Goal: Task Accomplishment & Management: Use online tool/utility

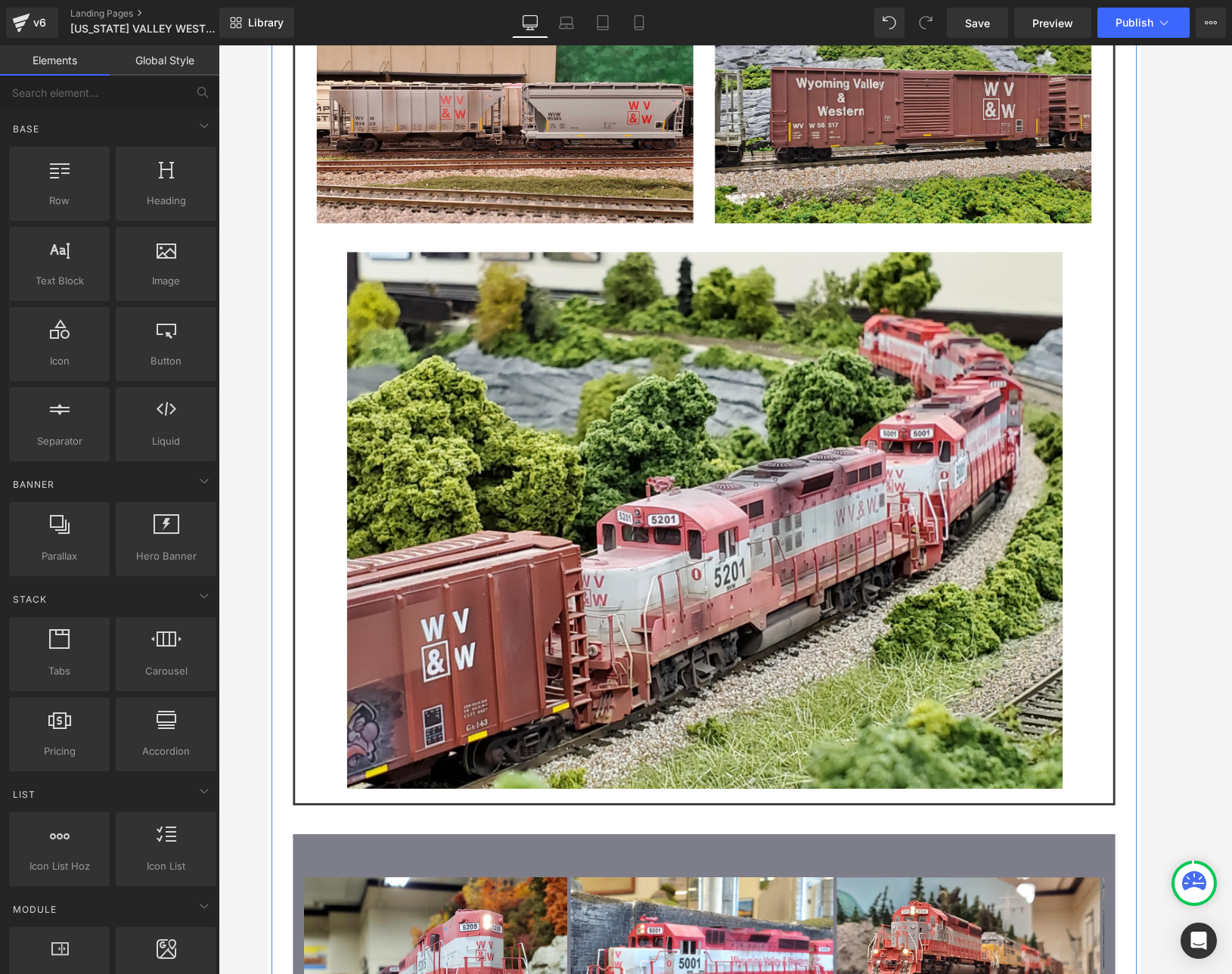
scroll to position [3528, 0]
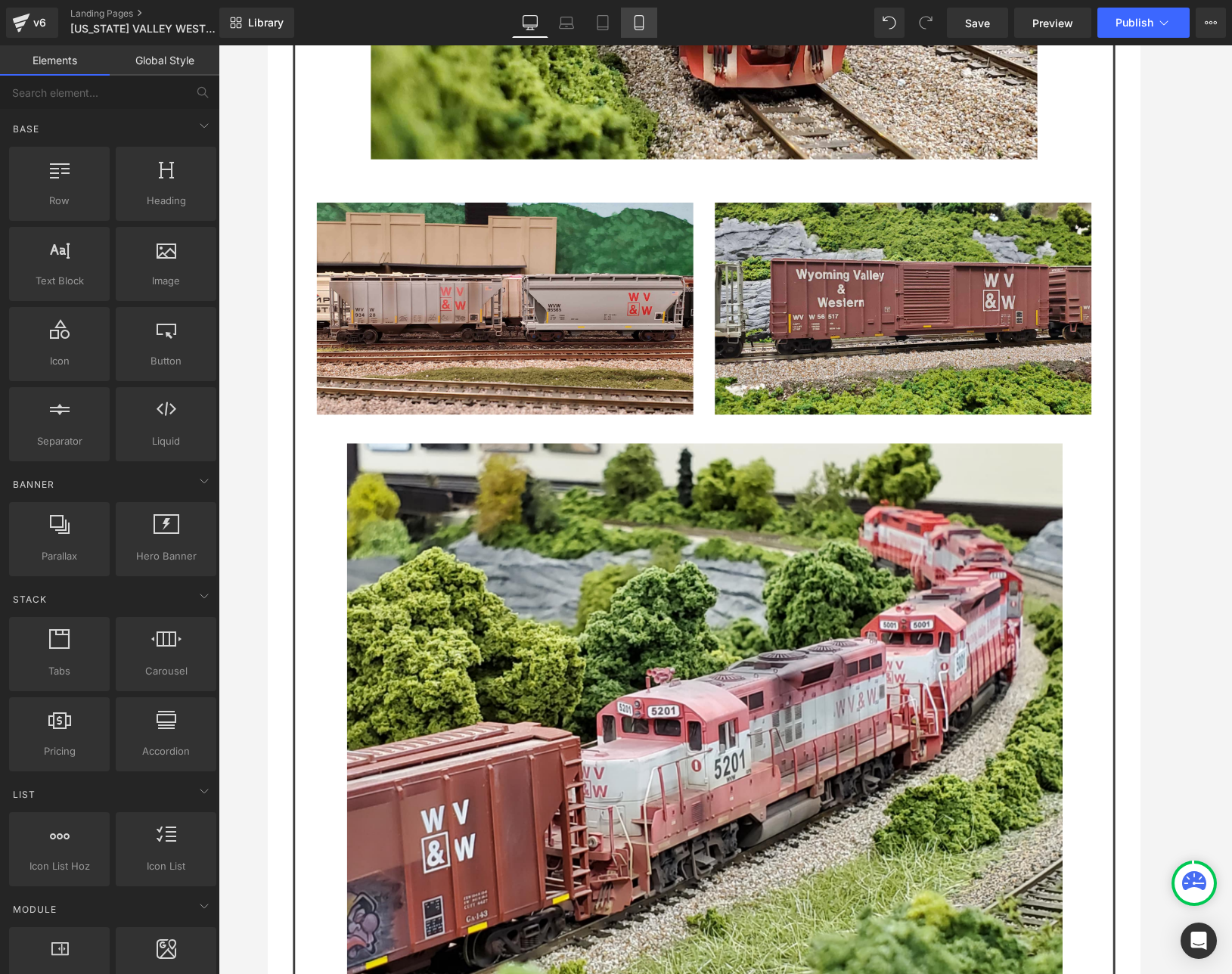
click at [642, 27] on icon at bounding box center [638, 27] width 8 height 0
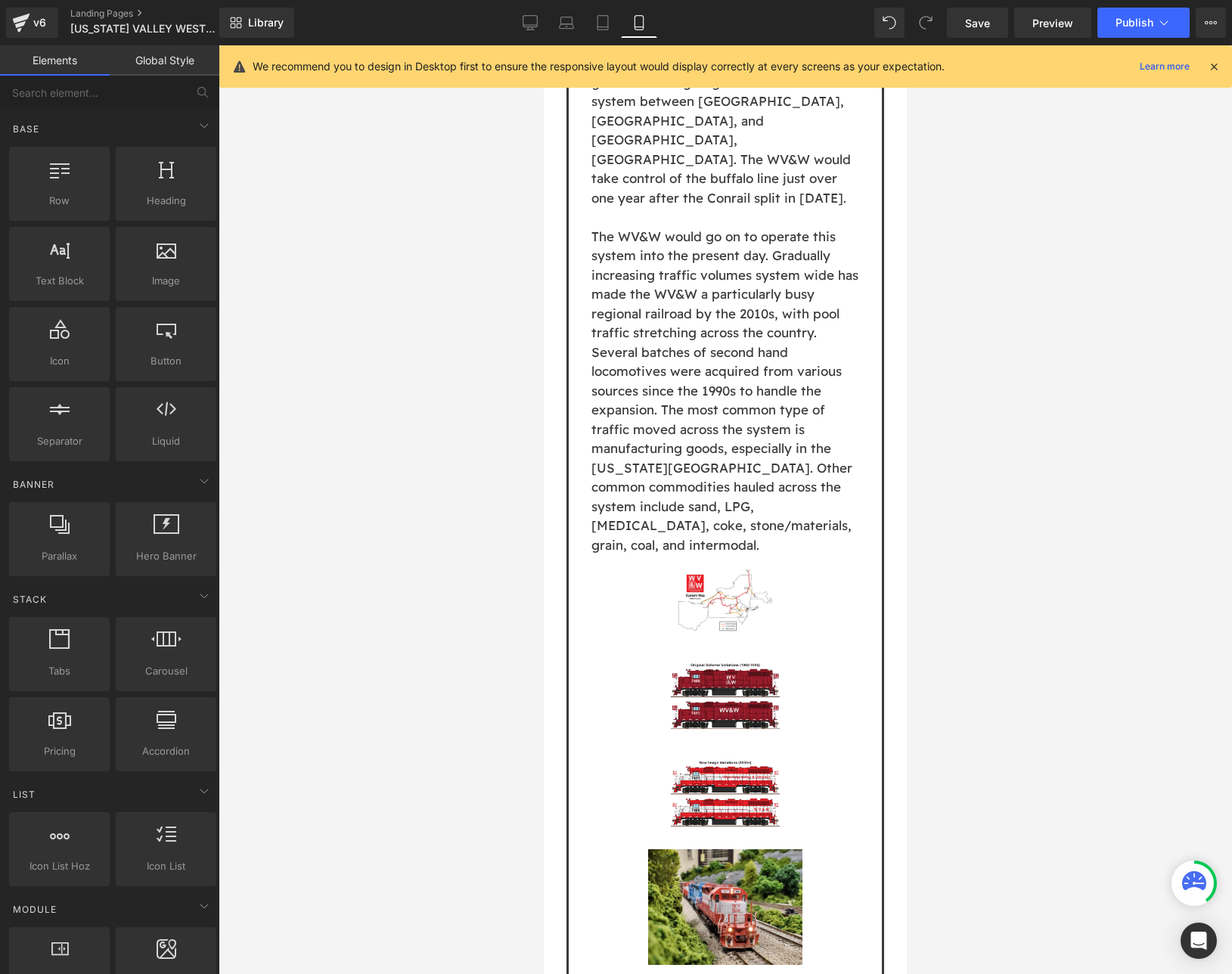
scroll to position [2403, 0]
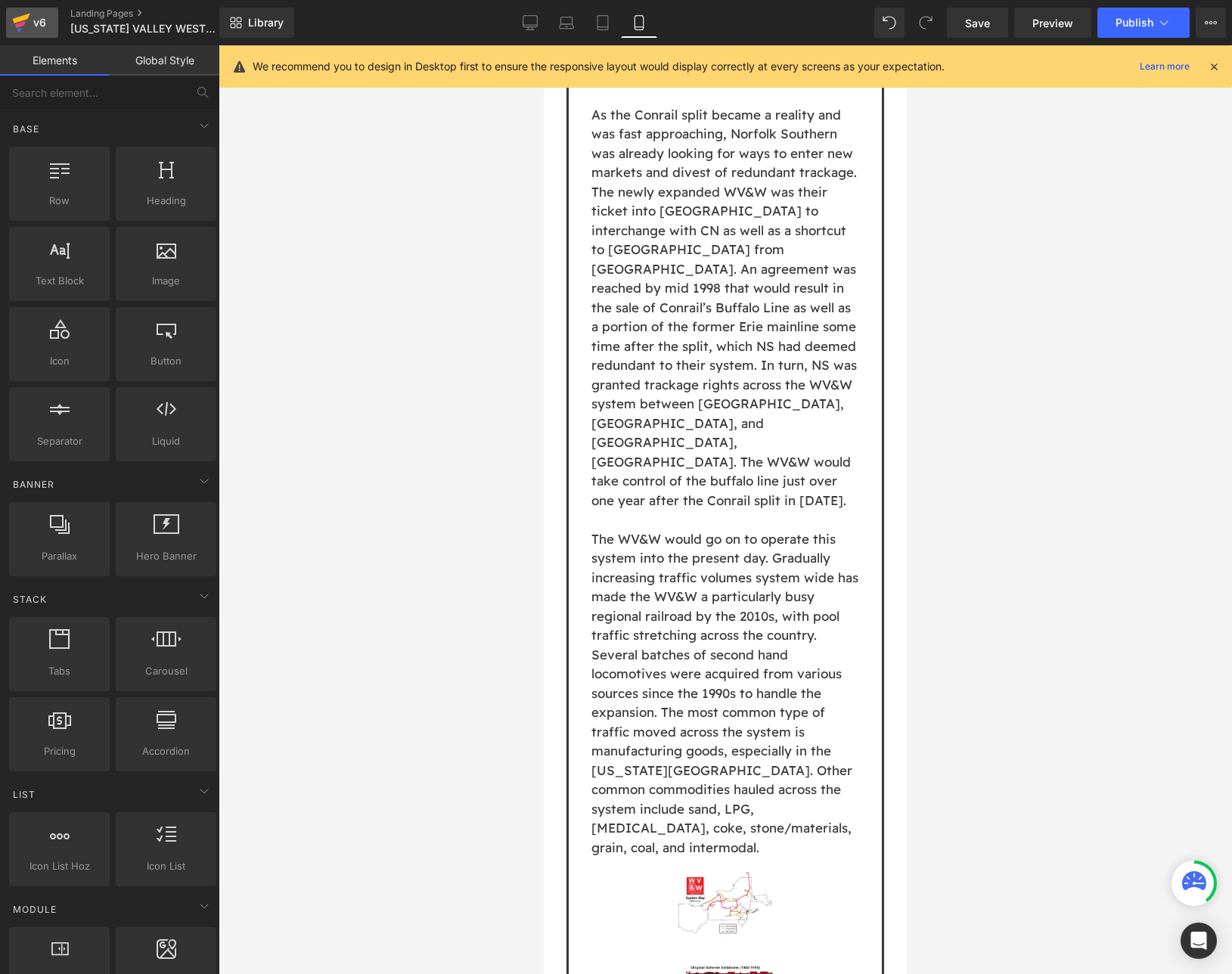
click at [22, 14] on icon at bounding box center [21, 23] width 18 height 38
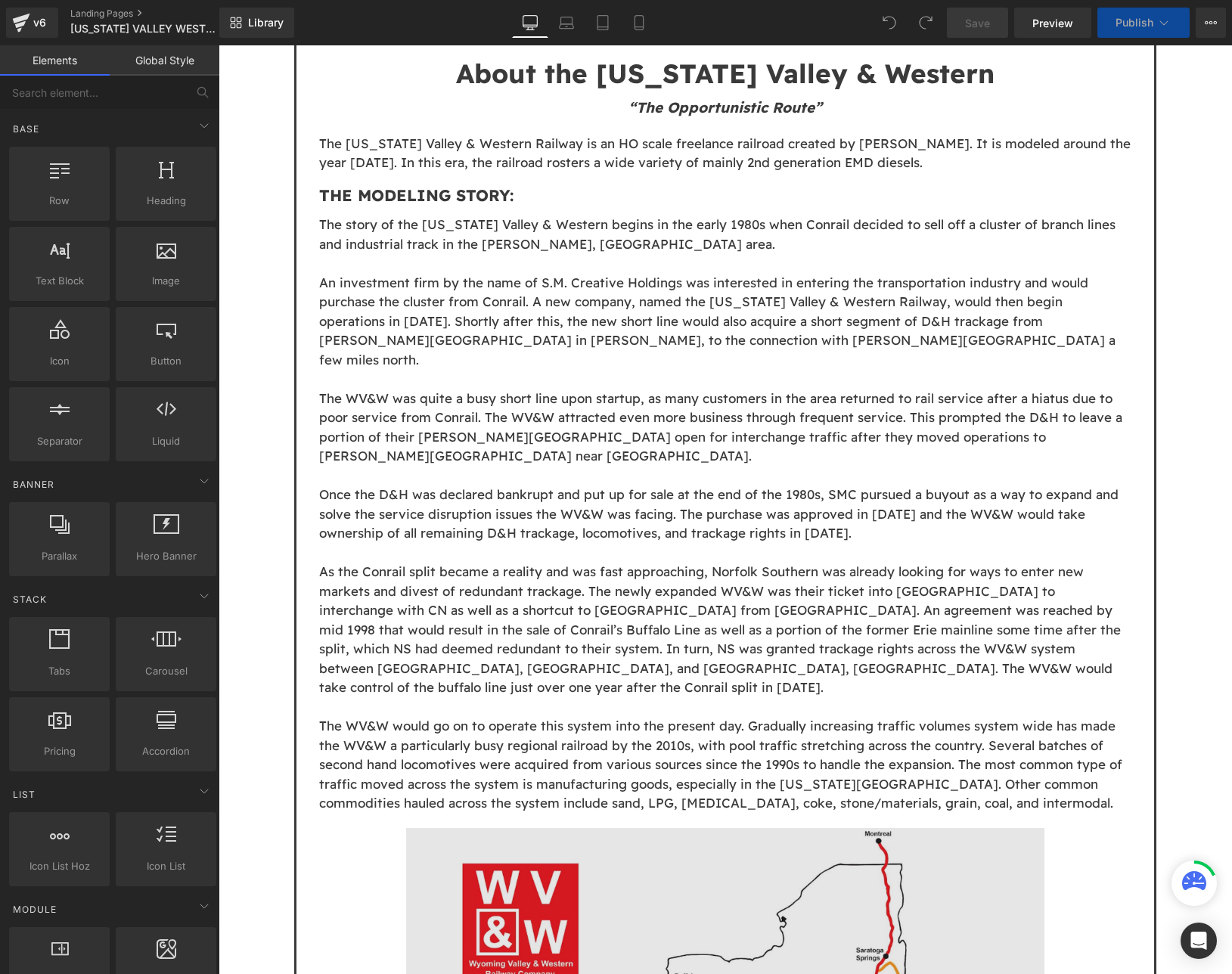
scroll to position [1512, 0]
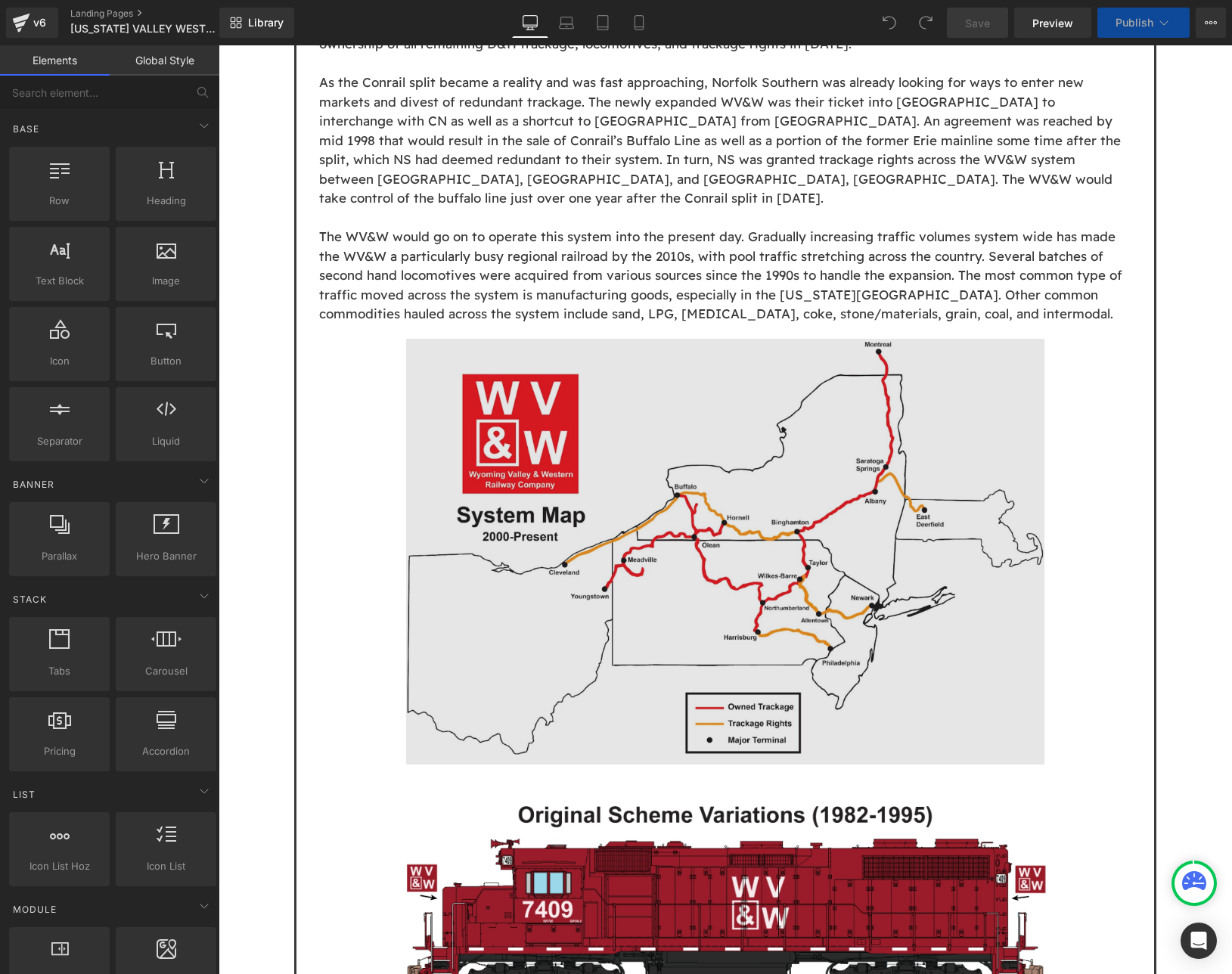
click at [741, 419] on img at bounding box center [725, 552] width 638 height 426
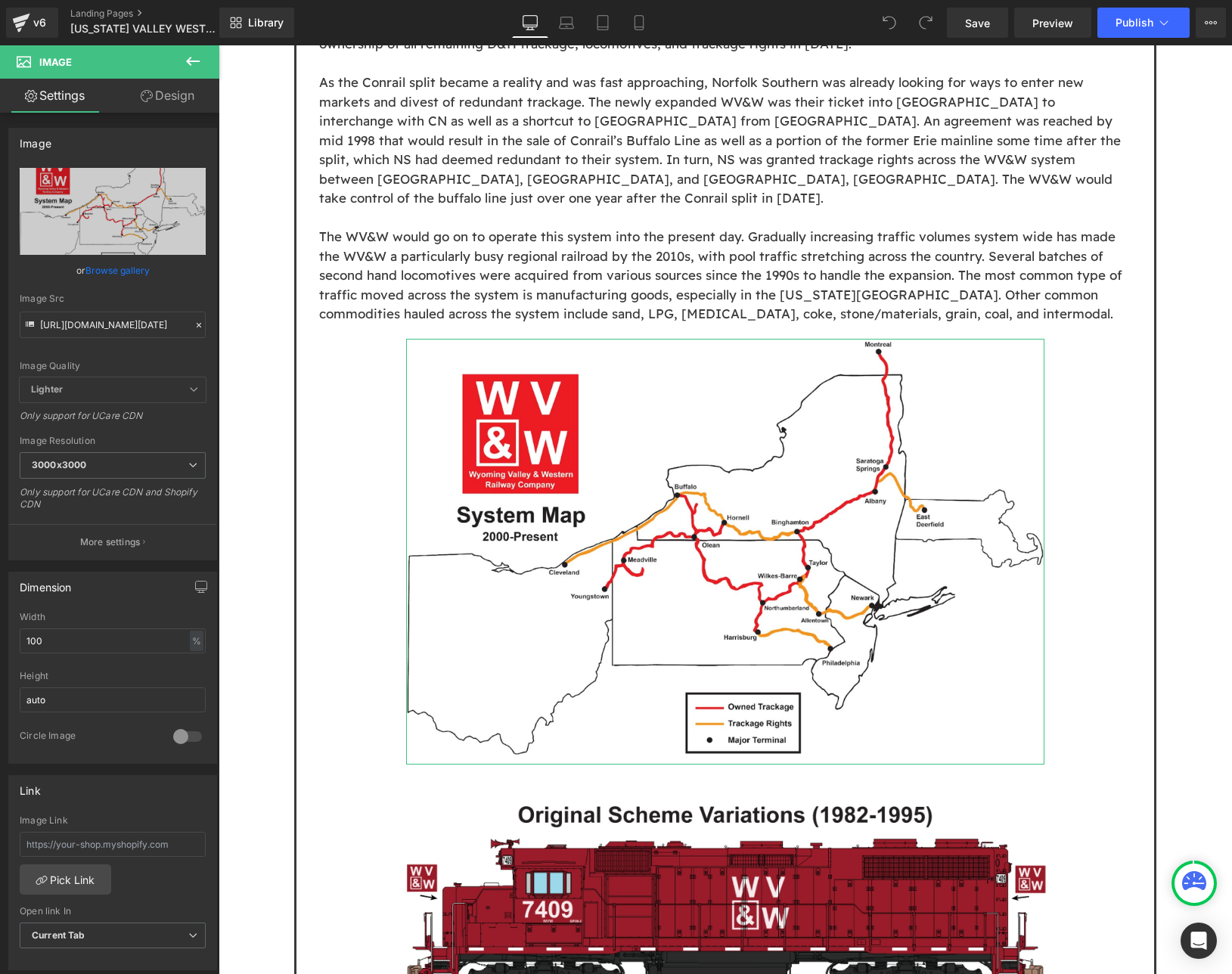
click at [152, 100] on link "Design" at bounding box center [167, 96] width 110 height 34
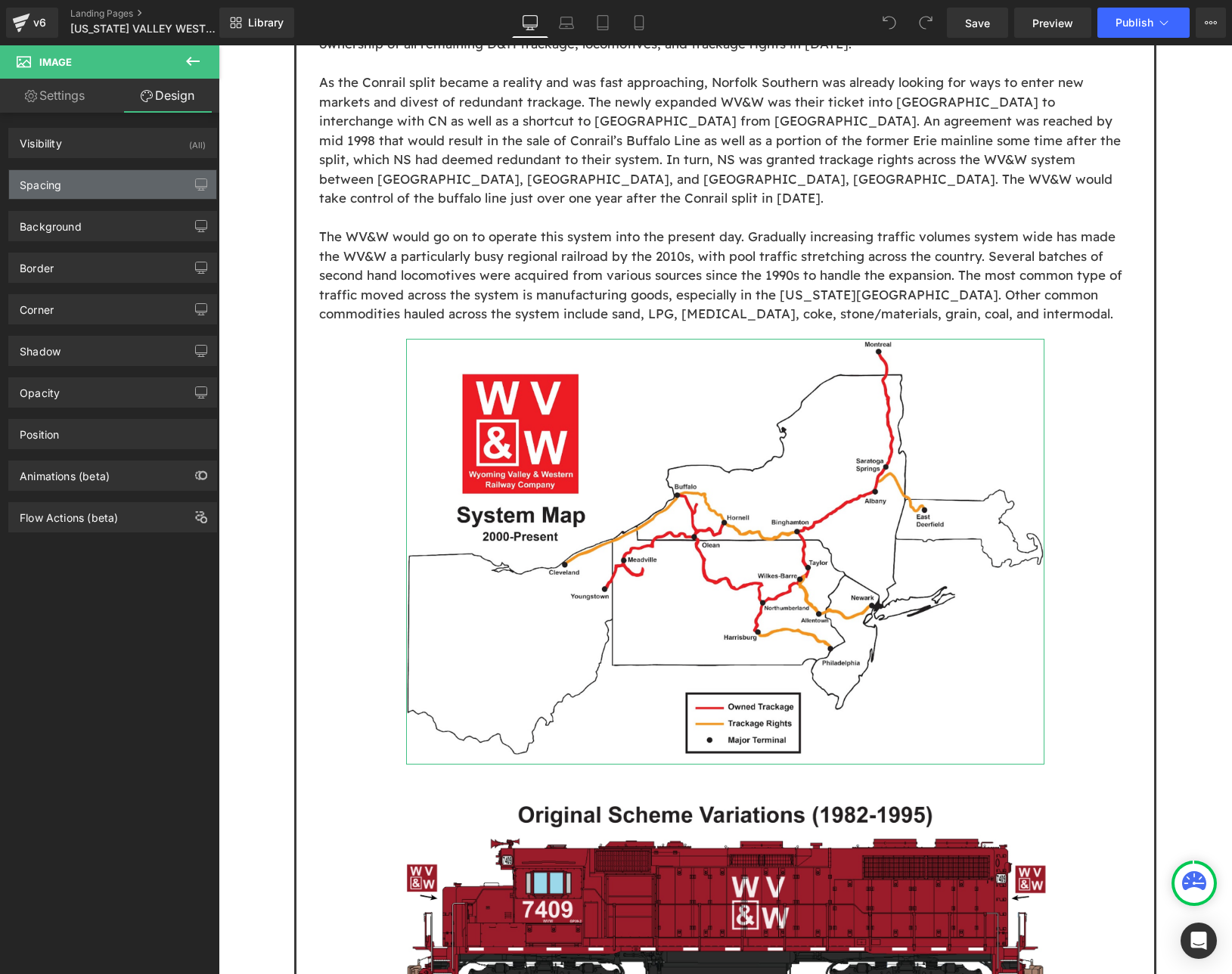
click at [96, 175] on div "Spacing" at bounding box center [113, 184] width 207 height 29
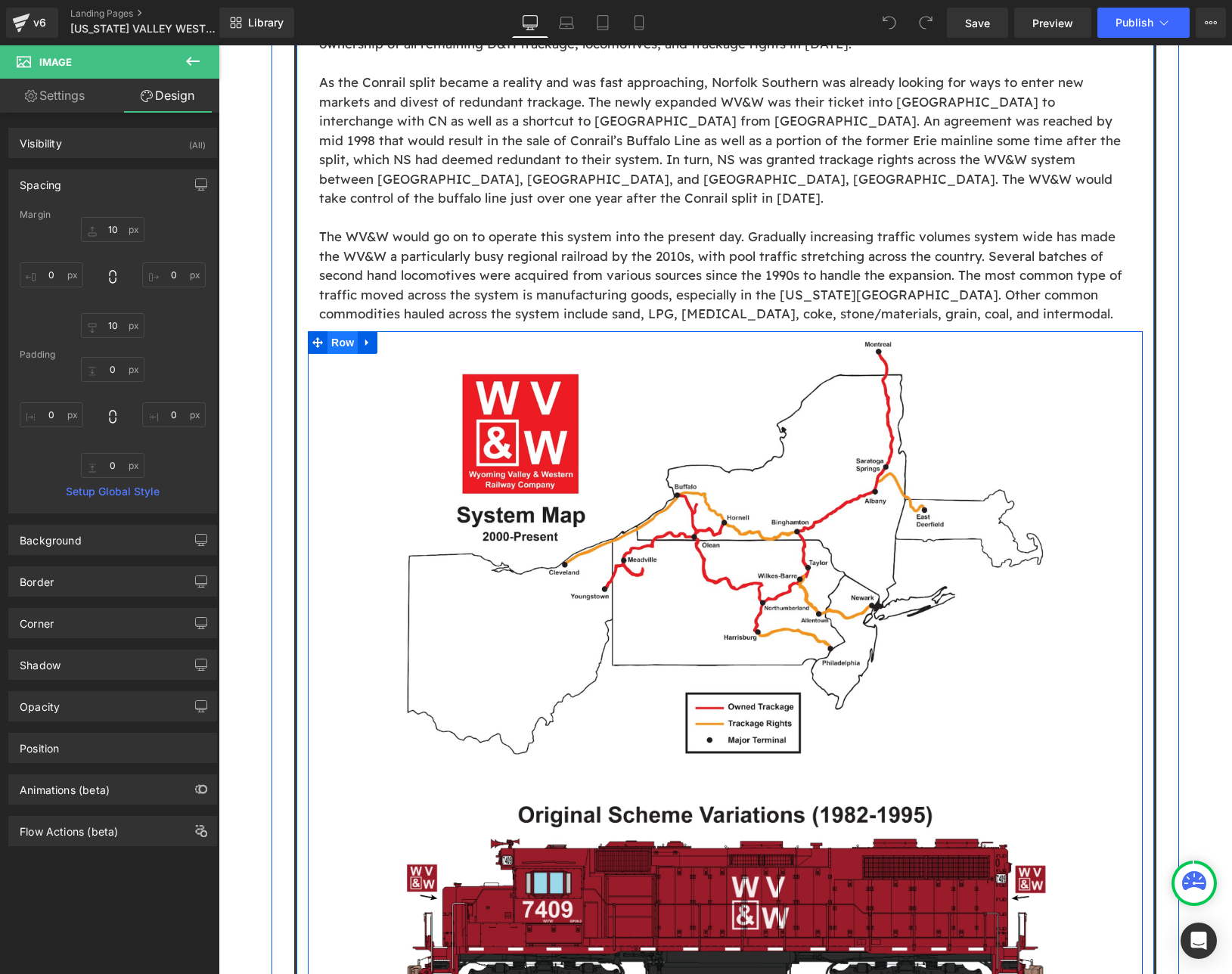
click at [348, 331] on span "Row" at bounding box center [342, 342] width 30 height 23
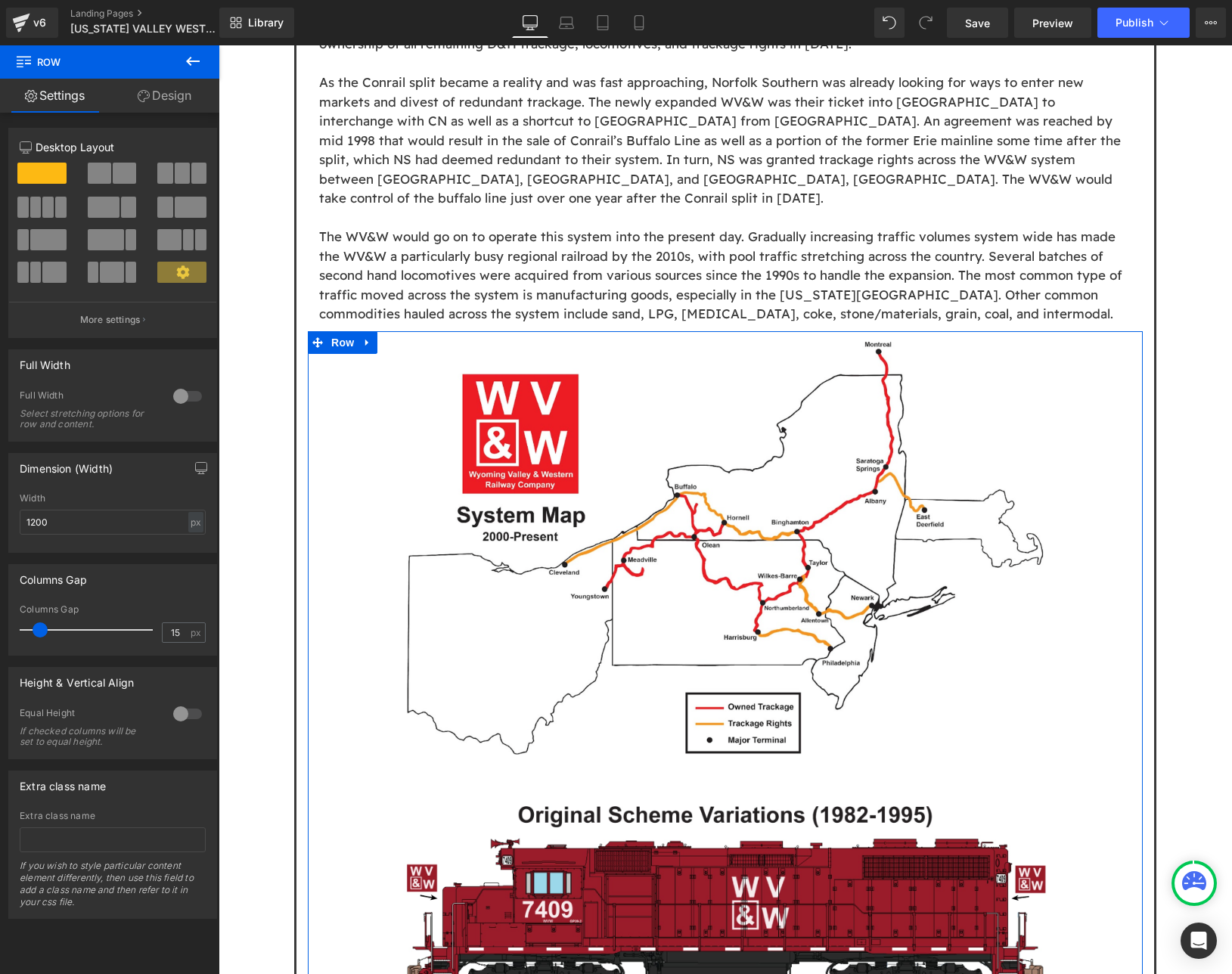
click at [185, 99] on link "Design" at bounding box center [164, 96] width 110 height 34
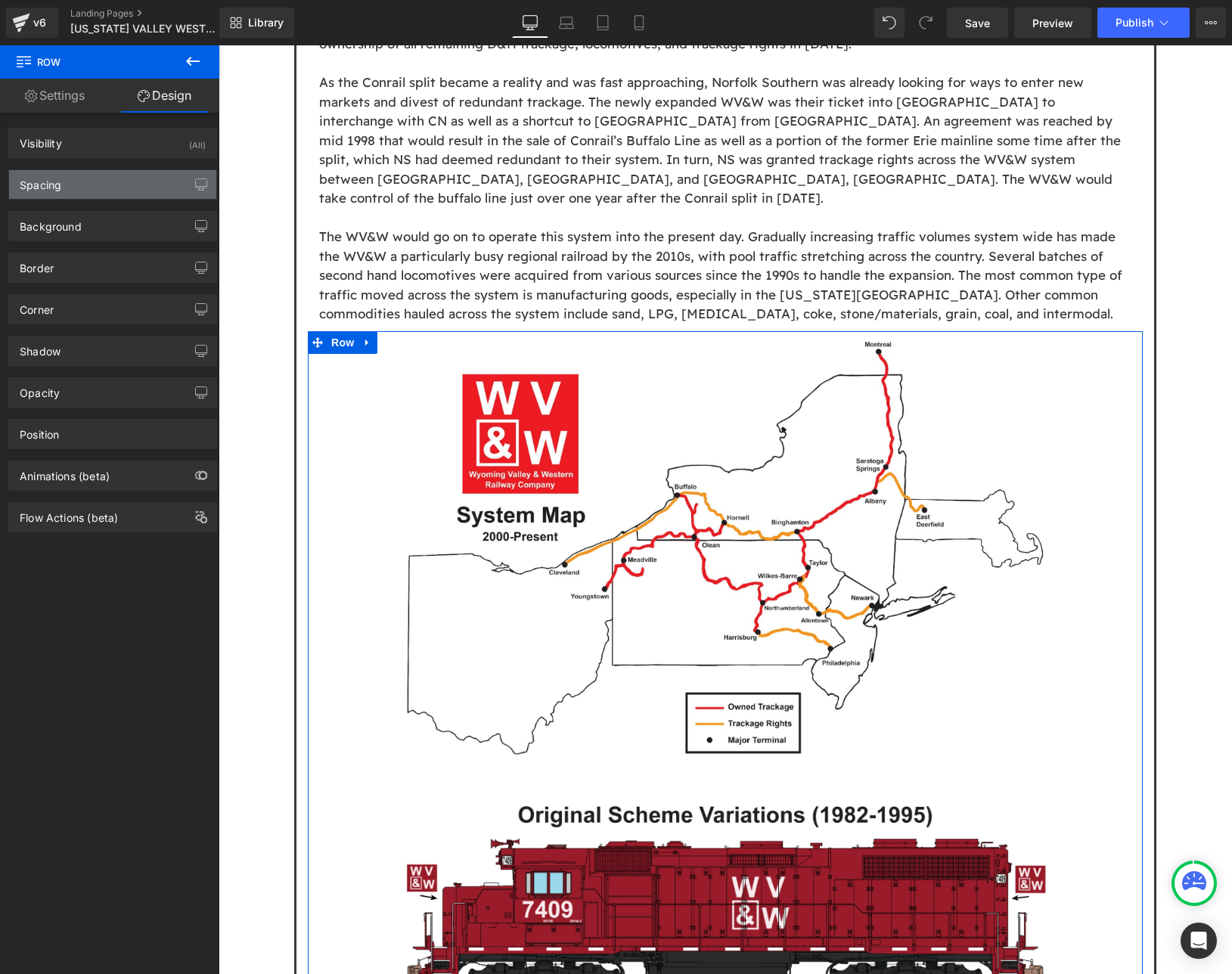
click at [129, 174] on div "Spacing" at bounding box center [113, 184] width 207 height 29
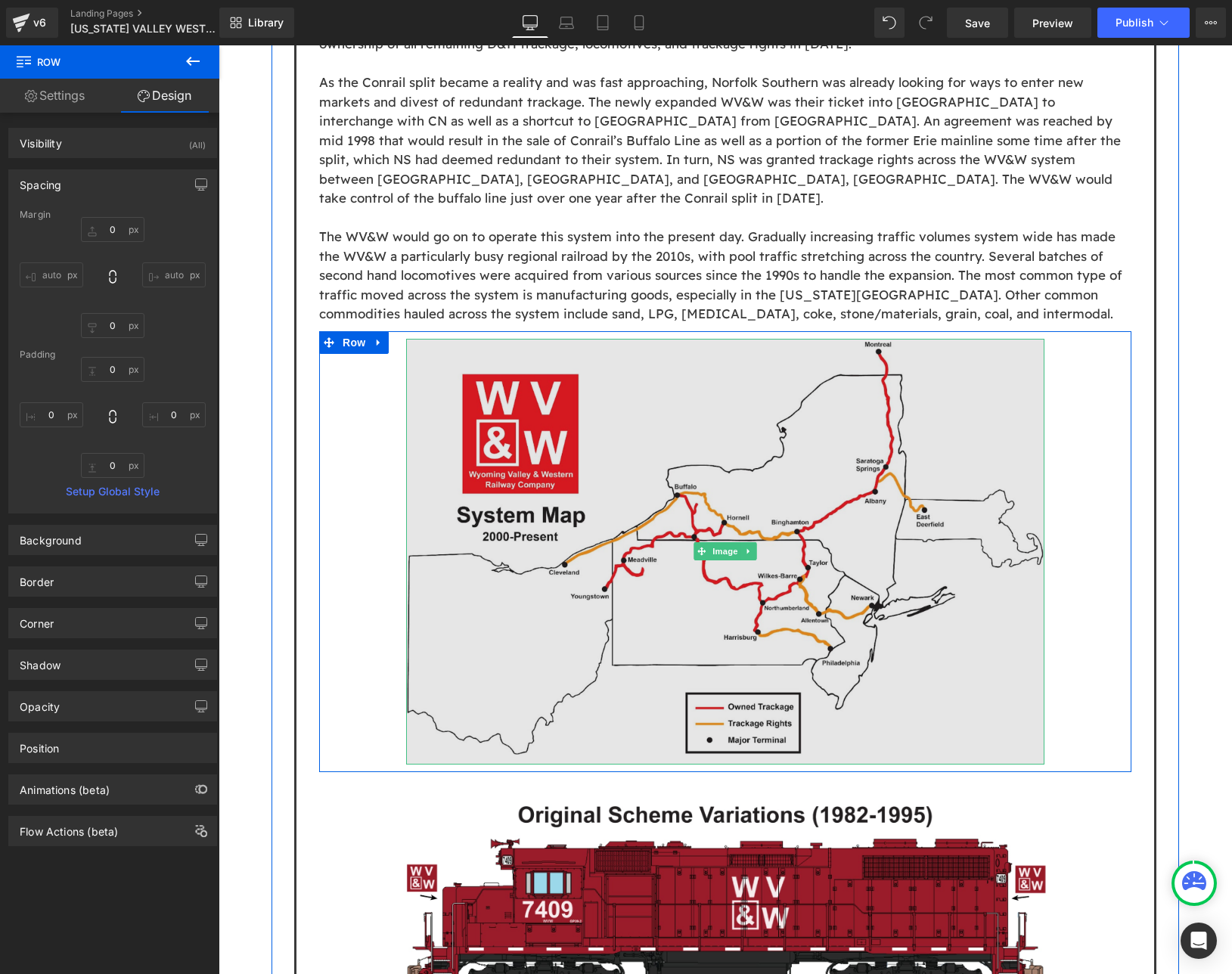
click at [512, 339] on img at bounding box center [725, 552] width 638 height 426
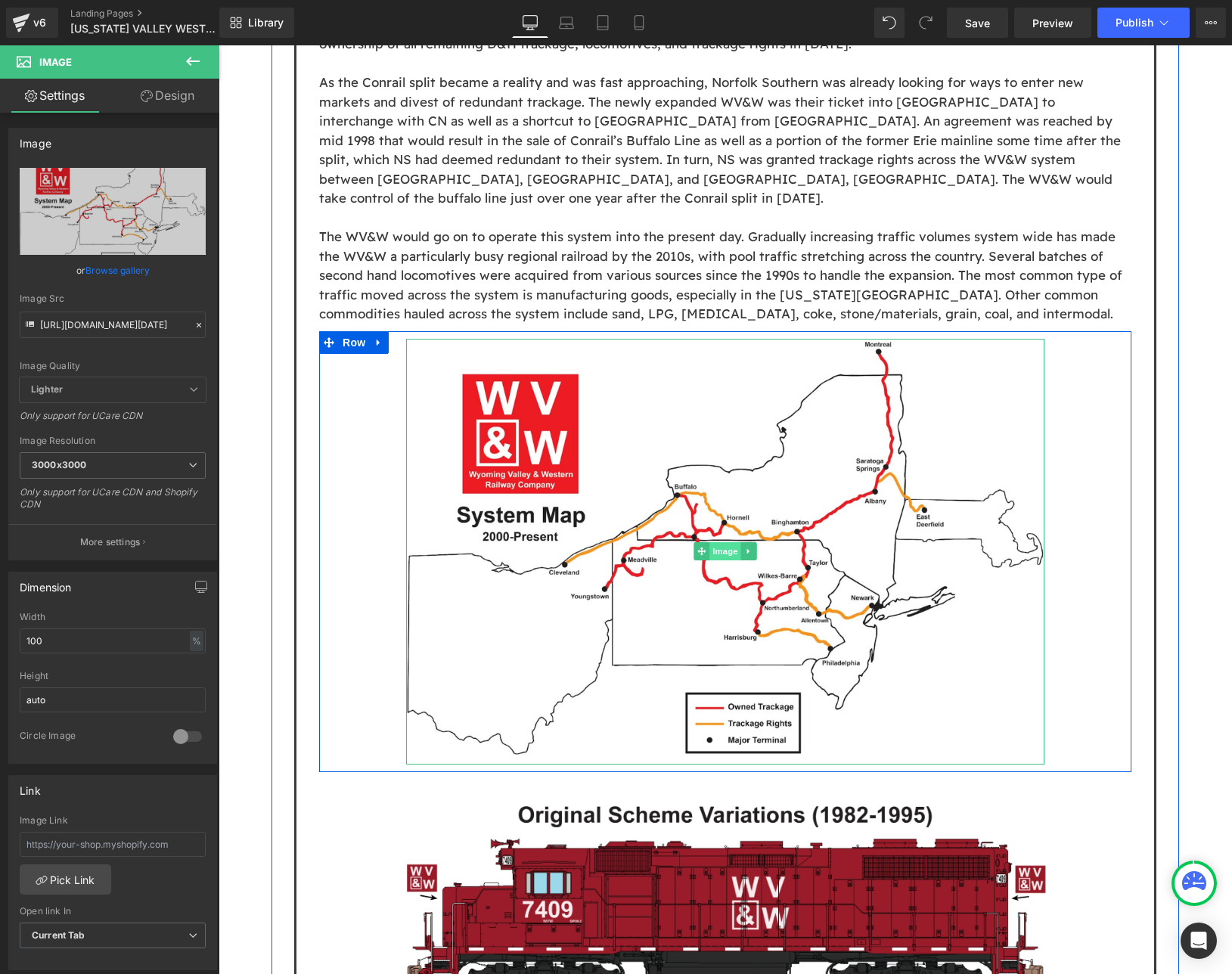
click at [716, 542] on span "Image" at bounding box center [725, 551] width 32 height 18
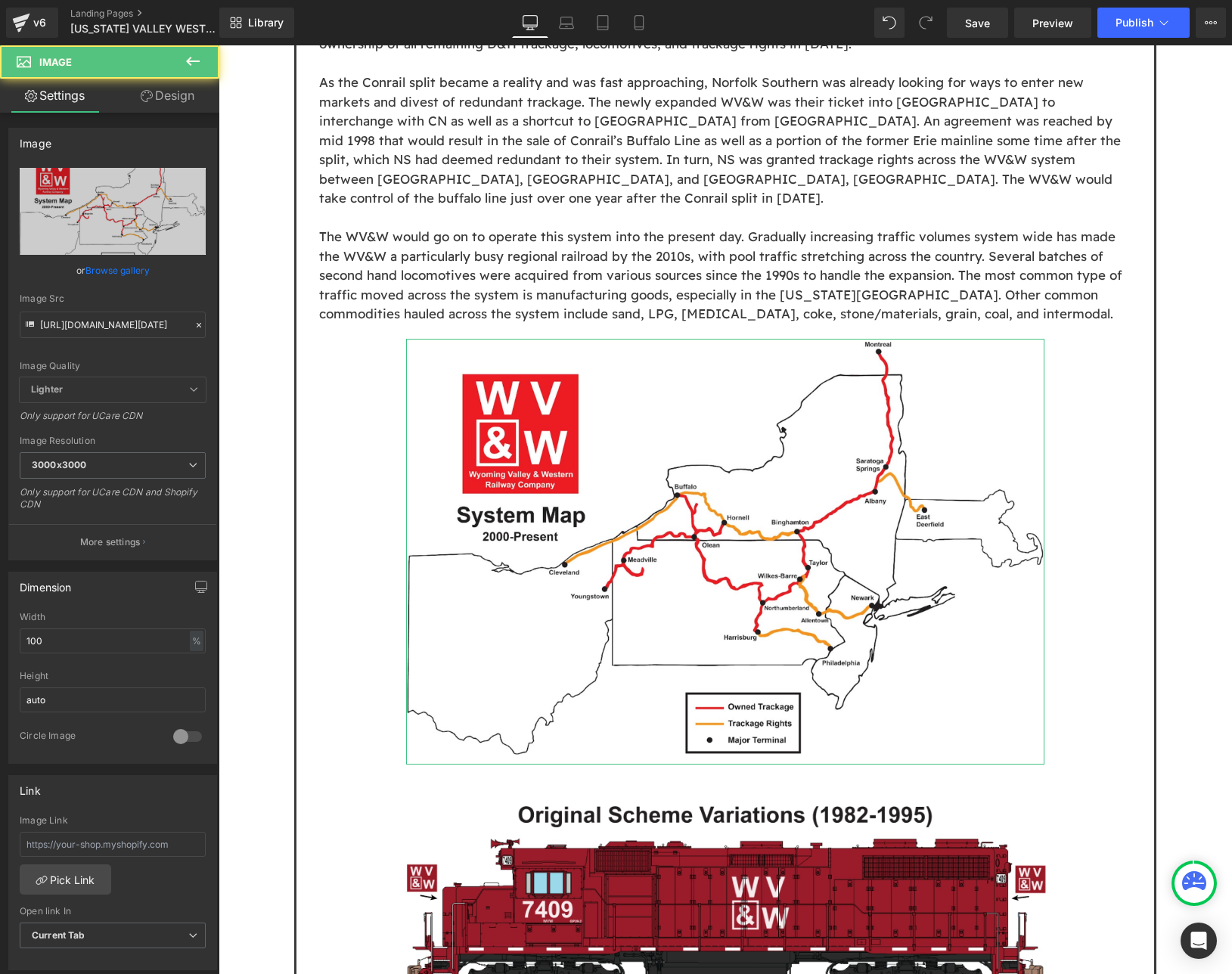
click at [156, 96] on link "Design" at bounding box center [167, 96] width 110 height 34
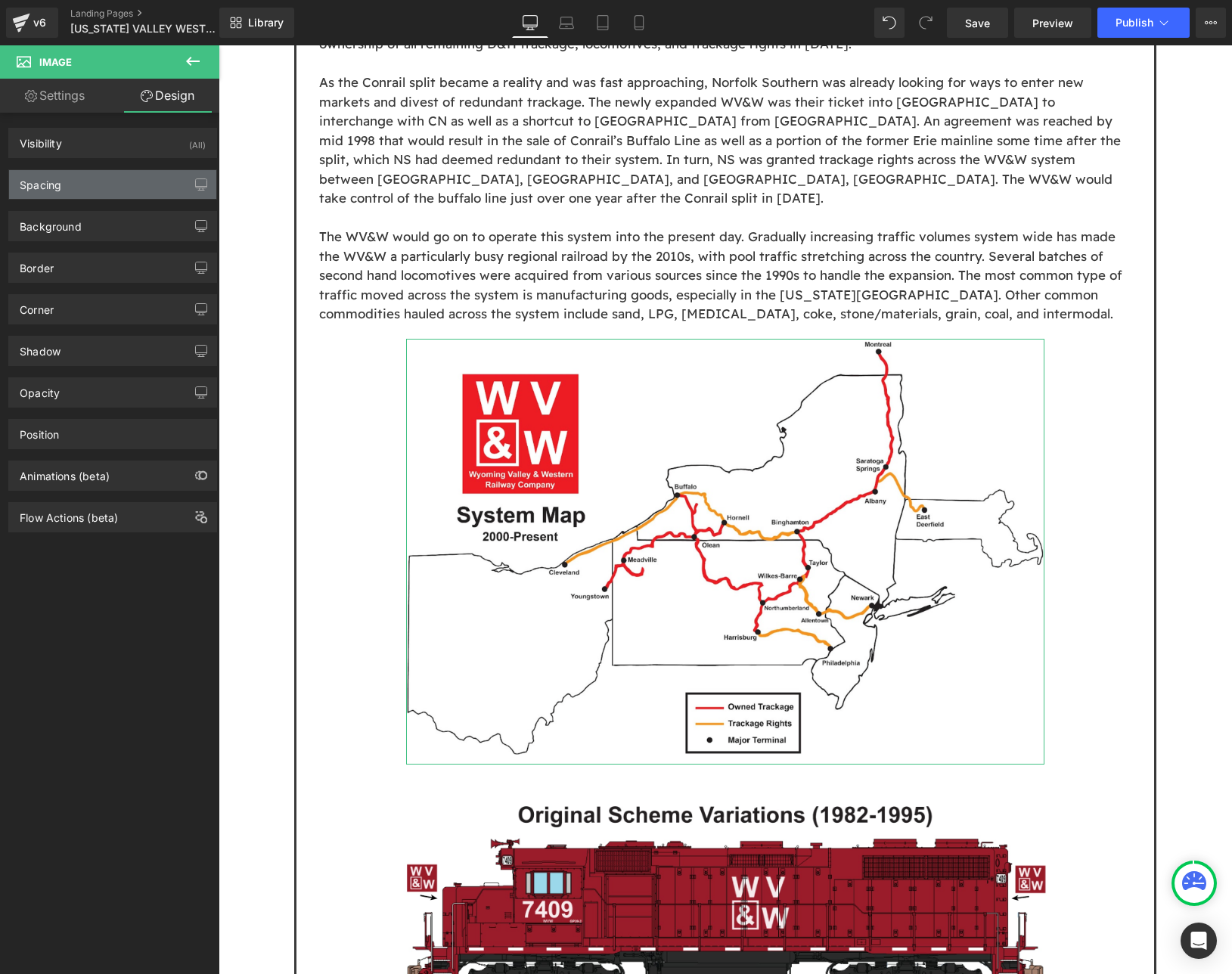
click at [104, 185] on div "Spacing" at bounding box center [113, 184] width 207 height 29
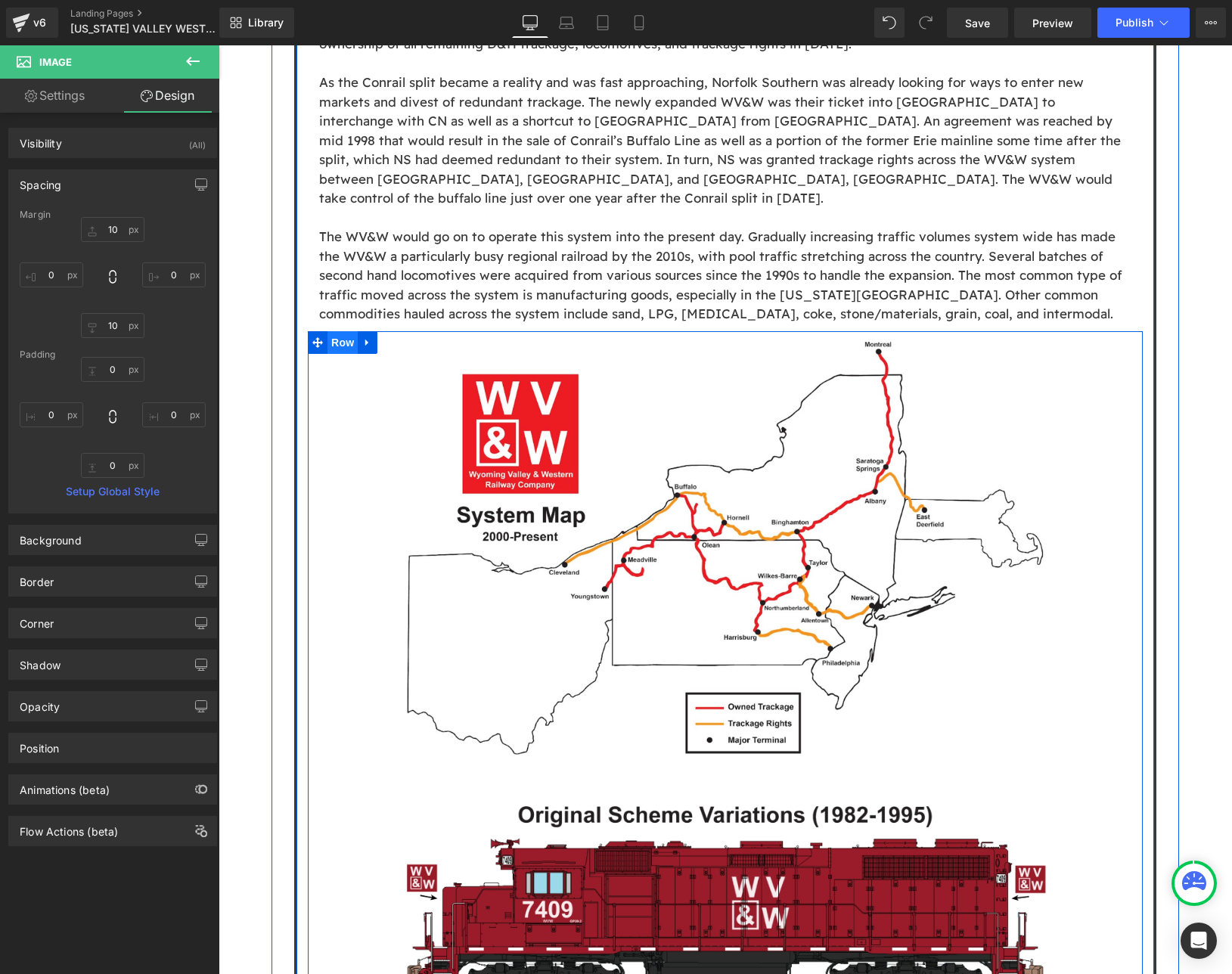
click at [335, 331] on span "Row" at bounding box center [342, 342] width 30 height 23
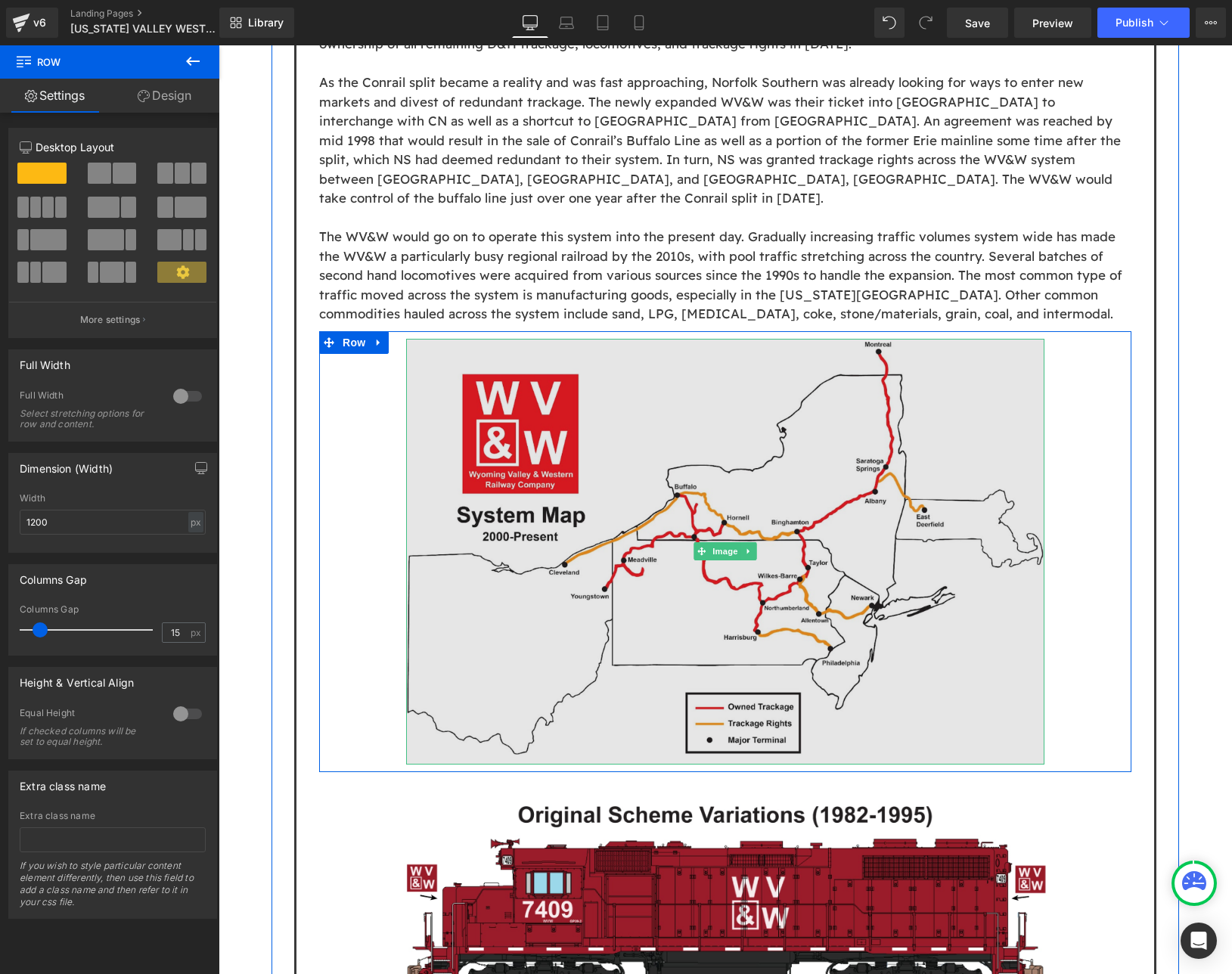
scroll to position [1915, 0]
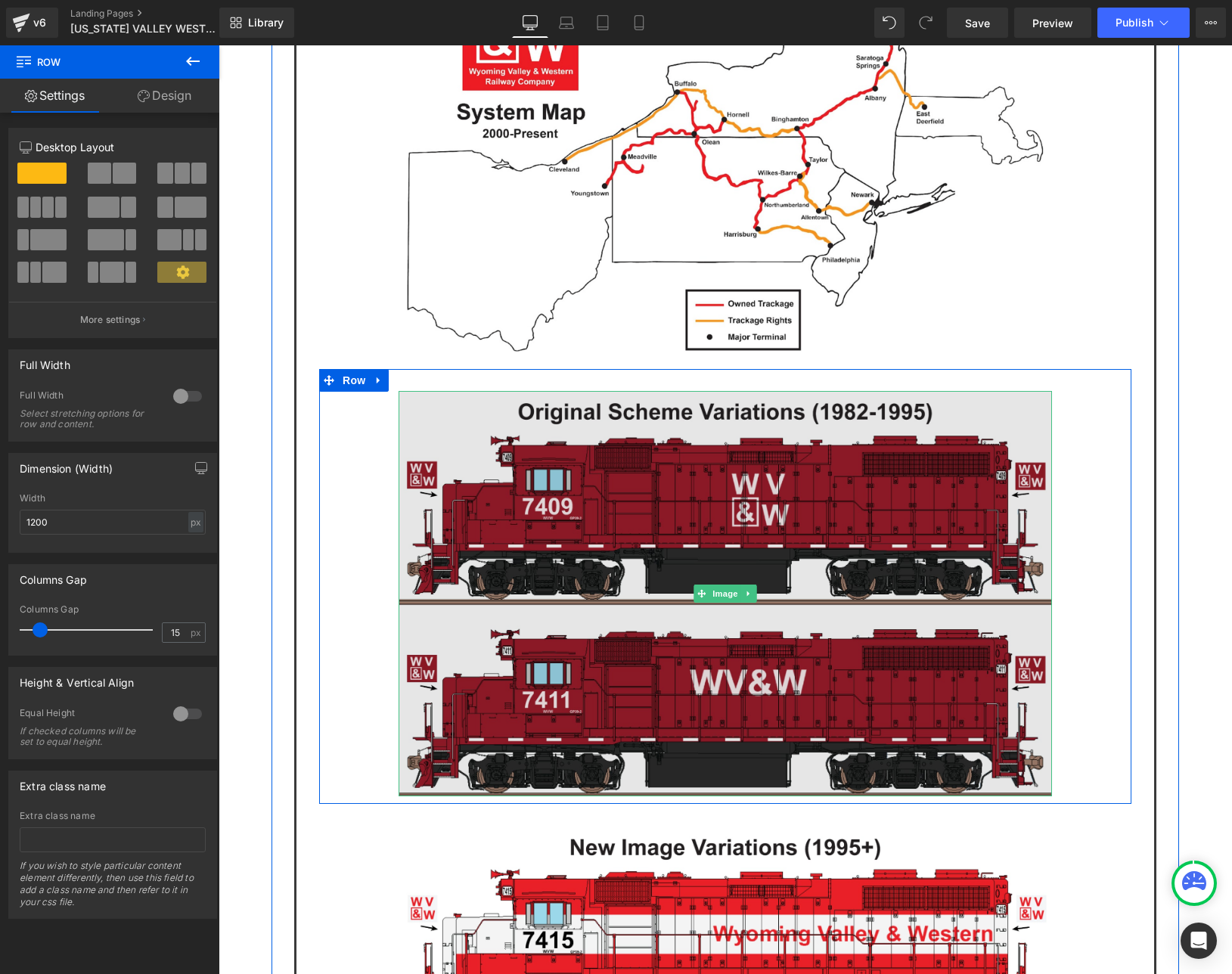
click at [601, 391] on img at bounding box center [725, 594] width 653 height 405
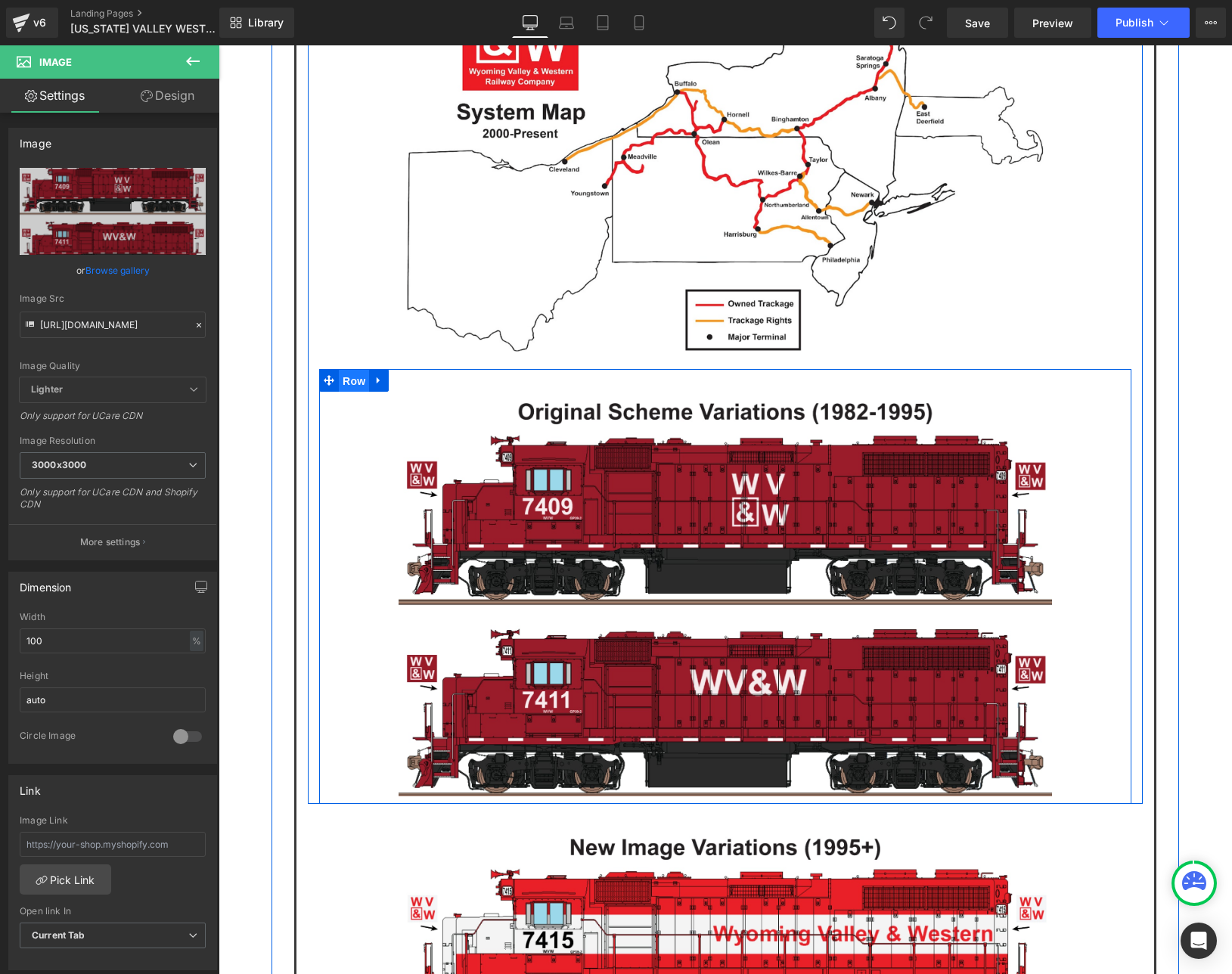
click at [342, 370] on span "Row" at bounding box center [354, 381] width 30 height 23
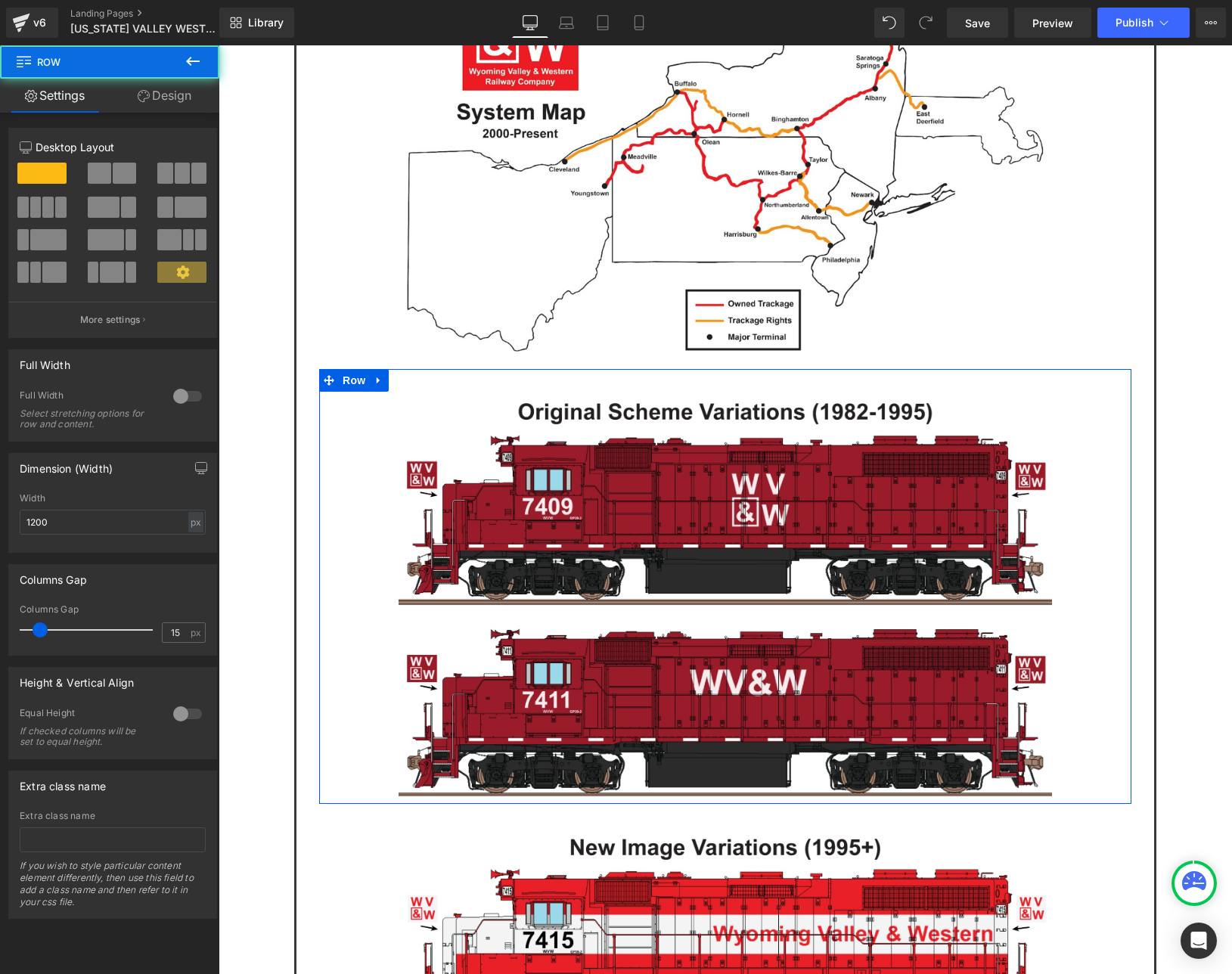
click at [174, 86] on link "Design" at bounding box center [164, 96] width 110 height 34
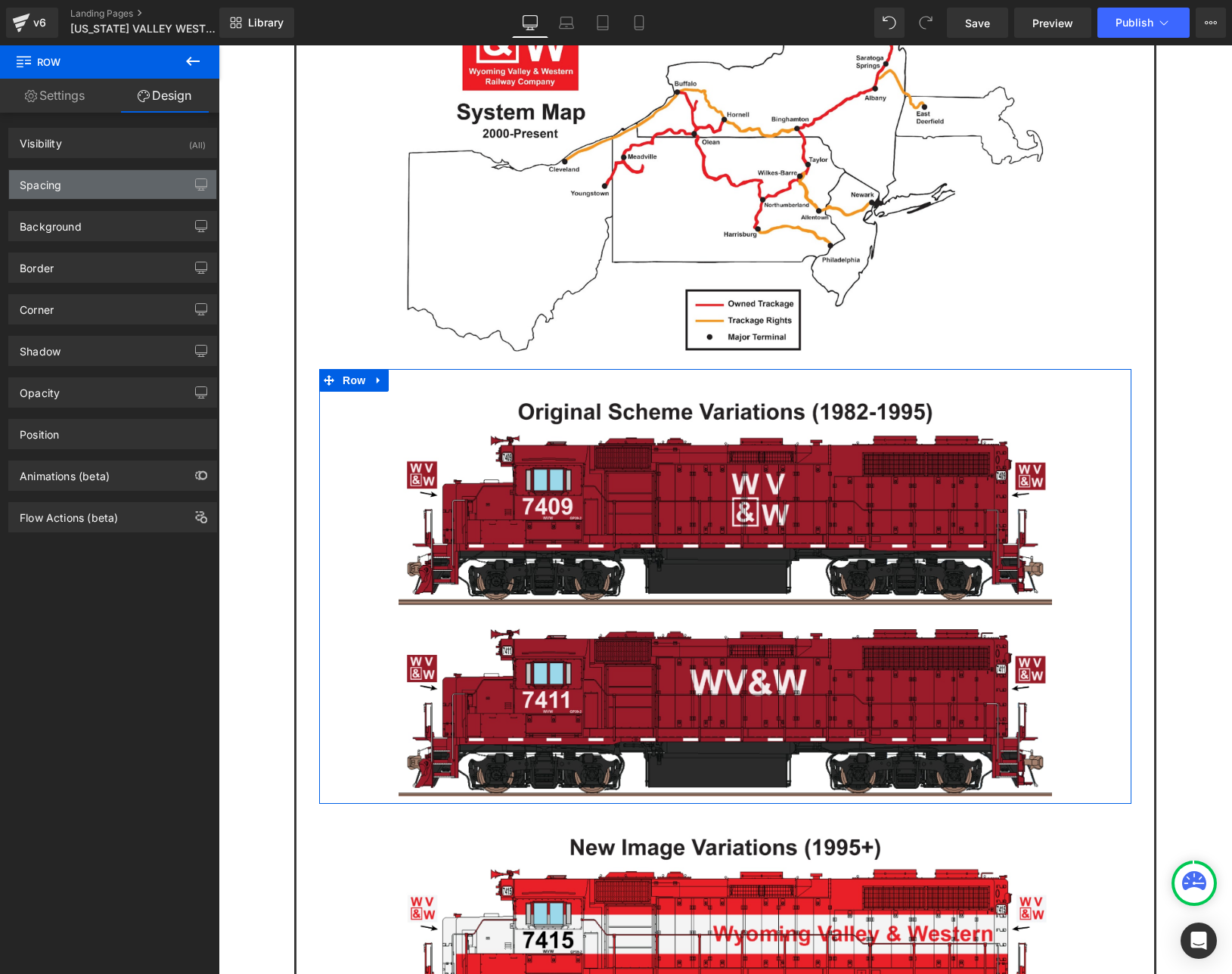
click at [102, 188] on div "Spacing" at bounding box center [113, 184] width 207 height 29
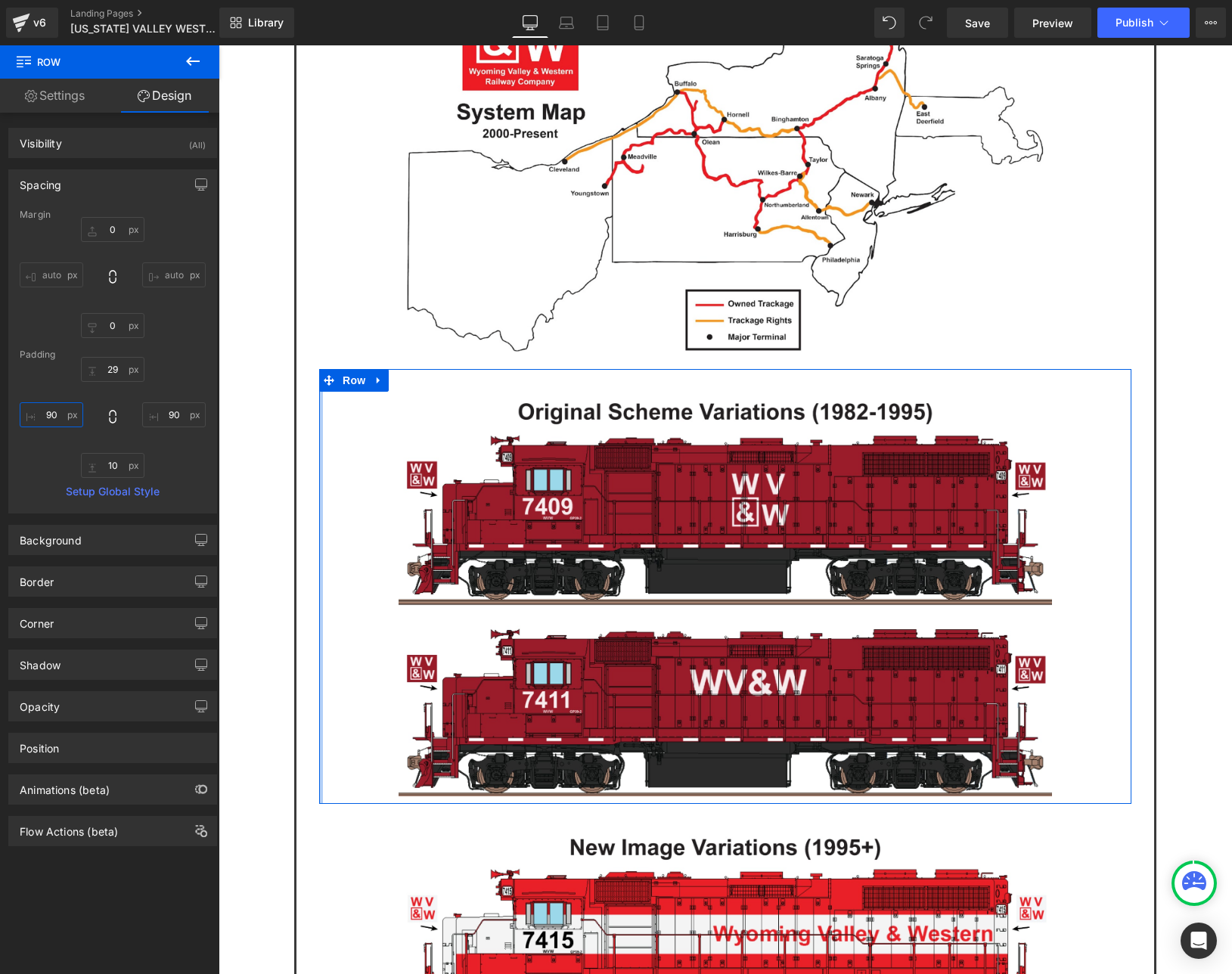
click at [63, 403] on input "90" at bounding box center [52, 415] width 64 height 25
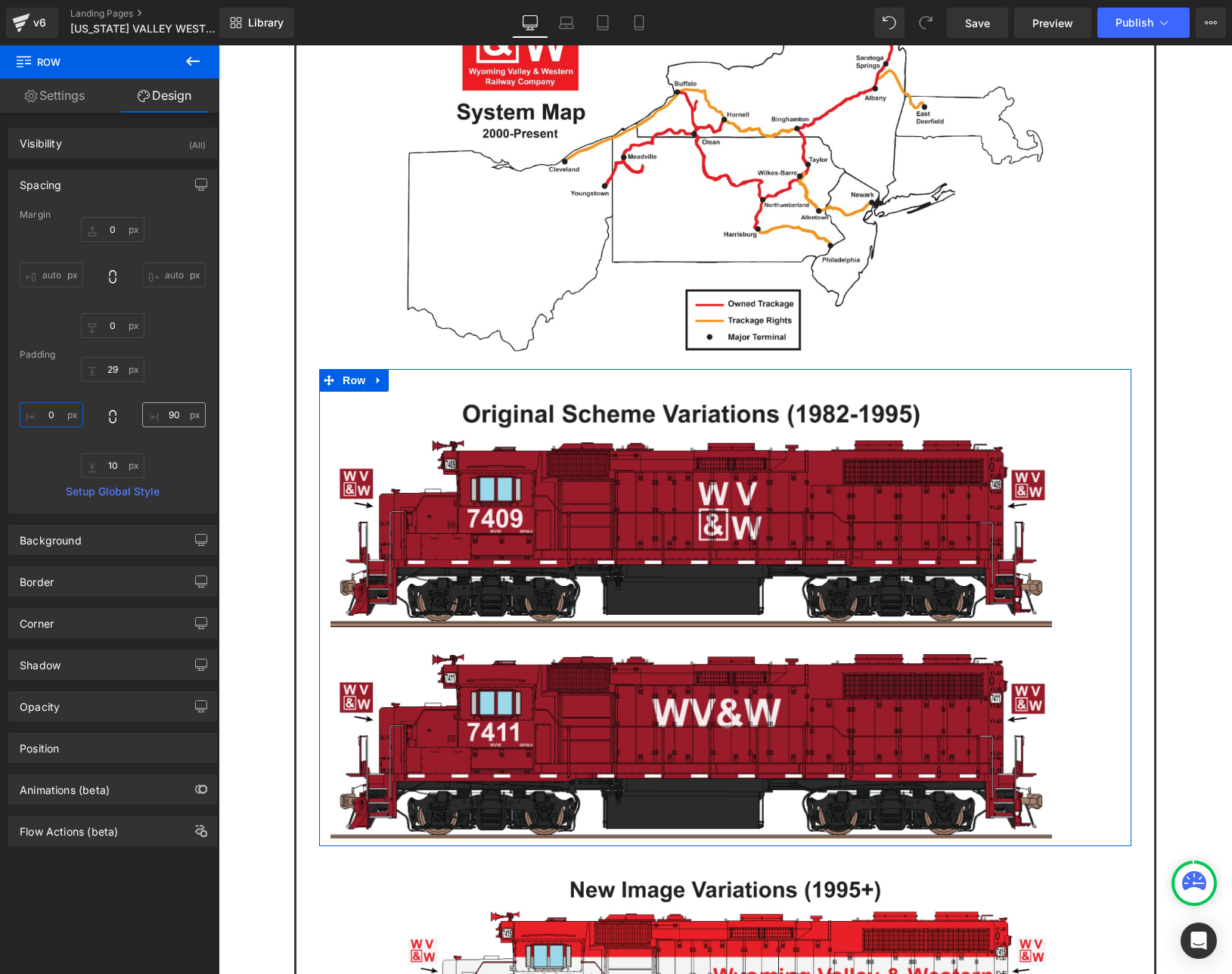
type input "0"
click at [162, 413] on input "90" at bounding box center [174, 415] width 64 height 25
type input "0"
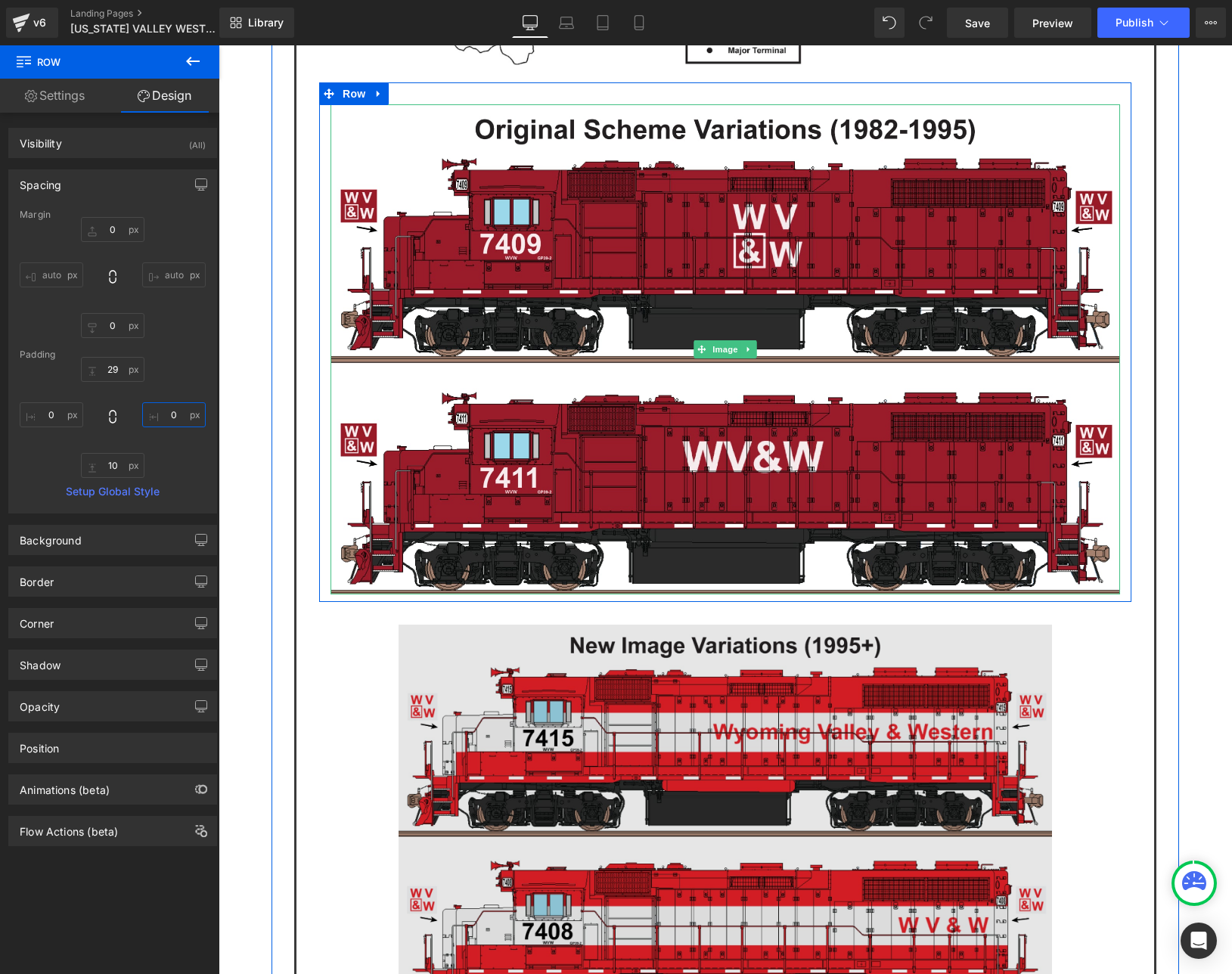
scroll to position [2217, 0]
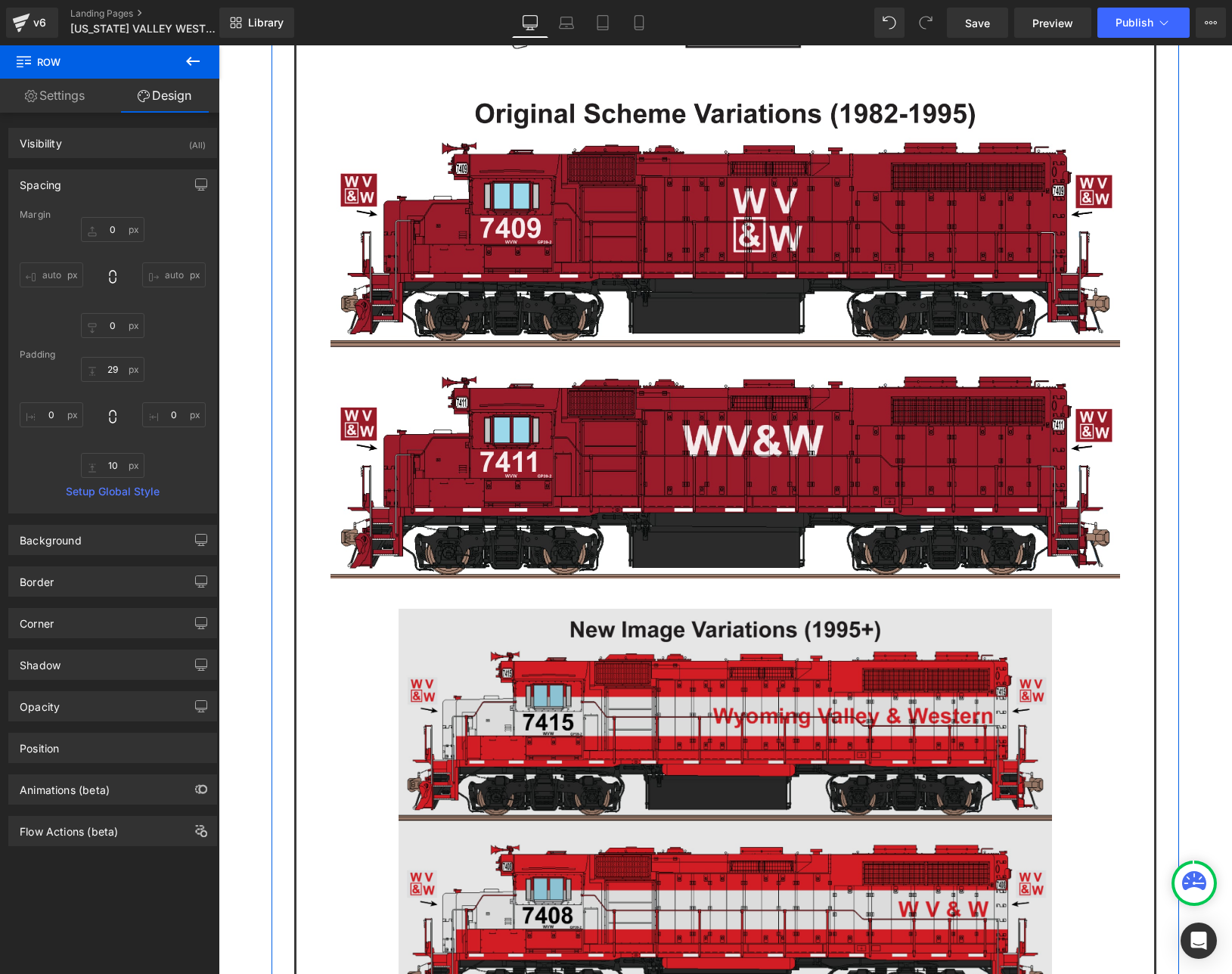
click at [625, 609] on img at bounding box center [725, 812] width 653 height 405
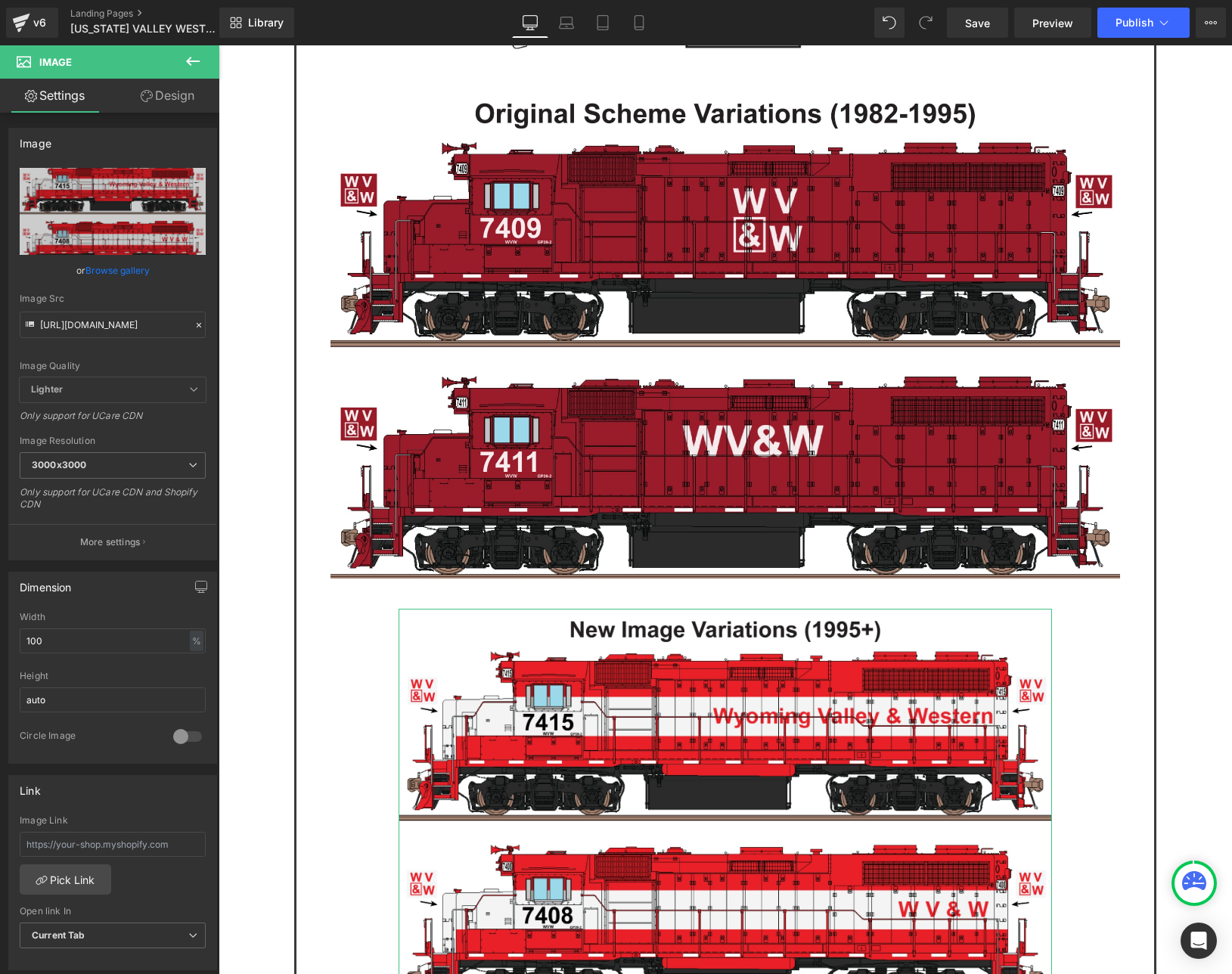
click at [155, 99] on link "Design" at bounding box center [167, 96] width 110 height 34
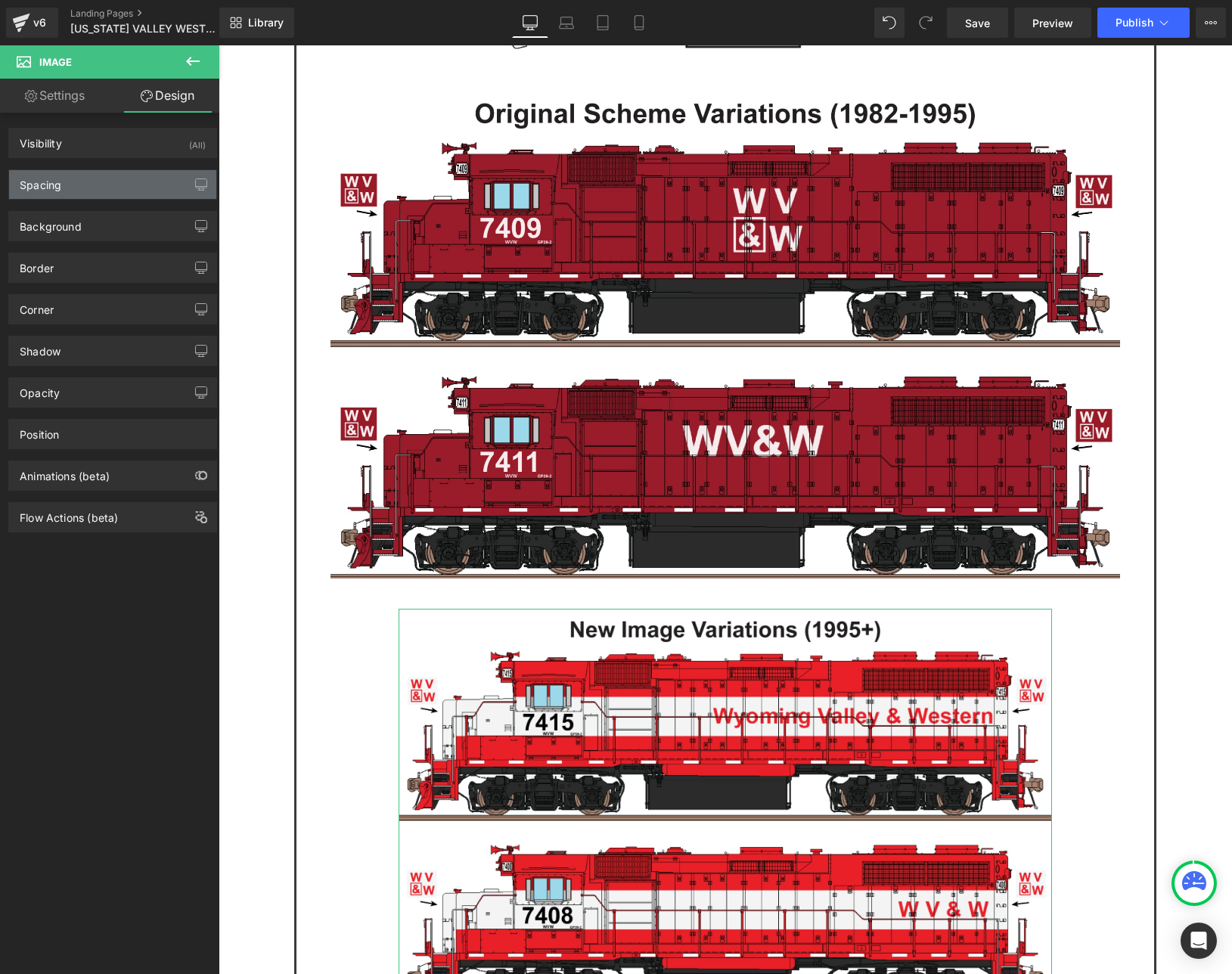
click at [55, 189] on div "Spacing" at bounding box center [40, 180] width 41 height 22
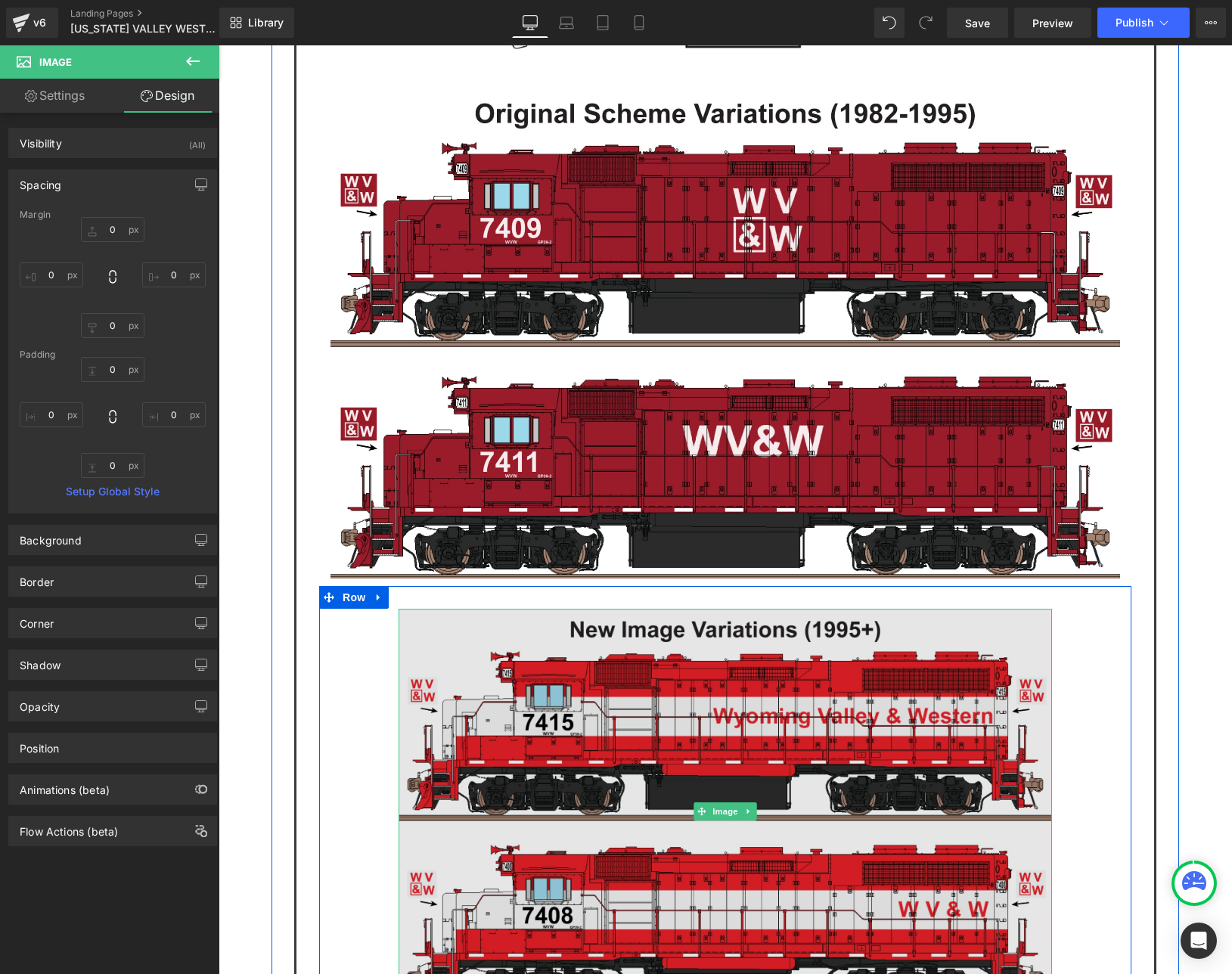
click at [442, 609] on img at bounding box center [725, 812] width 653 height 405
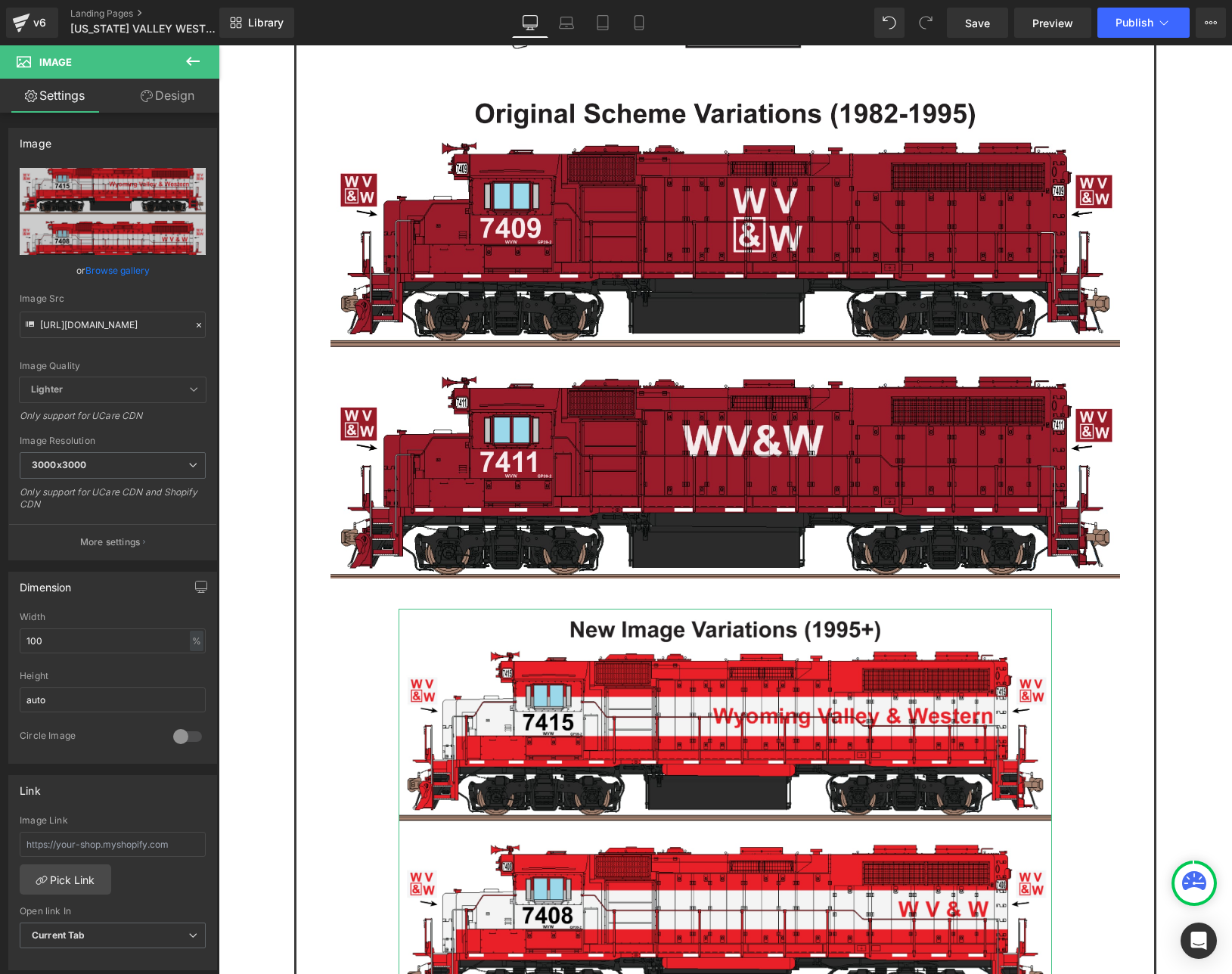
click at [164, 99] on link "Design" at bounding box center [167, 96] width 110 height 34
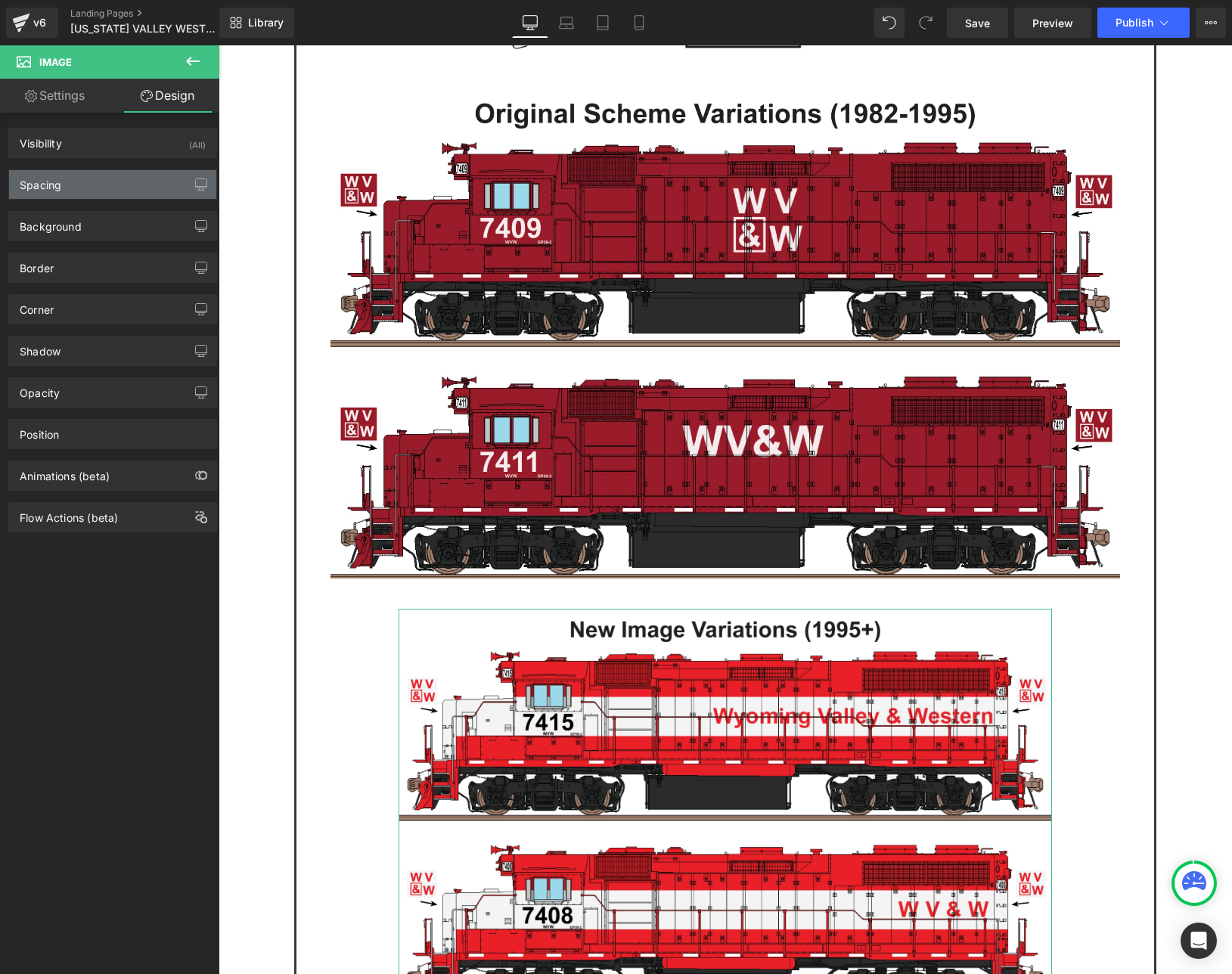
click at [82, 194] on div "Spacing" at bounding box center [113, 184] width 207 height 29
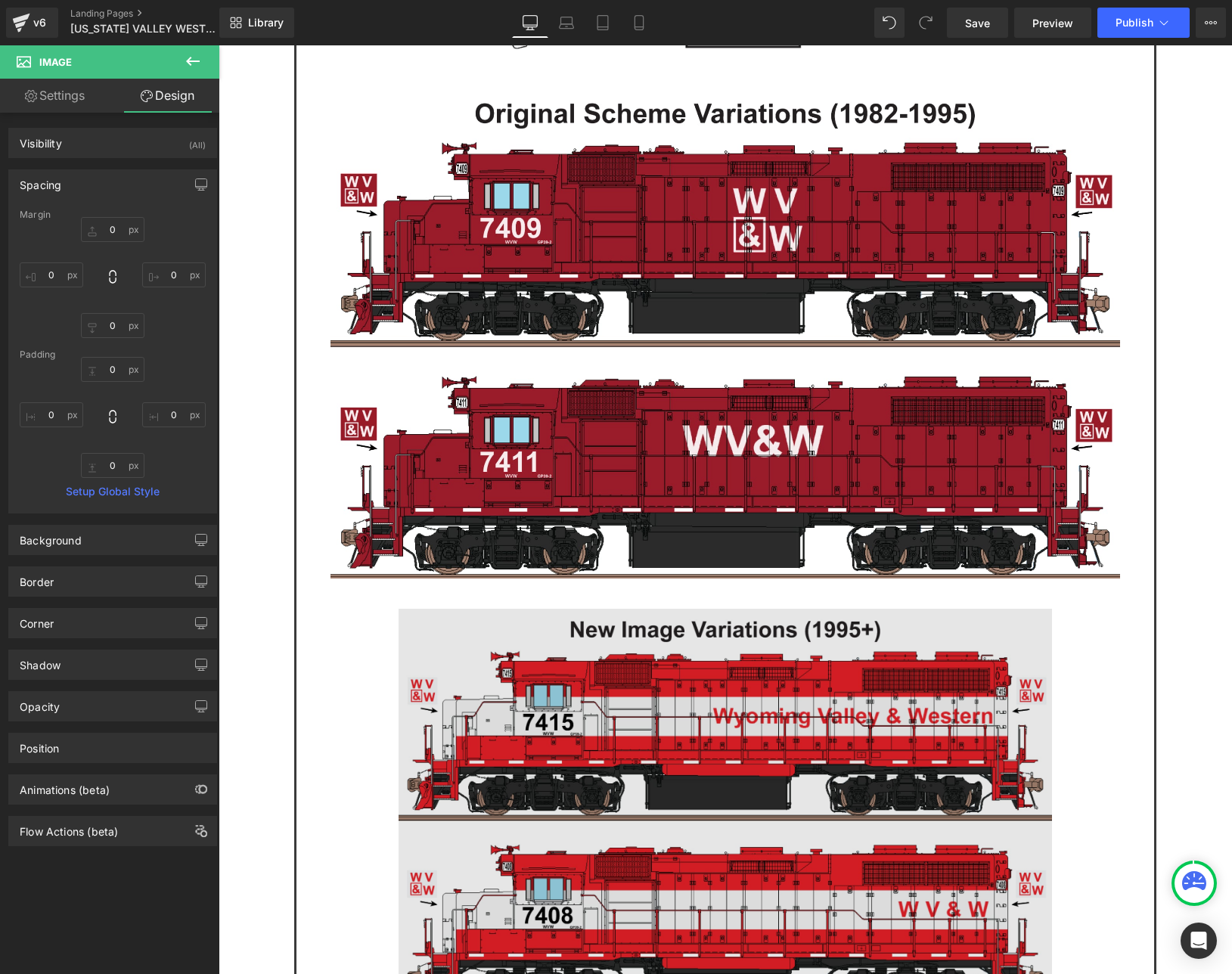
click at [584, 609] on img at bounding box center [725, 812] width 653 height 405
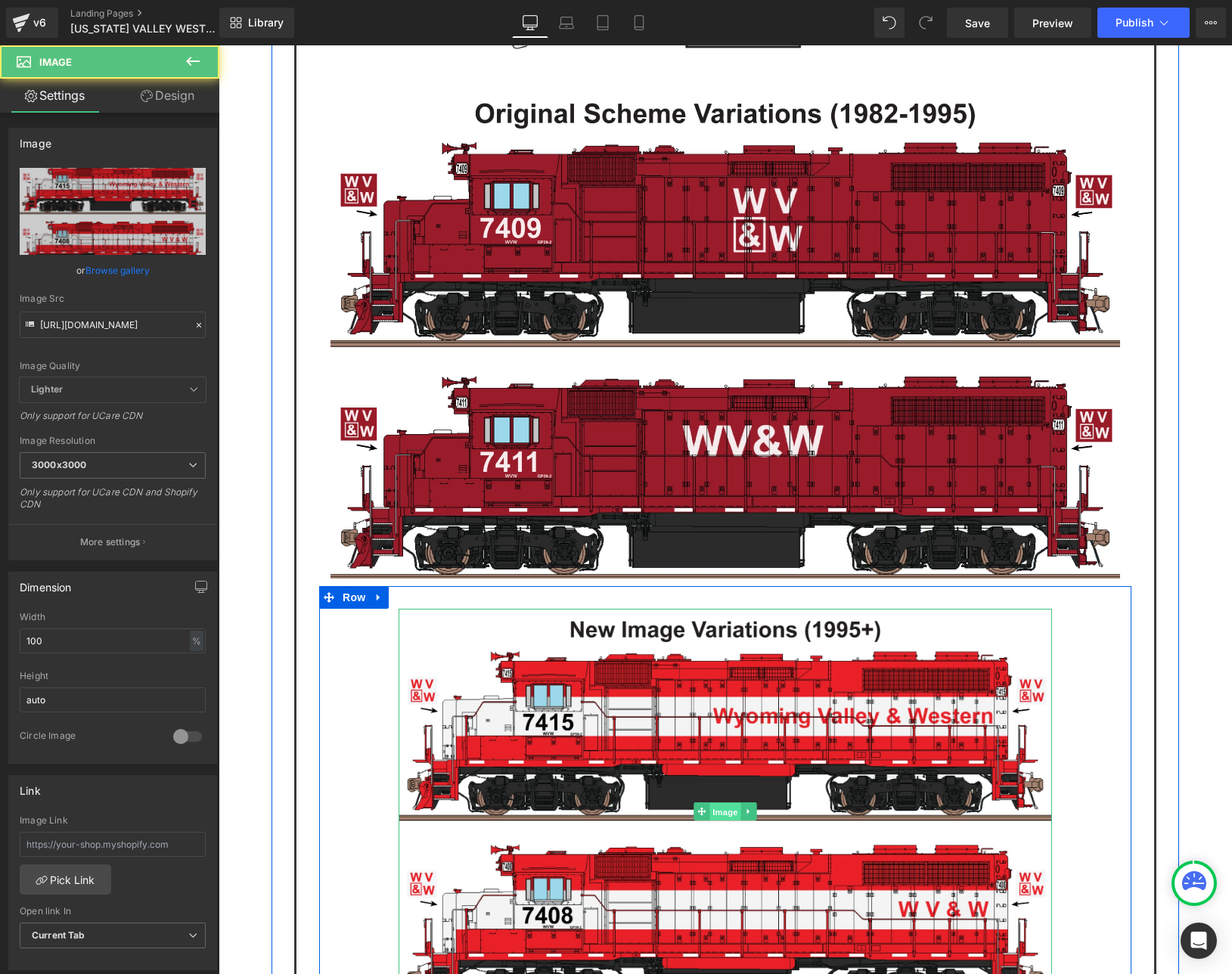
click at [725, 803] on span "Image" at bounding box center [725, 812] width 32 height 18
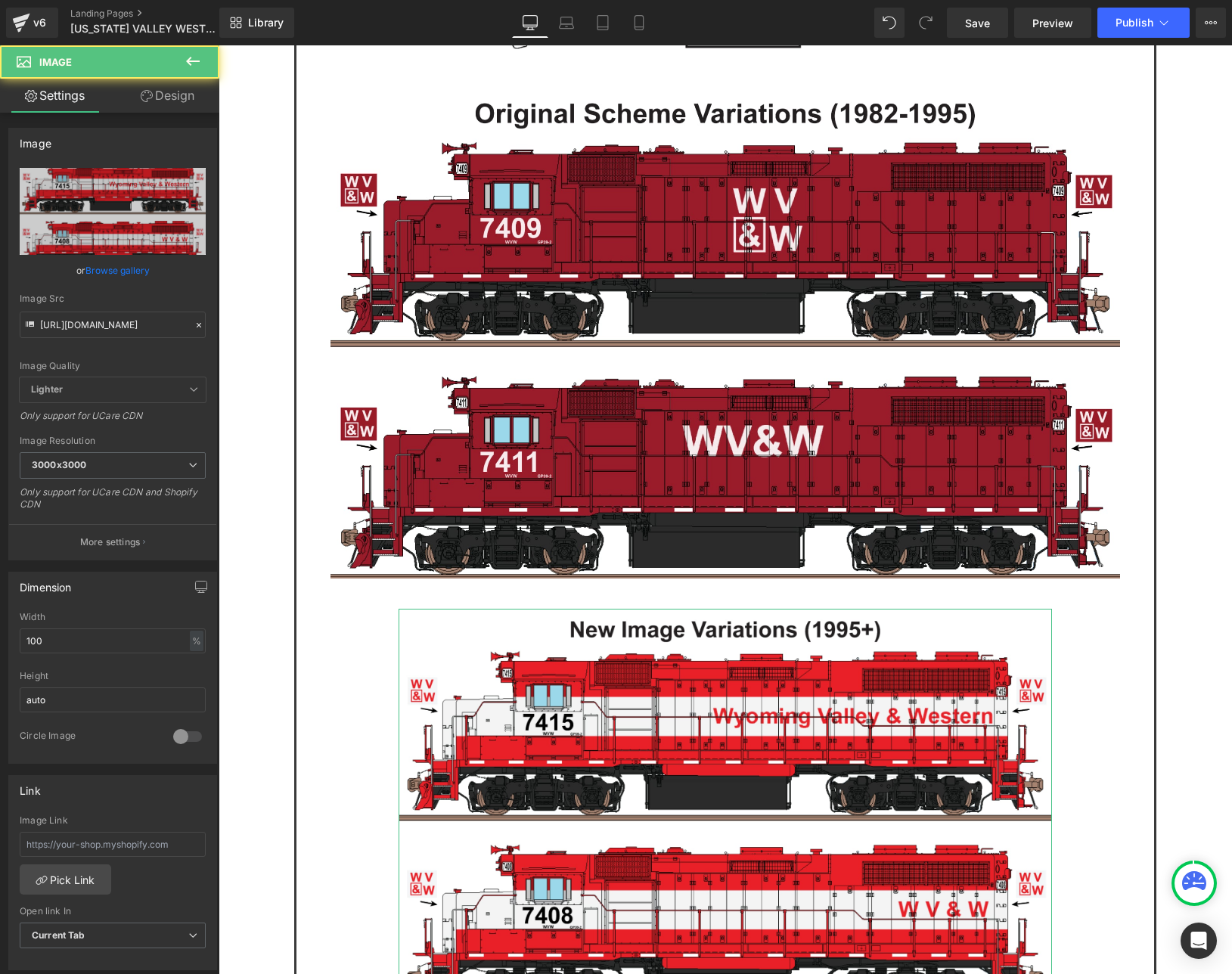
click at [167, 90] on link "Design" at bounding box center [167, 96] width 110 height 34
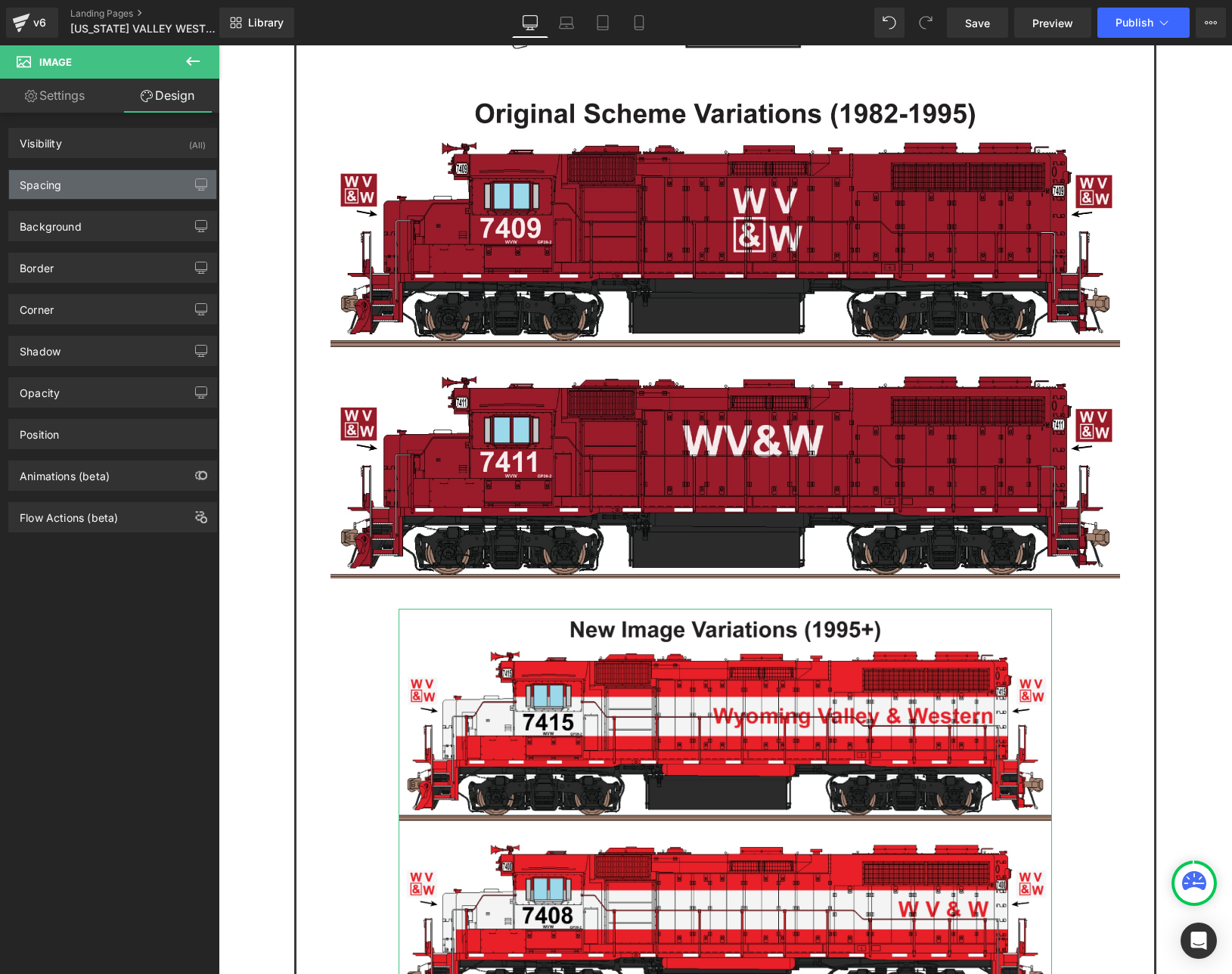
click at [55, 176] on div "Spacing" at bounding box center [40, 180] width 41 height 22
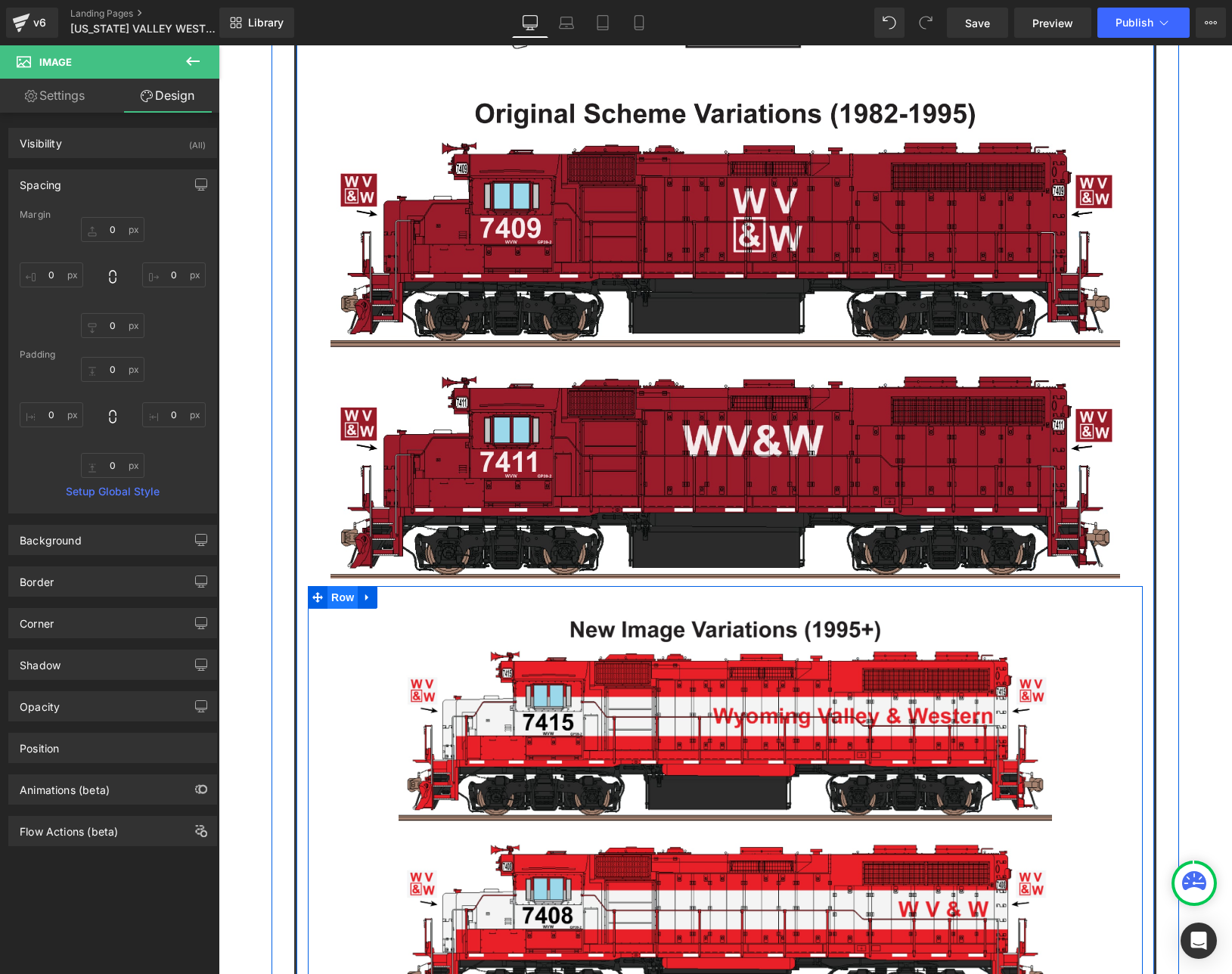
click at [338, 586] on span "Row" at bounding box center [342, 597] width 30 height 23
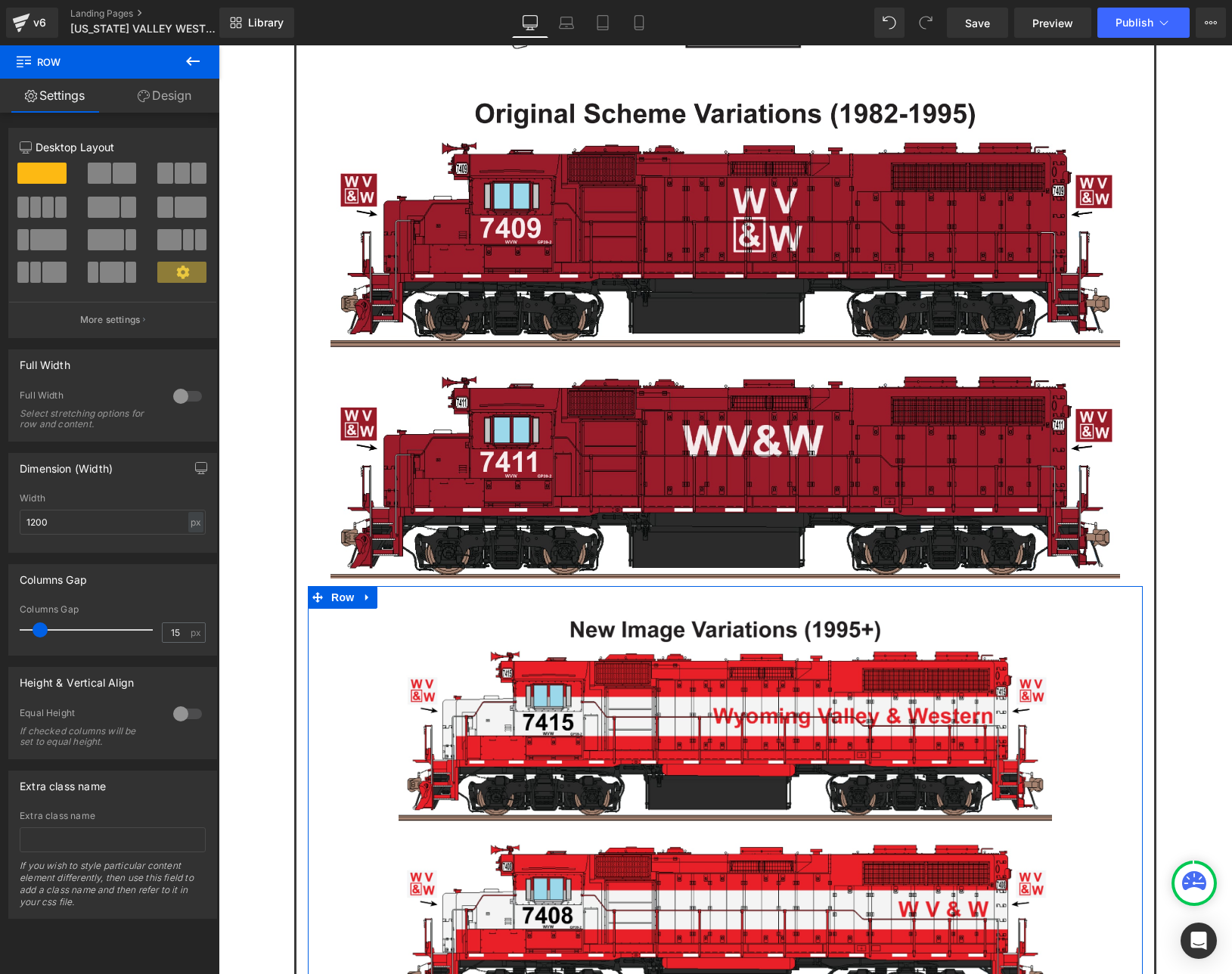
click at [158, 102] on link "Design" at bounding box center [164, 96] width 110 height 34
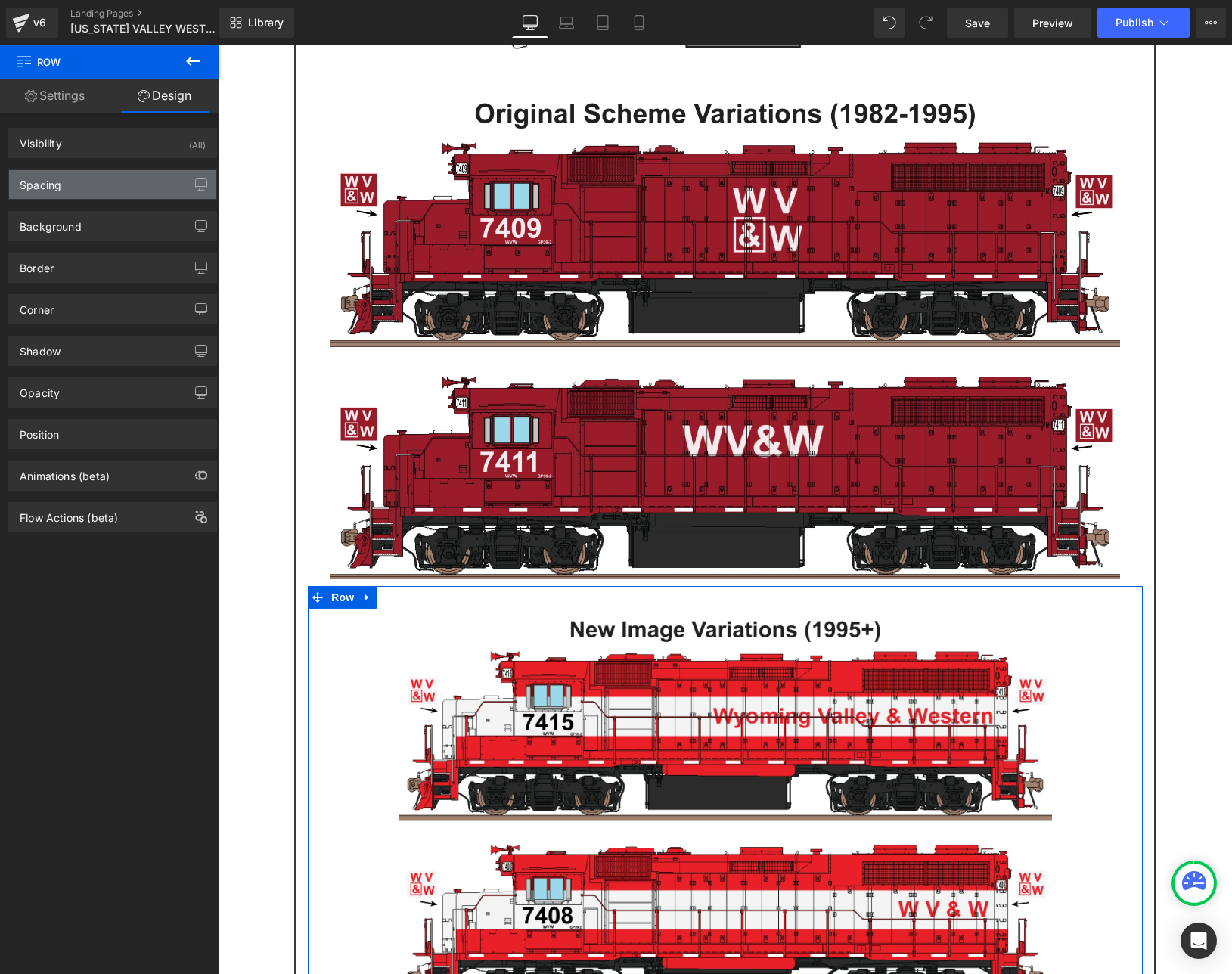
click at [36, 189] on div "Spacing" at bounding box center [40, 180] width 41 height 22
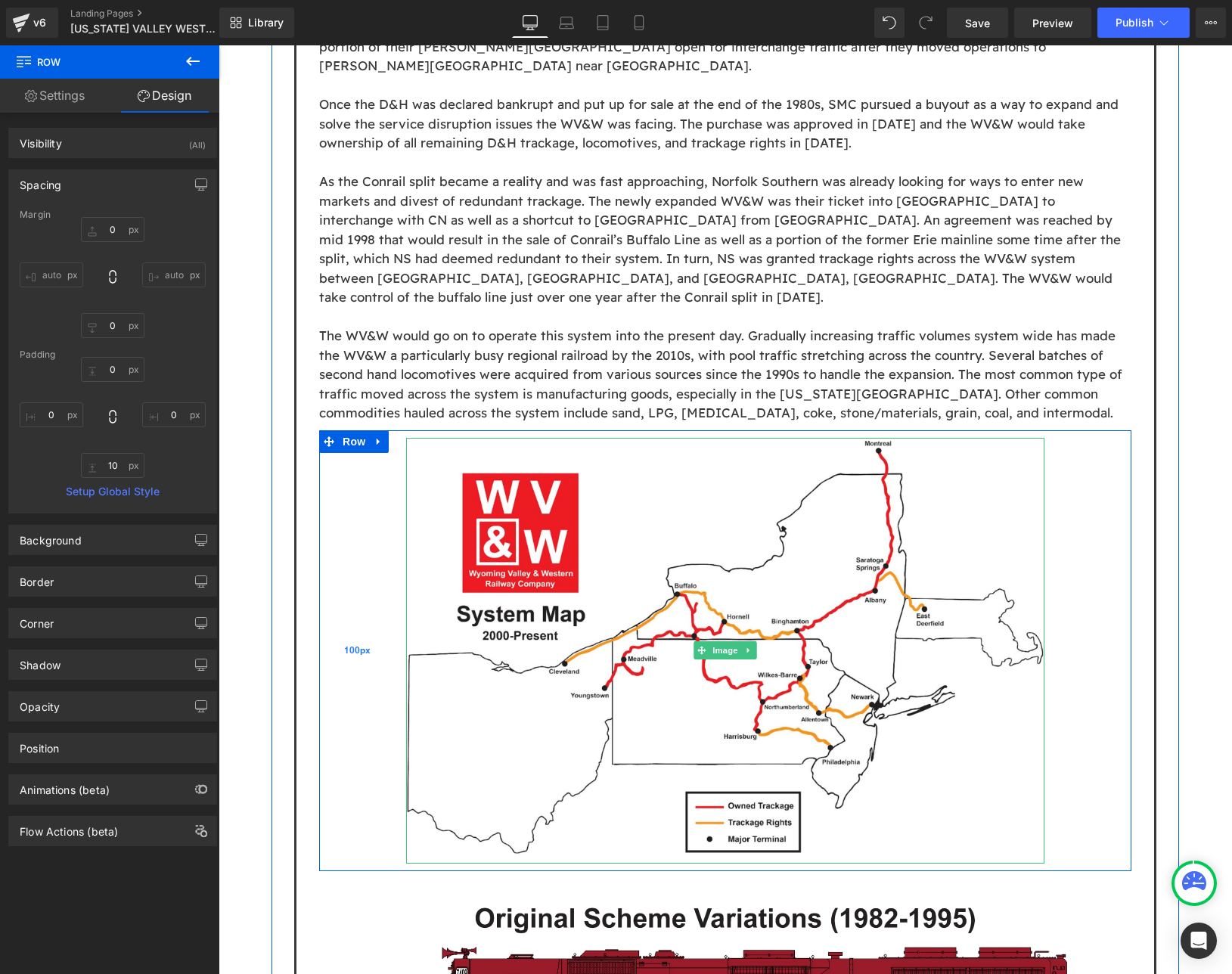
scroll to position [1411, 0]
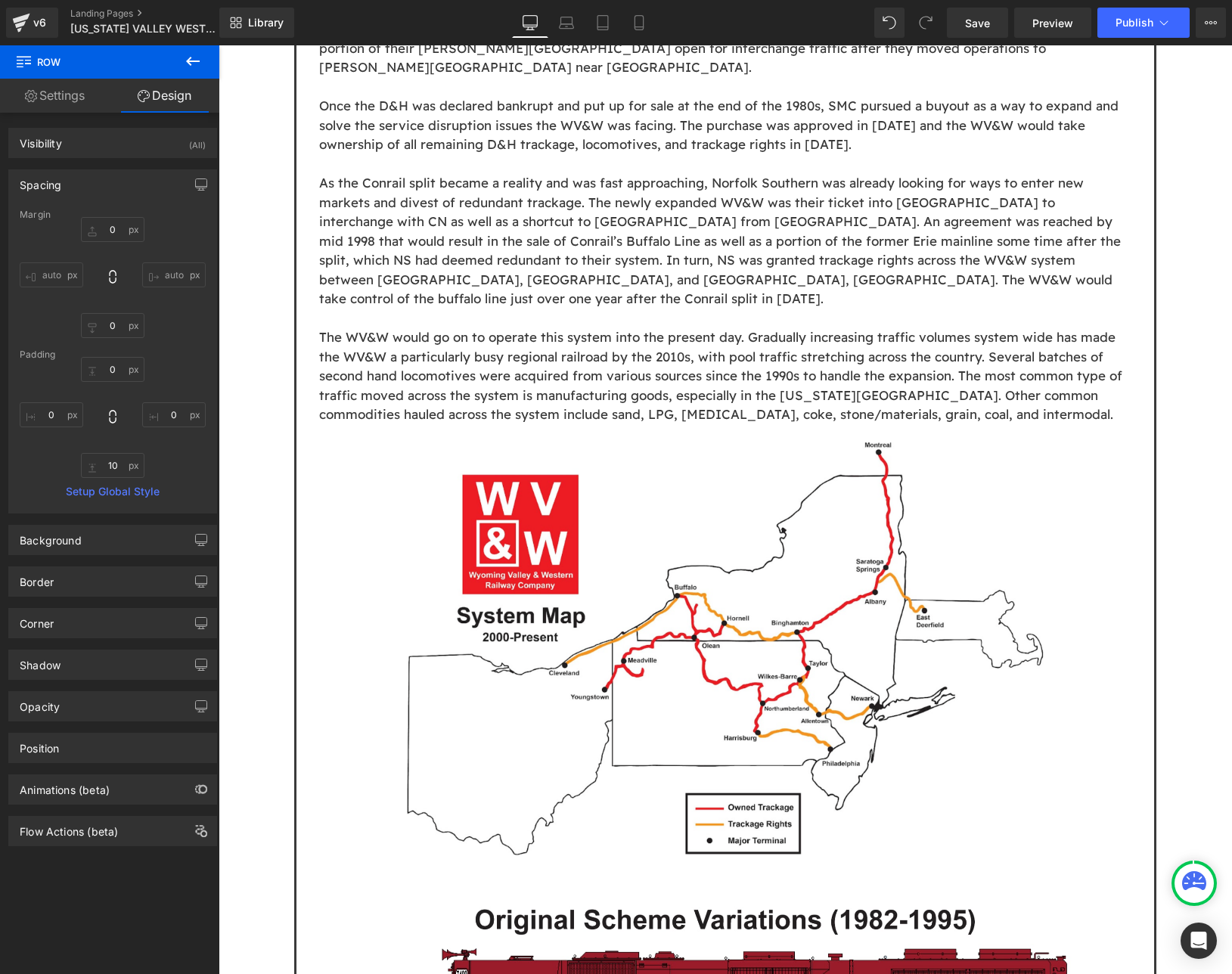
click at [194, 56] on icon at bounding box center [192, 61] width 18 height 18
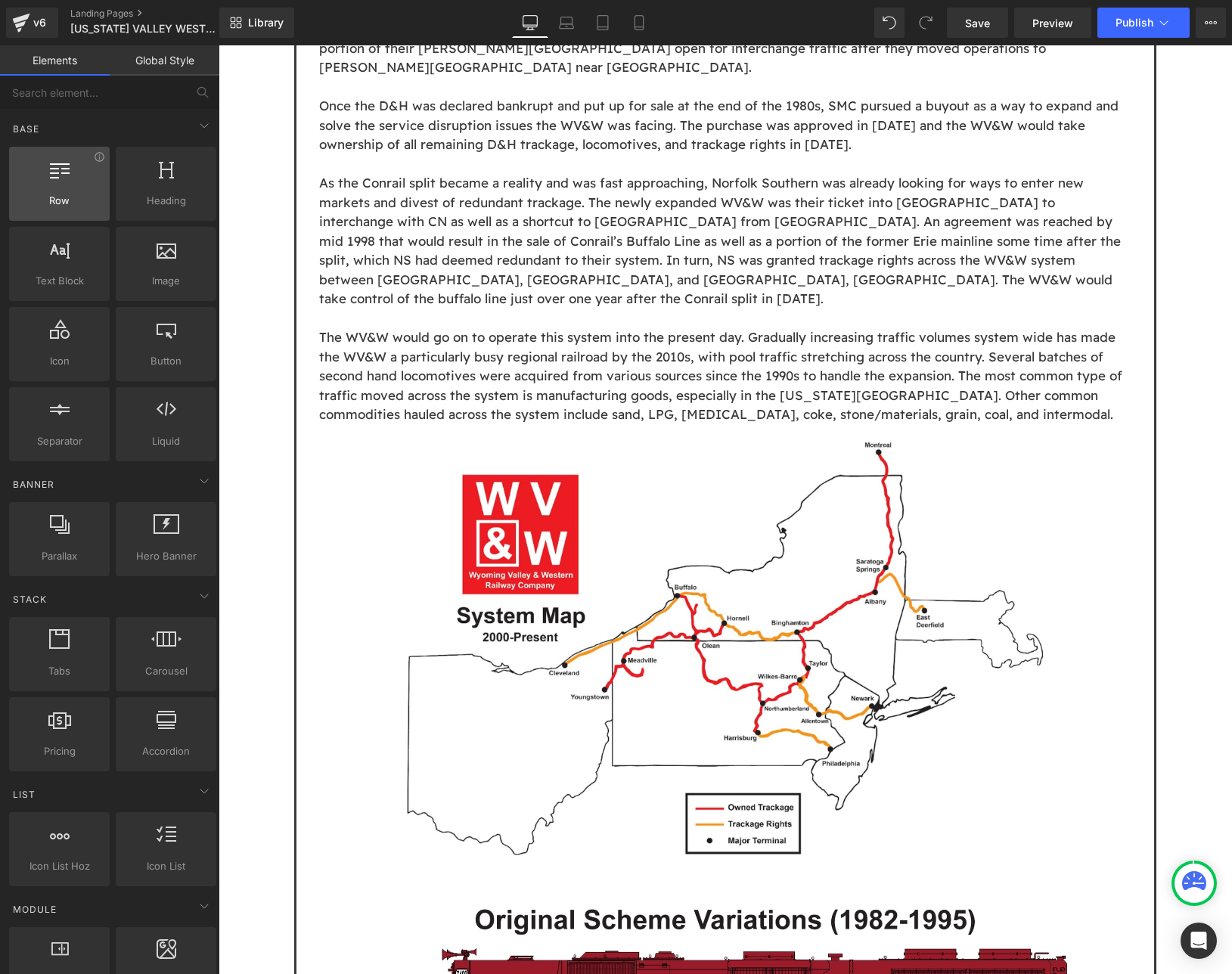
click at [61, 211] on div "Row rows, columns, layouts, div" at bounding box center [59, 183] width 100 height 74
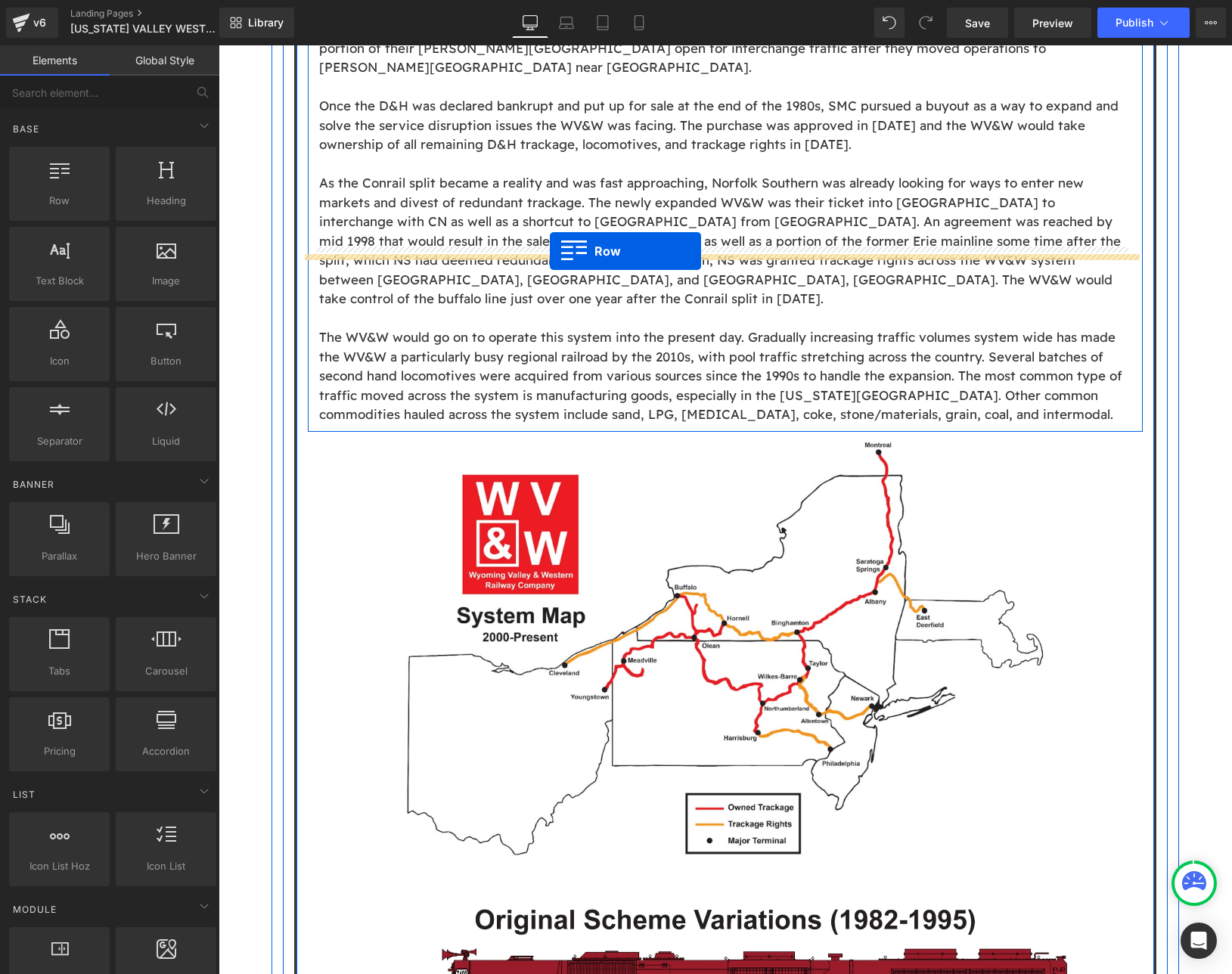
drag, startPoint x: 274, startPoint y: 235, endPoint x: 550, endPoint y: 251, distance: 276.5
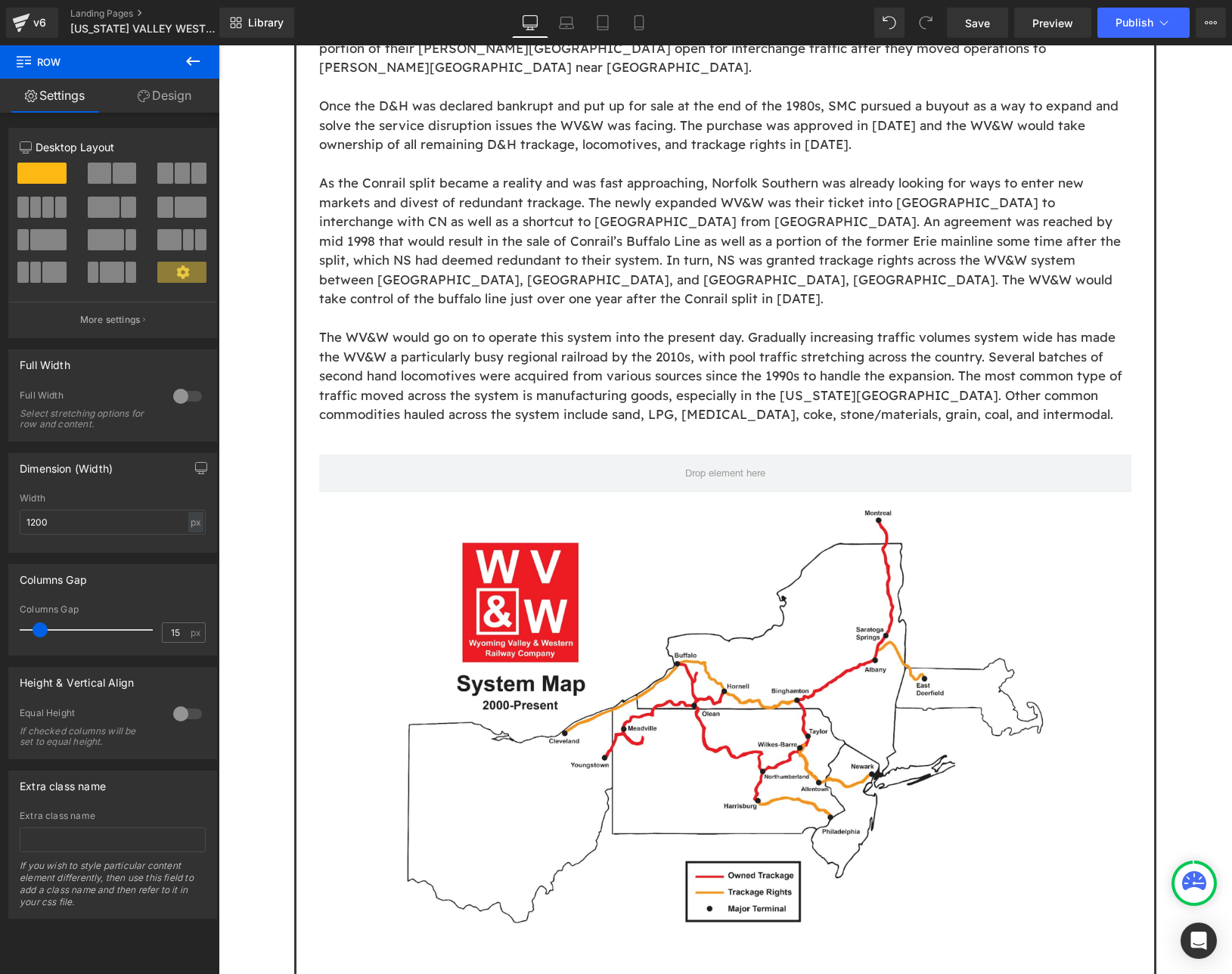
click at [193, 56] on icon at bounding box center [192, 61] width 18 height 18
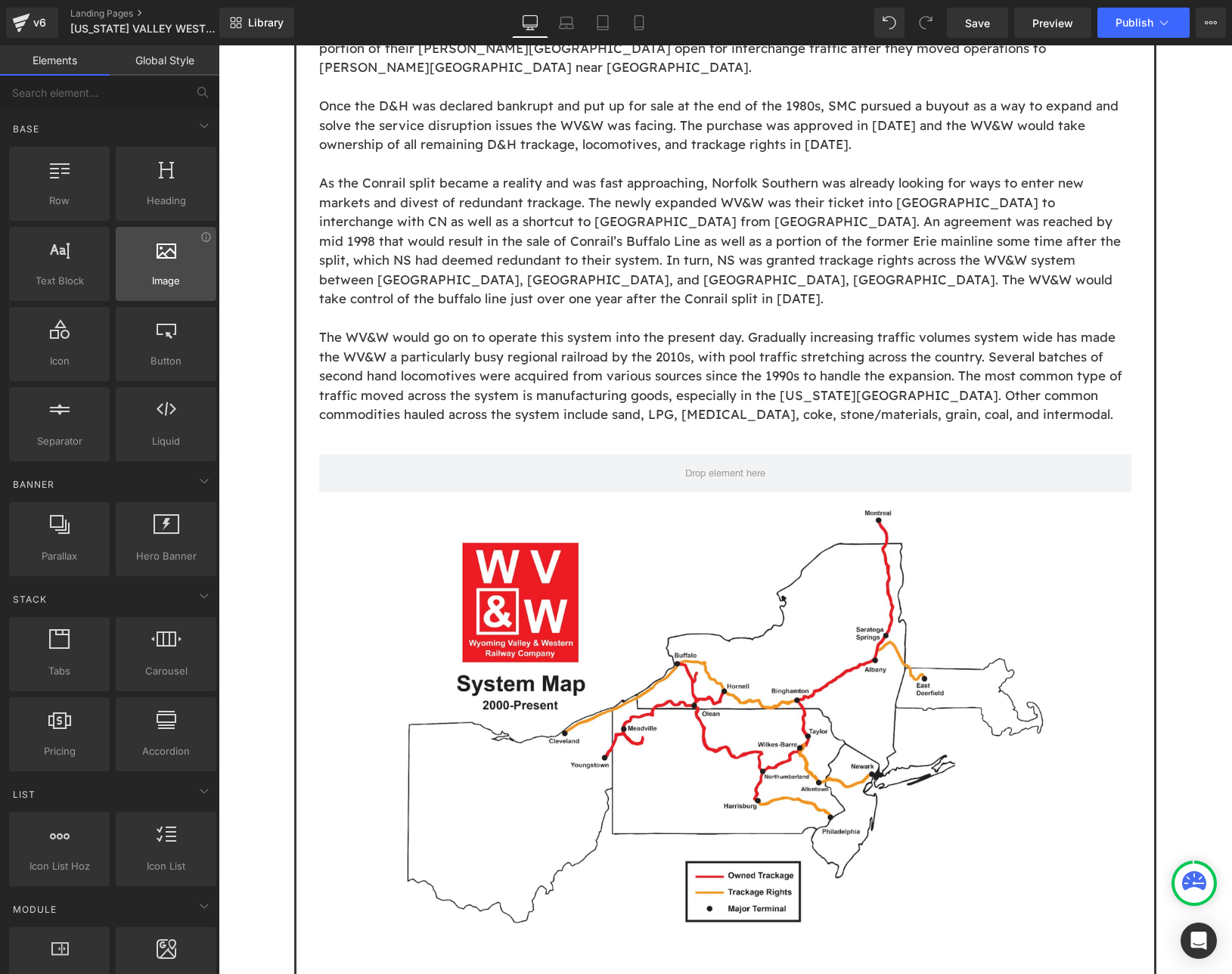
click at [147, 255] on div at bounding box center [165, 256] width 91 height 34
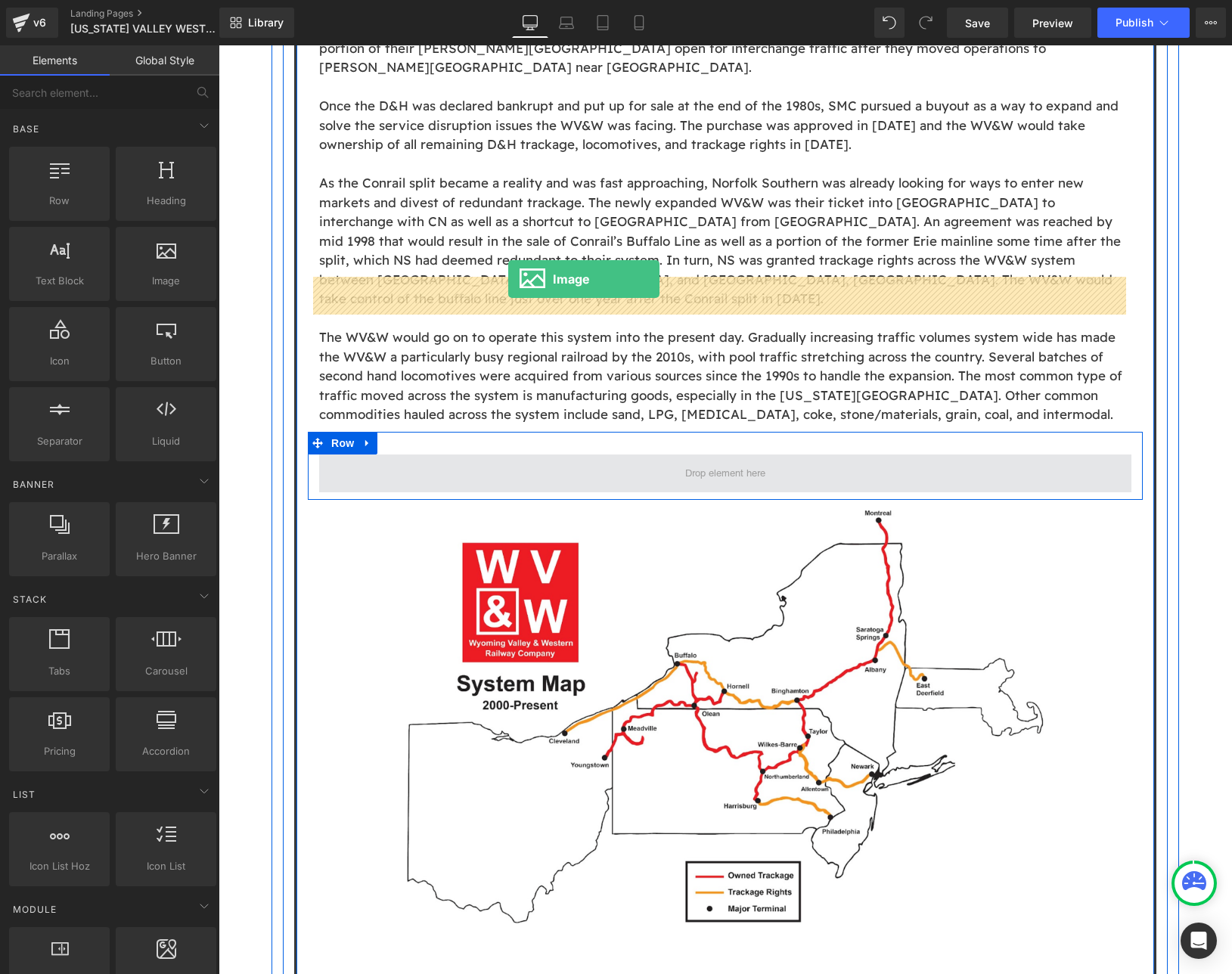
drag, startPoint x: 254, startPoint y: 264, endPoint x: 508, endPoint y: 279, distance: 254.4
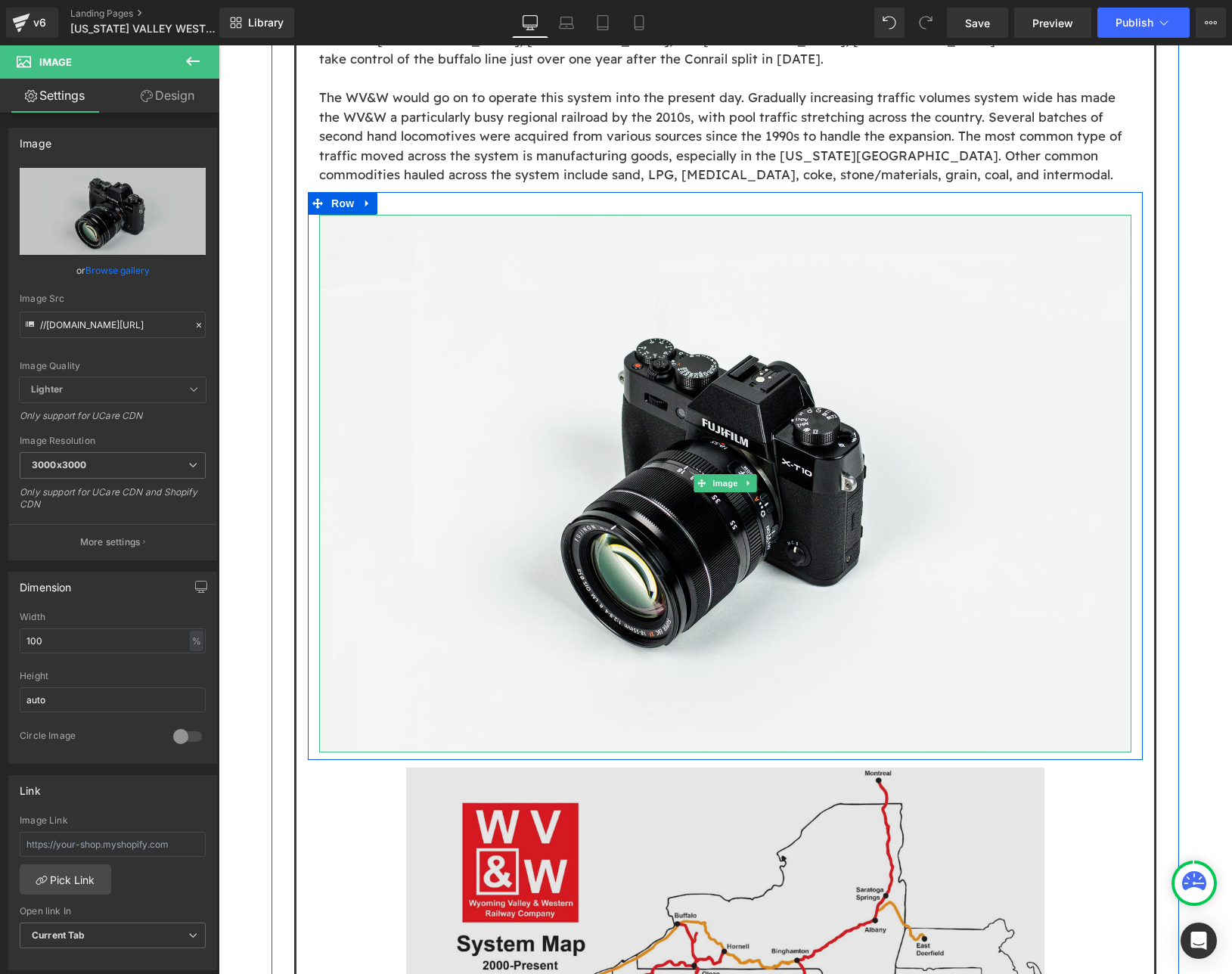
scroll to position [1714, 0]
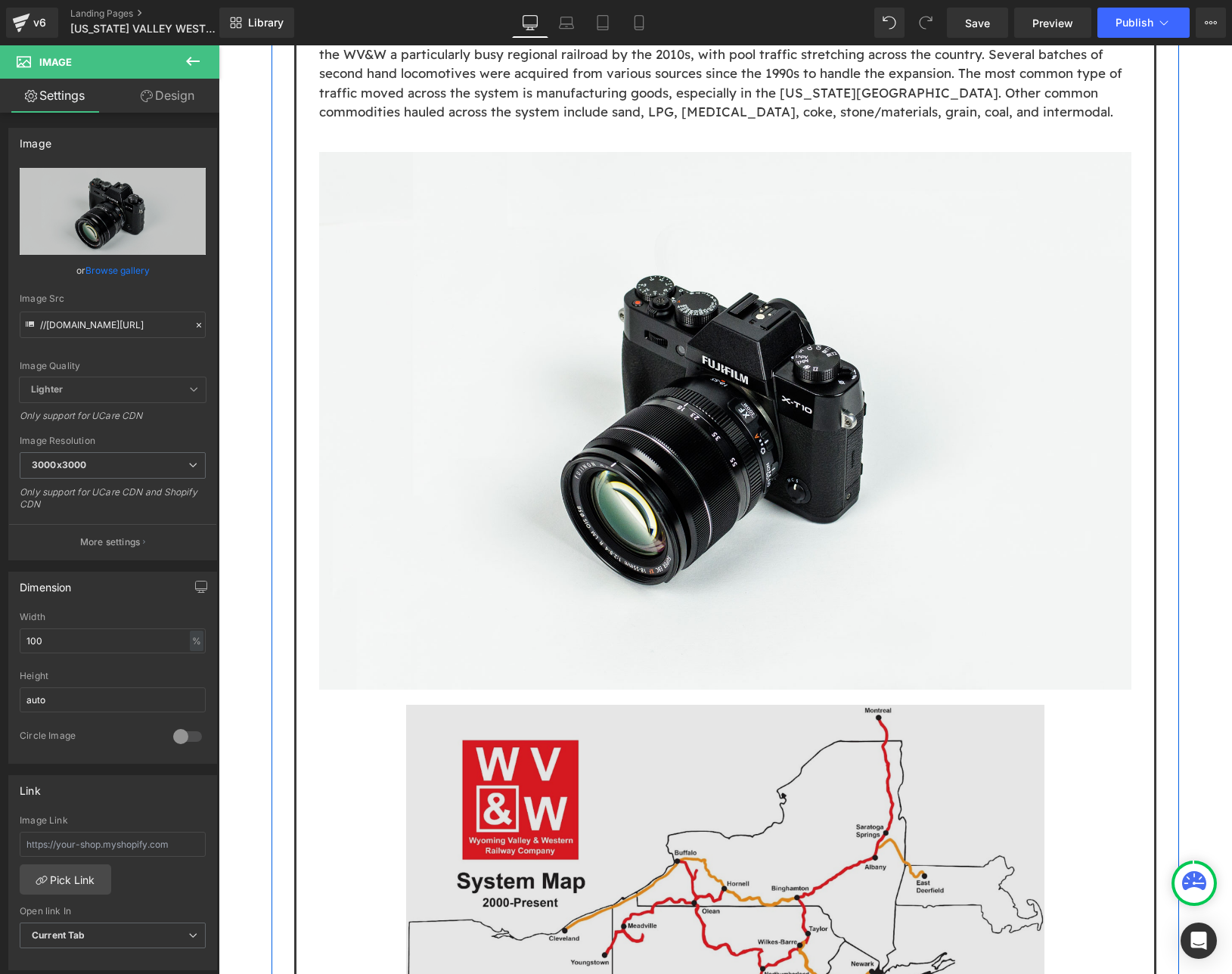
click at [679, 733] on img at bounding box center [725, 918] width 638 height 426
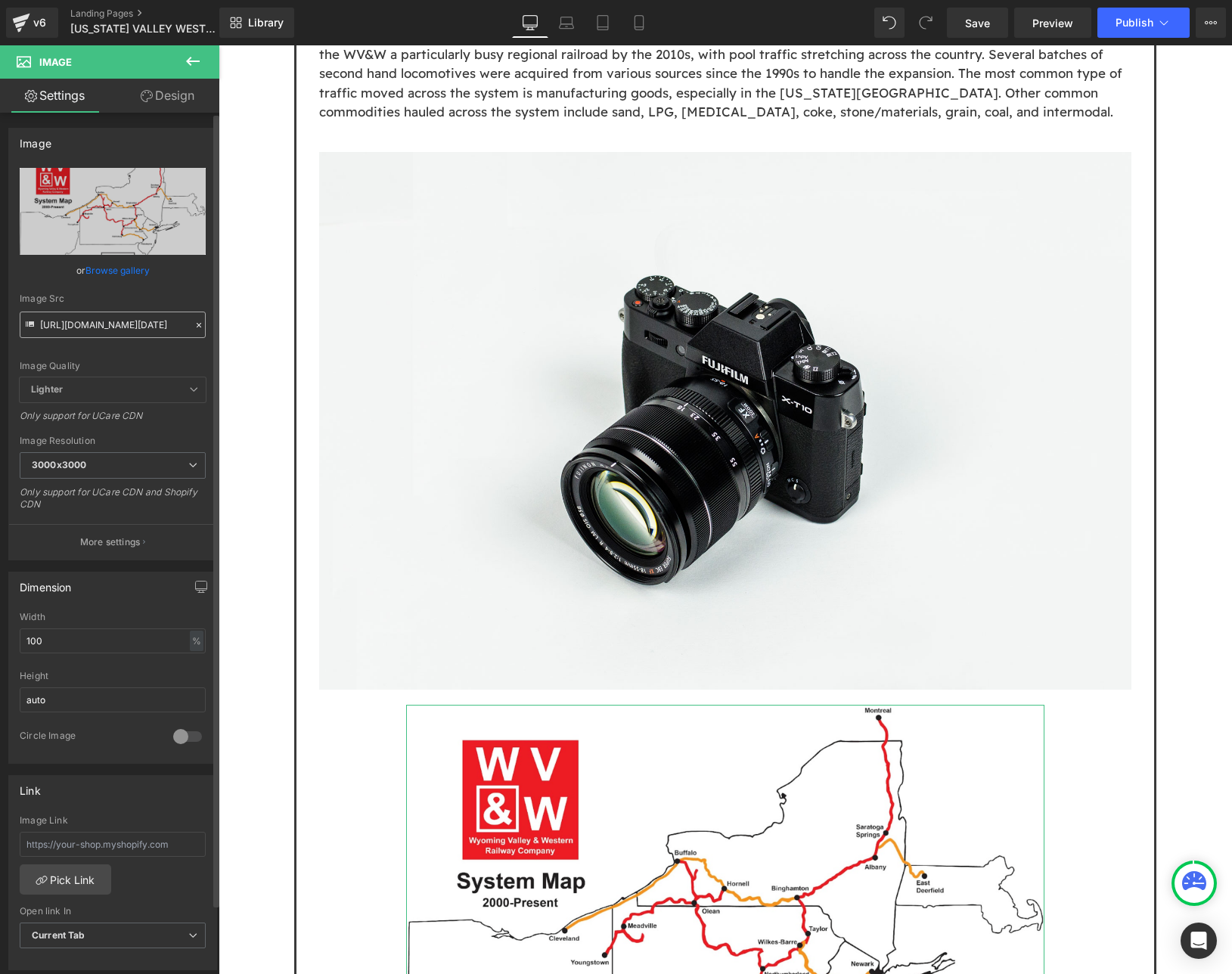
click at [107, 325] on input "https://cdn.shopify.com/s/files/1/0552/5425/3750/files/Screenshot_2025-07-28_at…" at bounding box center [113, 325] width 186 height 26
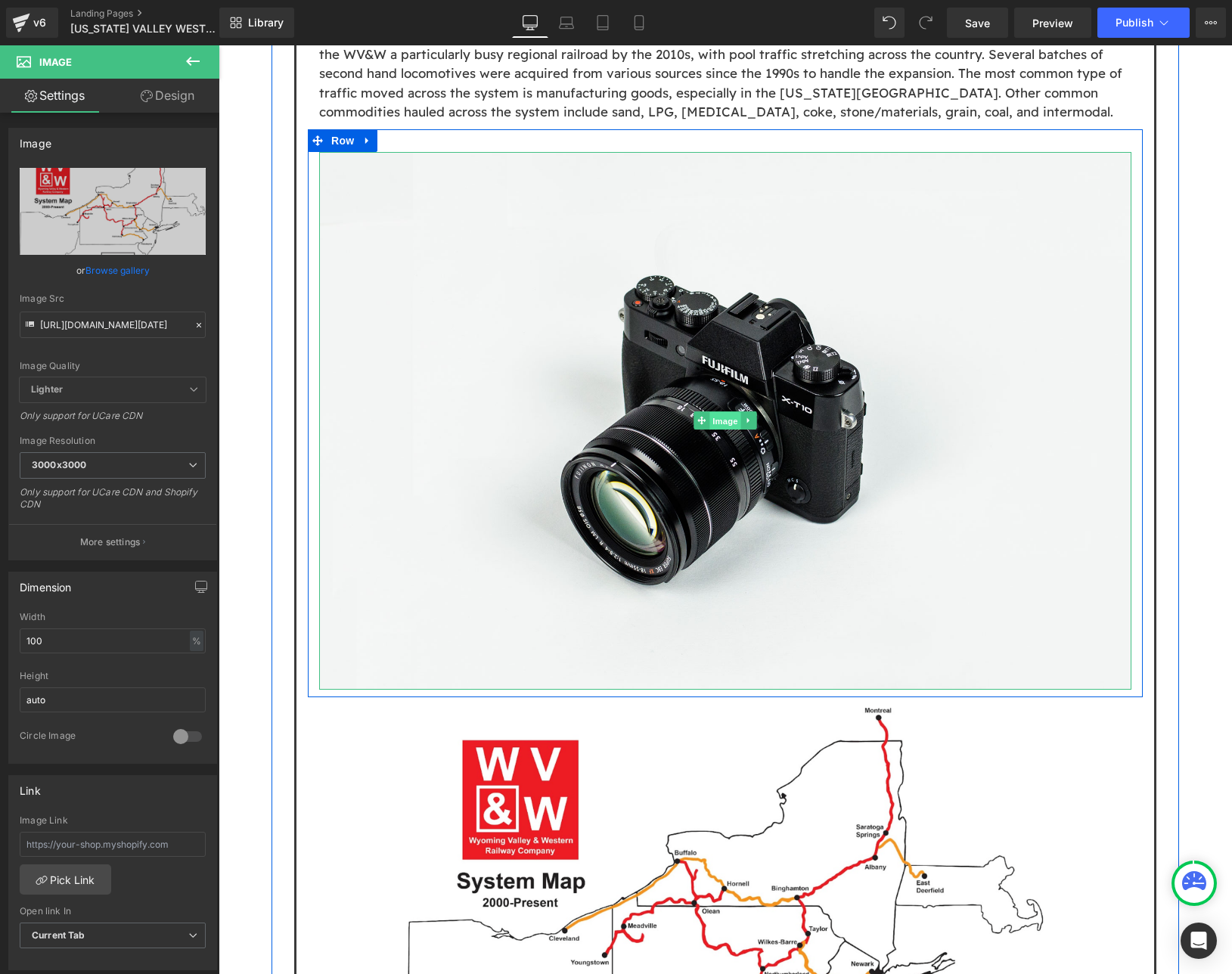
click at [722, 412] on span "Image" at bounding box center [725, 420] width 32 height 18
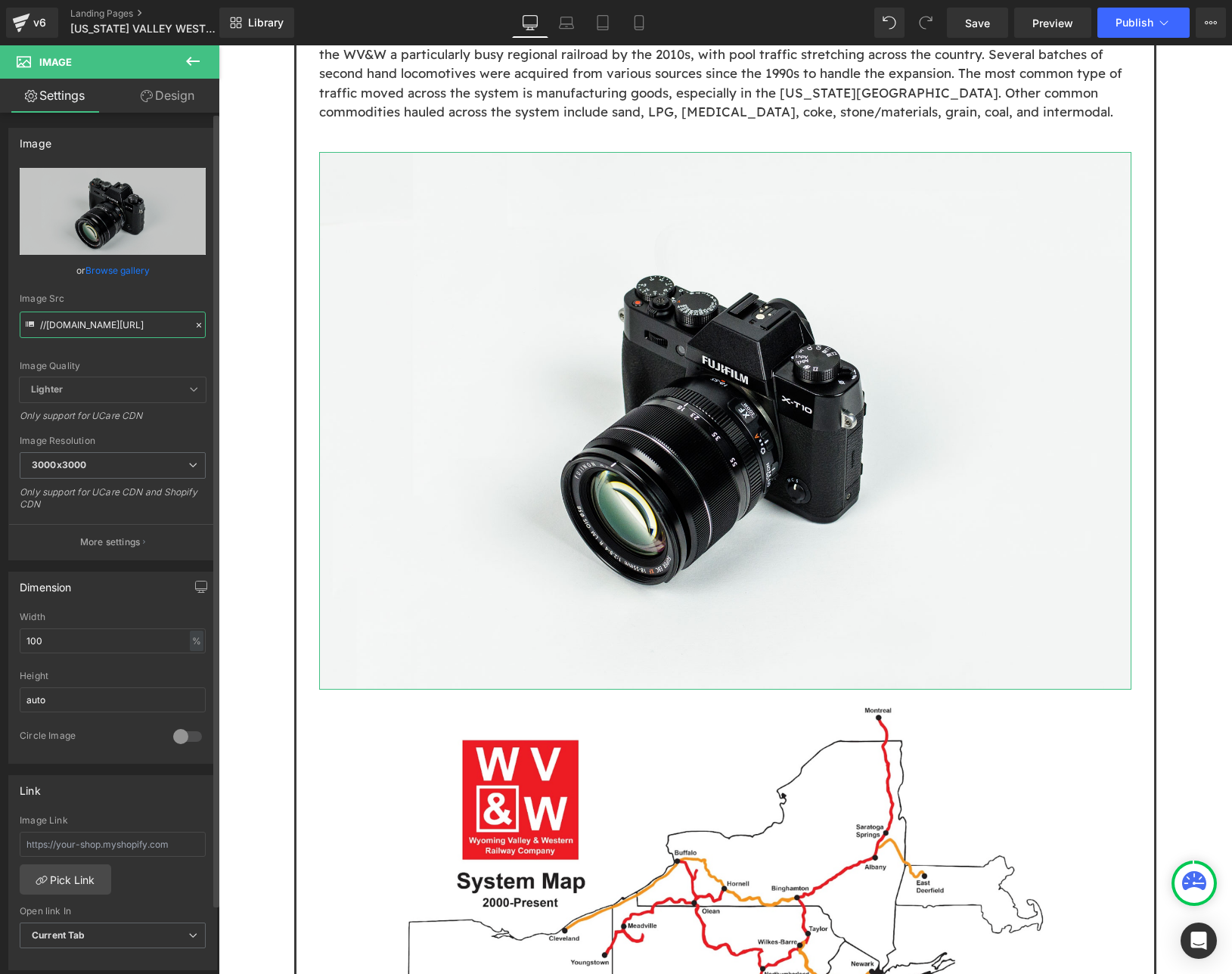
click at [72, 320] on input "//d1um8515vdn9kb.cloudfront.net/images/parallax.jpg" at bounding box center [113, 325] width 186 height 26
paste input "https://cdn.shopify.com/s/files/1/0552/5425/3750/files/Screenshot_2025-07-28_at…"
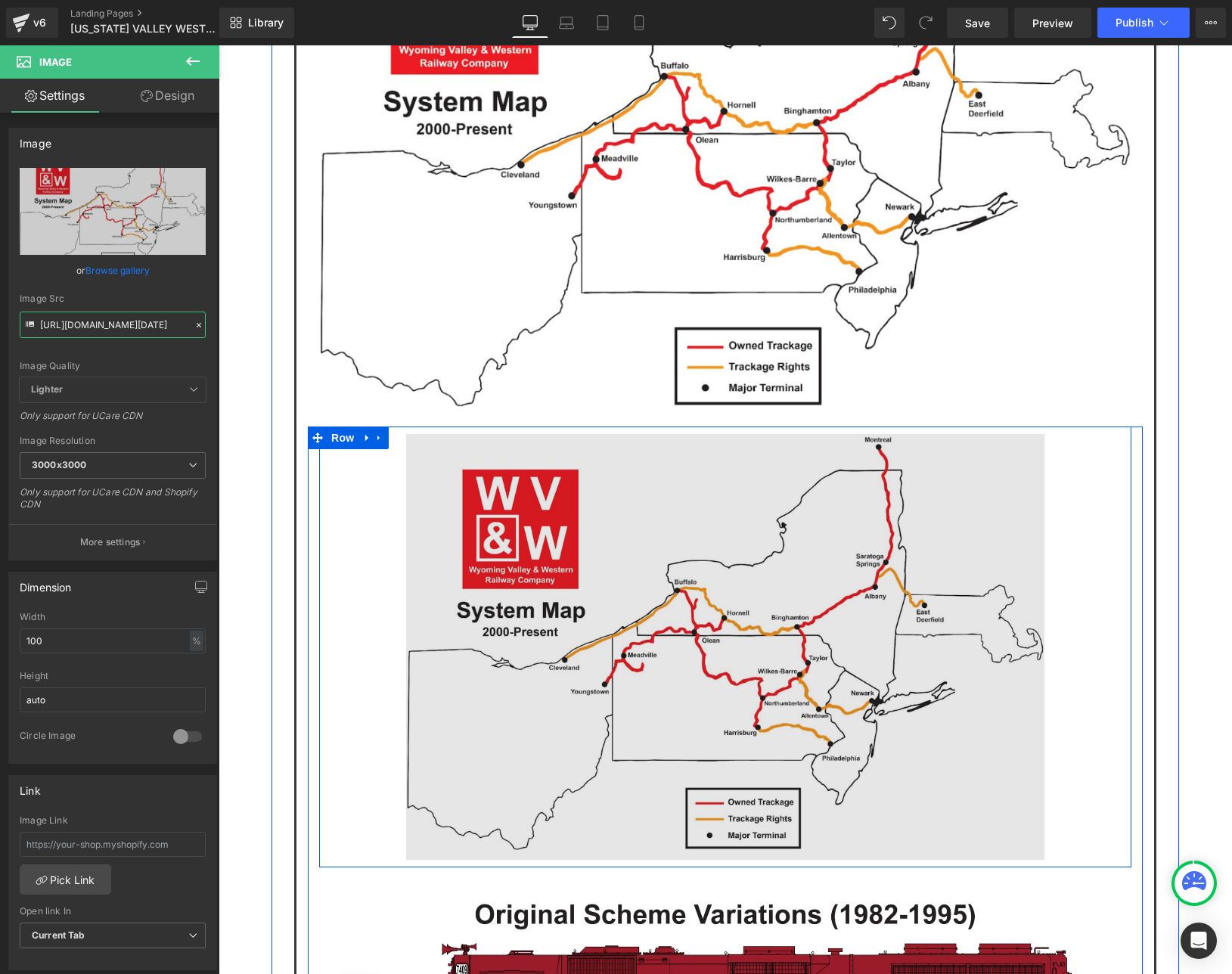
scroll to position [1815, 0]
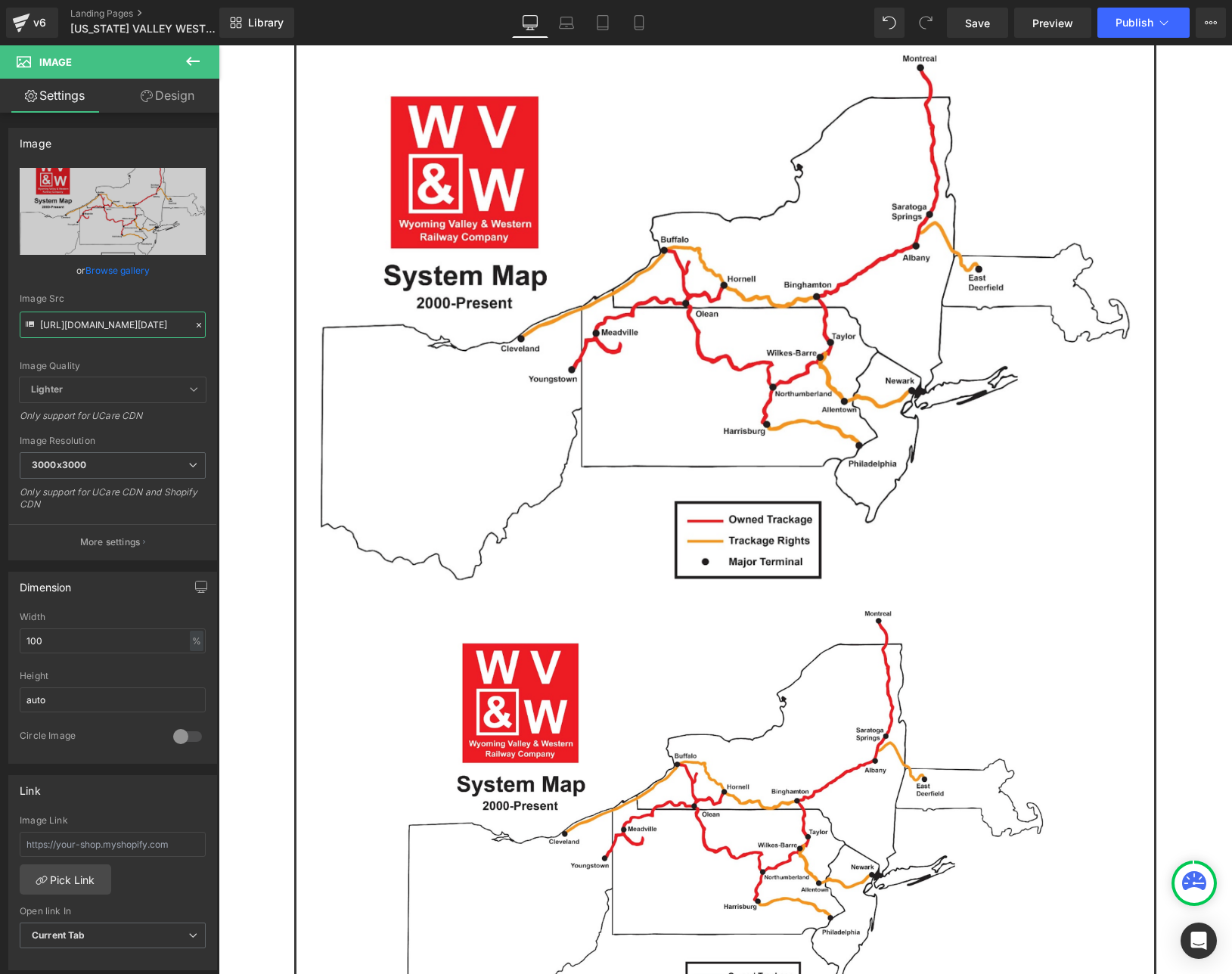
type input "https://cdn.shopify.com/s/files/1/0552/5425/3750/files/Screenshot_2025-07-28_at…"
click at [205, 63] on button at bounding box center [192, 61] width 53 height 33
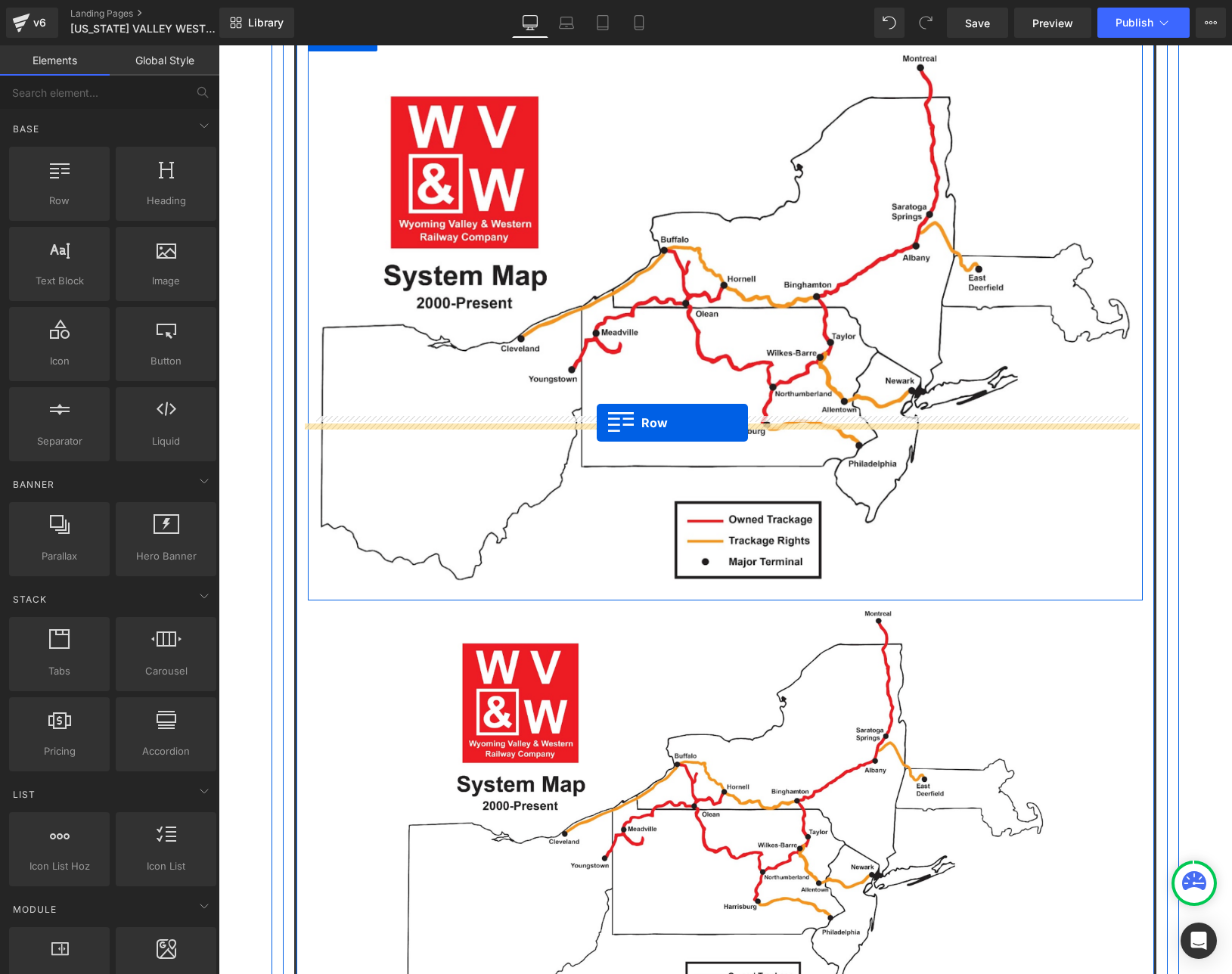
drag, startPoint x: 288, startPoint y: 228, endPoint x: 597, endPoint y: 422, distance: 364.9
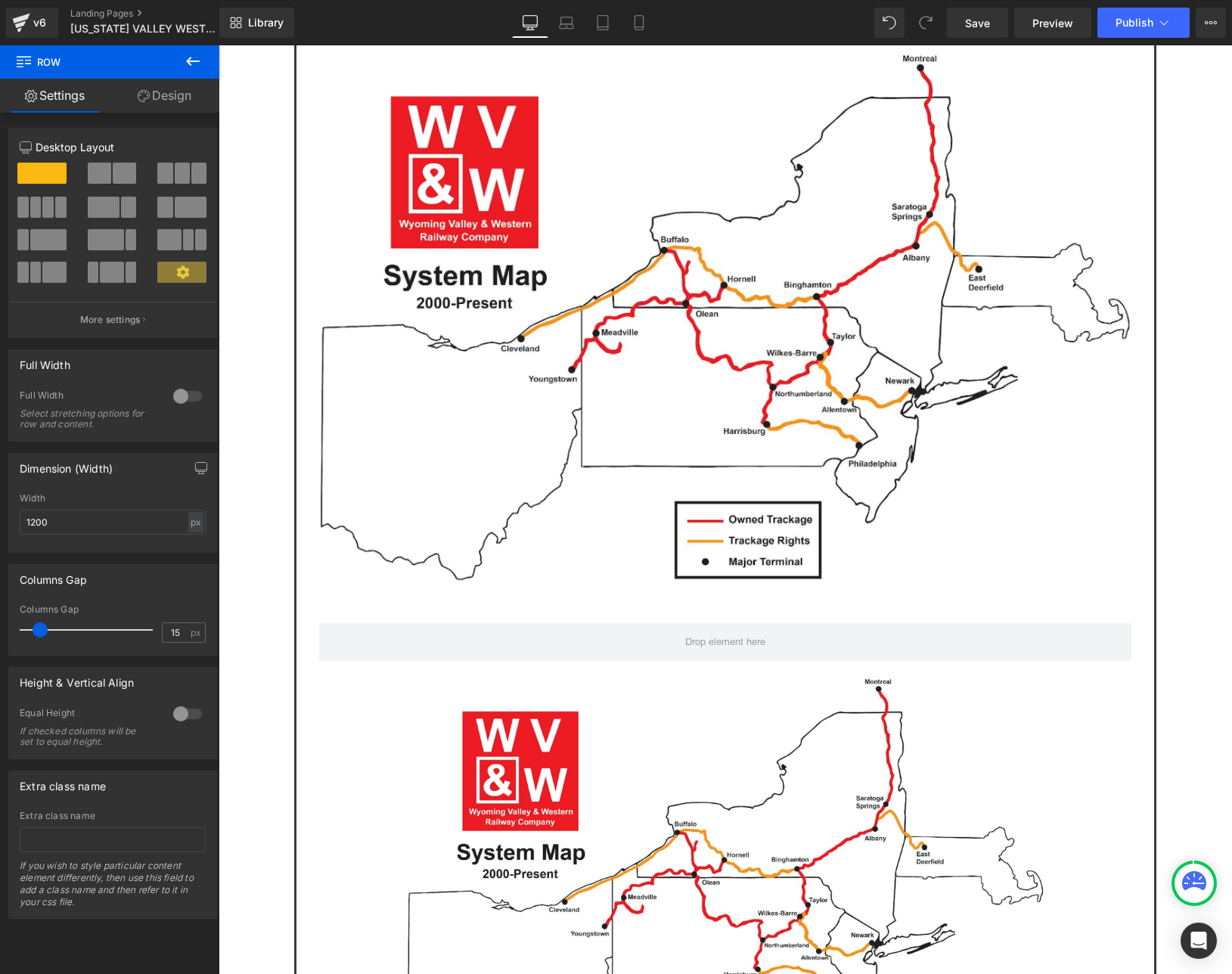
click at [191, 66] on icon at bounding box center [192, 61] width 18 height 18
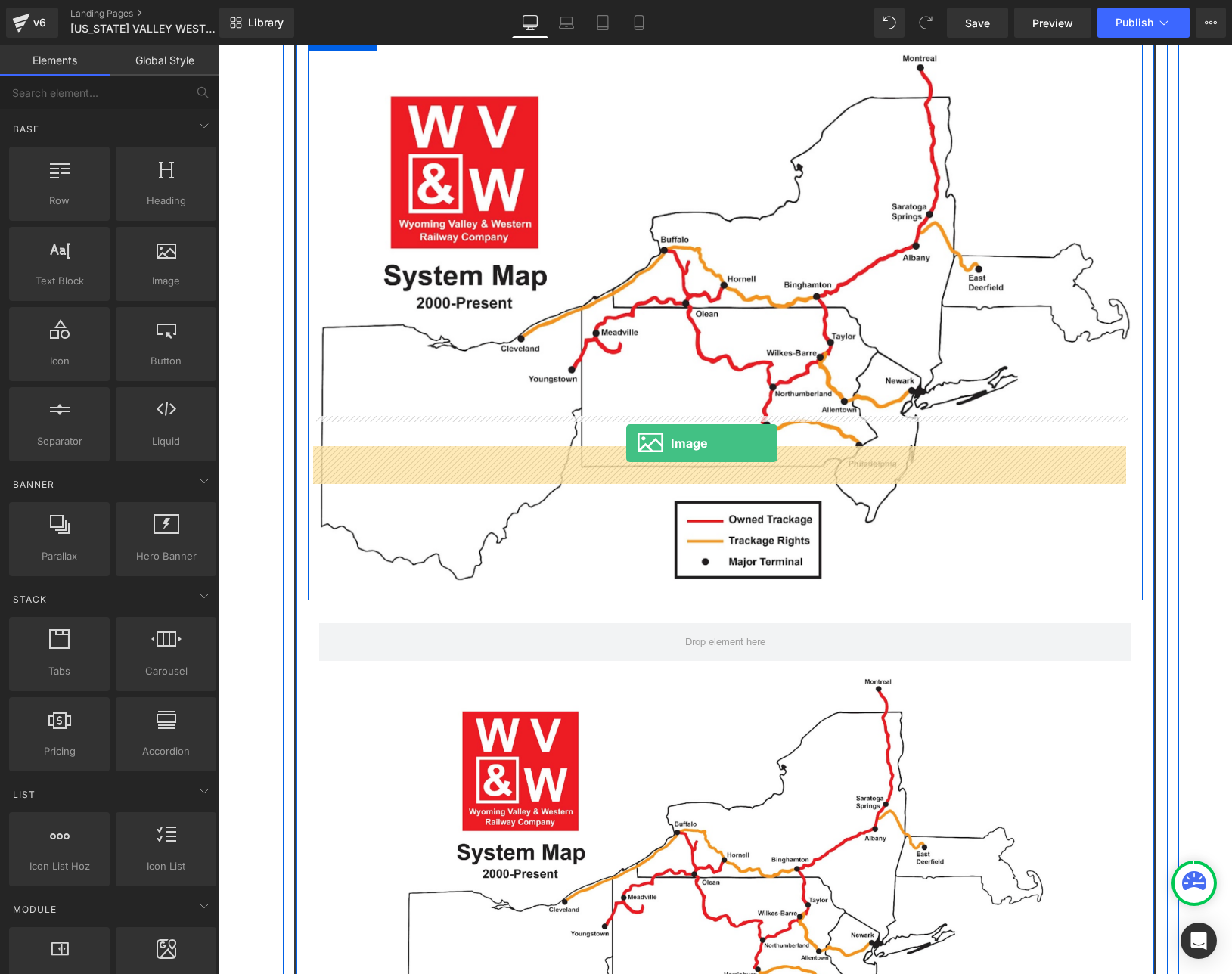
drag, startPoint x: 373, startPoint y: 321, endPoint x: 627, endPoint y: 443, distance: 281.8
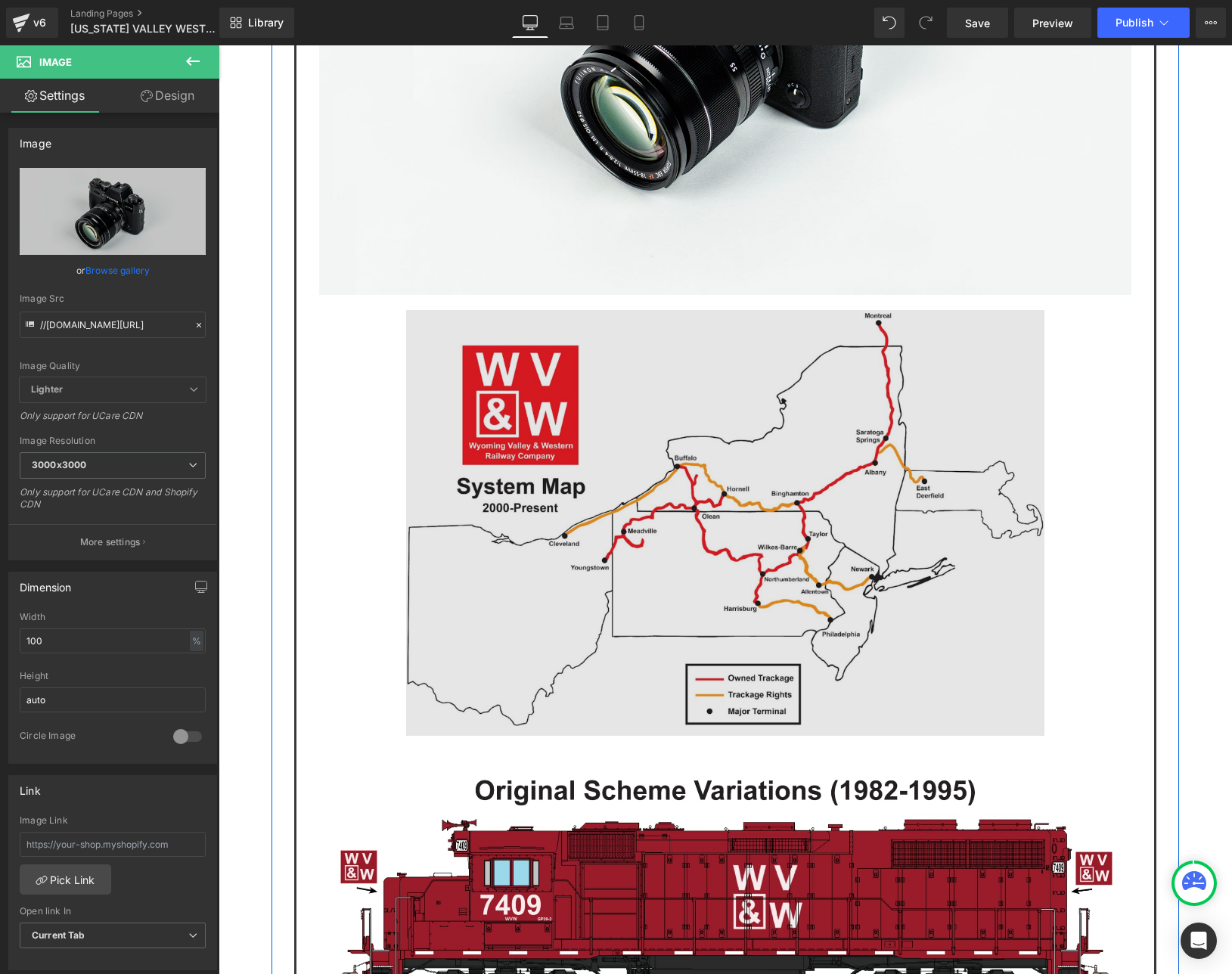
scroll to position [2722, 0]
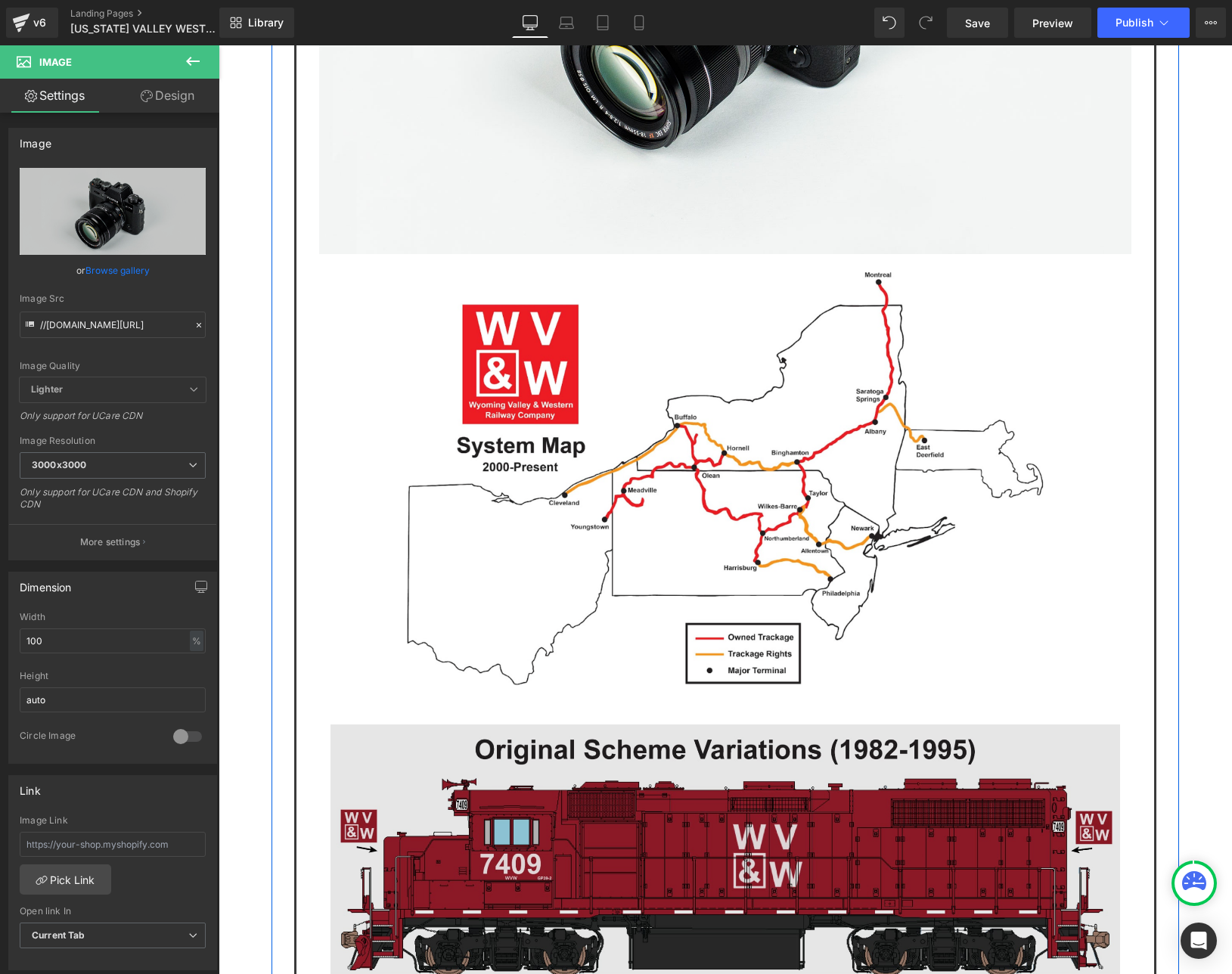
click at [616, 724] on img at bounding box center [724, 969] width 789 height 490
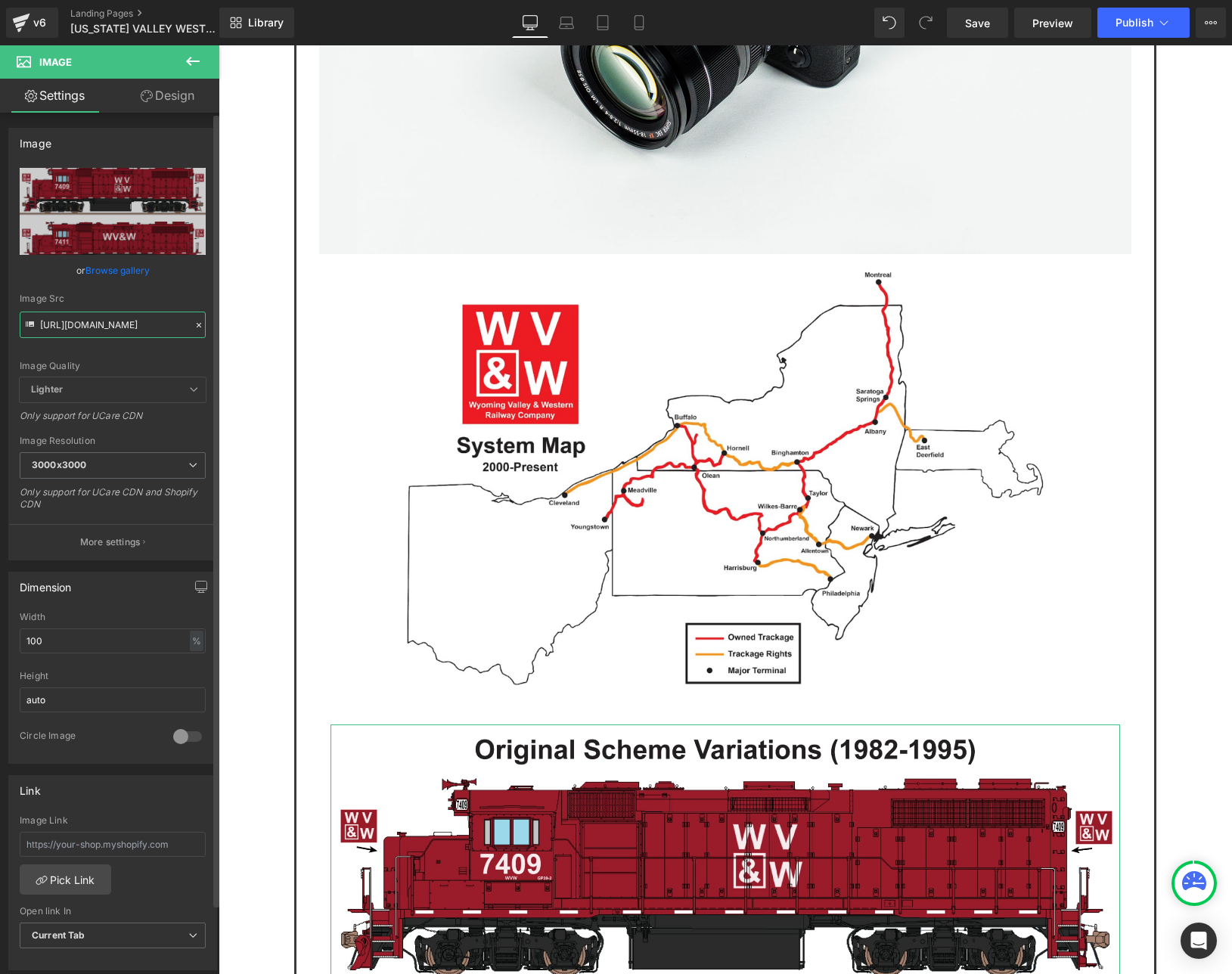
click at [71, 319] on input "https://cdn.shopify.com/s/files/1/0552/5425/3750/files/WVW_Original_Schemes_300…" at bounding box center [113, 325] width 186 height 26
click at [97, 321] on input "https://cdn.shopify.com/s/files/1/0552/5425/3750/files/WVW_Original_Schemes_300…" at bounding box center [113, 325] width 186 height 26
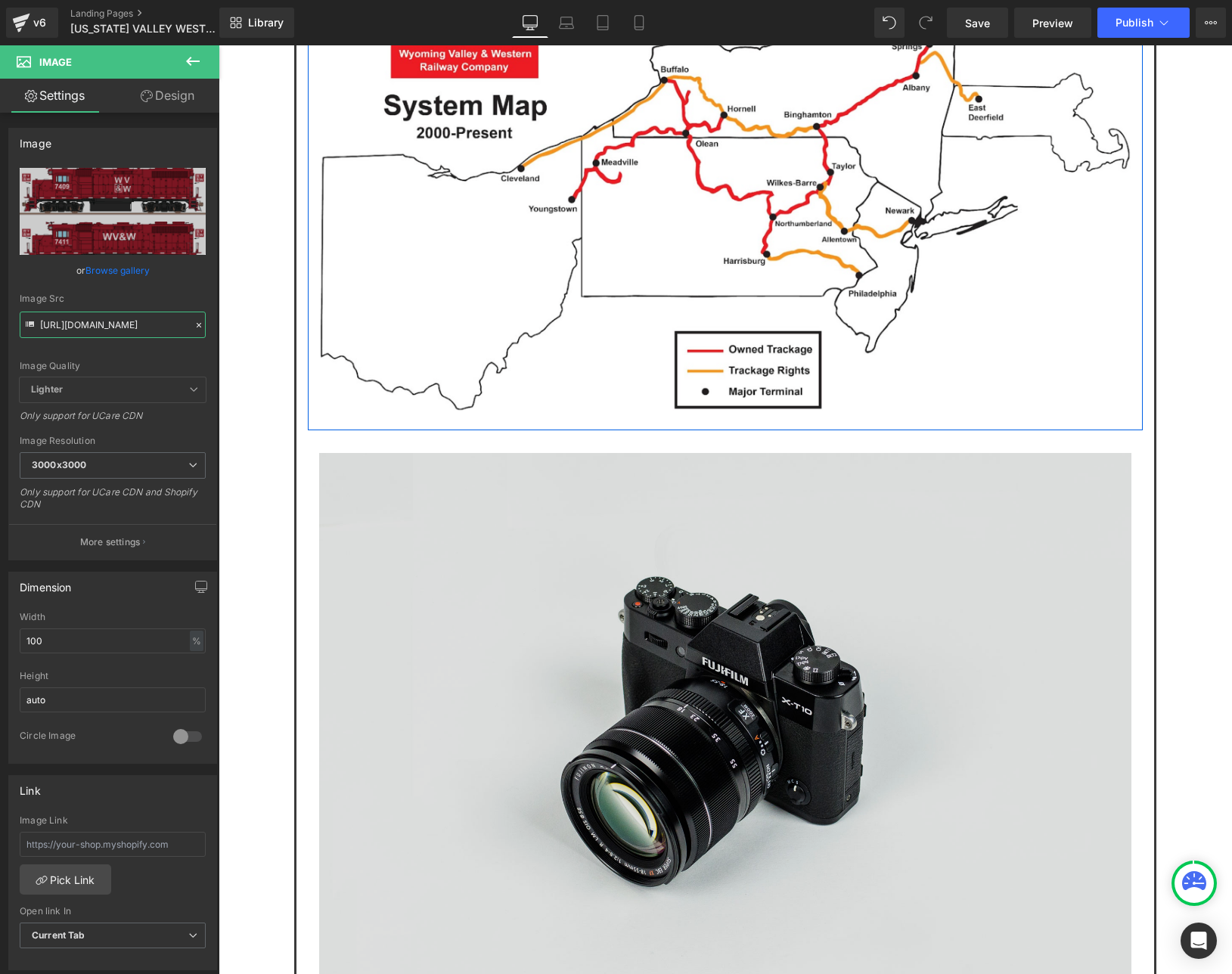
scroll to position [1915, 0]
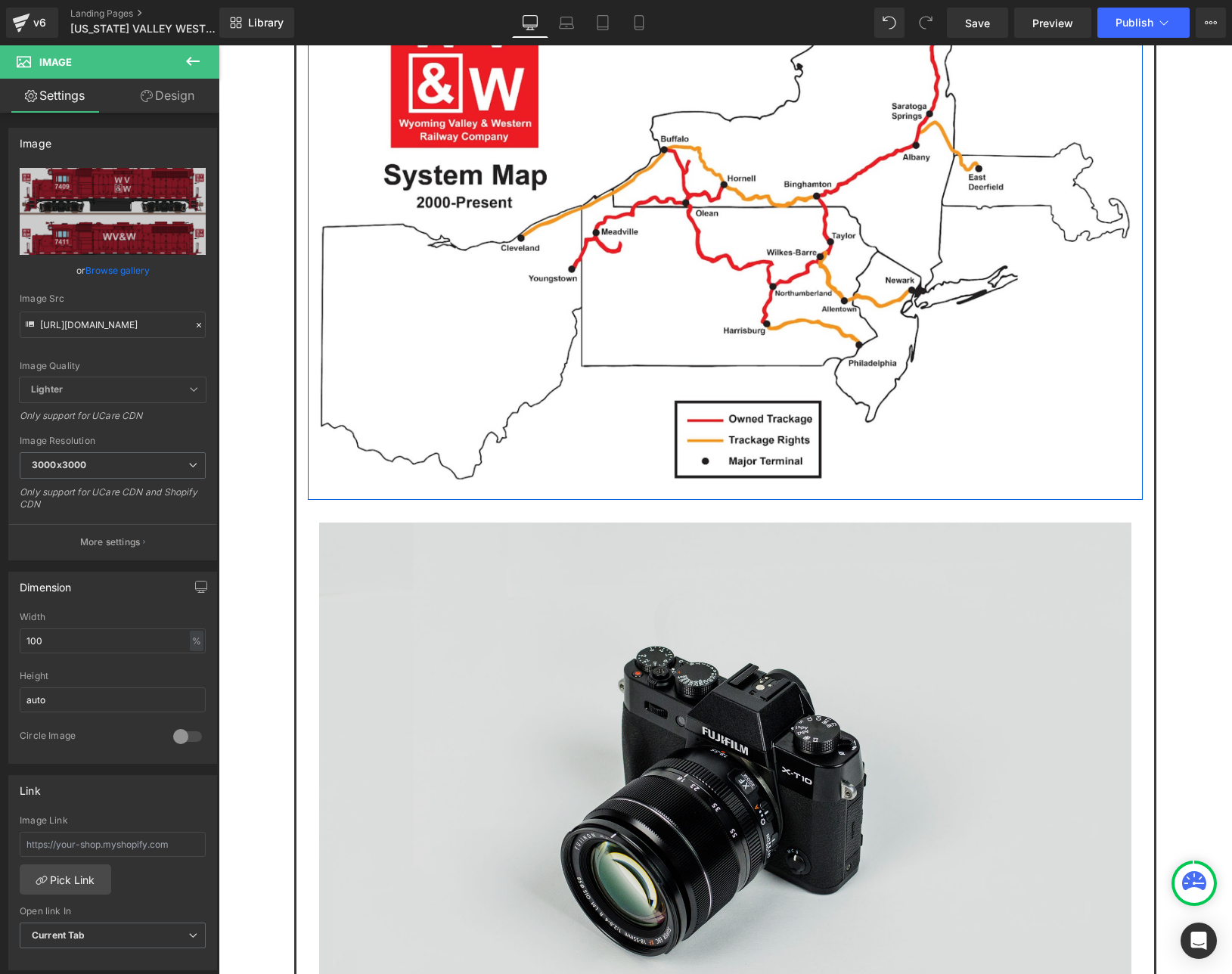
click at [668, 604] on img at bounding box center [724, 792] width 812 height 539
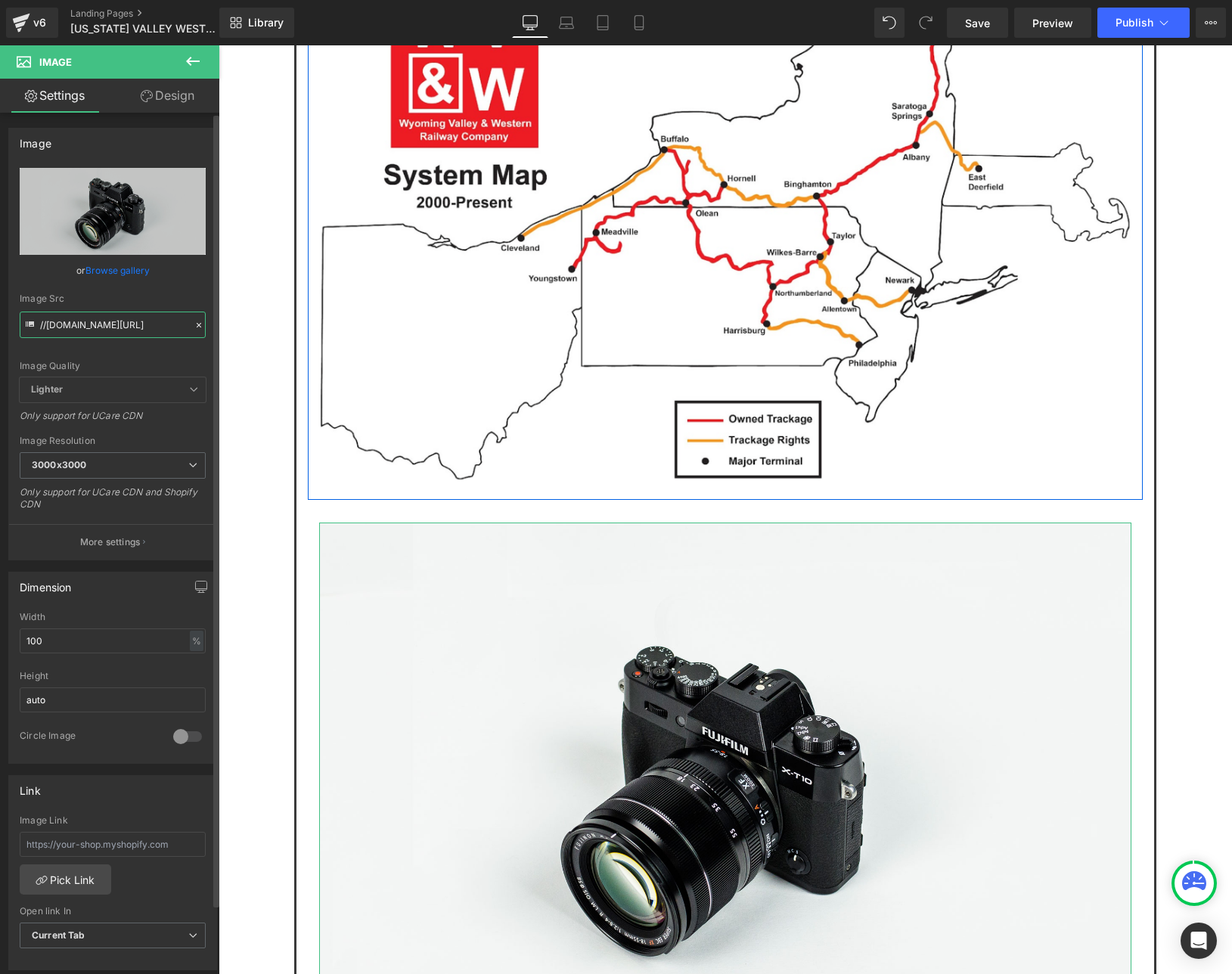
click at [73, 324] on input "//d1um8515vdn9kb.cloudfront.net/images/parallax.jpg" at bounding box center [113, 325] width 186 height 26
click at [73, 323] on input "//d1um8515vdn9kb.cloudfront.net/images/parallax.jpg" at bounding box center [113, 325] width 186 height 26
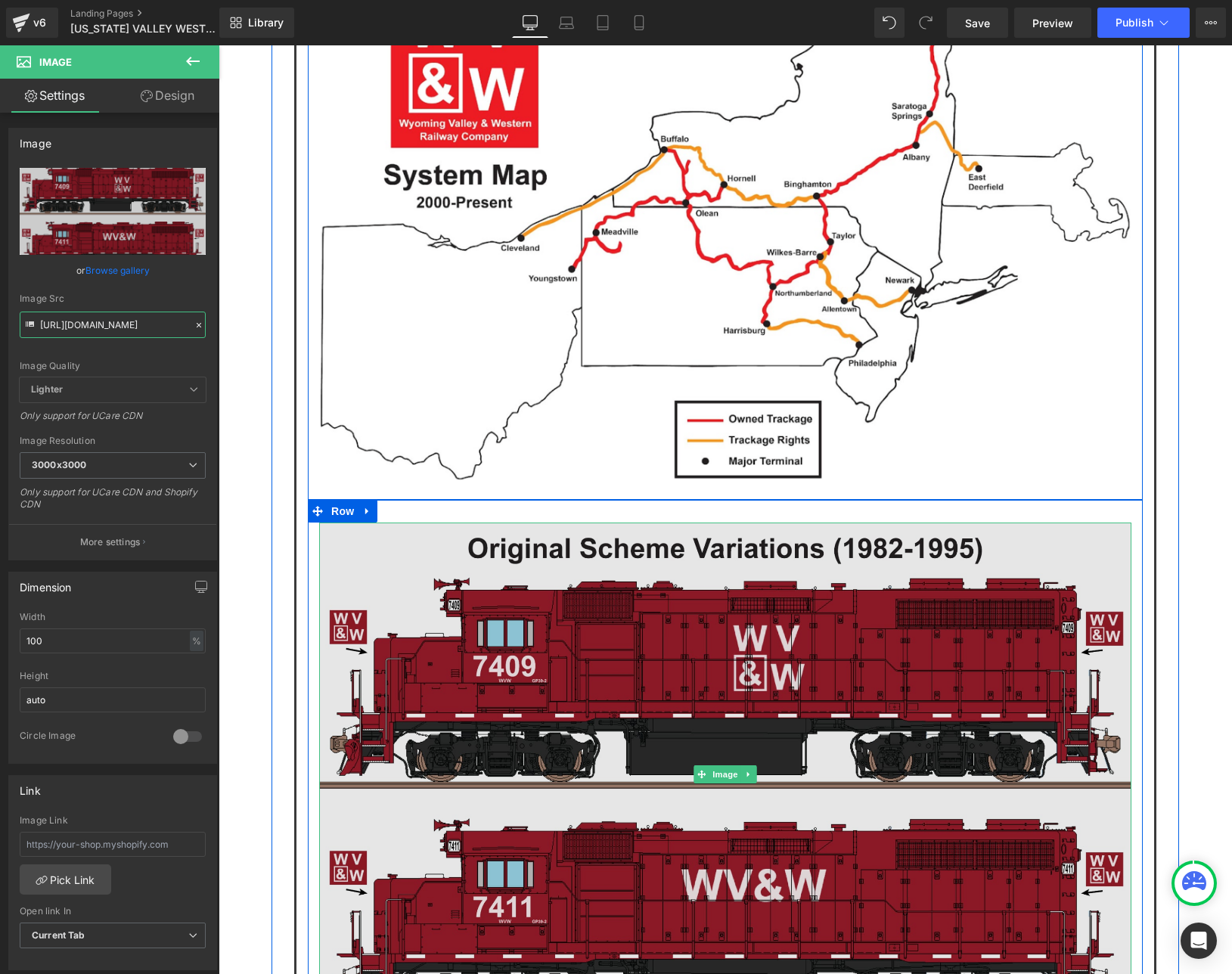
type input "https://cdn.shopify.com/s/files/1/0552/5425/3750/files/WVW_Original_Schemes_300…"
click at [540, 523] on img at bounding box center [724, 774] width 812 height 504
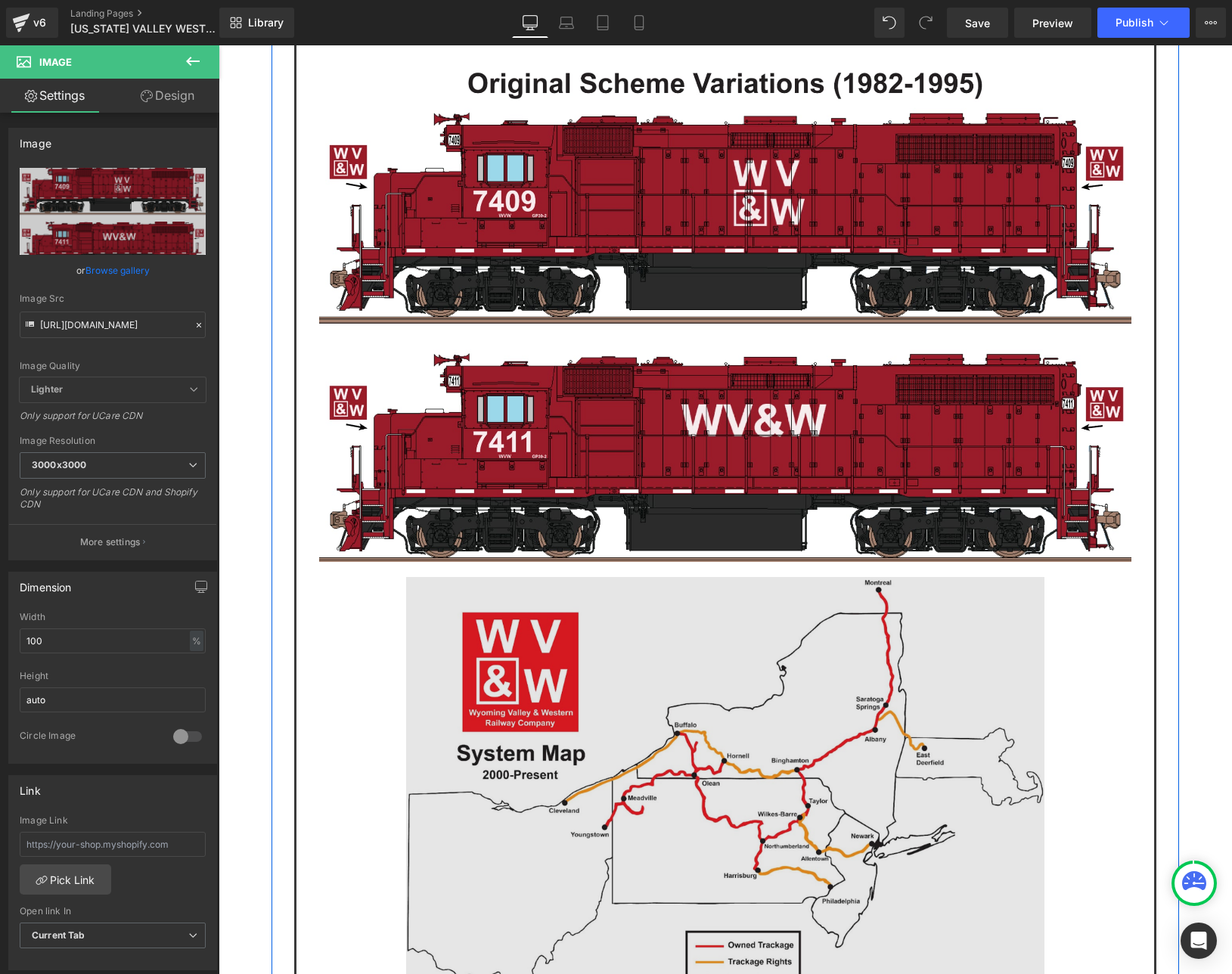
scroll to position [2419, 0]
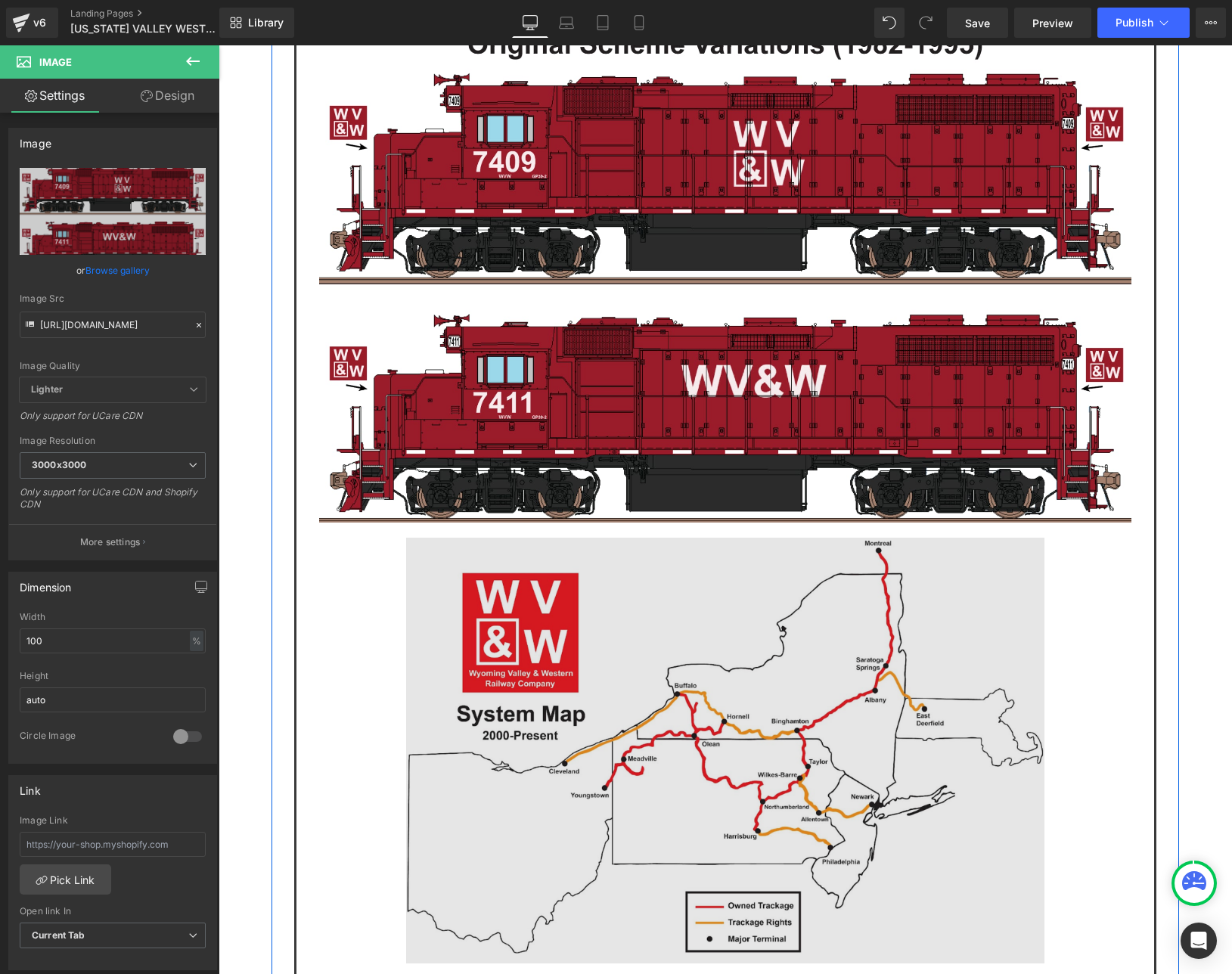
click at [776, 569] on img at bounding box center [725, 751] width 638 height 426
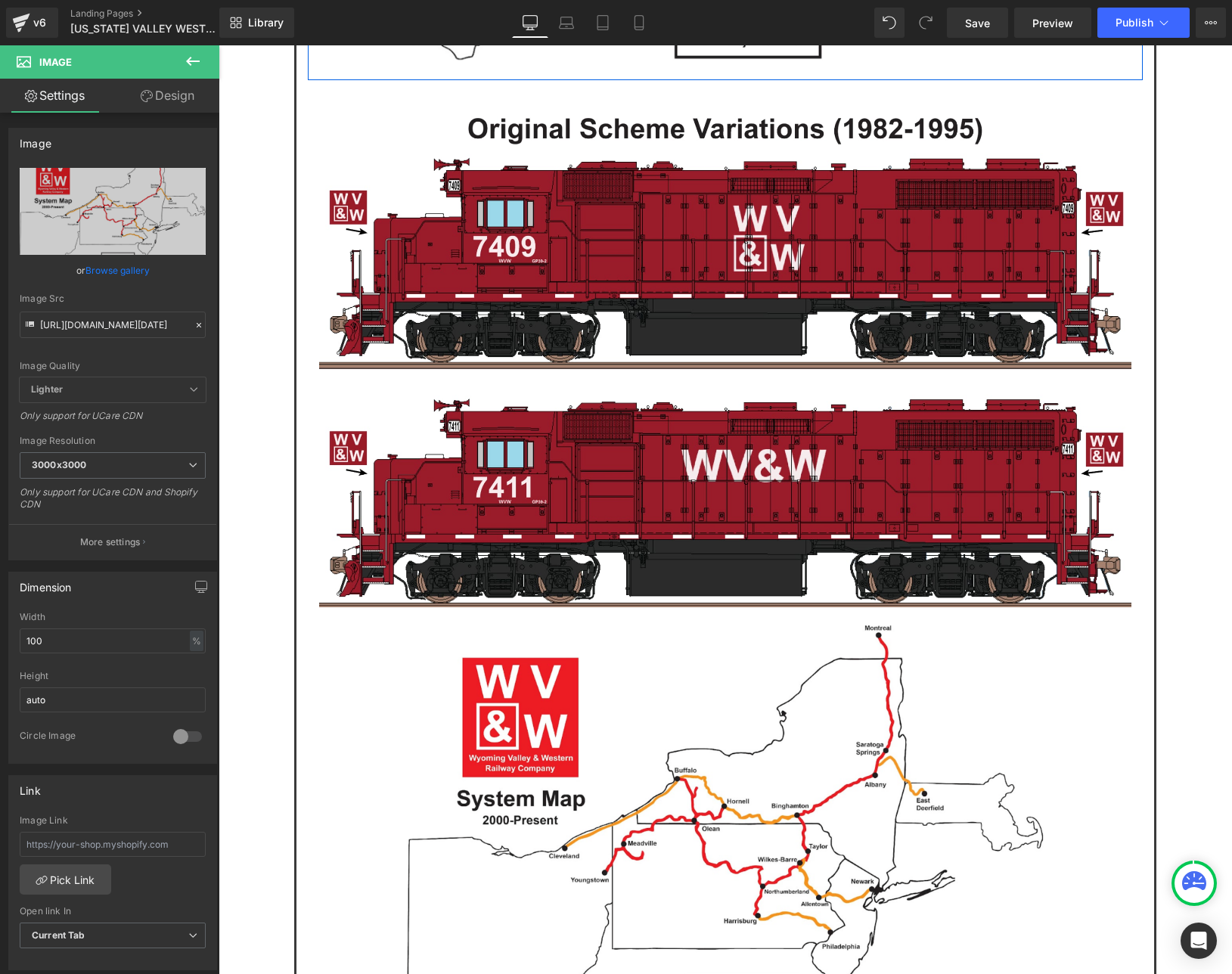
scroll to position [2319, 0]
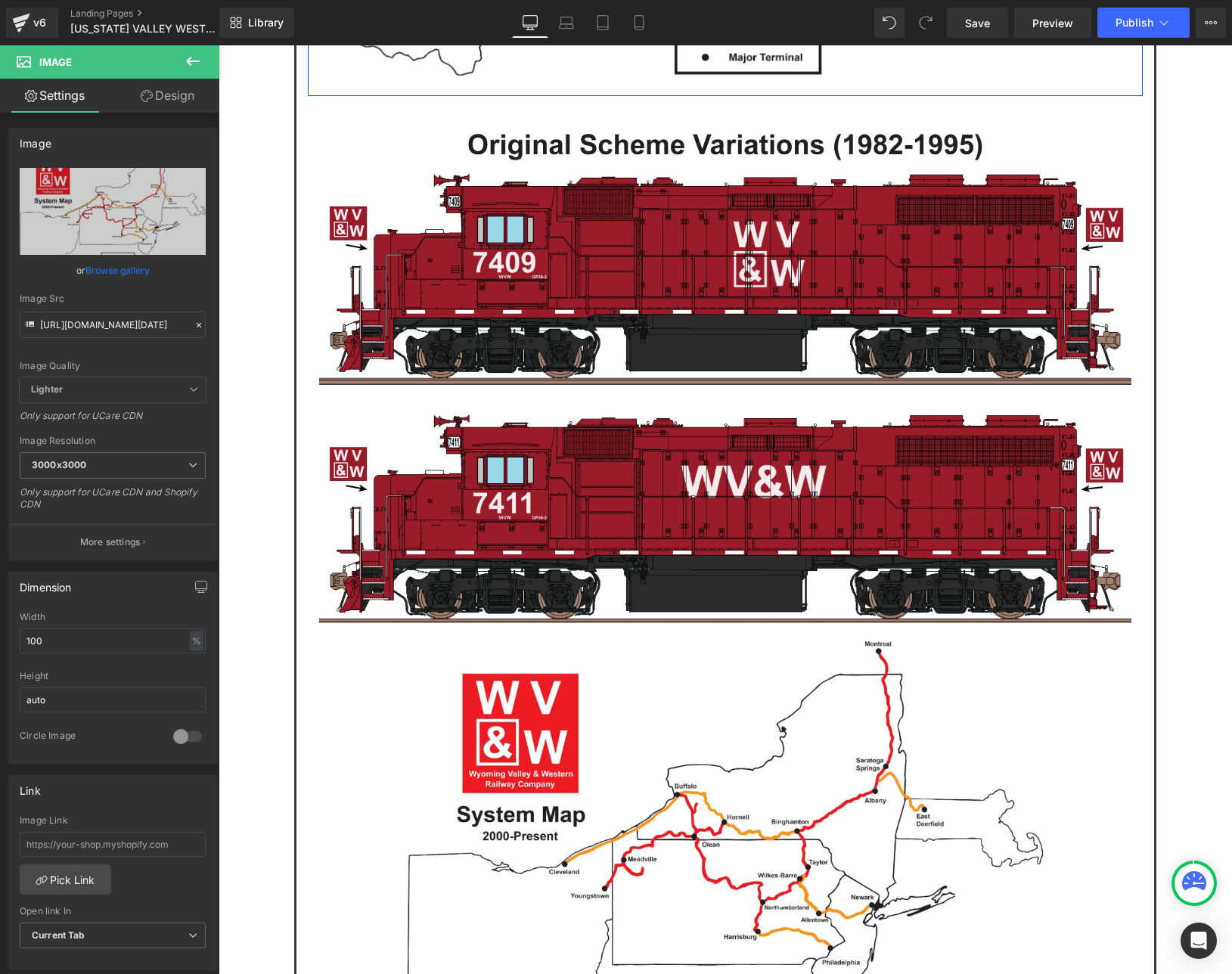
click at [205, 59] on button at bounding box center [192, 61] width 53 height 33
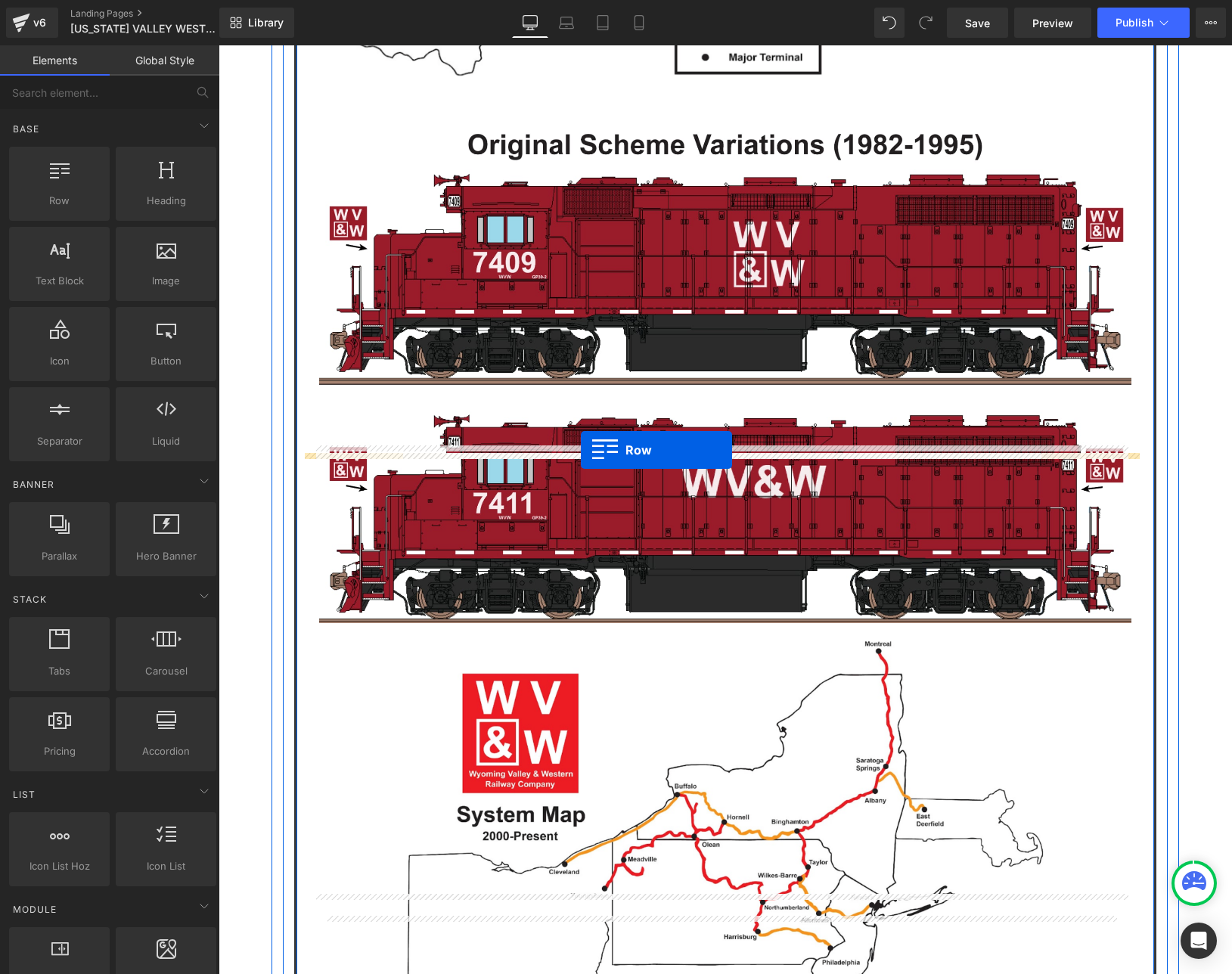
drag, startPoint x: 281, startPoint y: 223, endPoint x: 581, endPoint y: 449, distance: 375.6
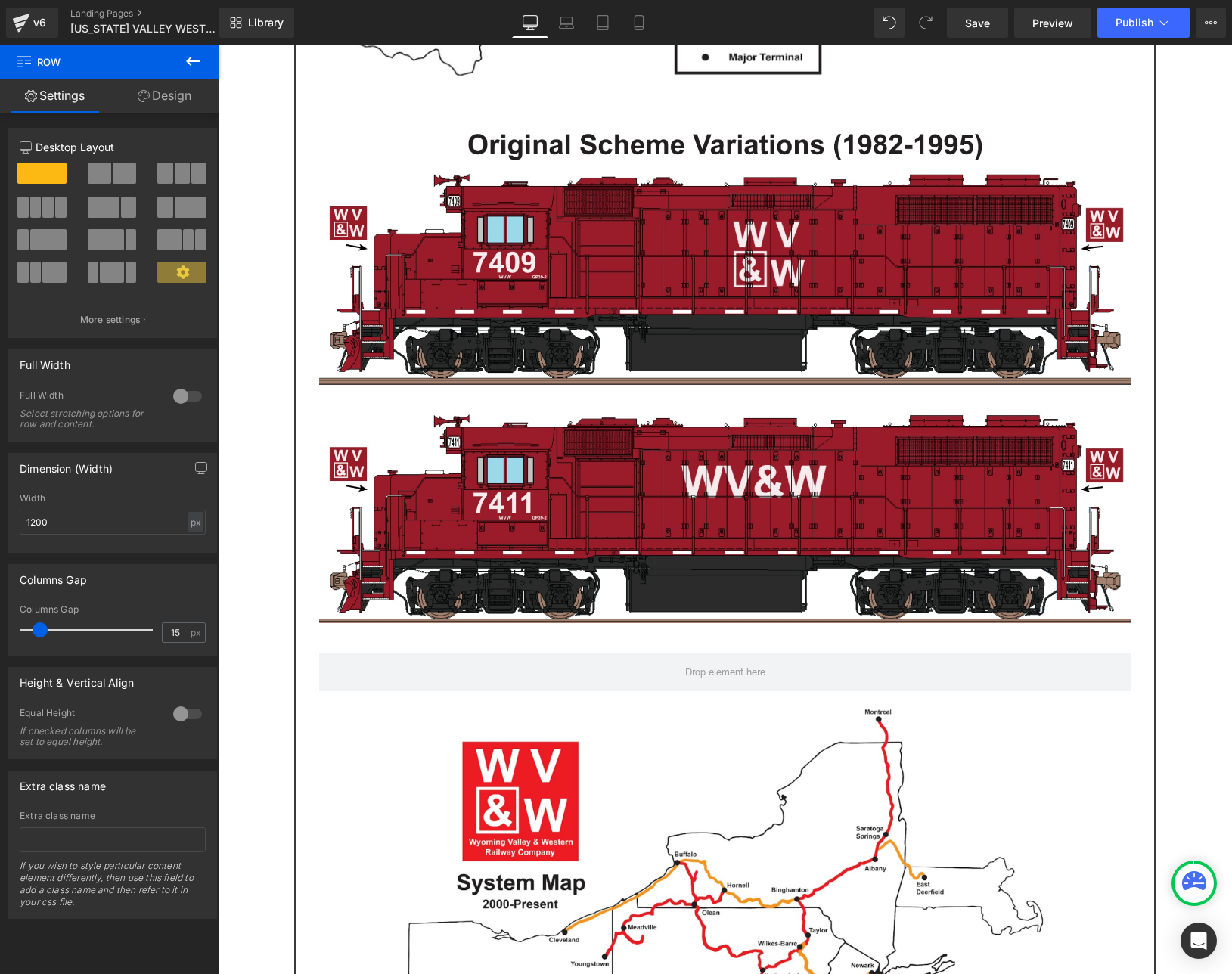
click at [196, 65] on icon at bounding box center [192, 61] width 18 height 18
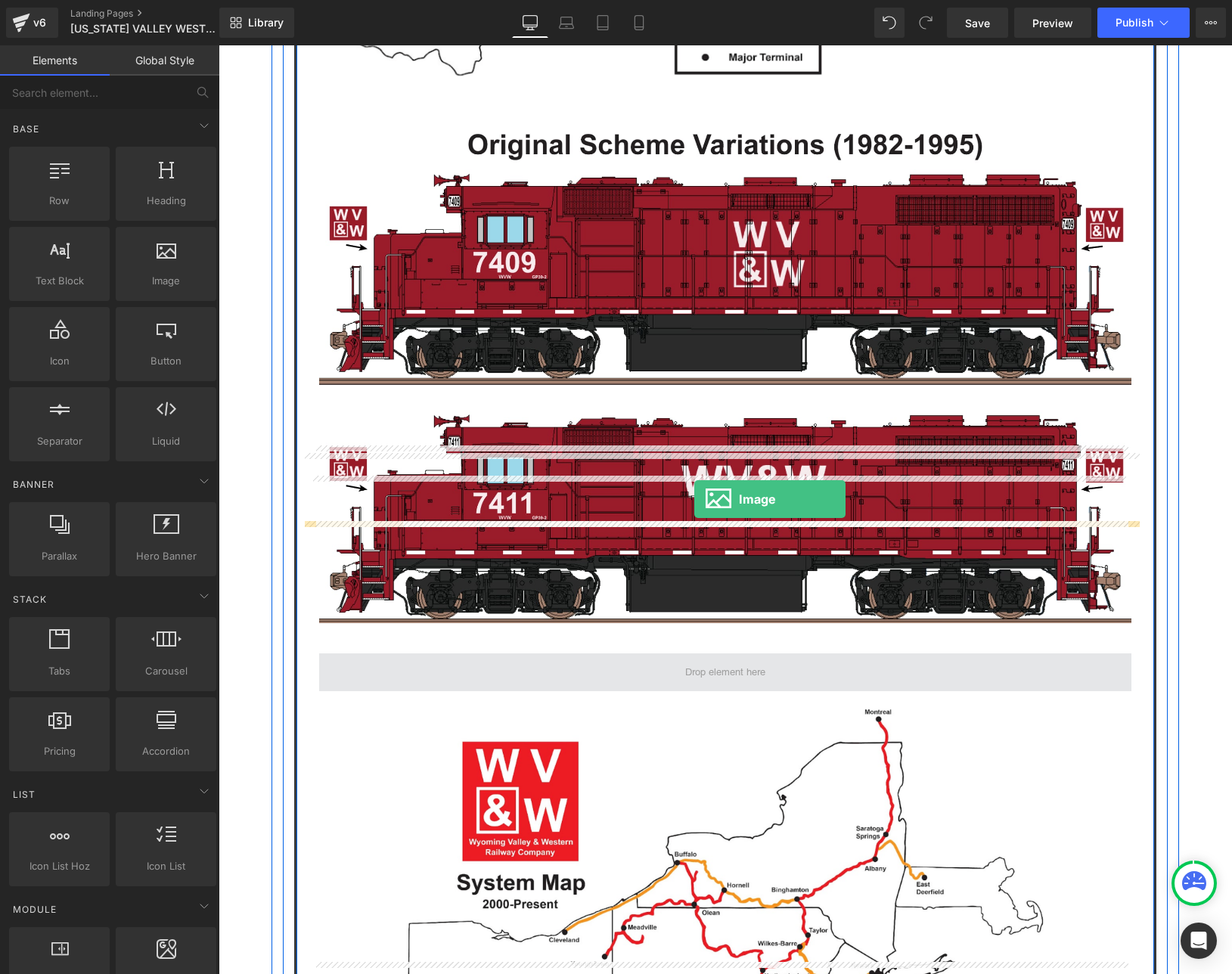
drag, startPoint x: 411, startPoint y: 341, endPoint x: 694, endPoint y: 499, distance: 324.1
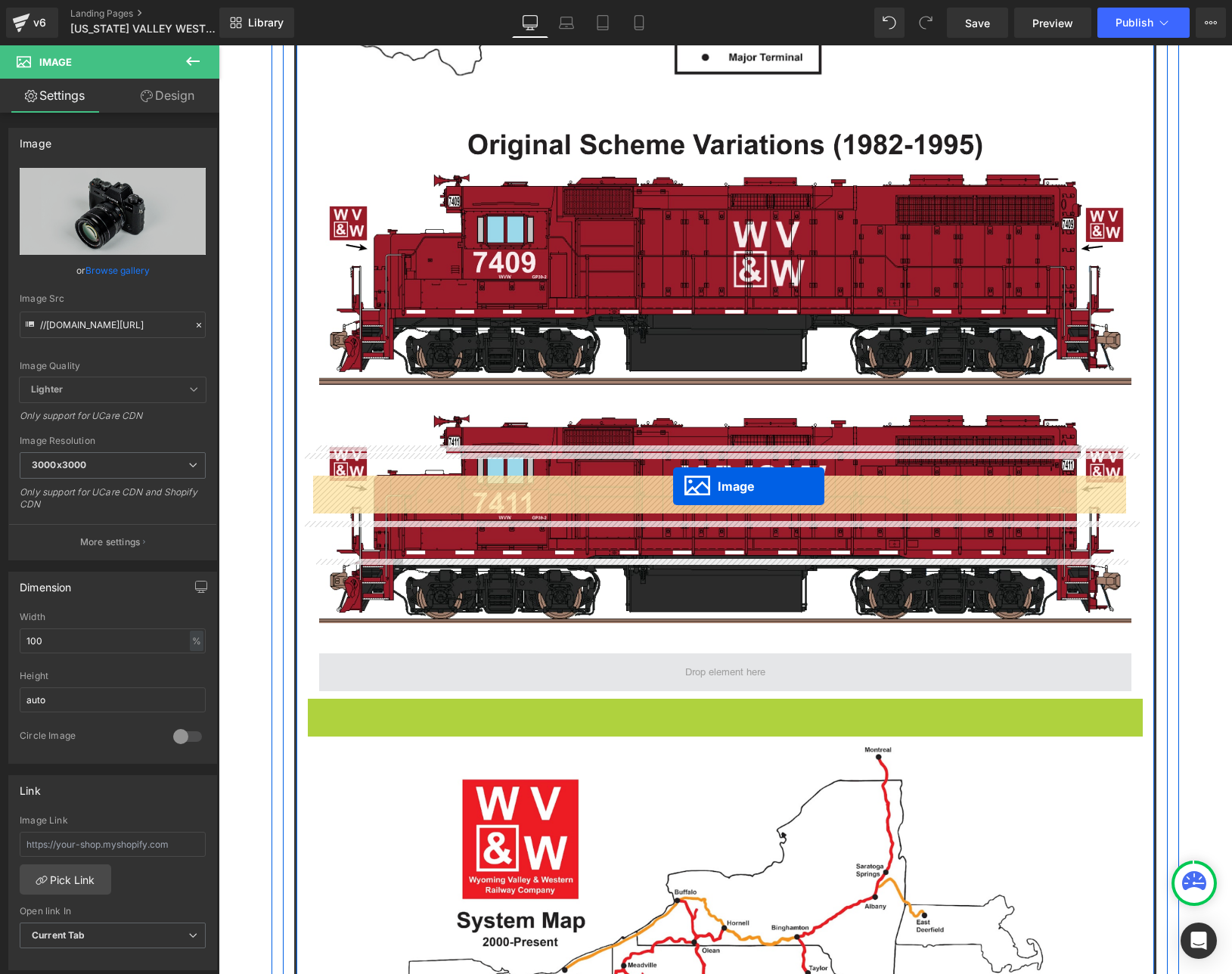
drag, startPoint x: 697, startPoint y: 801, endPoint x: 673, endPoint y: 486, distance: 315.9
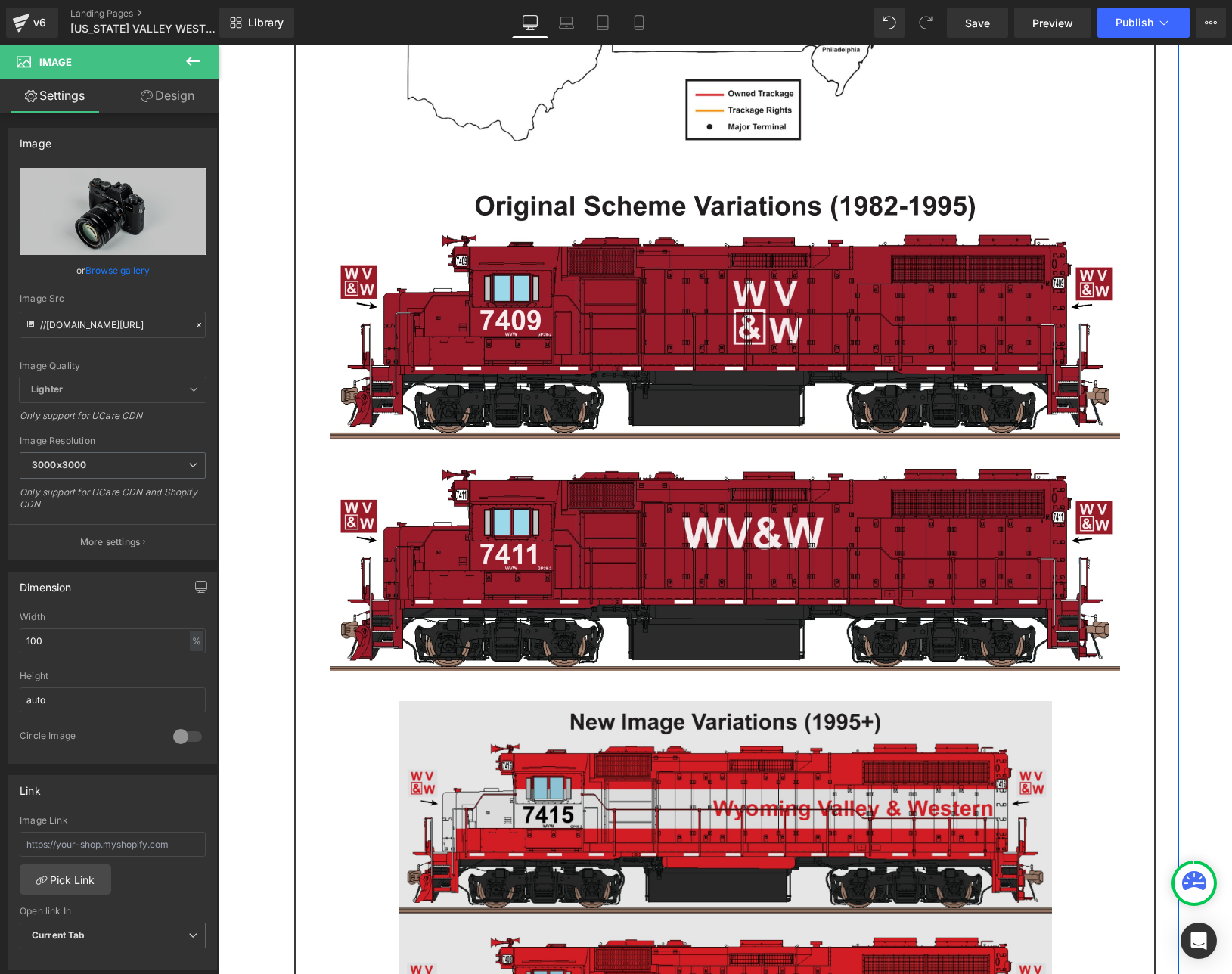
scroll to position [4032, 0]
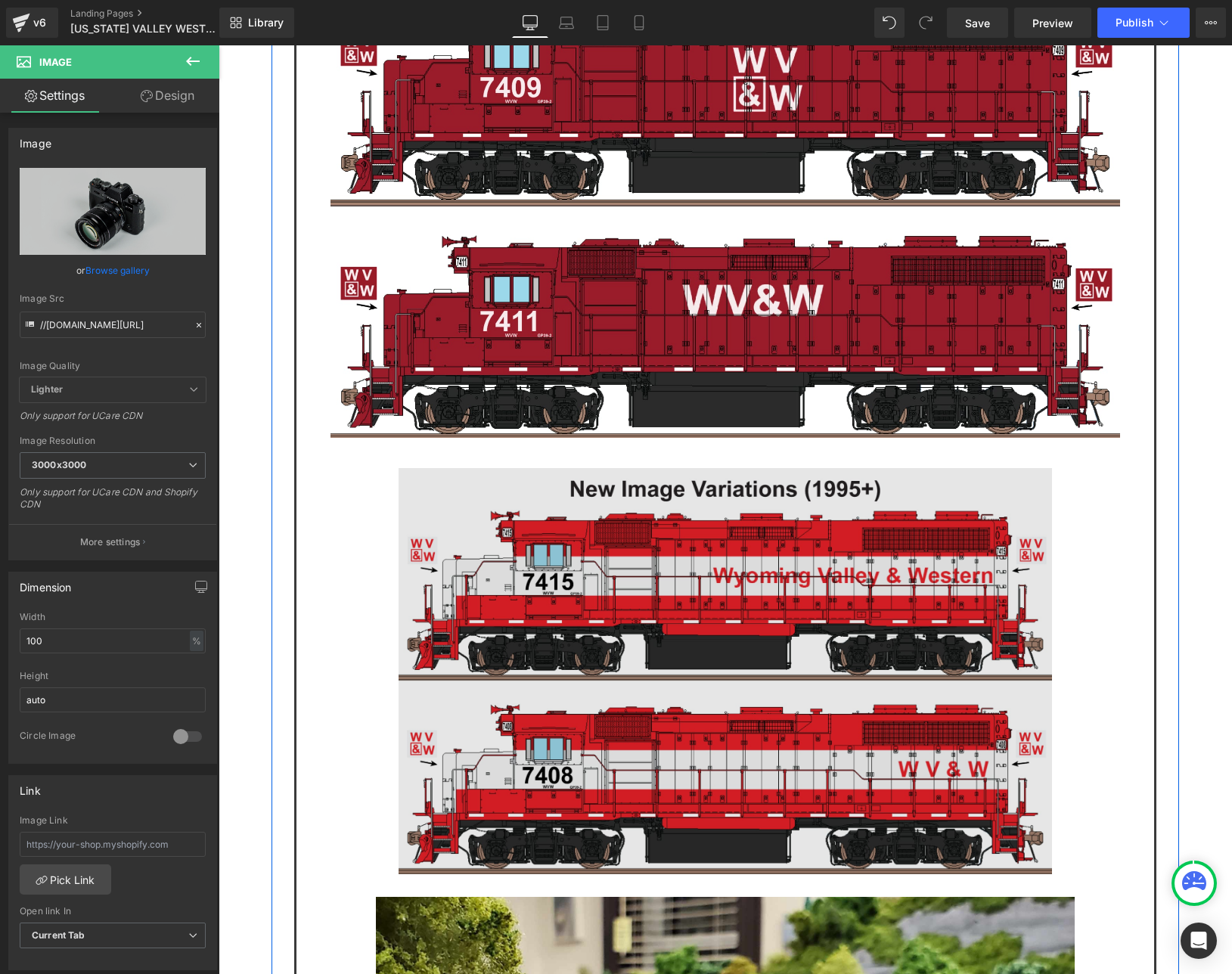
click at [749, 528] on img at bounding box center [725, 671] width 653 height 405
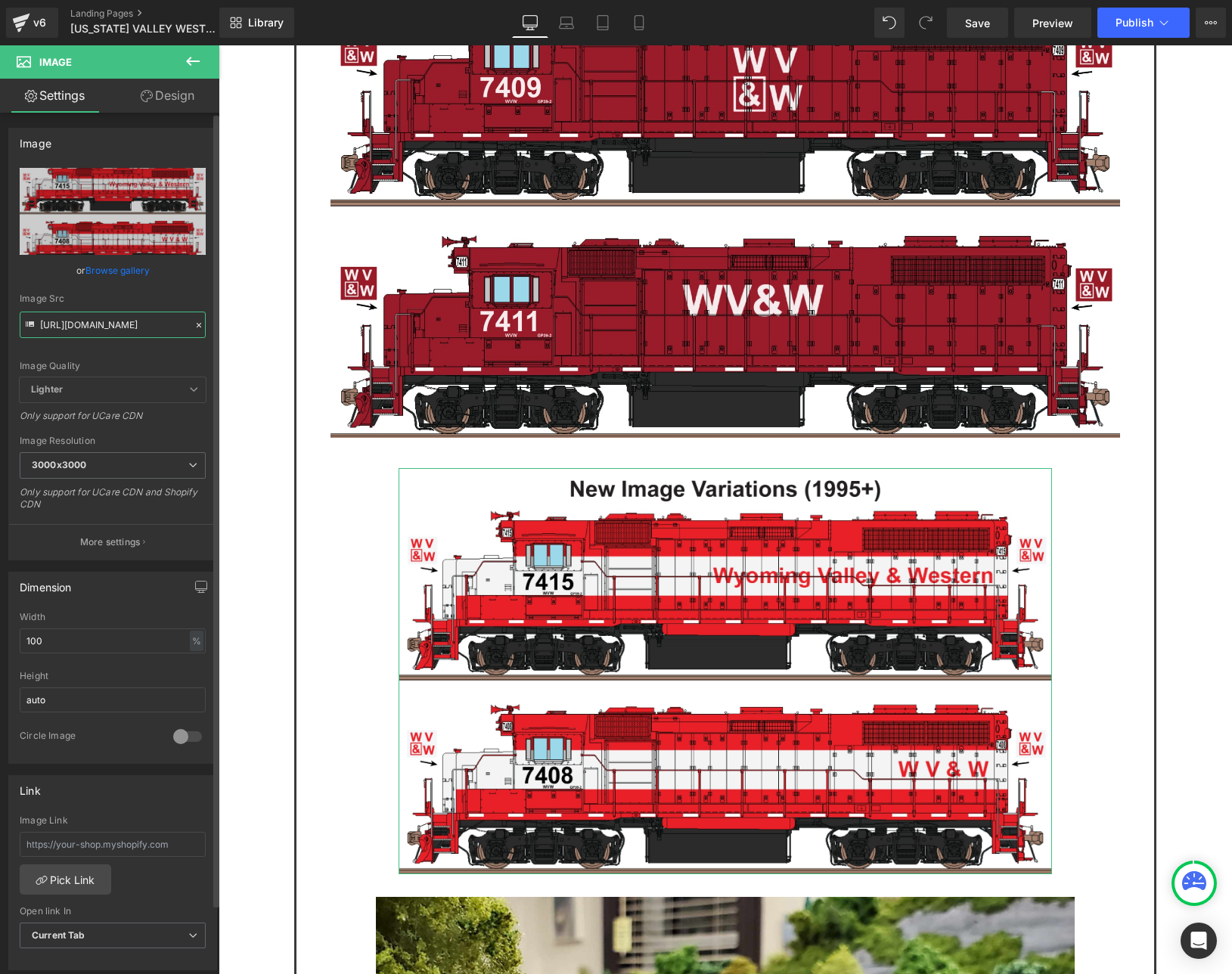
click at [96, 323] on input "https://cdn.shopify.com/s/files/1/0552/5425/3750/files/WVW_New_Image_3000x3000.…" at bounding box center [113, 325] width 186 height 26
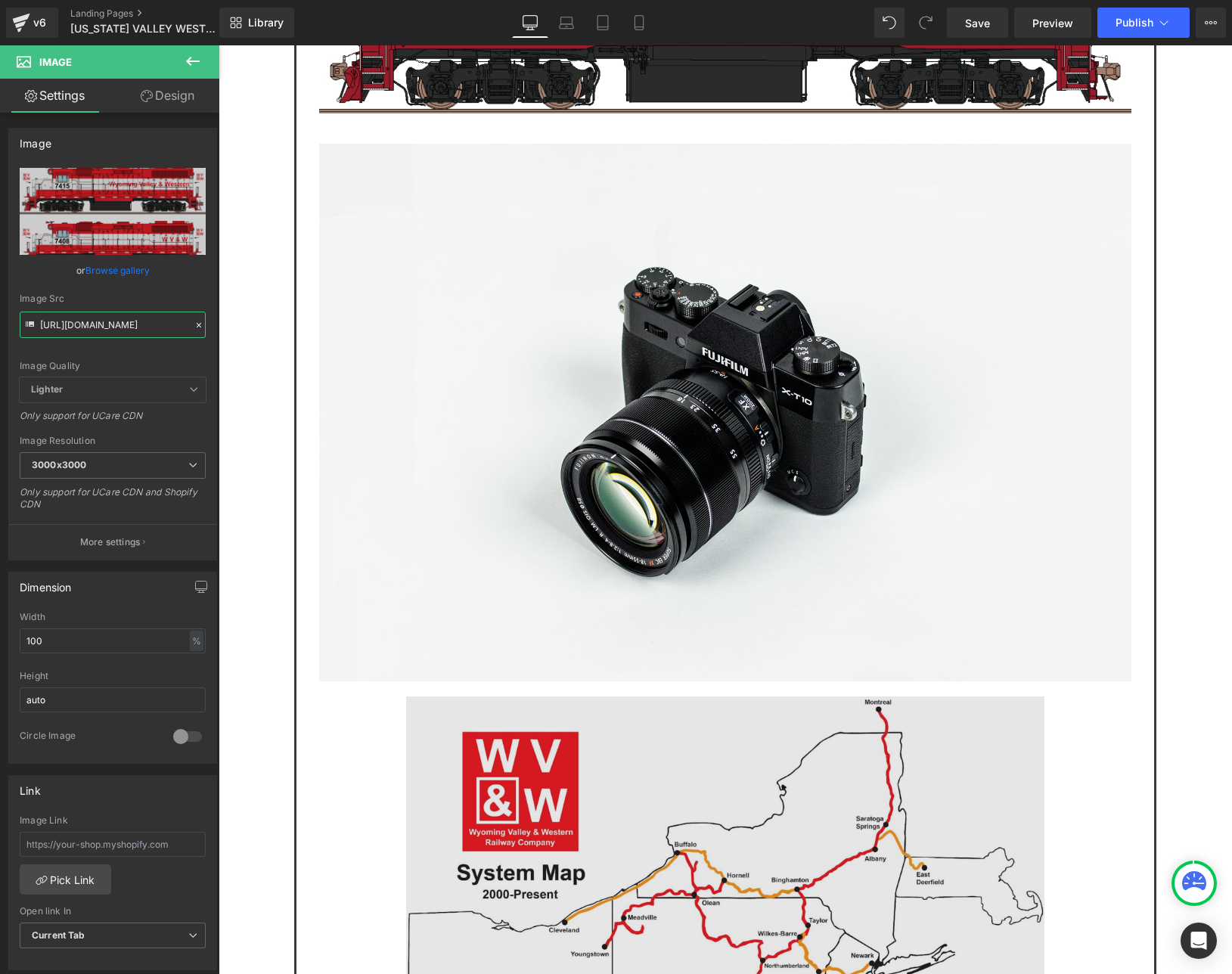
scroll to position [2823, 0]
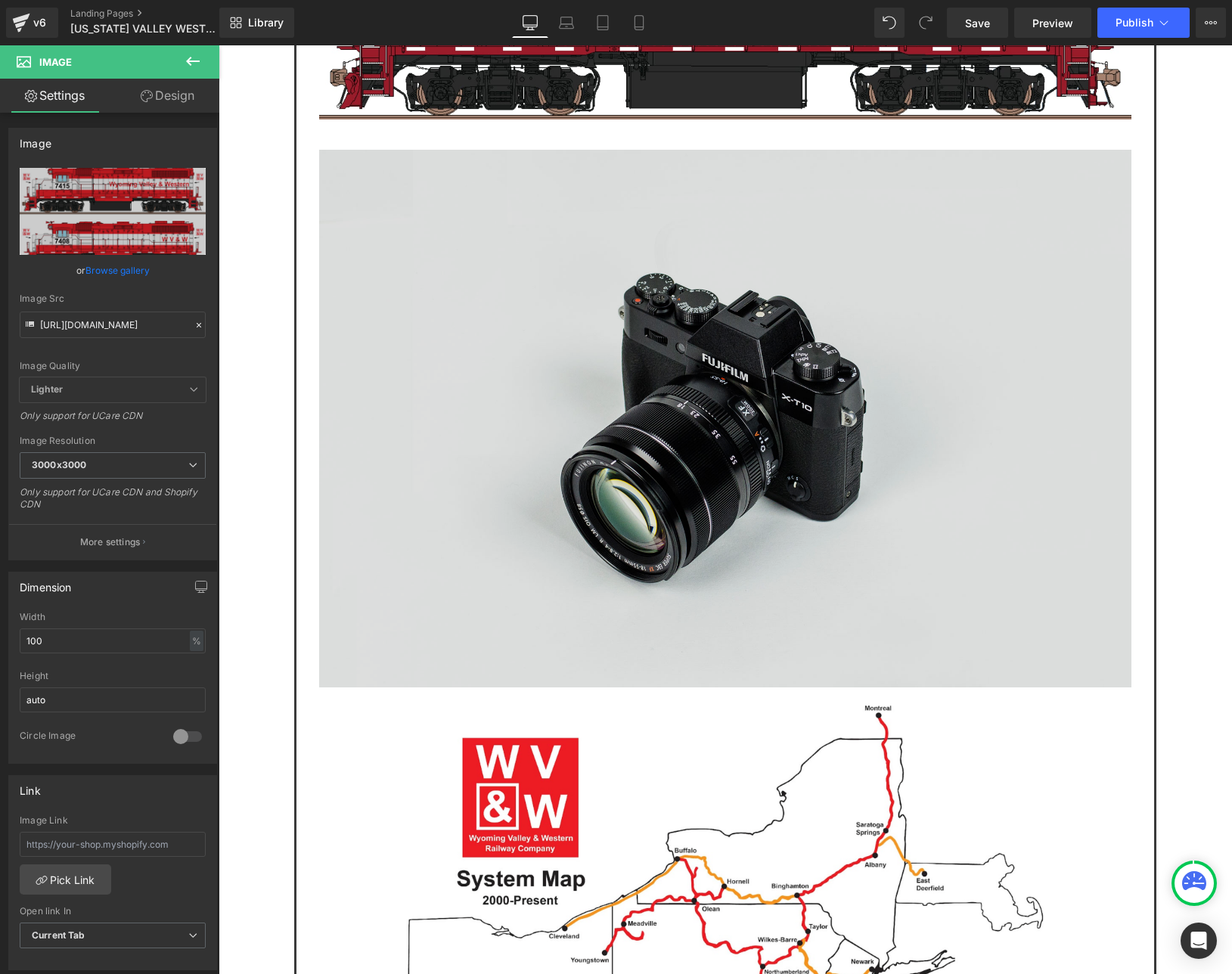
click at [703, 273] on img at bounding box center [724, 419] width 812 height 539
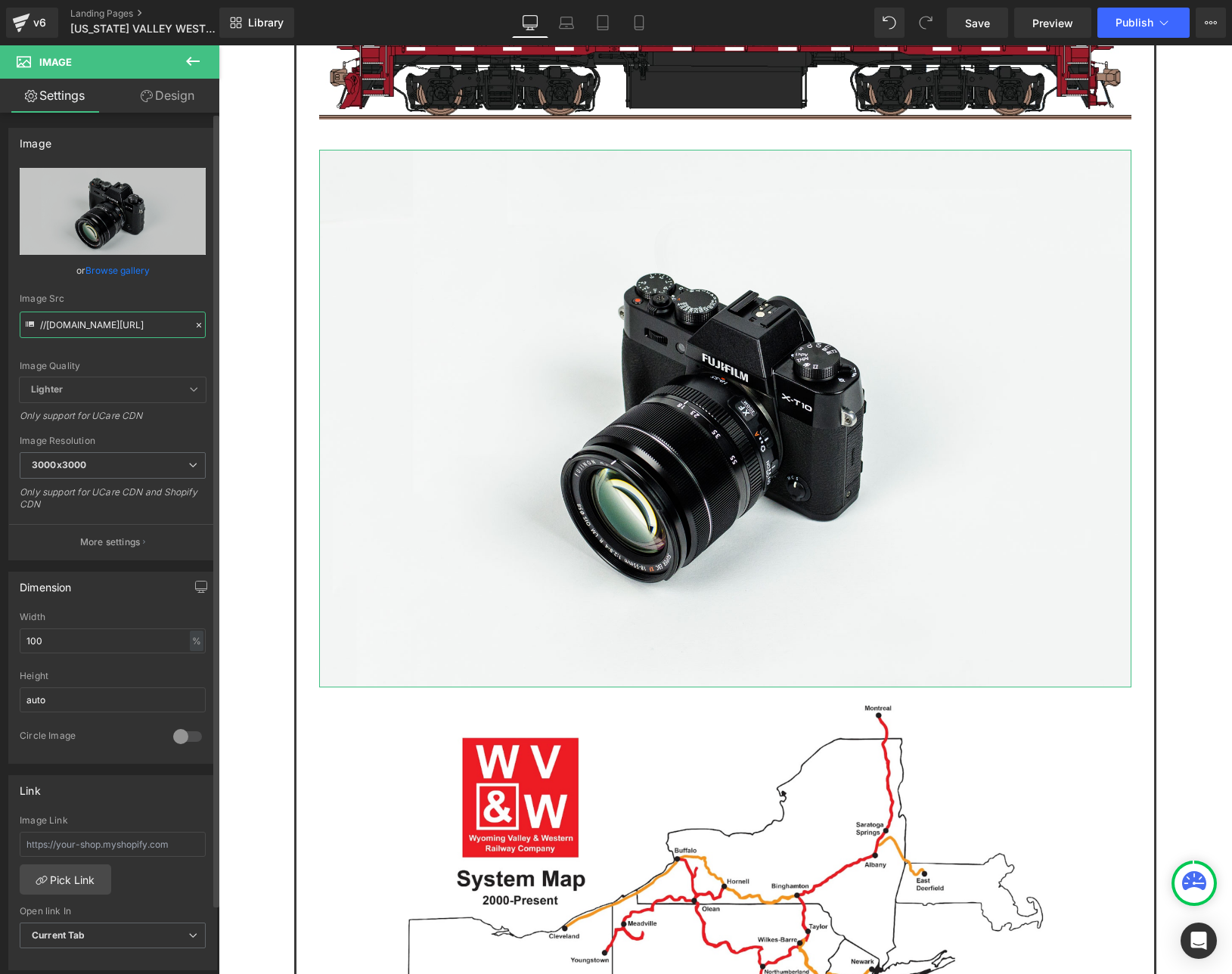
click at [87, 329] on input "//d1um8515vdn9kb.cloudfront.net/images/parallax.jpg" at bounding box center [113, 325] width 186 height 26
paste input "https://cdn.shopify.com/s/files/1/0552/5425/3750/files/WVW_New_Image_3000x3000.…"
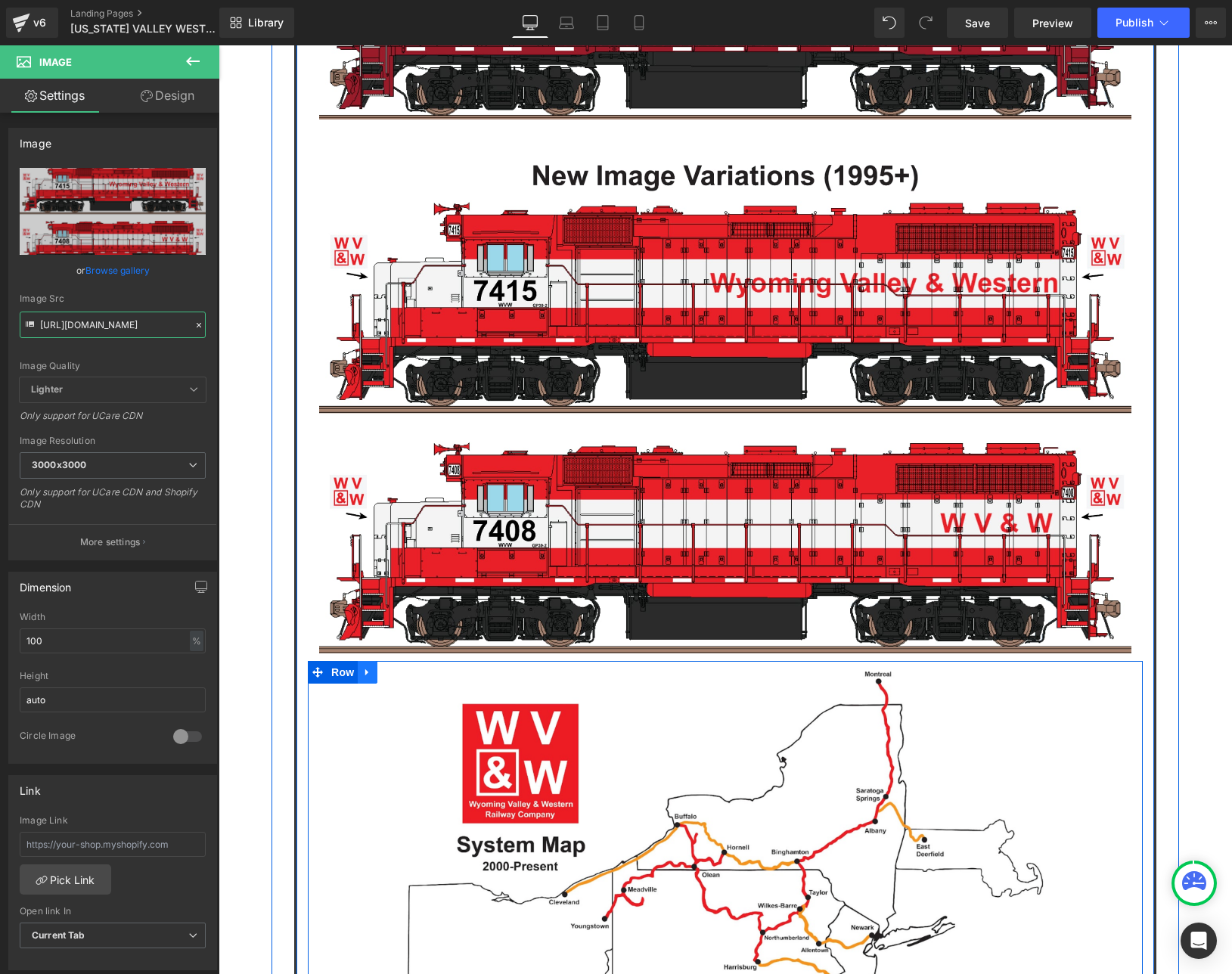
type input "https://cdn.shopify.com/s/files/1/0552/5425/3750/files/WVW_New_Image_3000x3000.…"
click at [368, 661] on link at bounding box center [367, 672] width 20 height 23
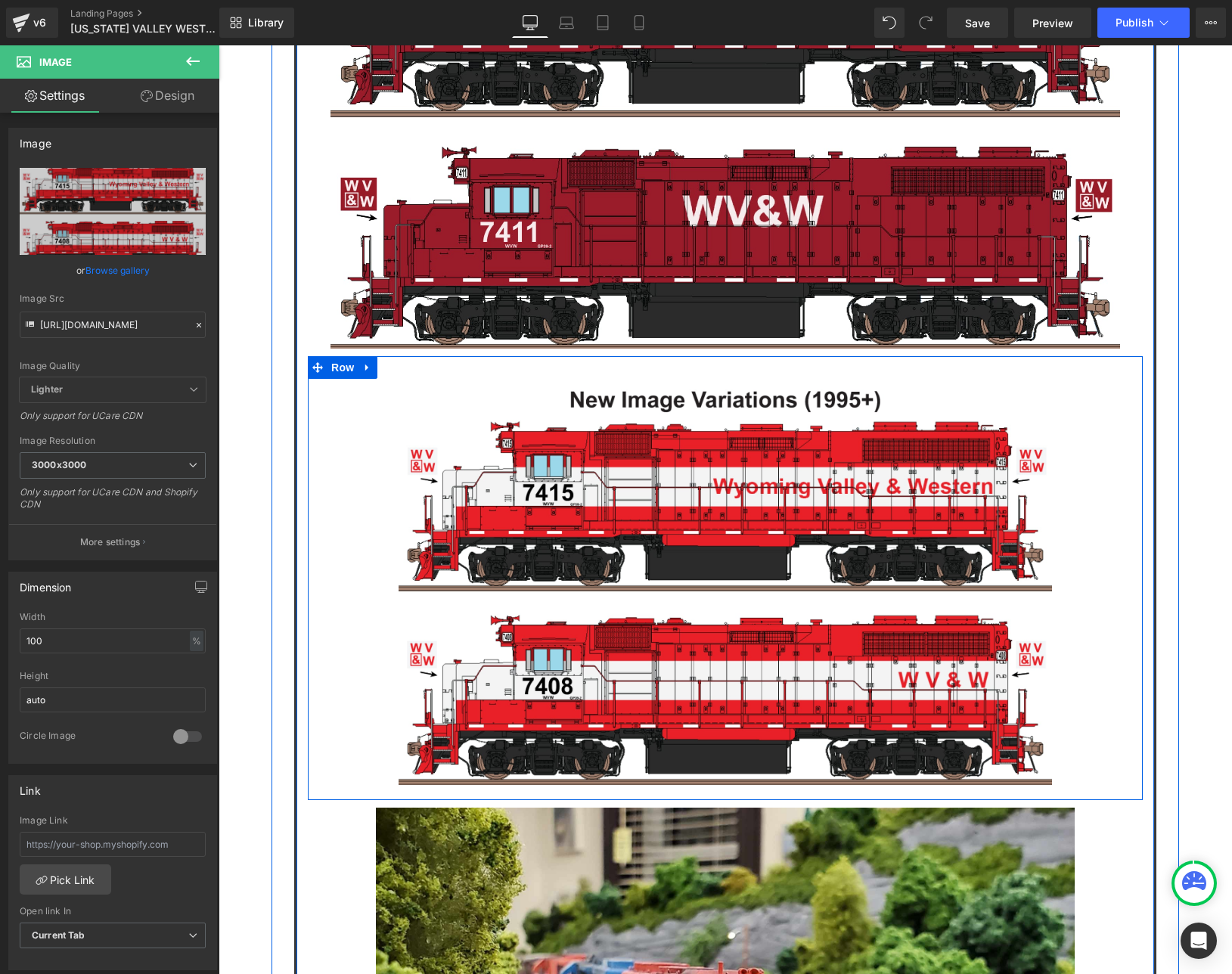
scroll to position [4133, 0]
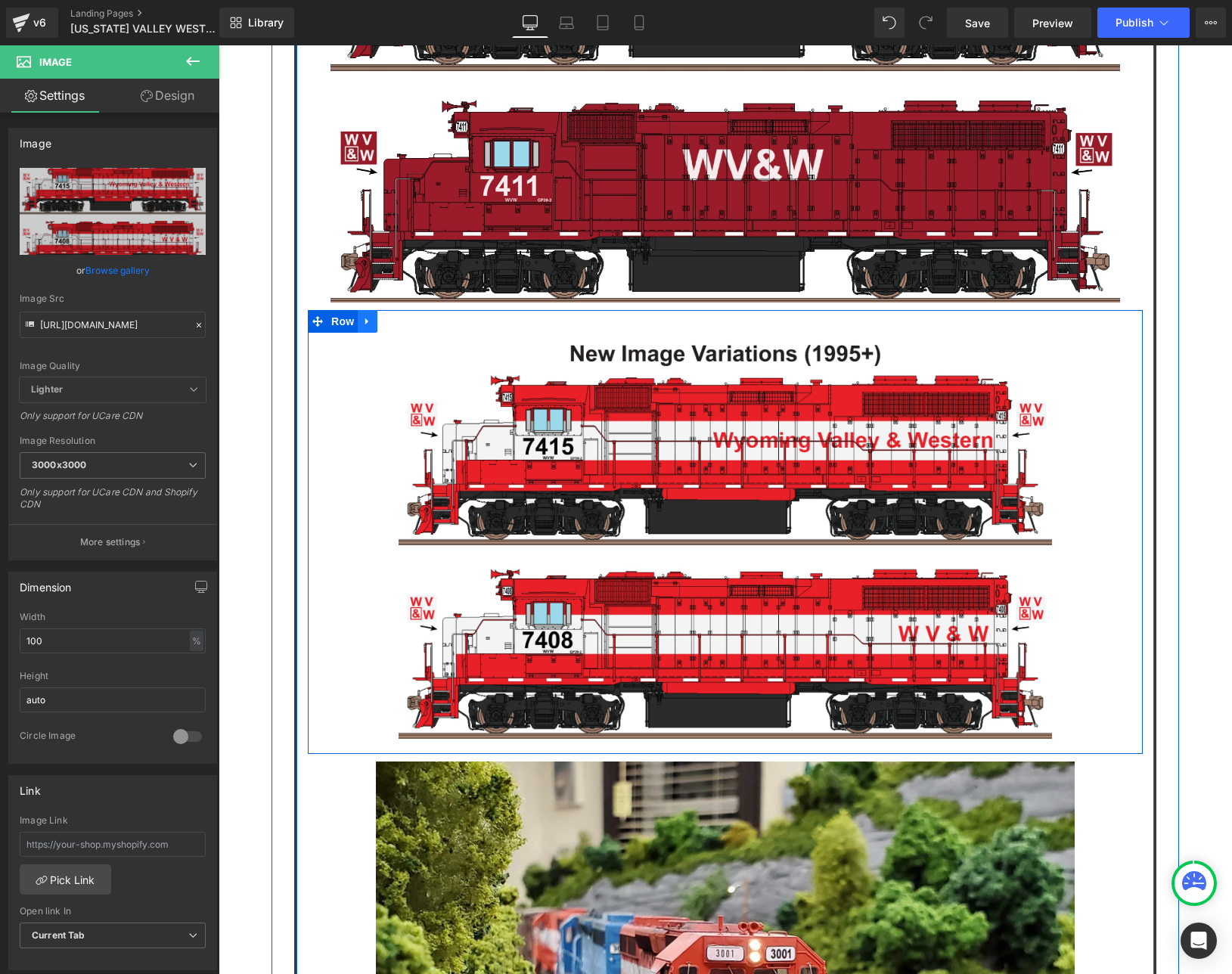
click at [362, 316] on icon at bounding box center [367, 322] width 10 height 11
click at [402, 316] on icon at bounding box center [406, 321] width 10 height 10
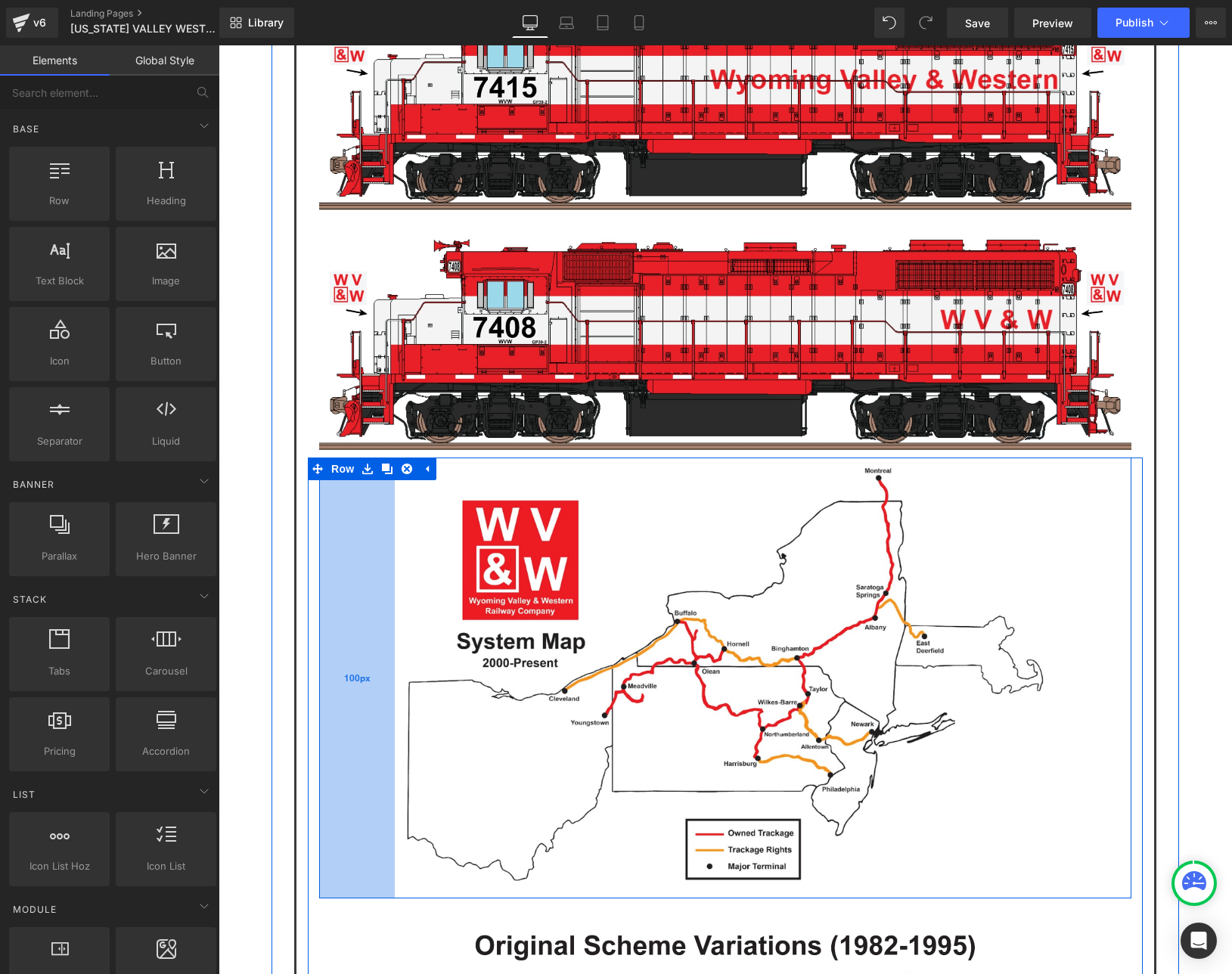
scroll to position [3024, 0]
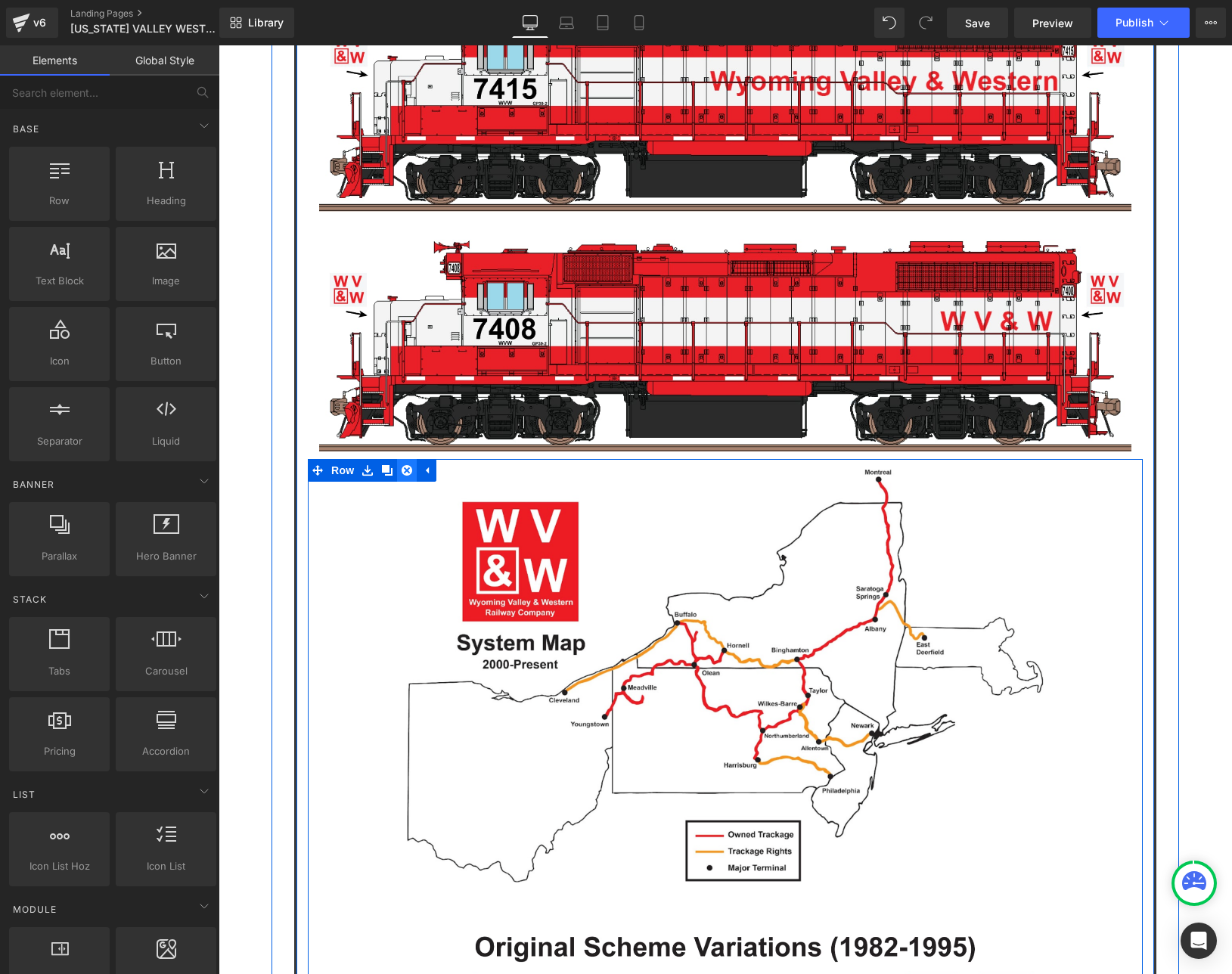
click at [402, 465] on icon at bounding box center [406, 471] width 10 height 11
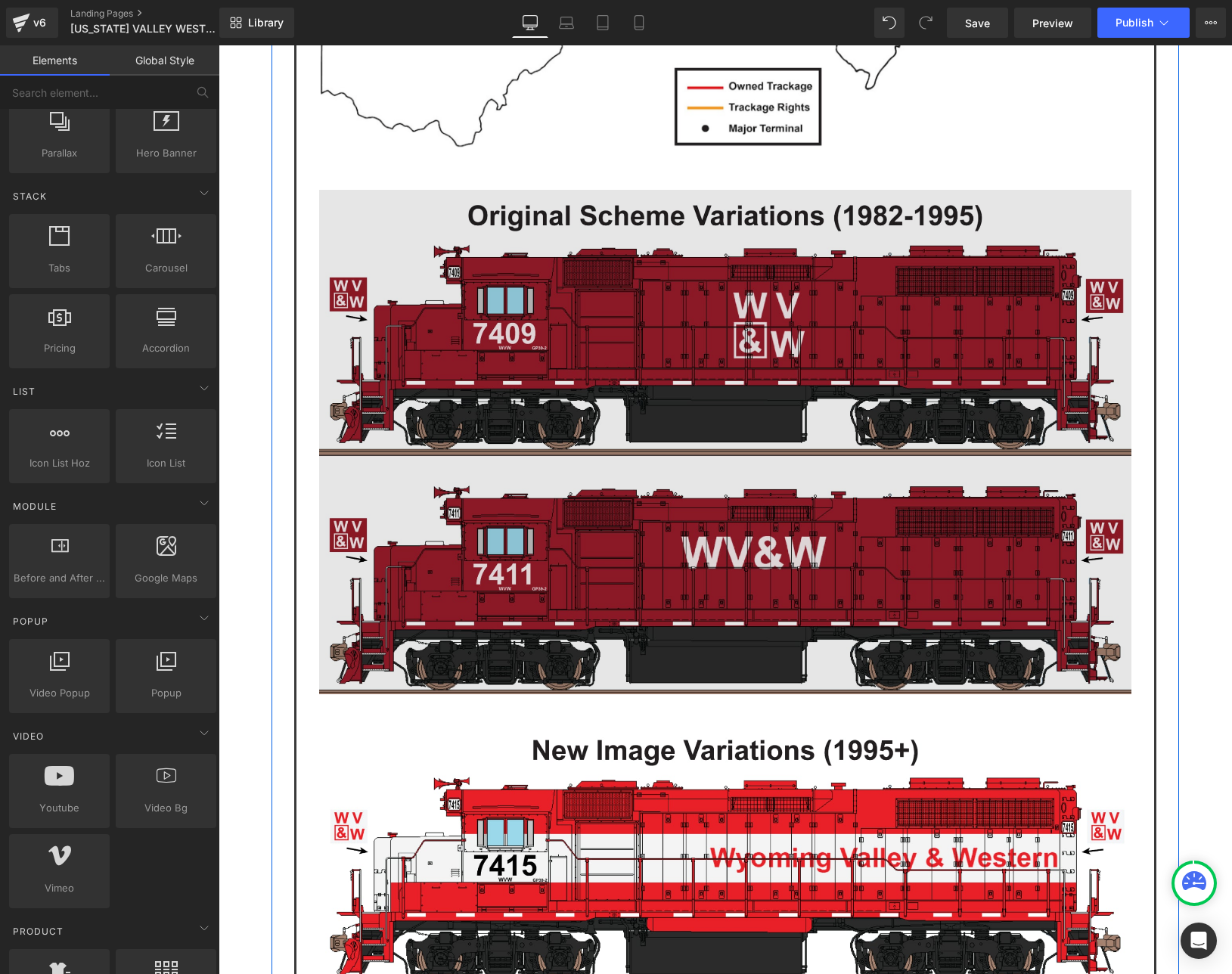
scroll to position [2217, 0]
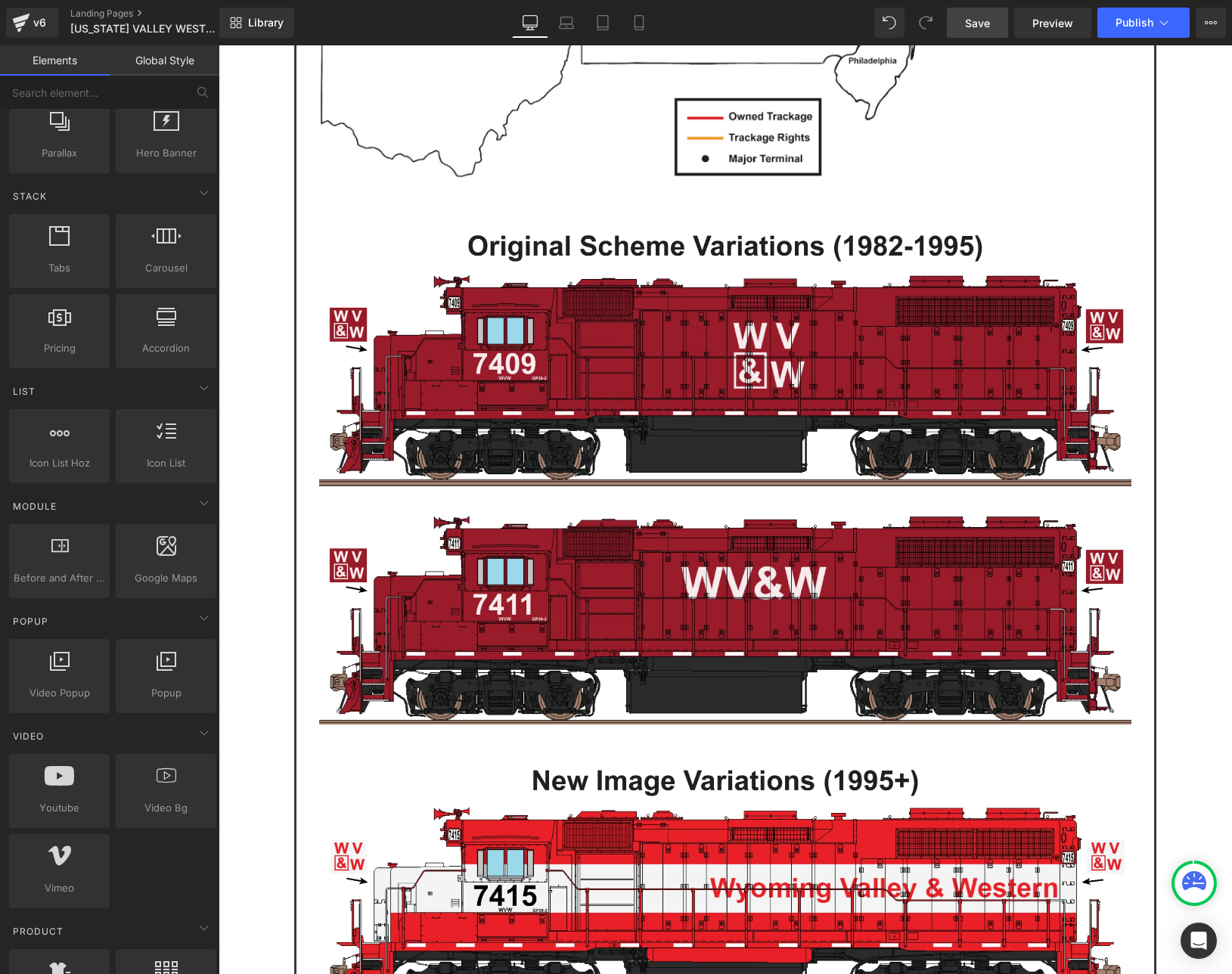
drag, startPoint x: 952, startPoint y: 12, endPoint x: 545, endPoint y: 108, distance: 418.2
click at [952, 12] on link "Save" at bounding box center [977, 23] width 61 height 30
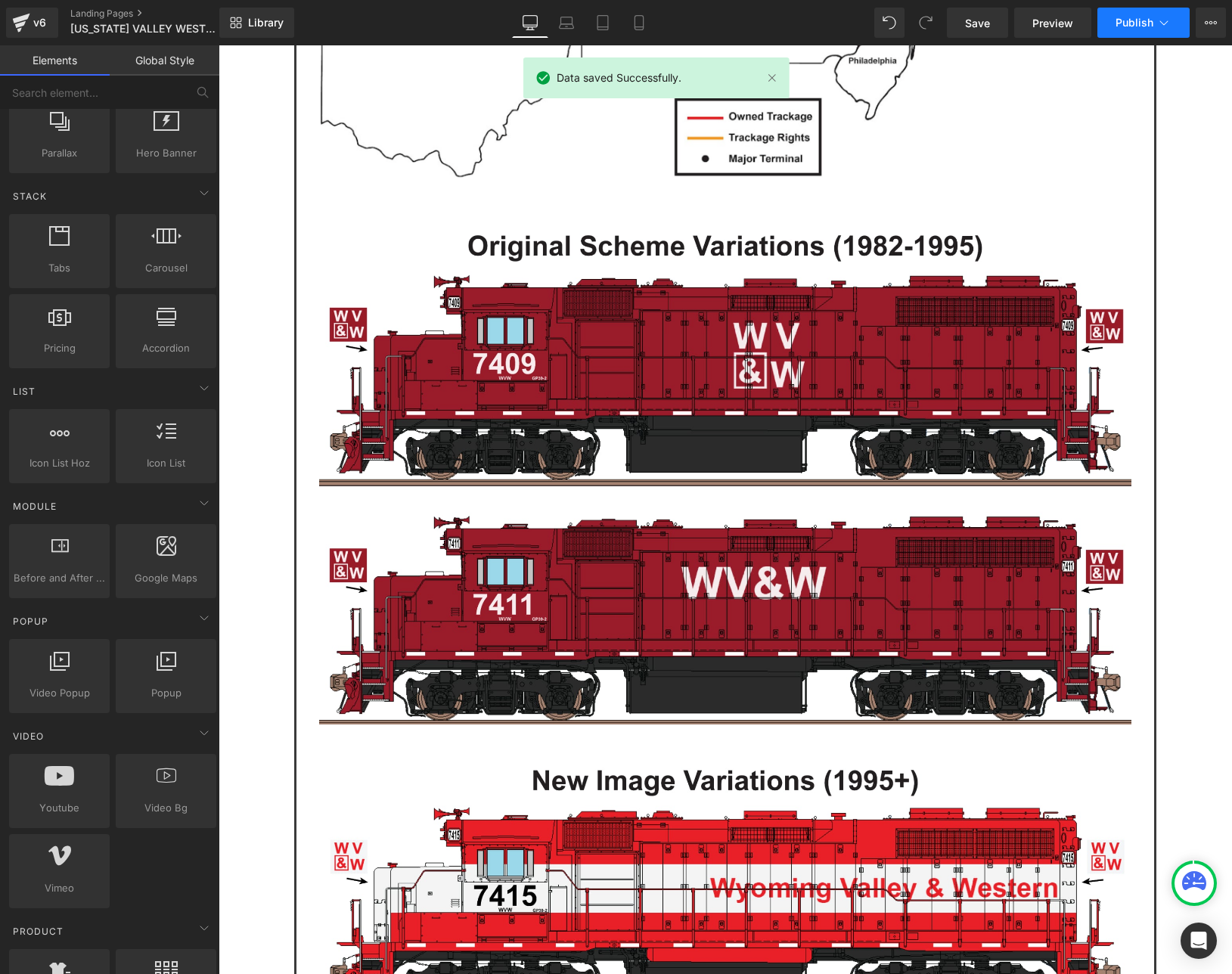
click at [1153, 17] on button "Publish" at bounding box center [1143, 23] width 92 height 30
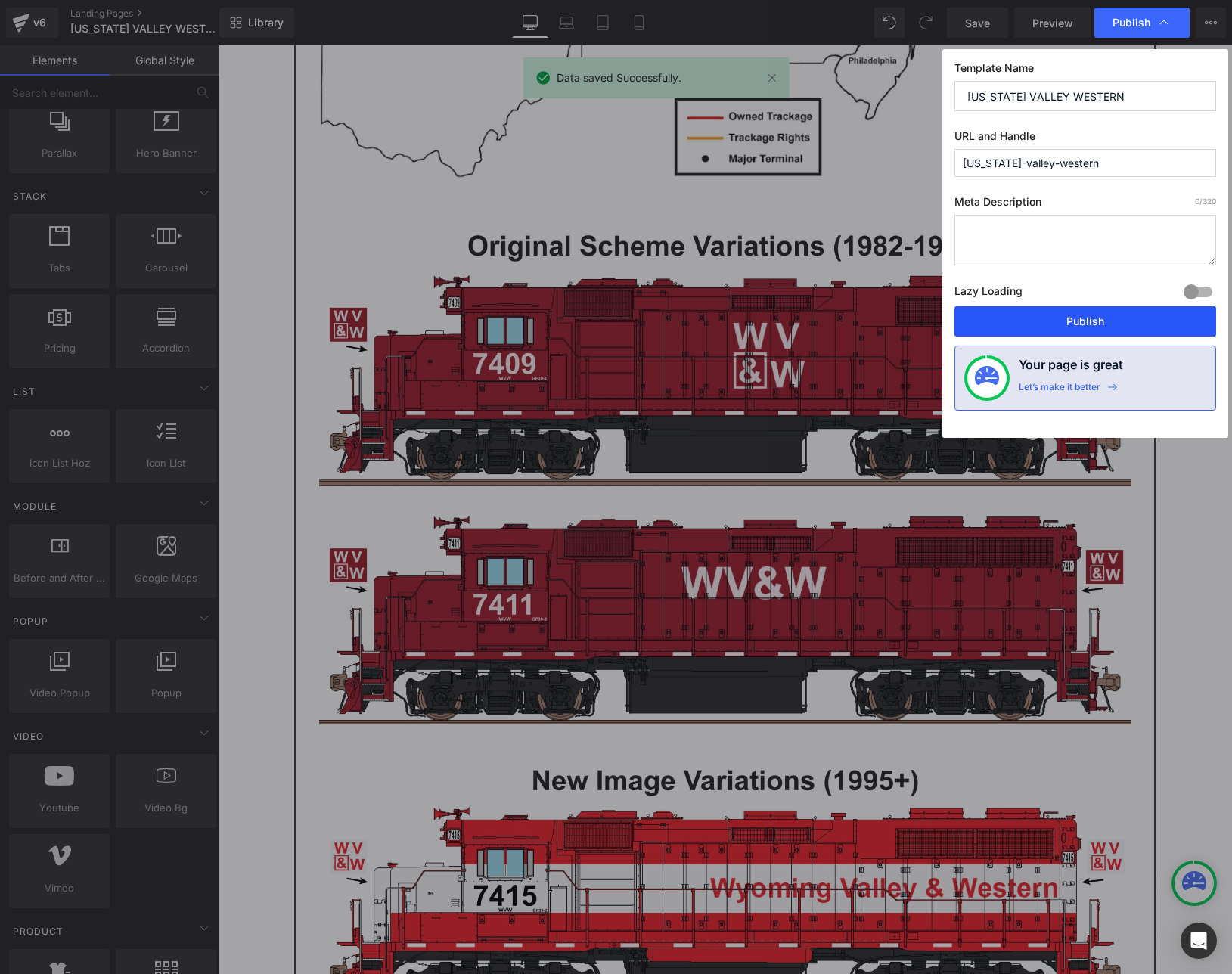
drag, startPoint x: 1069, startPoint y: 310, endPoint x: 139, endPoint y: 169, distance: 940.6
click at [1069, 310] on button "Publish" at bounding box center [1085, 321] width 262 height 30
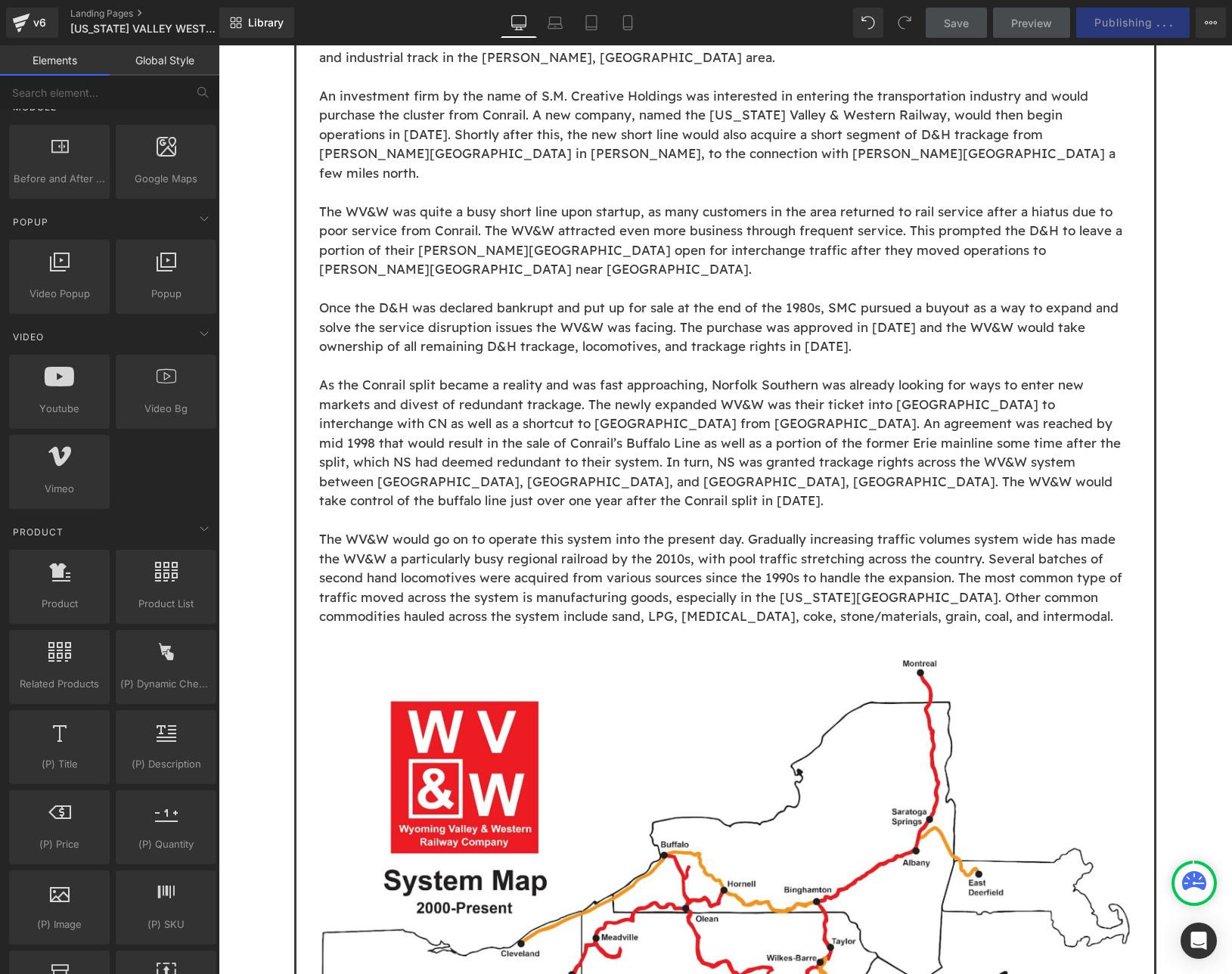
scroll to position [807, 0]
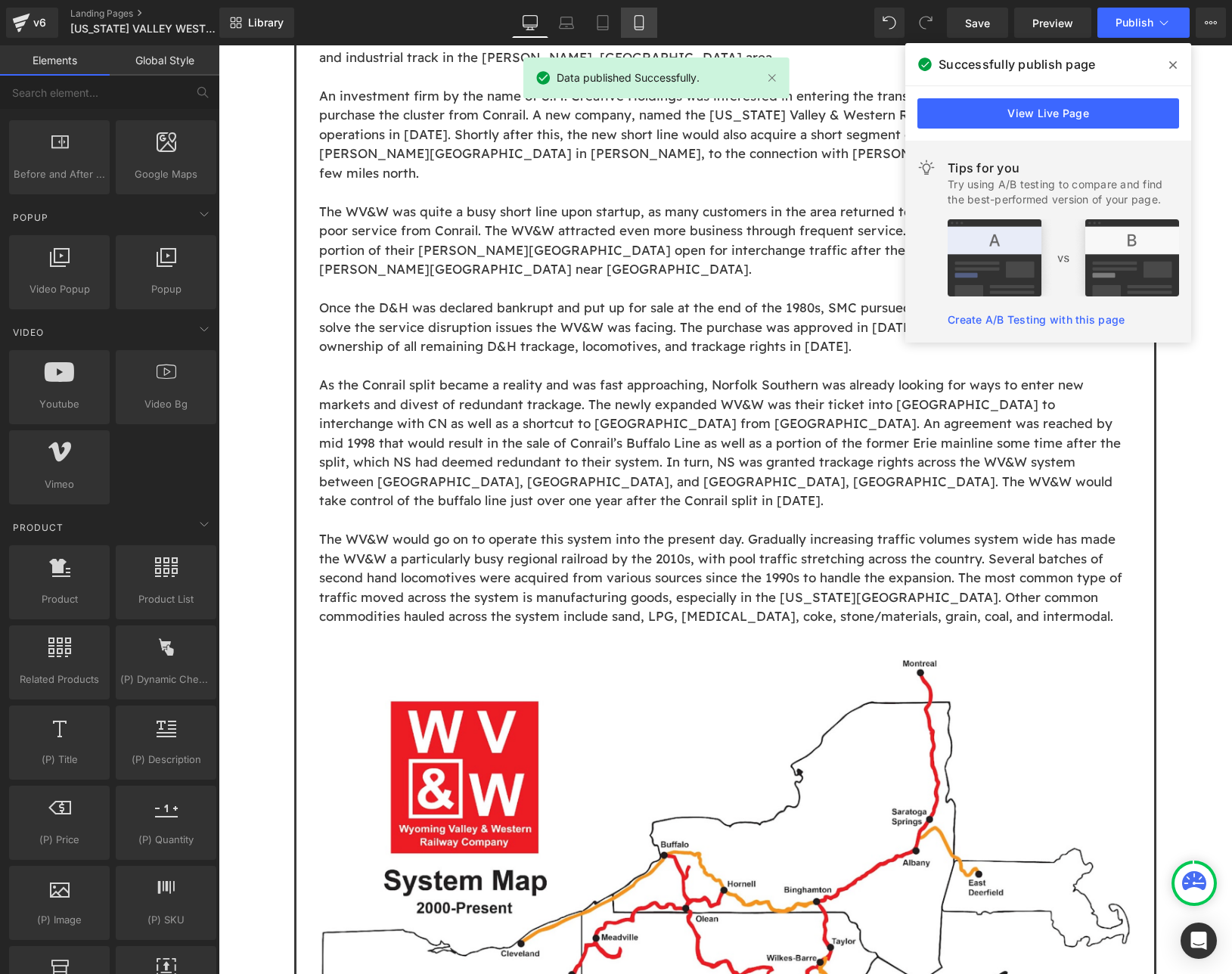
click at [622, 27] on link "Mobile" at bounding box center [639, 23] width 37 height 30
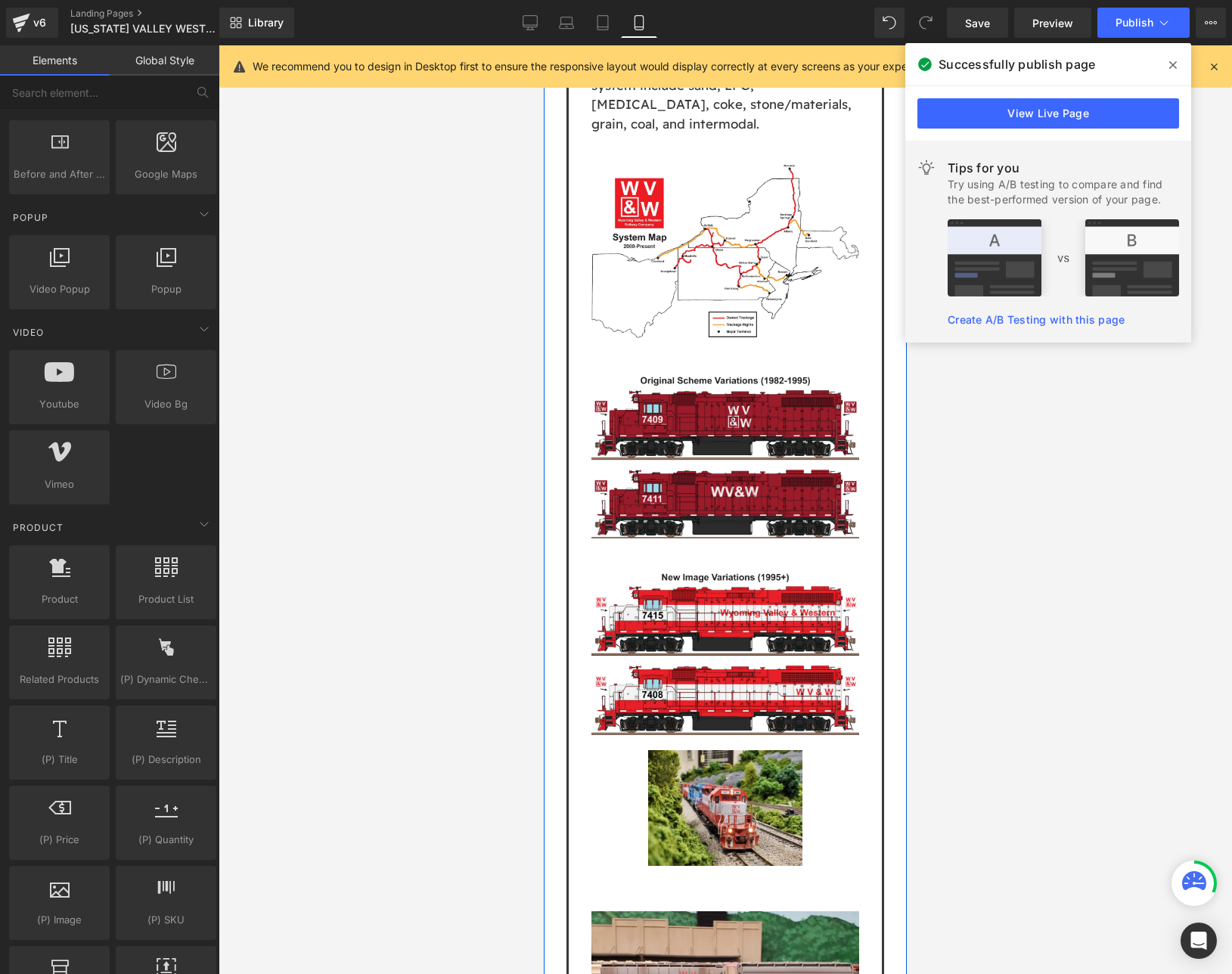
scroll to position [3125, 0]
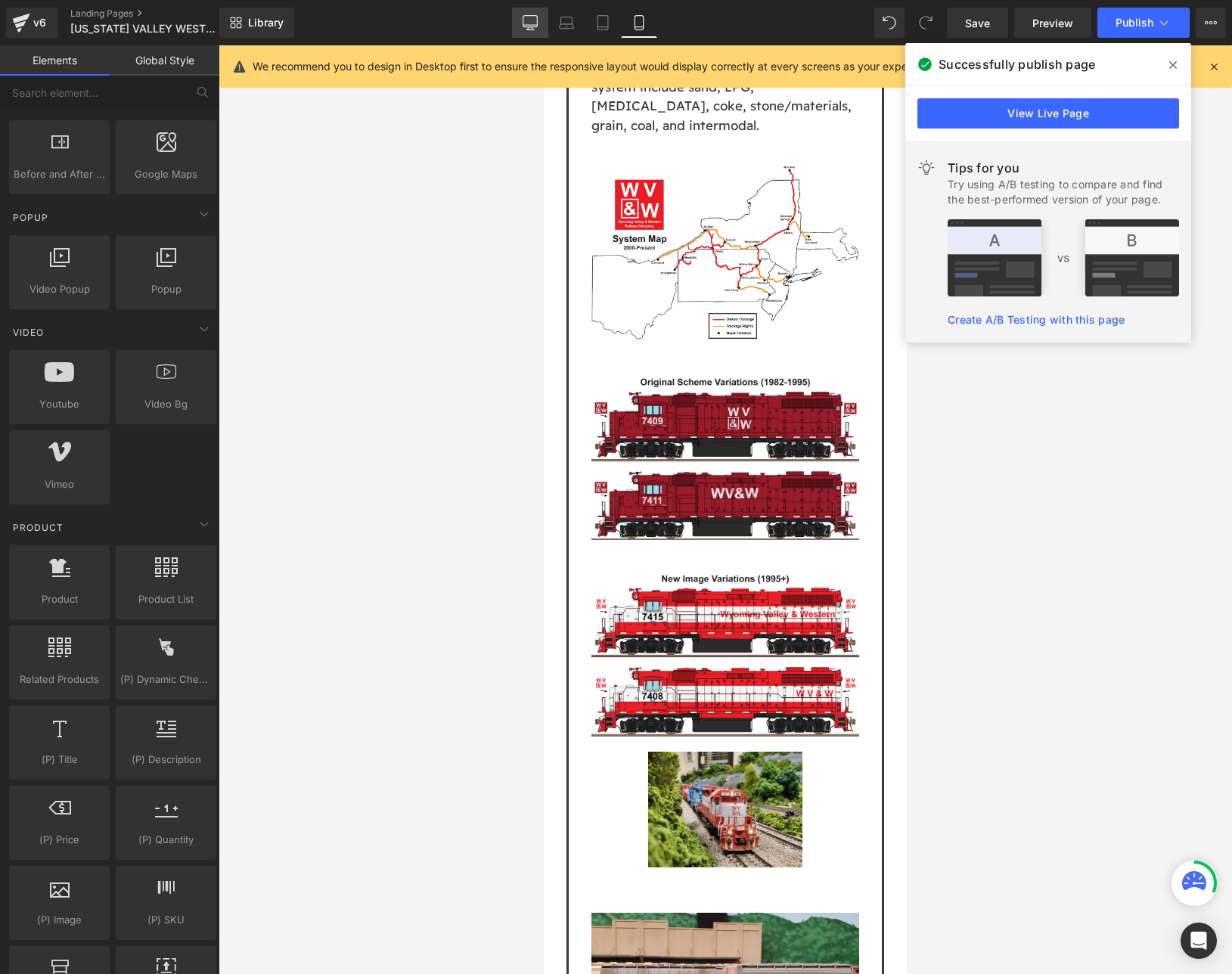
click at [524, 24] on icon at bounding box center [530, 23] width 15 height 15
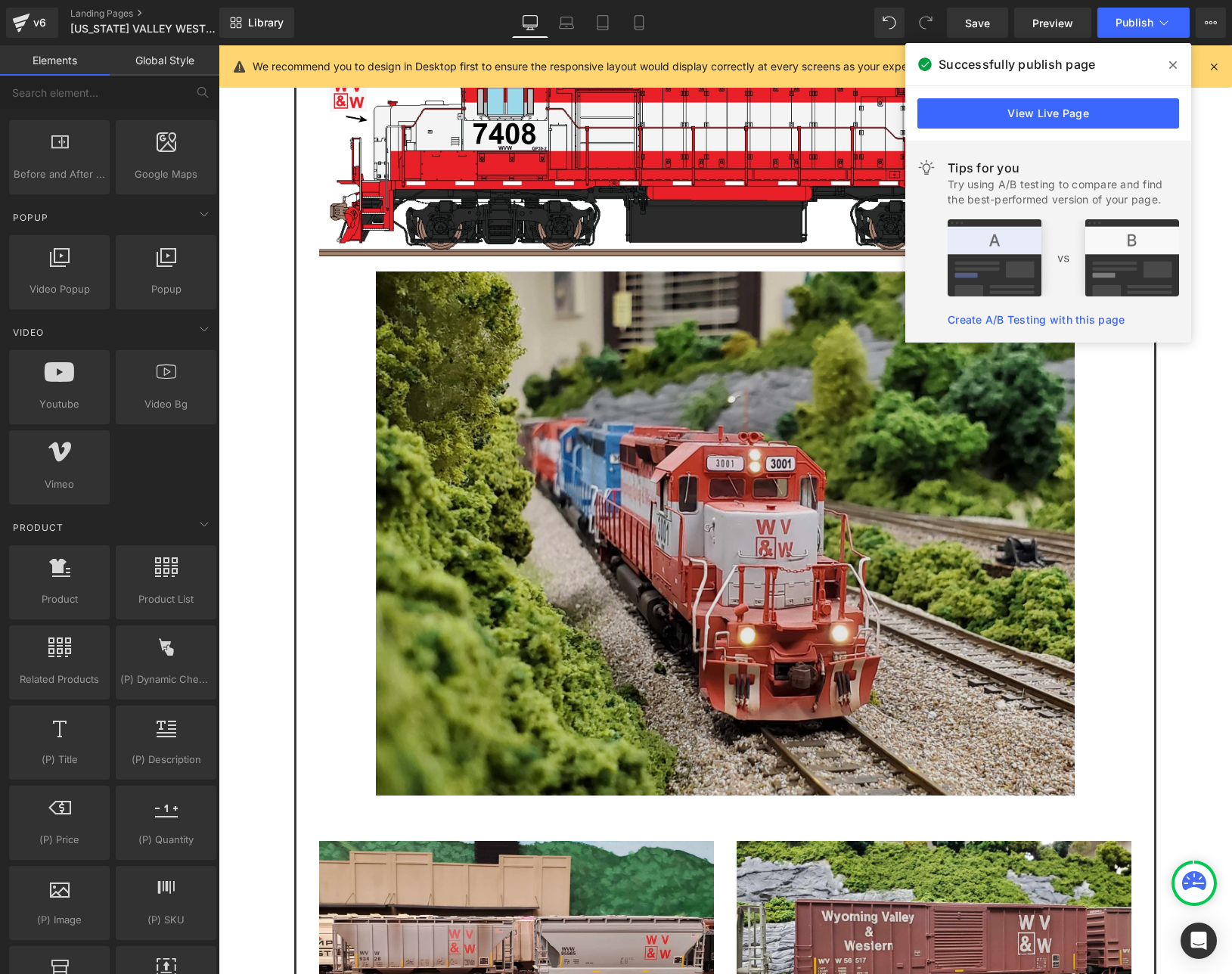
scroll to position [2894, 0]
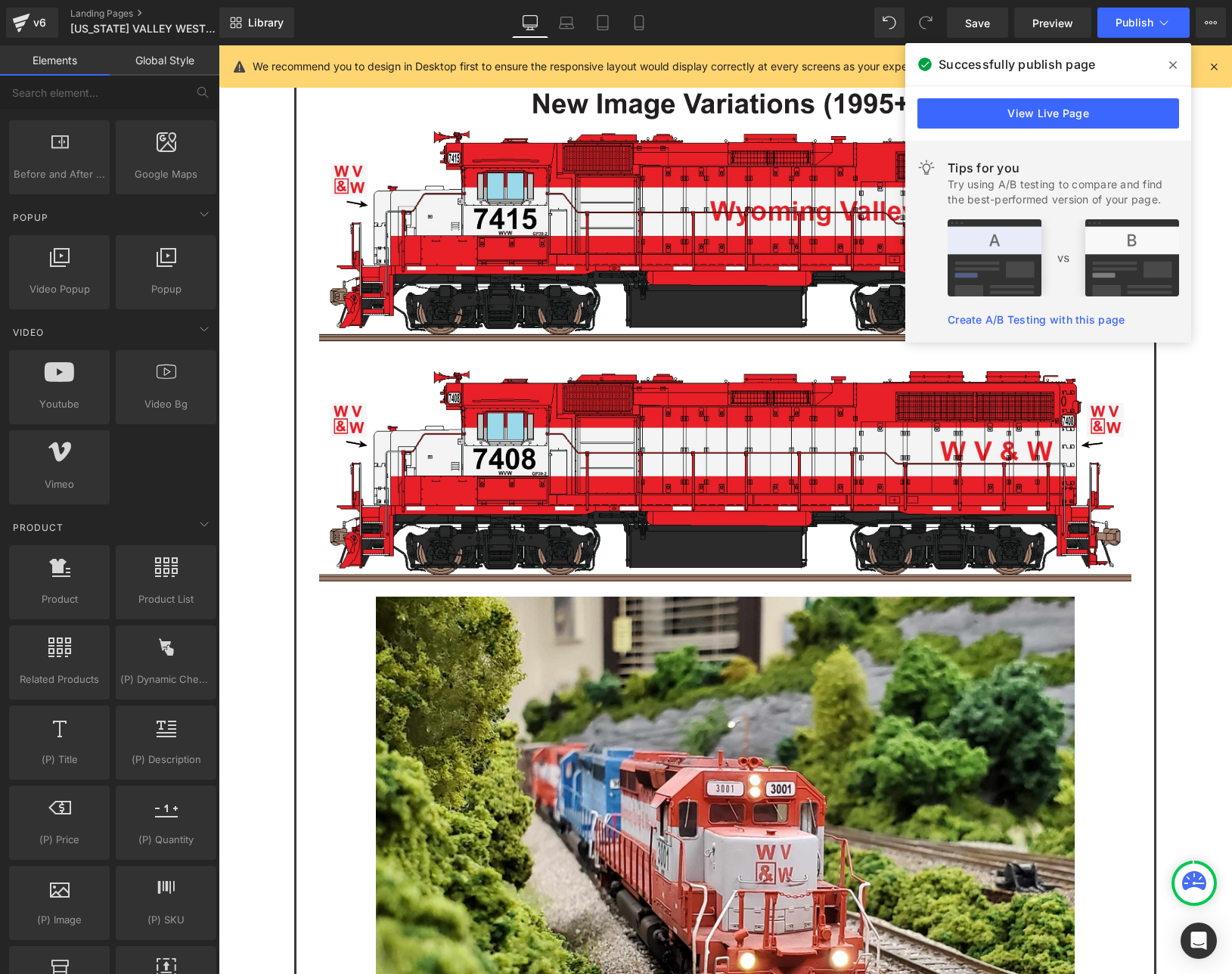
click at [1176, 72] on span at bounding box center [1173, 65] width 24 height 24
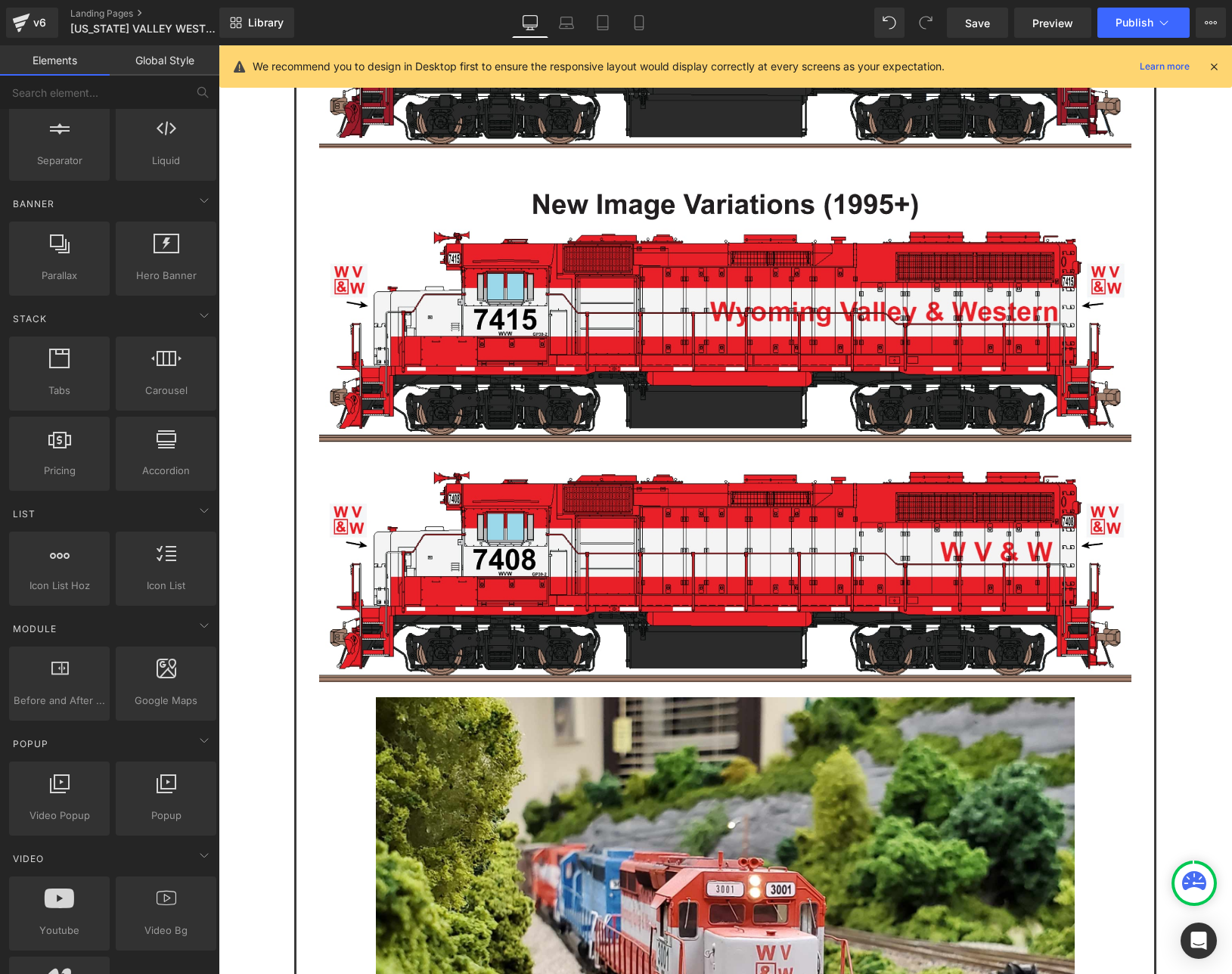
scroll to position [0, 0]
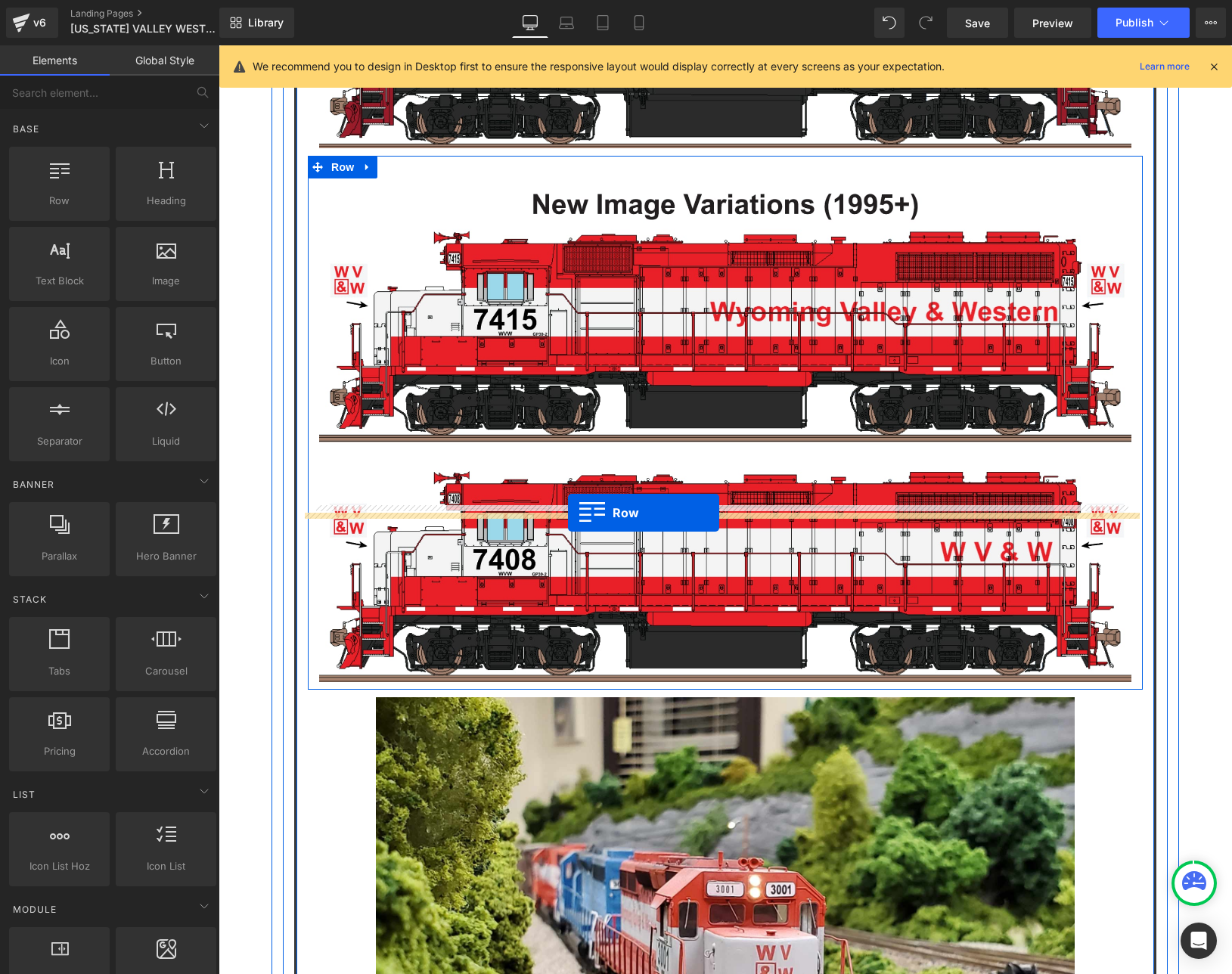
drag, startPoint x: 286, startPoint y: 238, endPoint x: 568, endPoint y: 512, distance: 393.2
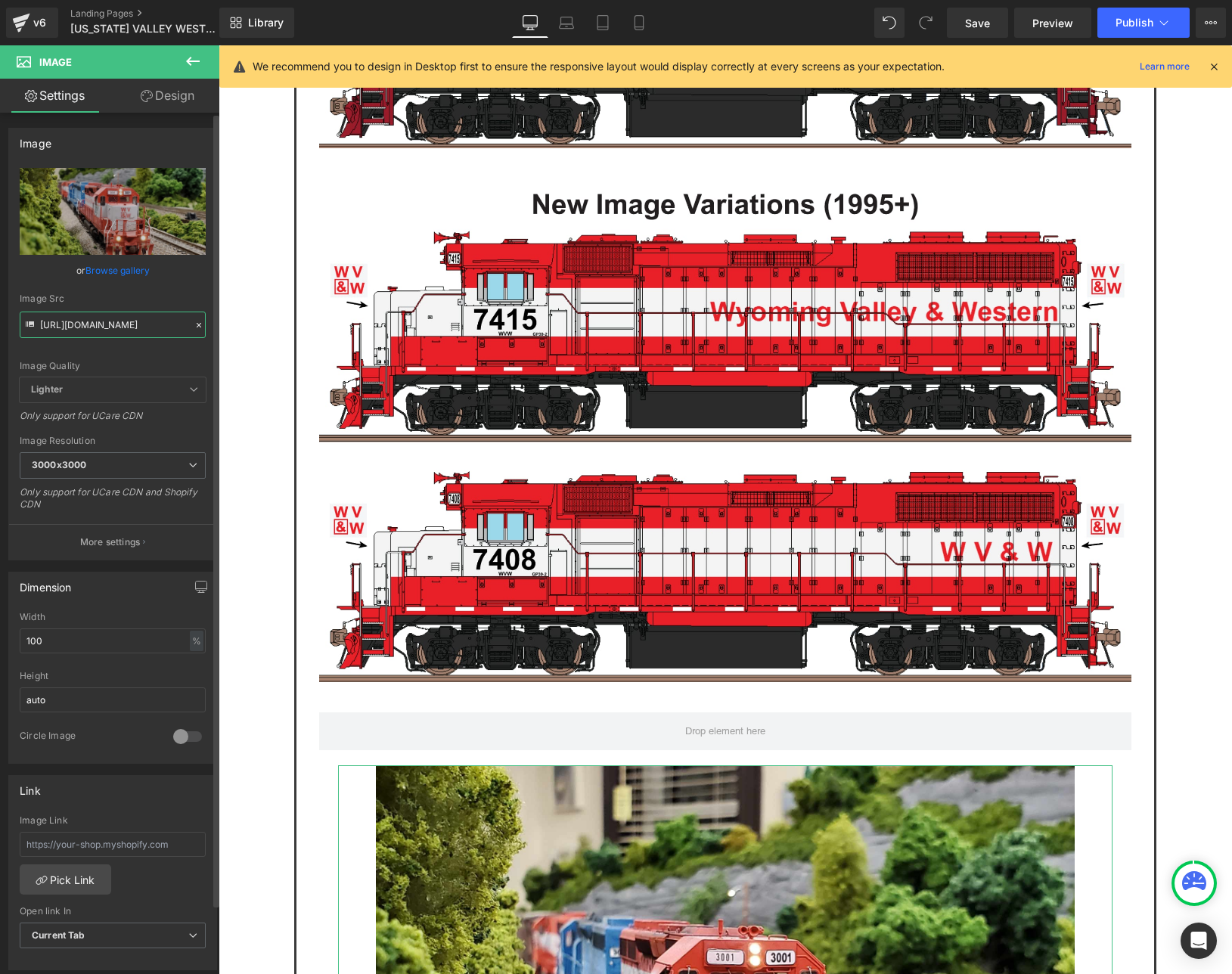
click at [93, 324] on input "https://cdn.shopify.com/s/files/1/0552/5425/3750/files/WVW_3001_Text_3000x3000.…" at bounding box center [113, 325] width 186 height 26
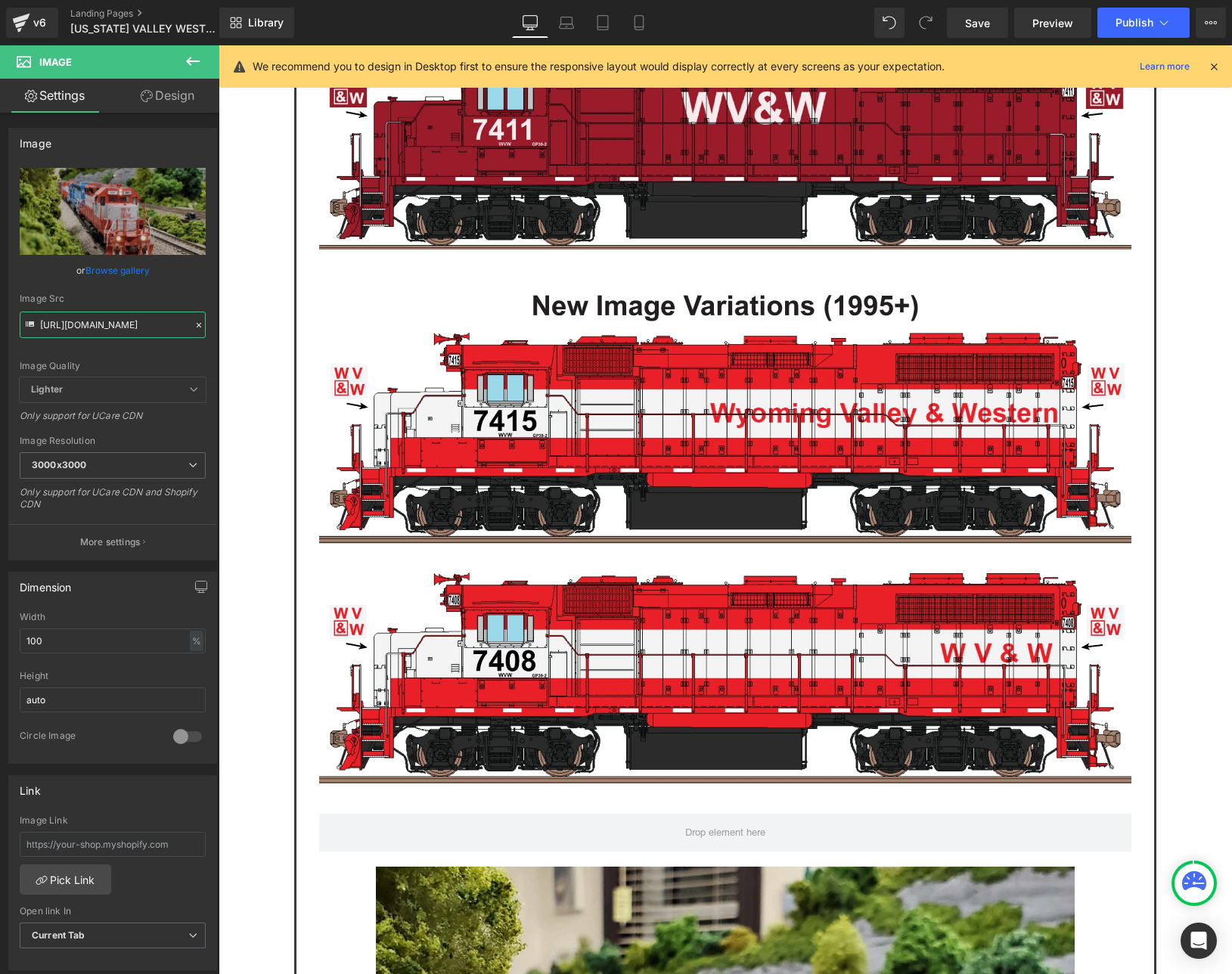
scroll to position [2995, 0]
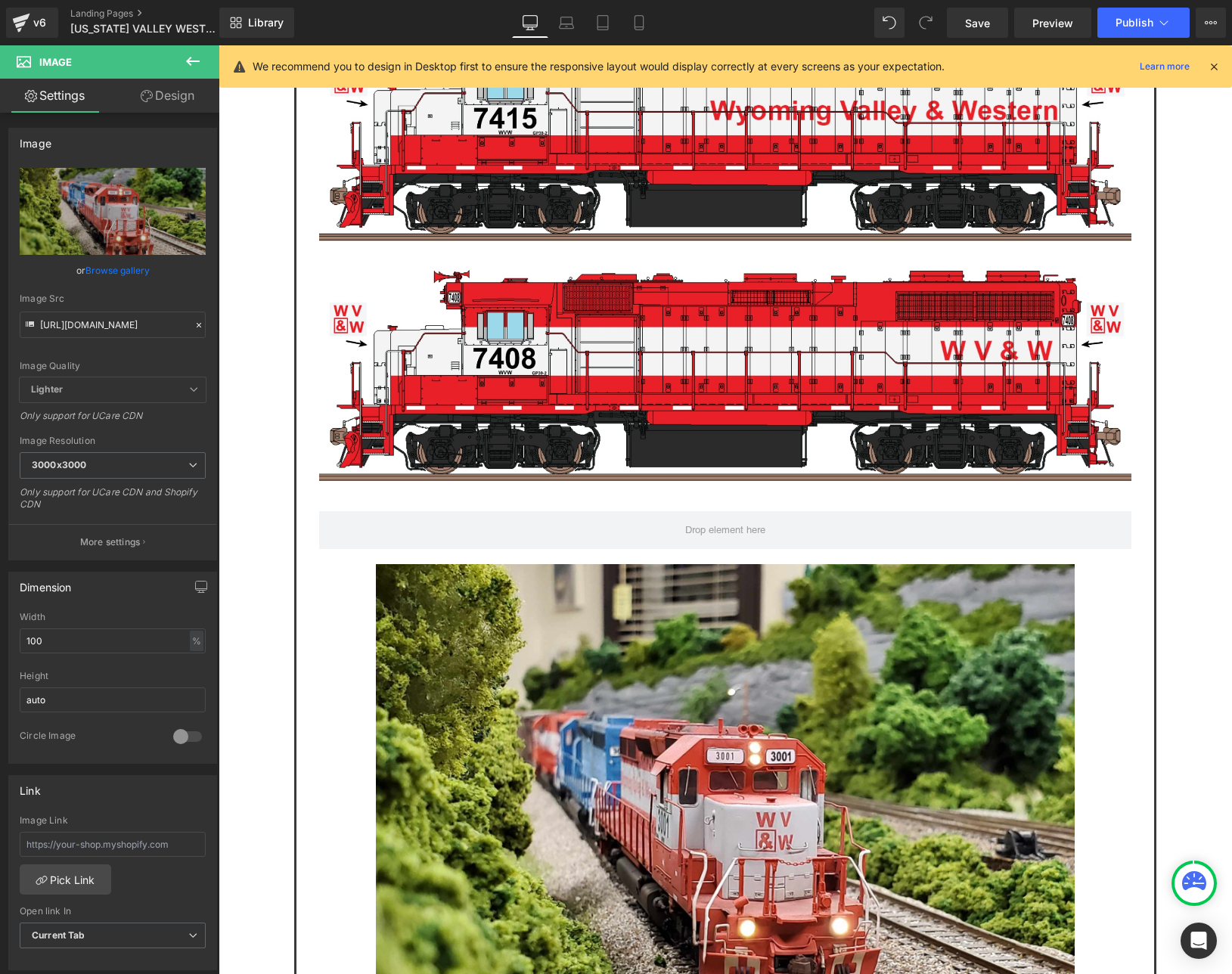
click at [185, 54] on icon at bounding box center [192, 61] width 18 height 18
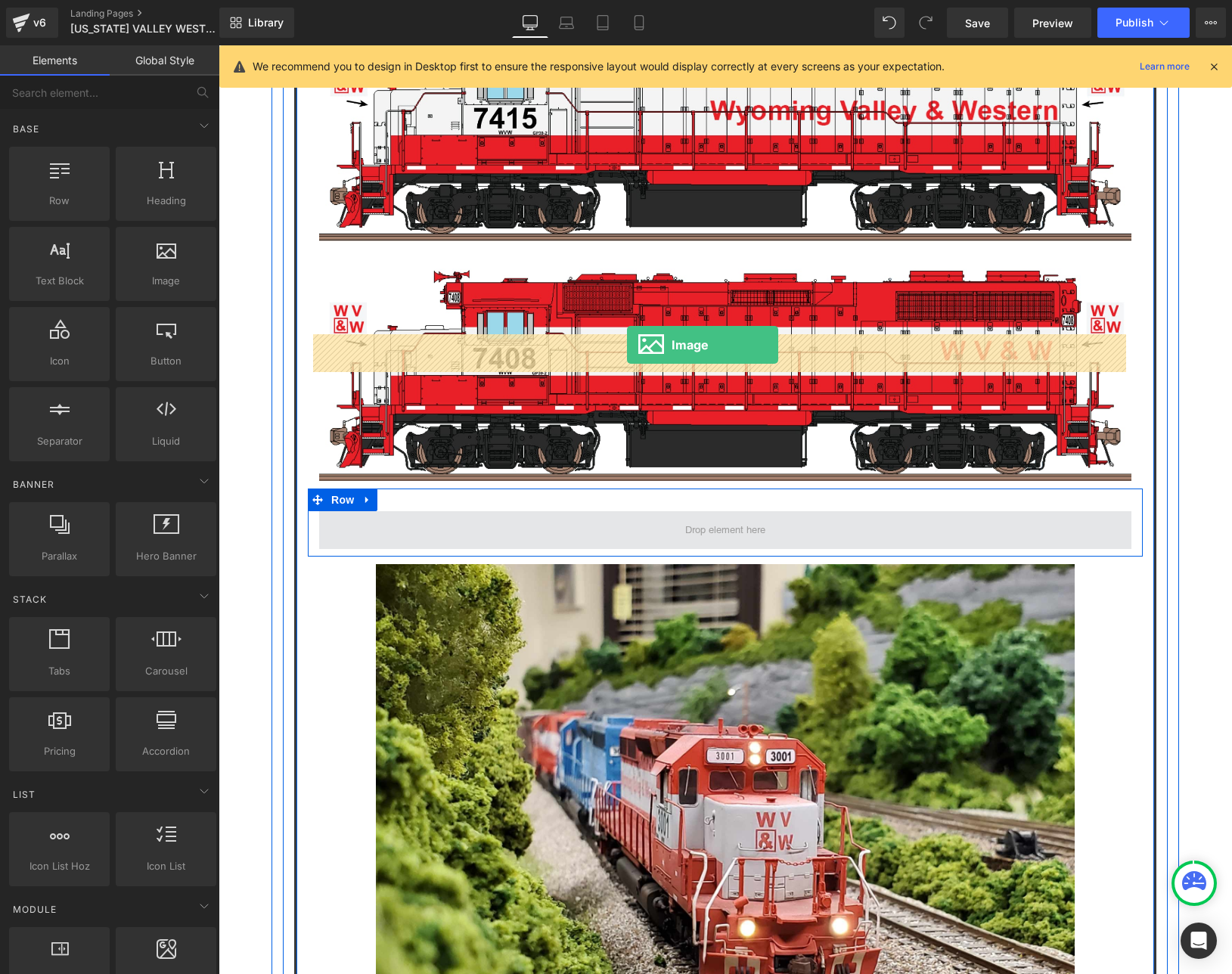
drag, startPoint x: 374, startPoint y: 322, endPoint x: 627, endPoint y: 344, distance: 254.0
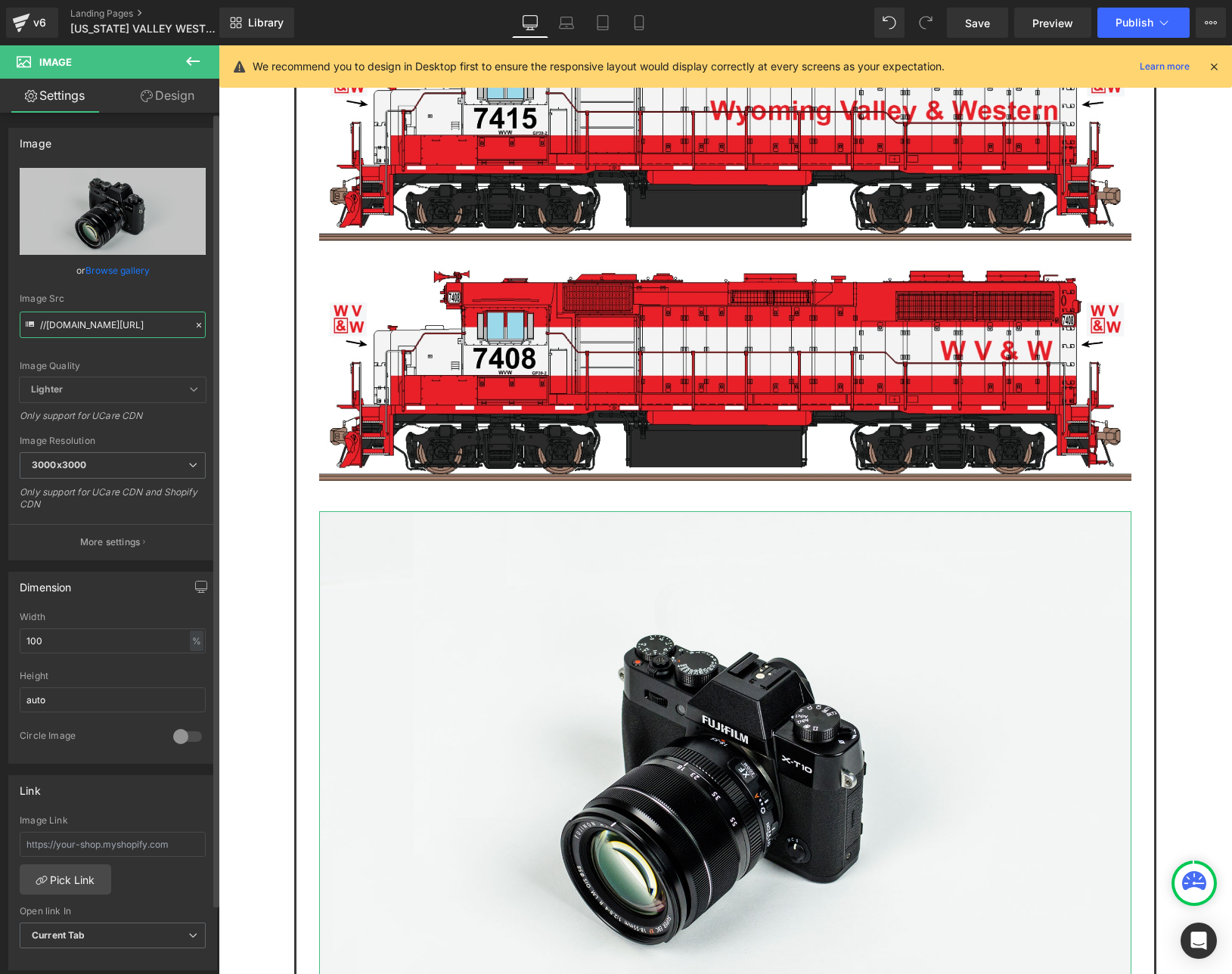
click at [85, 324] on input "//d1um8515vdn9kb.cloudfront.net/images/parallax.jpg" at bounding box center [113, 325] width 186 height 26
paste input "https://cdn.shopify.com/s/files/1/0552/5425/3750/files/WVW_3001_Text_3000x3000.…"
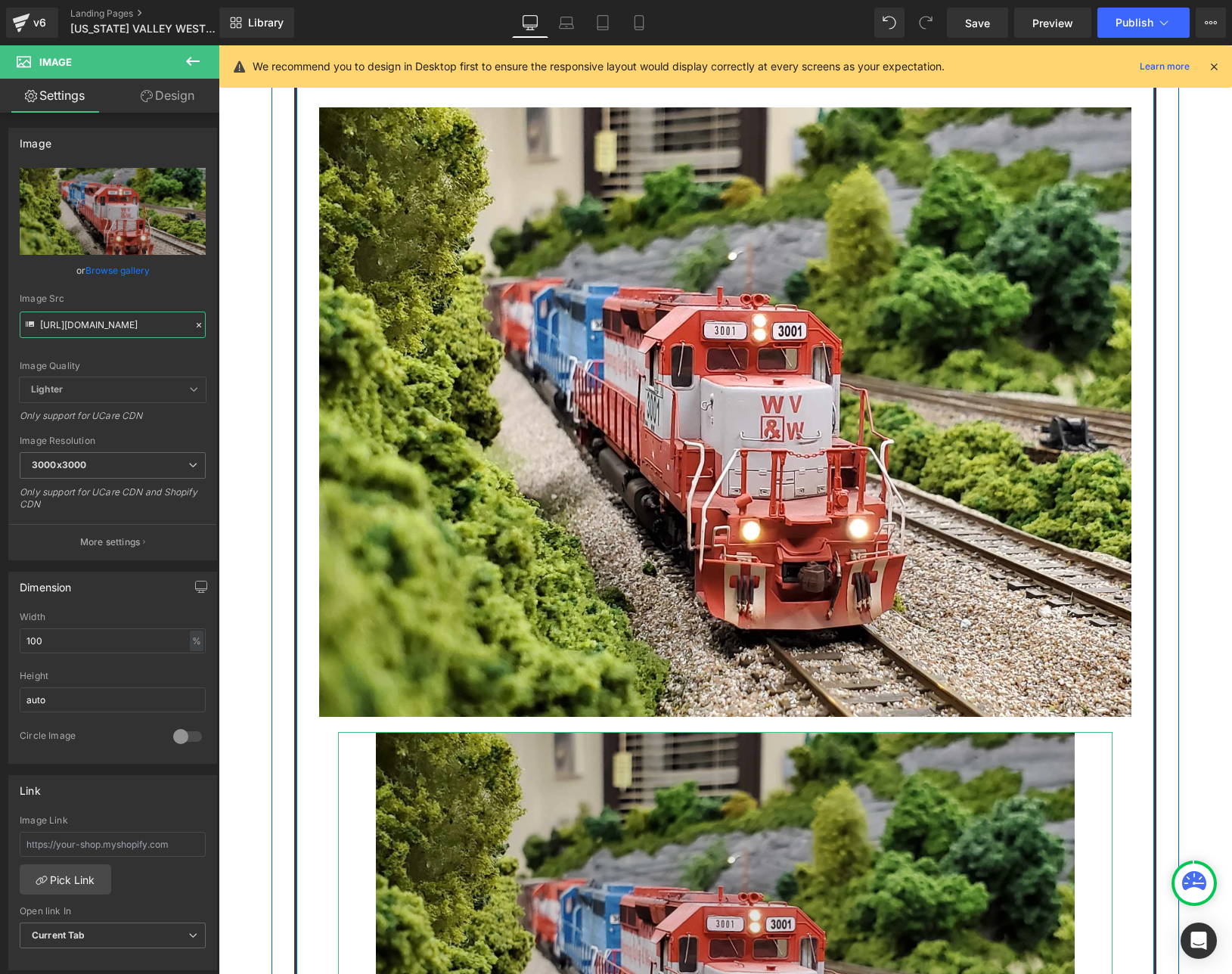
scroll to position [3499, 0]
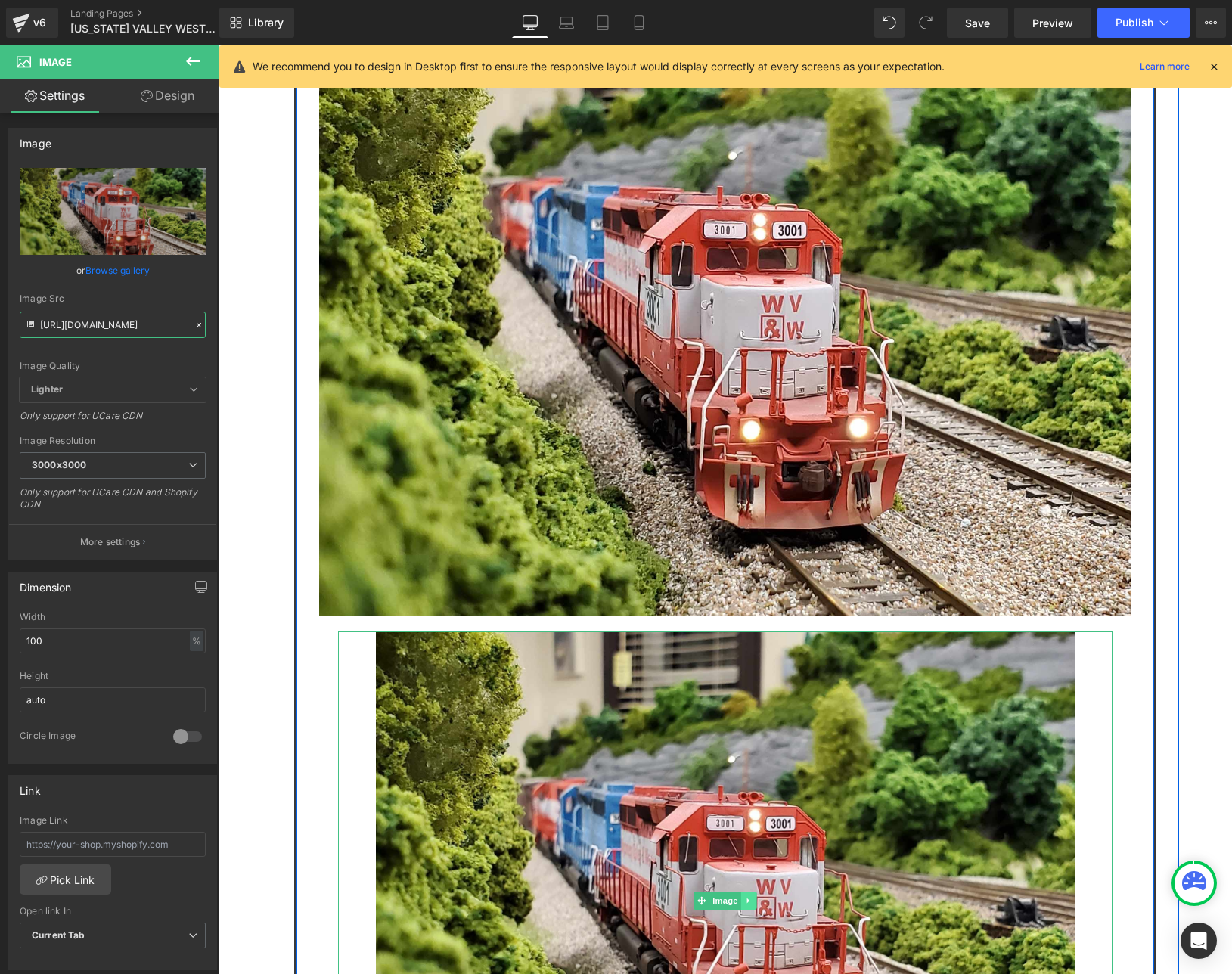
type input "https://cdn.shopify.com/s/files/1/0552/5425/3750/files/WVW_3001_Text_3000x3000.…"
click at [745, 896] on icon at bounding box center [749, 901] width 8 height 9
click at [753, 897] on icon at bounding box center [756, 901] width 8 height 8
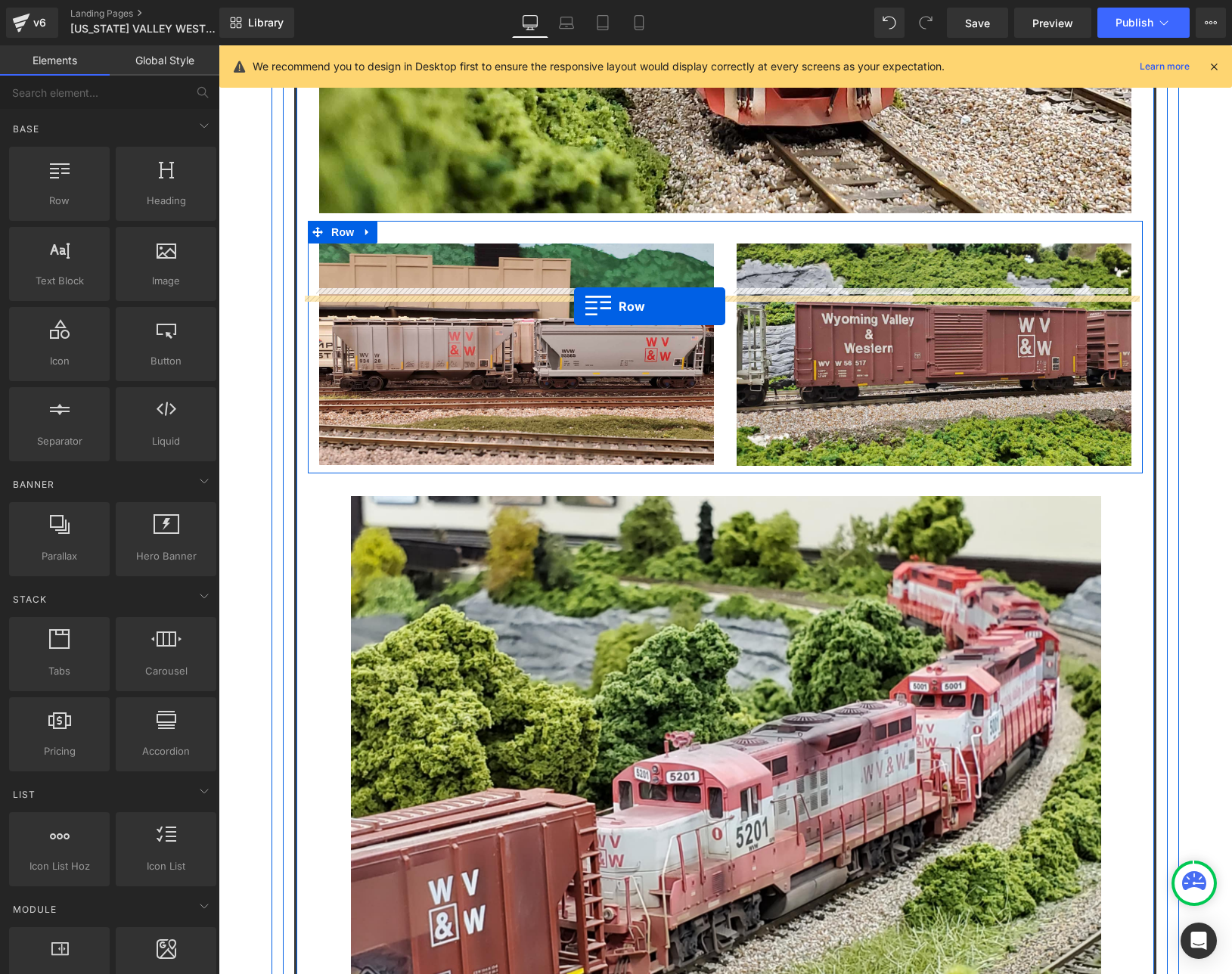
drag, startPoint x: 276, startPoint y: 226, endPoint x: 574, endPoint y: 310, distance: 309.6
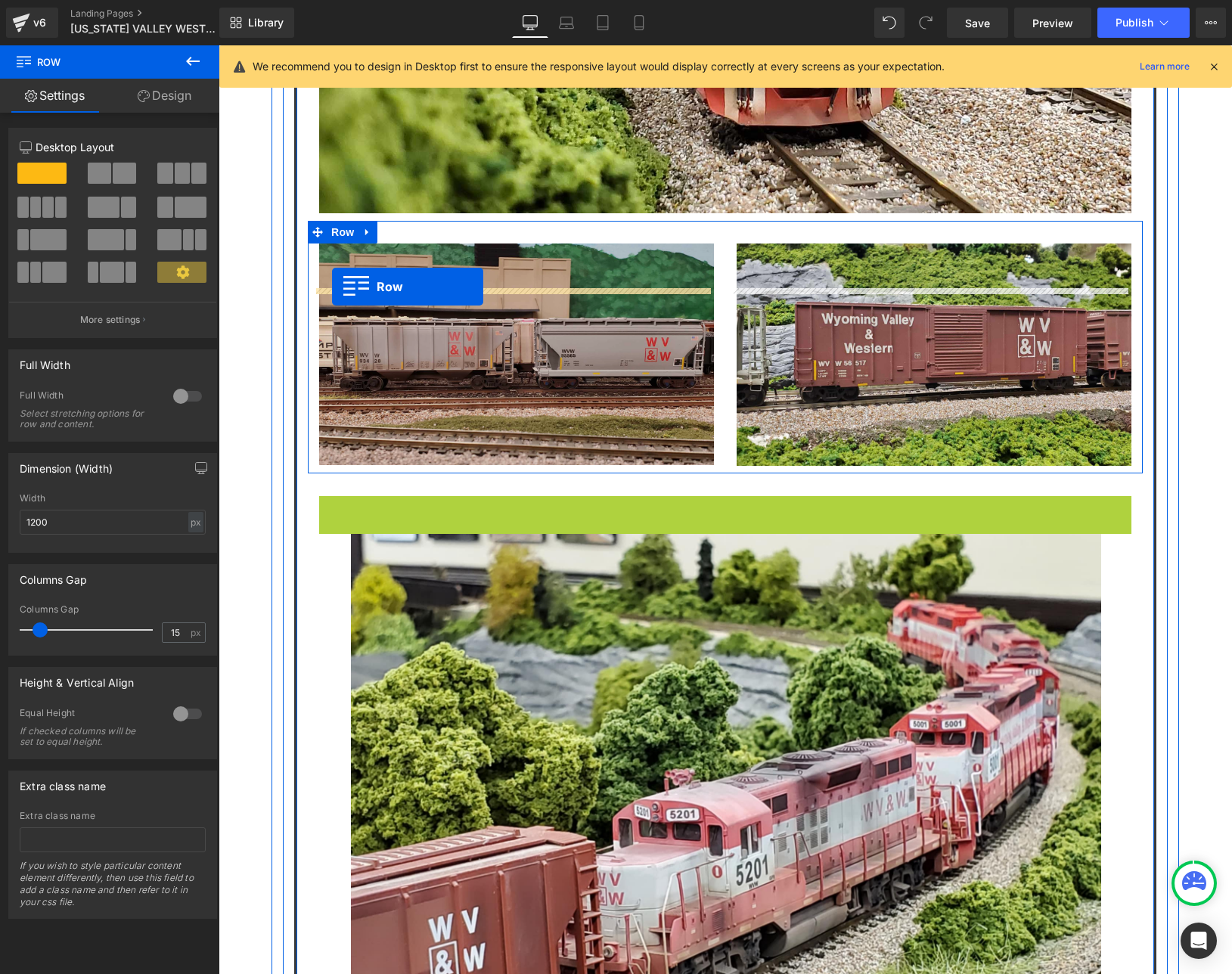
drag, startPoint x: 320, startPoint y: 328, endPoint x: 332, endPoint y: 286, distance: 43.7
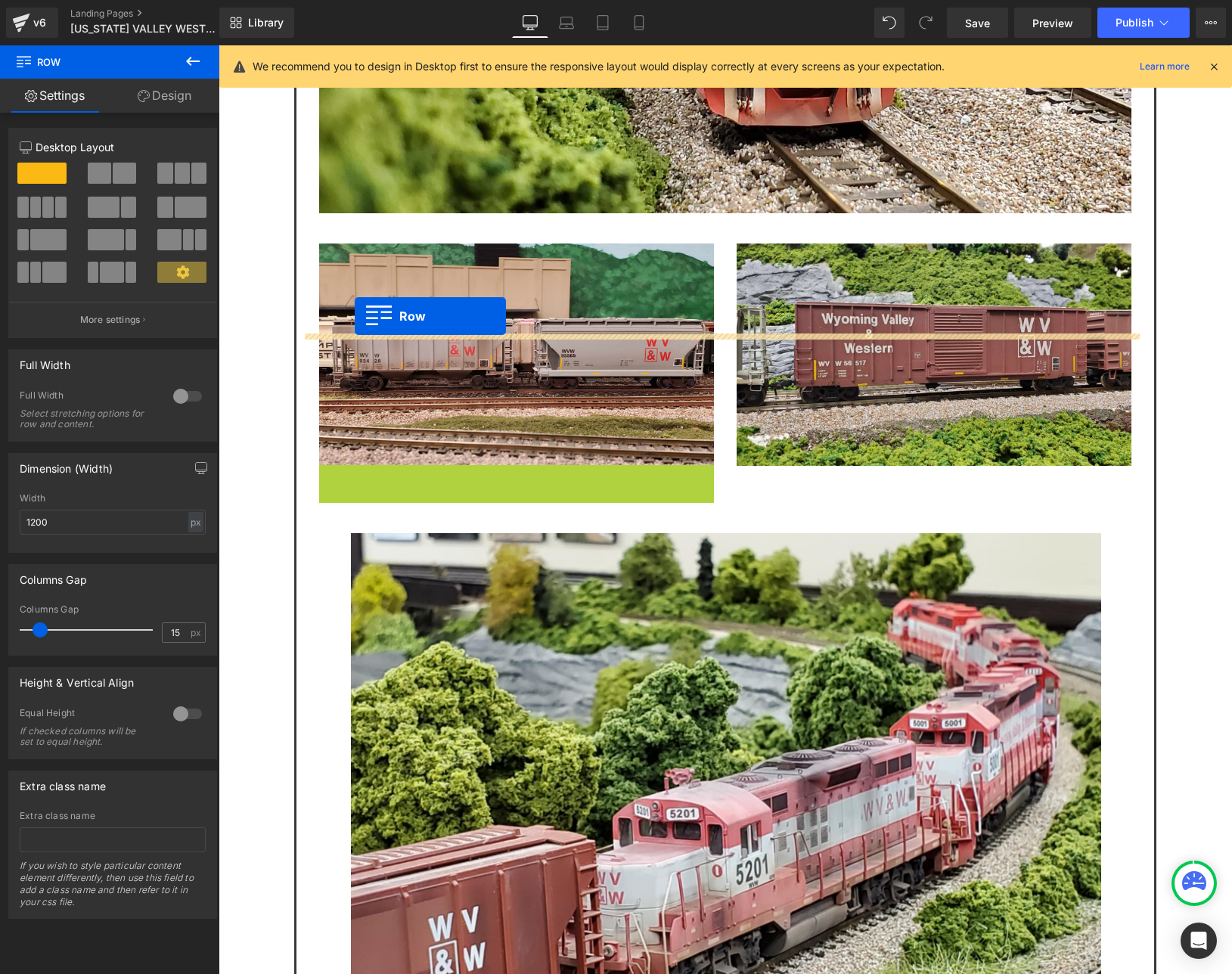
drag, startPoint x: 320, startPoint y: 297, endPoint x: 355, endPoint y: 316, distance: 39.8
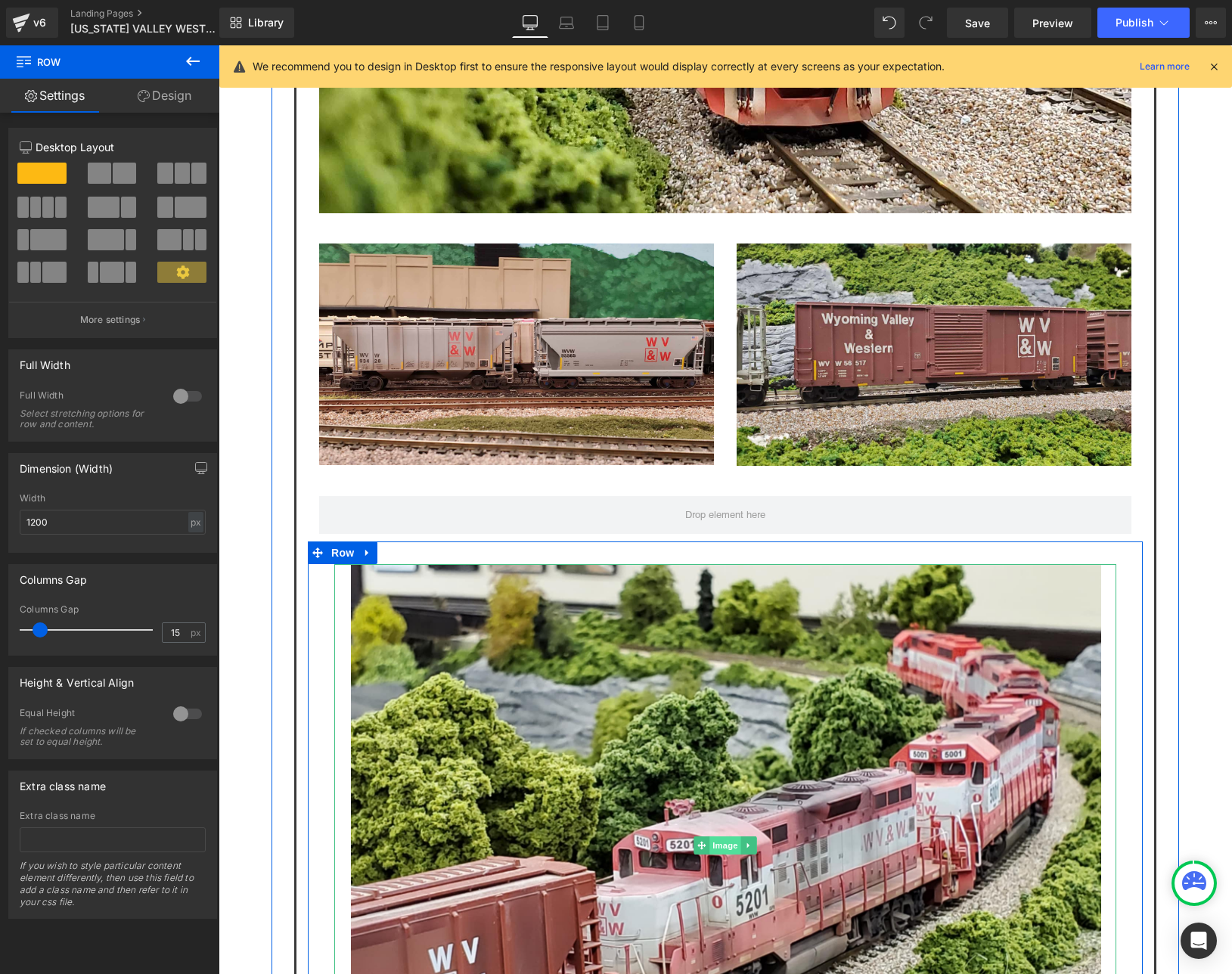
click at [709, 836] on span "Image" at bounding box center [725, 845] width 32 height 18
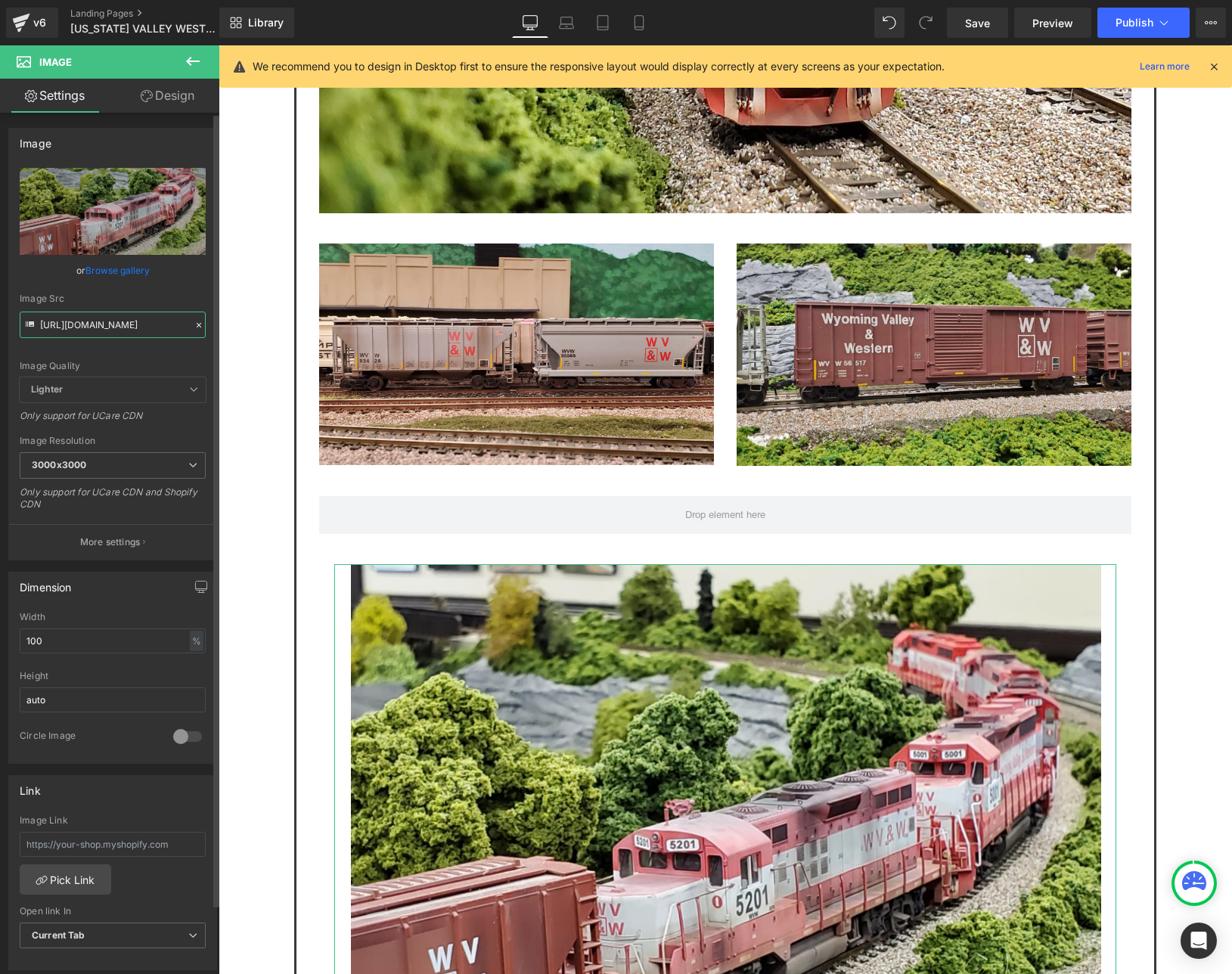
click at [105, 319] on input "https://cdn.shopify.com/s/files/1/0552/5425/3750/files/WVW_5201_3000x3000.png?v…" at bounding box center [113, 325] width 186 height 26
click at [193, 58] on icon at bounding box center [192, 61] width 18 height 18
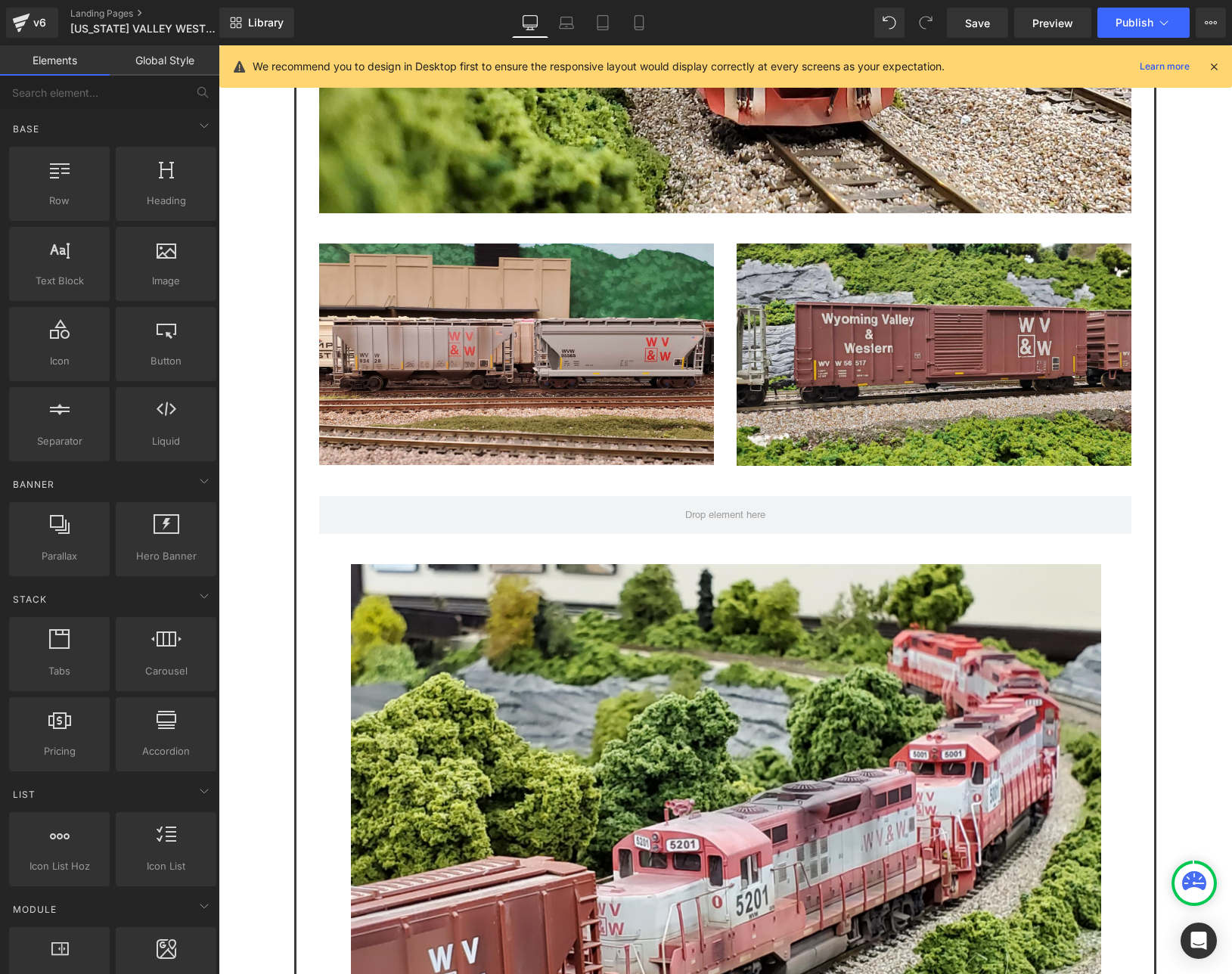
click at [1218, 68] on icon at bounding box center [1213, 67] width 14 height 14
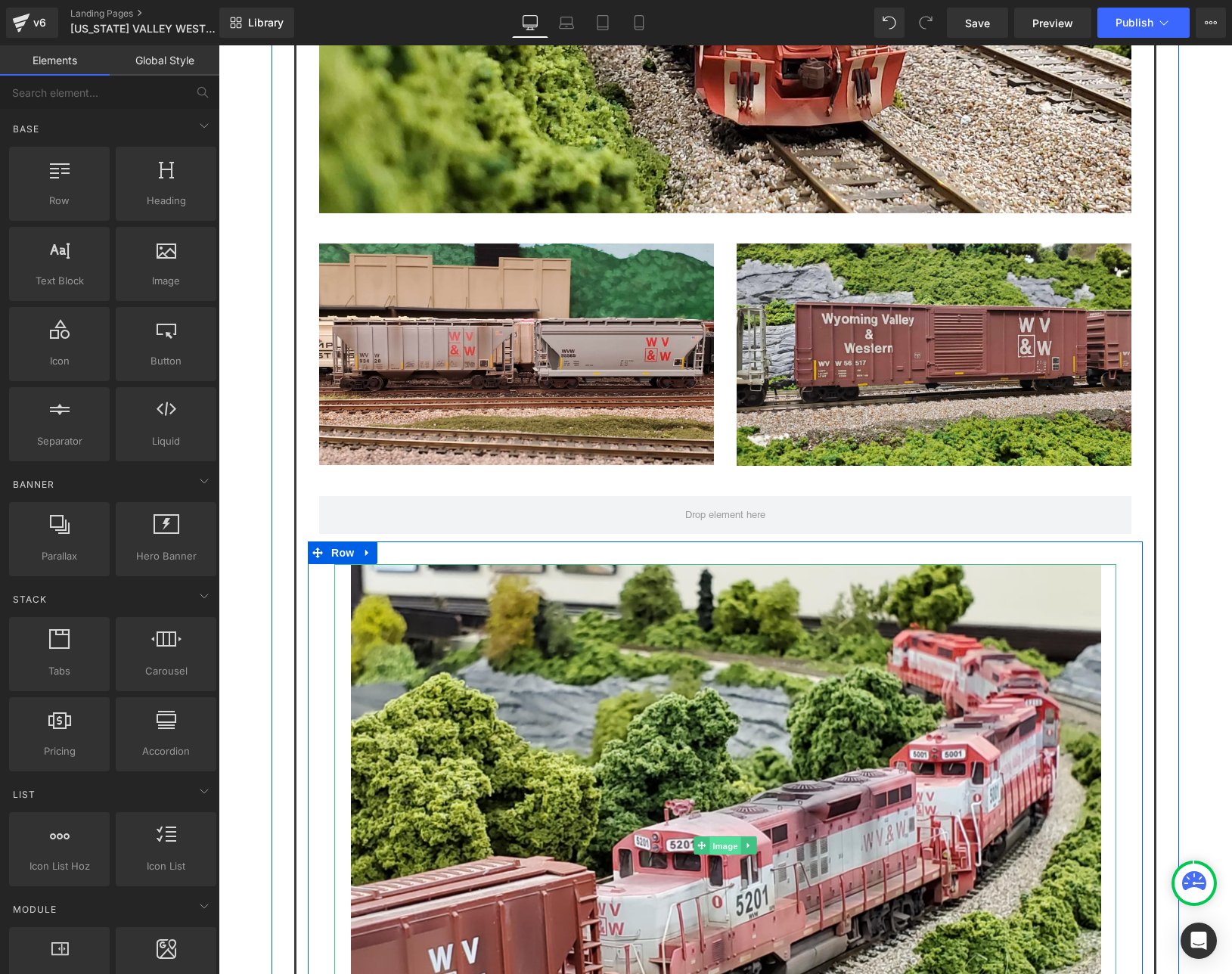
click at [710, 837] on span "Image" at bounding box center [725, 845] width 32 height 18
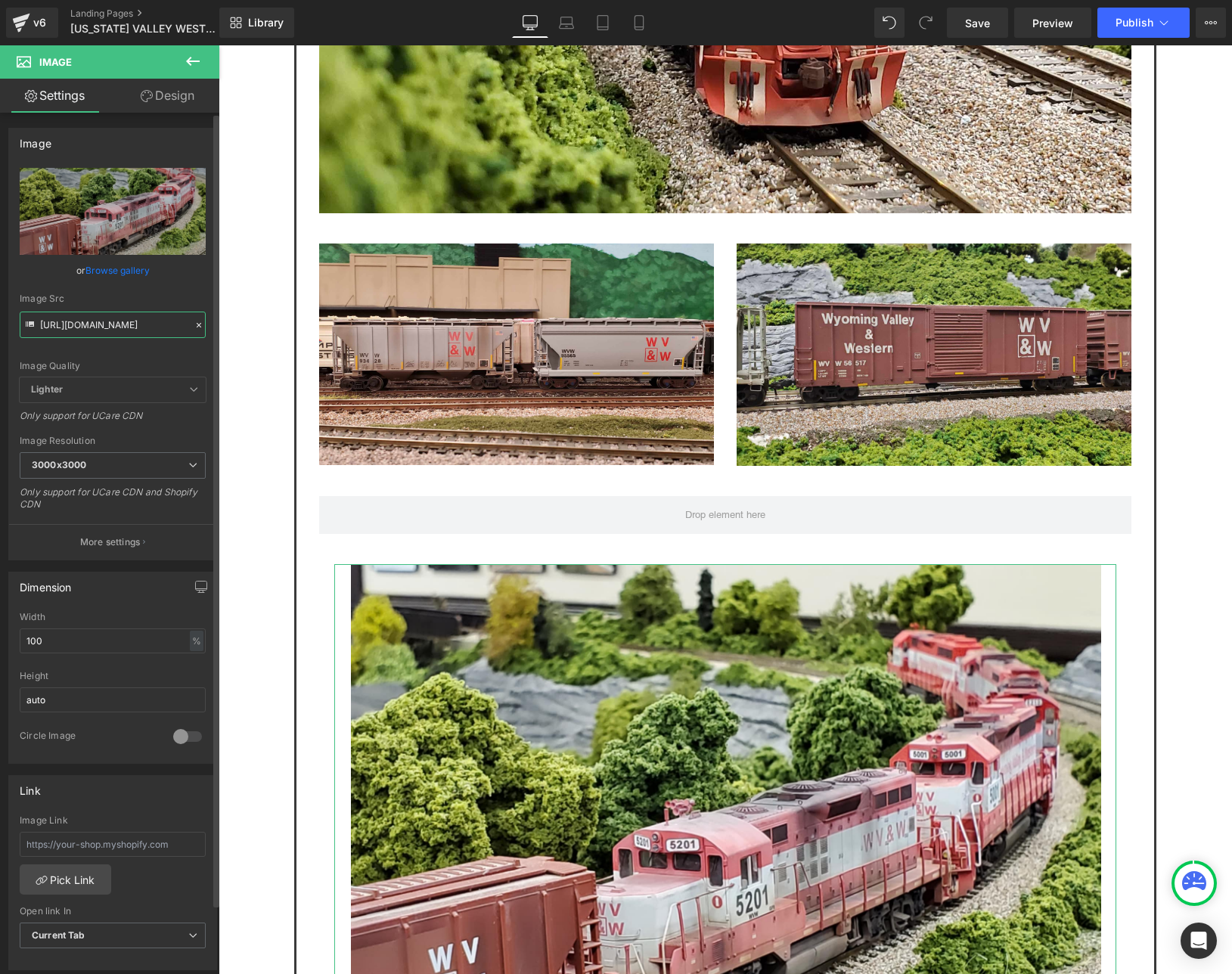
click at [108, 321] on input "https://cdn.shopify.com/s/files/1/0552/5425/3750/files/WVW_5201_3000x3000.png?v…" at bounding box center [113, 325] width 186 height 26
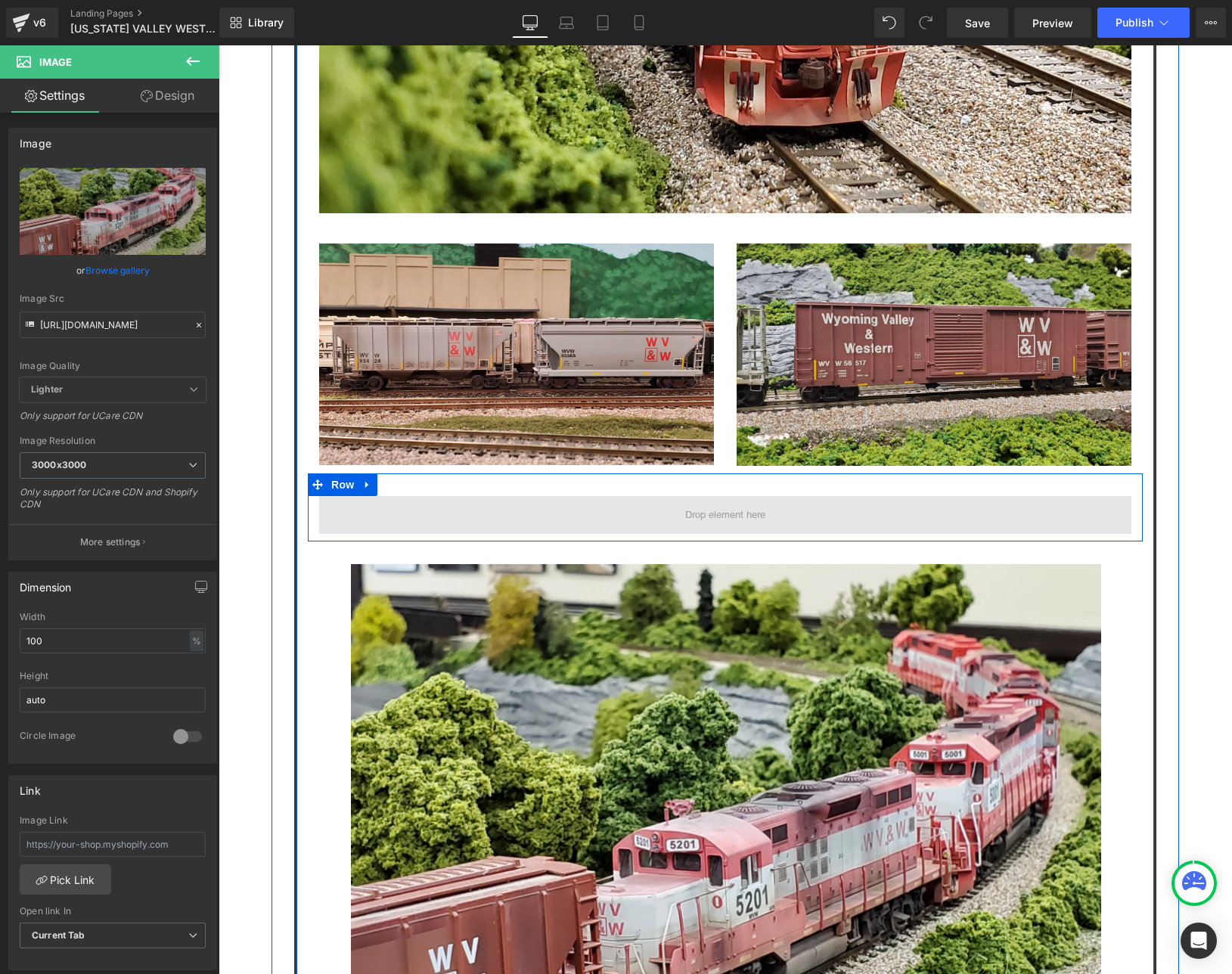
click at [598, 496] on span at bounding box center [724, 515] width 812 height 38
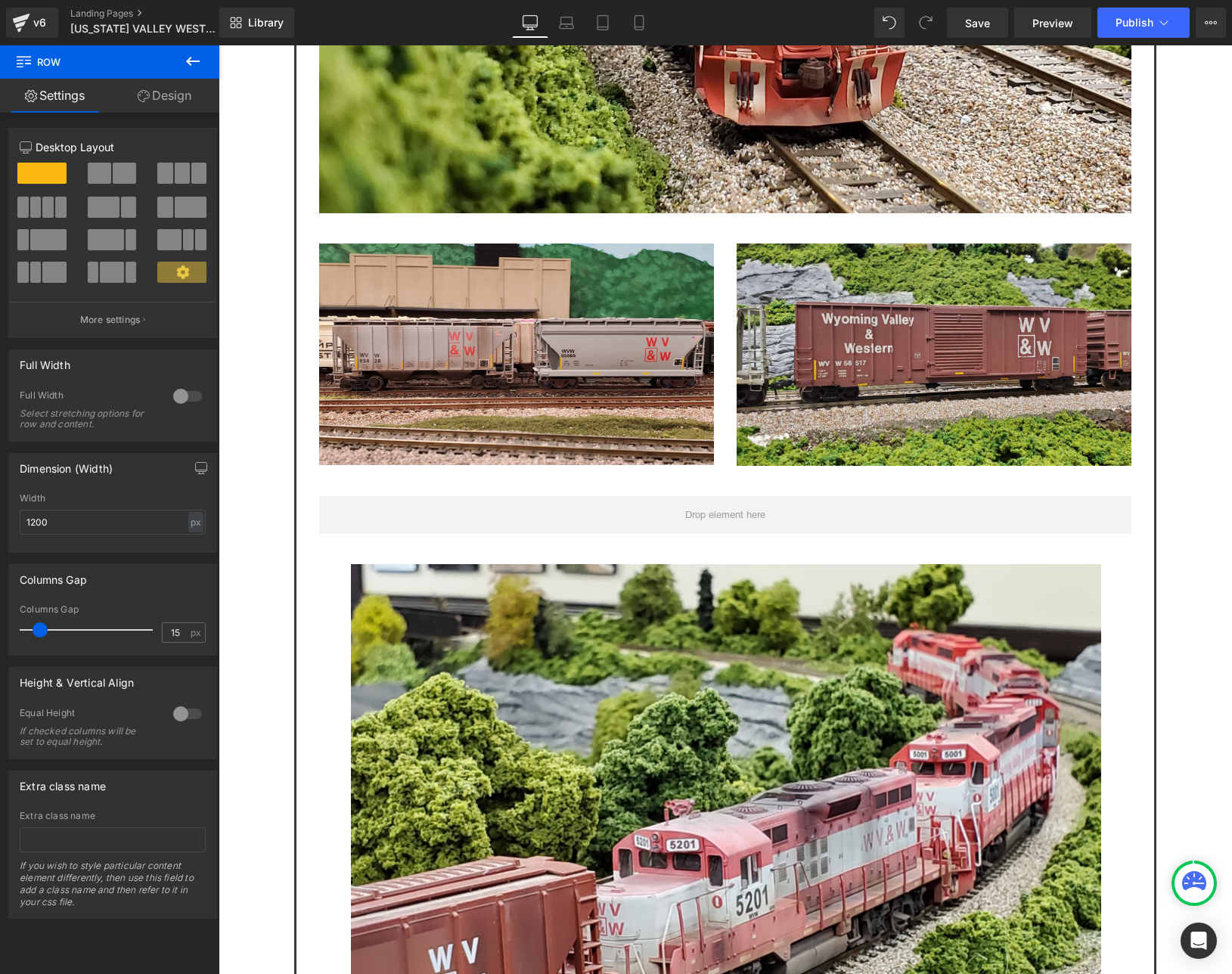
click at [189, 60] on icon at bounding box center [192, 61] width 14 height 9
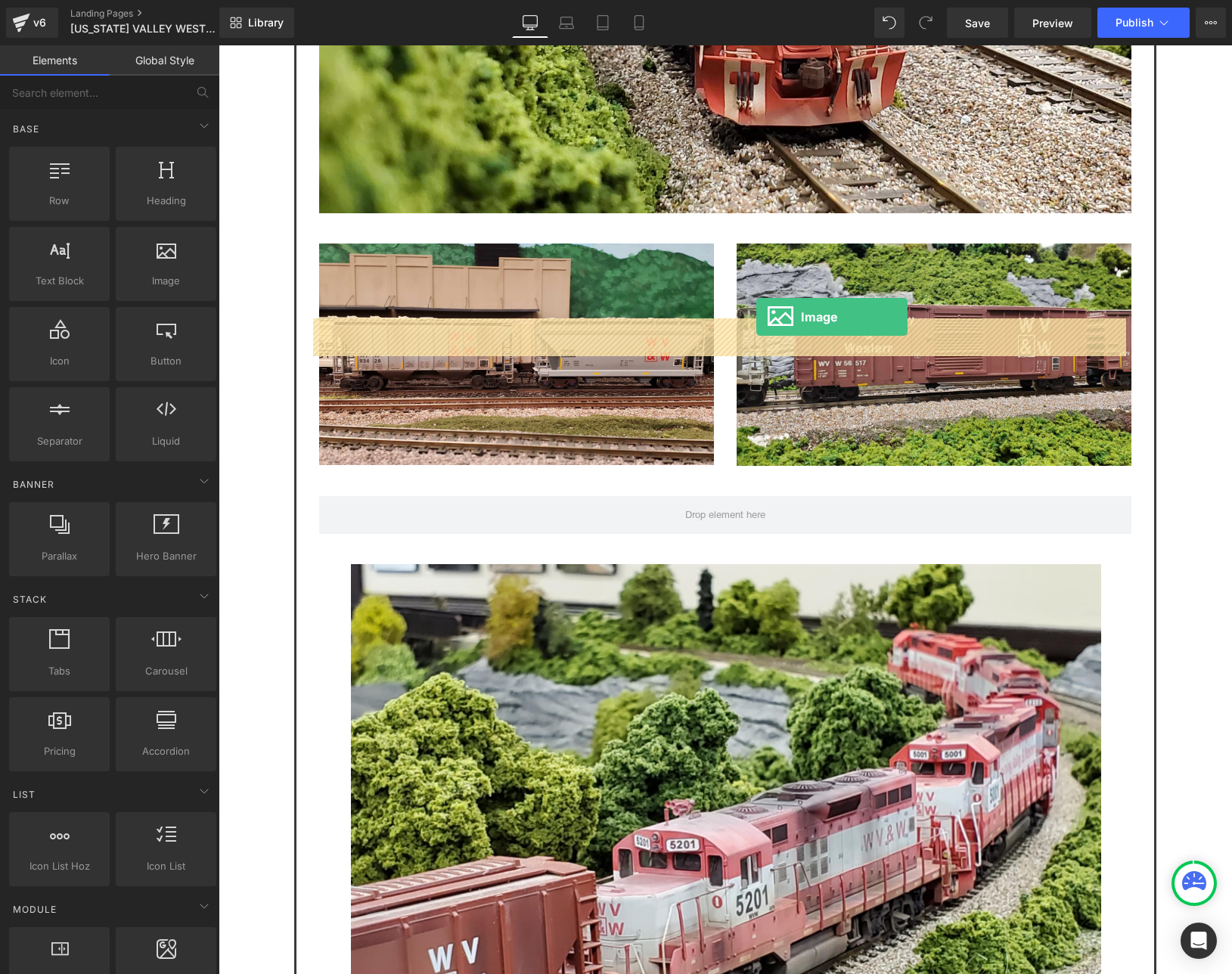
drag, startPoint x: 373, startPoint y: 313, endPoint x: 756, endPoint y: 317, distance: 383.0
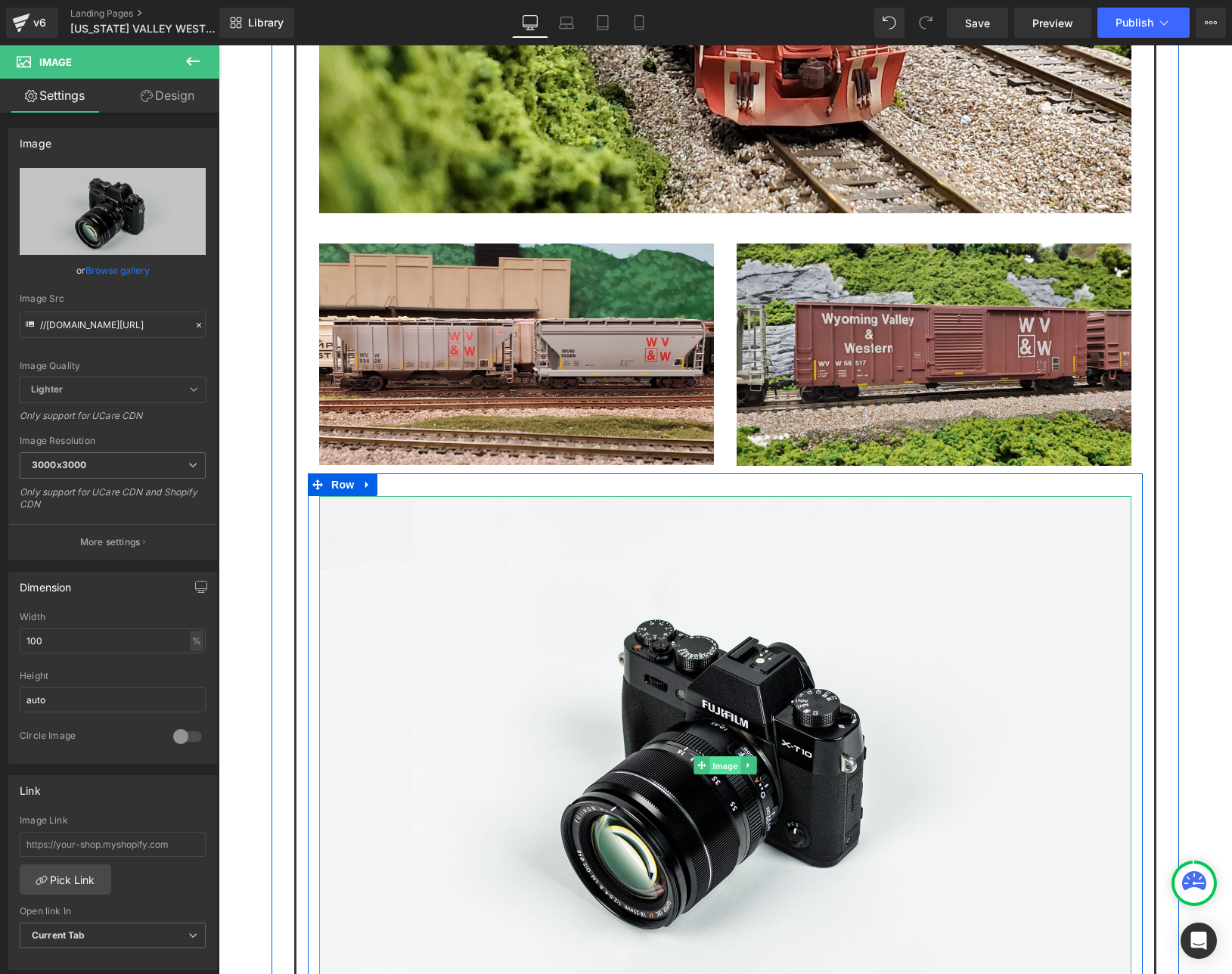
click at [710, 756] on span "Image" at bounding box center [725, 765] width 32 height 18
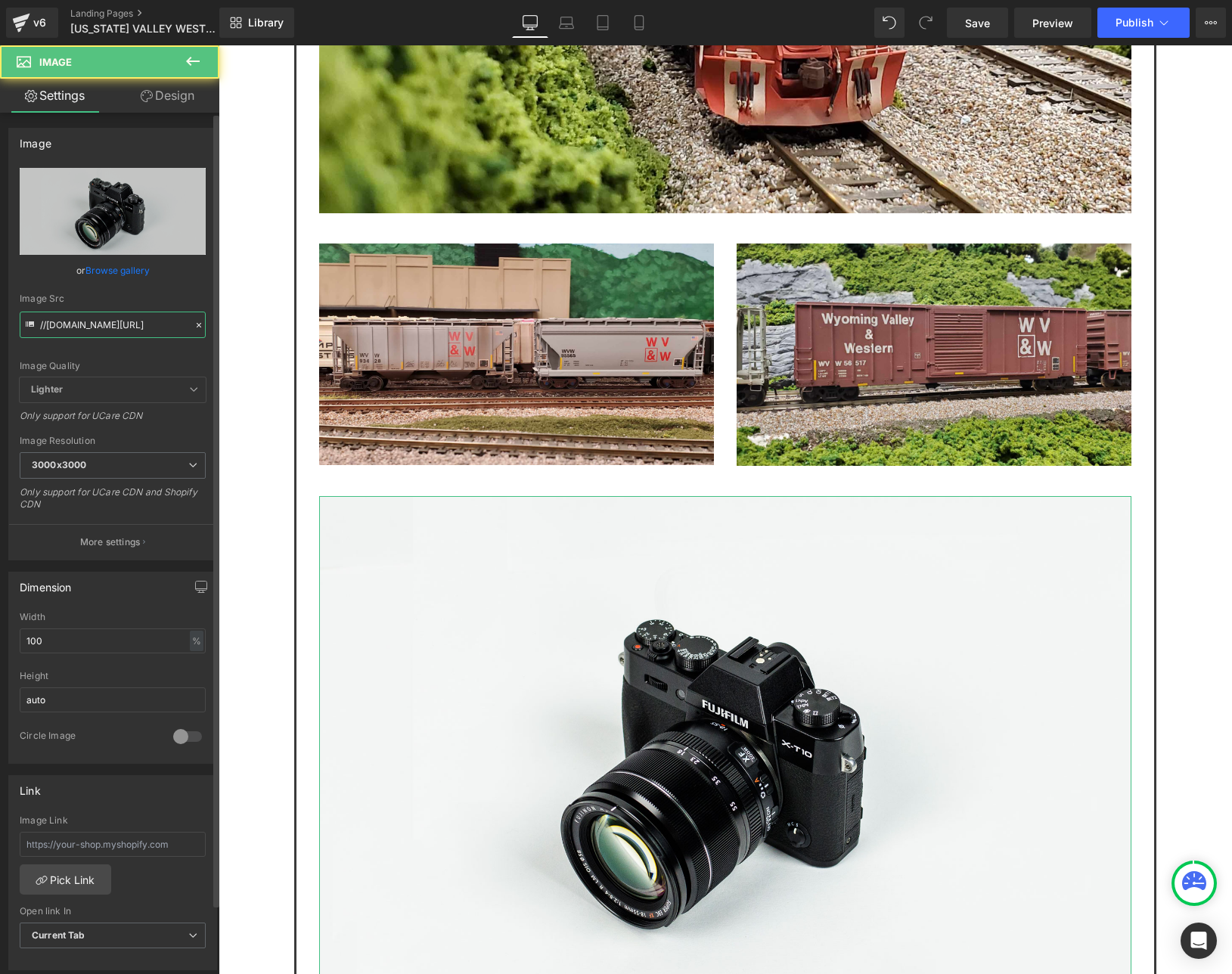
click at [138, 317] on input "//d1um8515vdn9kb.cloudfront.net/images/parallax.jpg" at bounding box center [113, 325] width 186 height 26
paste input "https://cdn.shopify.com/s/files/1/0552/5425/3750/files/WVW_5201_3000x3000.png?v…"
type input "https://cdn.shopify.com/s/files/1/0552/5425/3750/files/WVW_5201_3000x3000.png?v…"
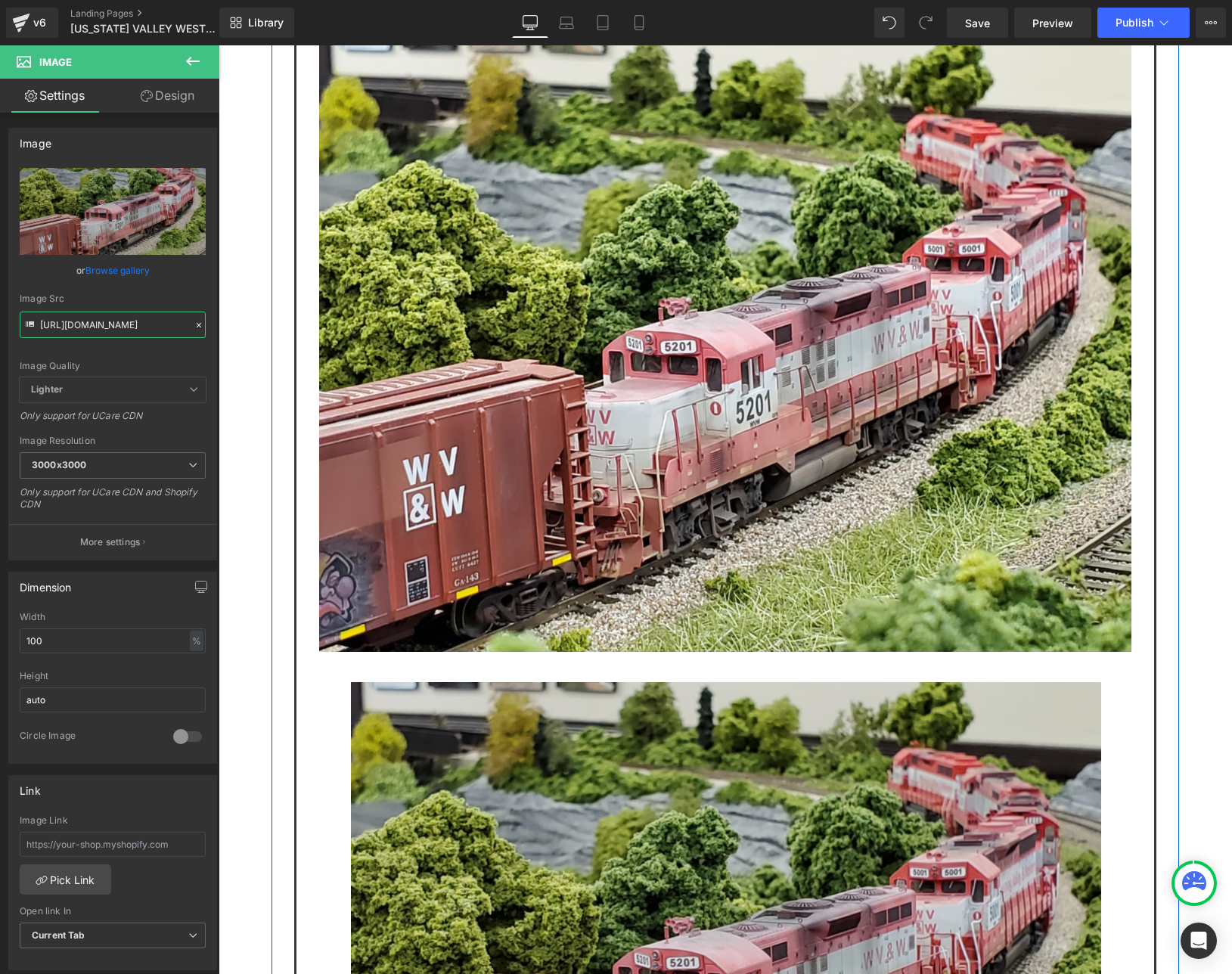
scroll to position [4406, 0]
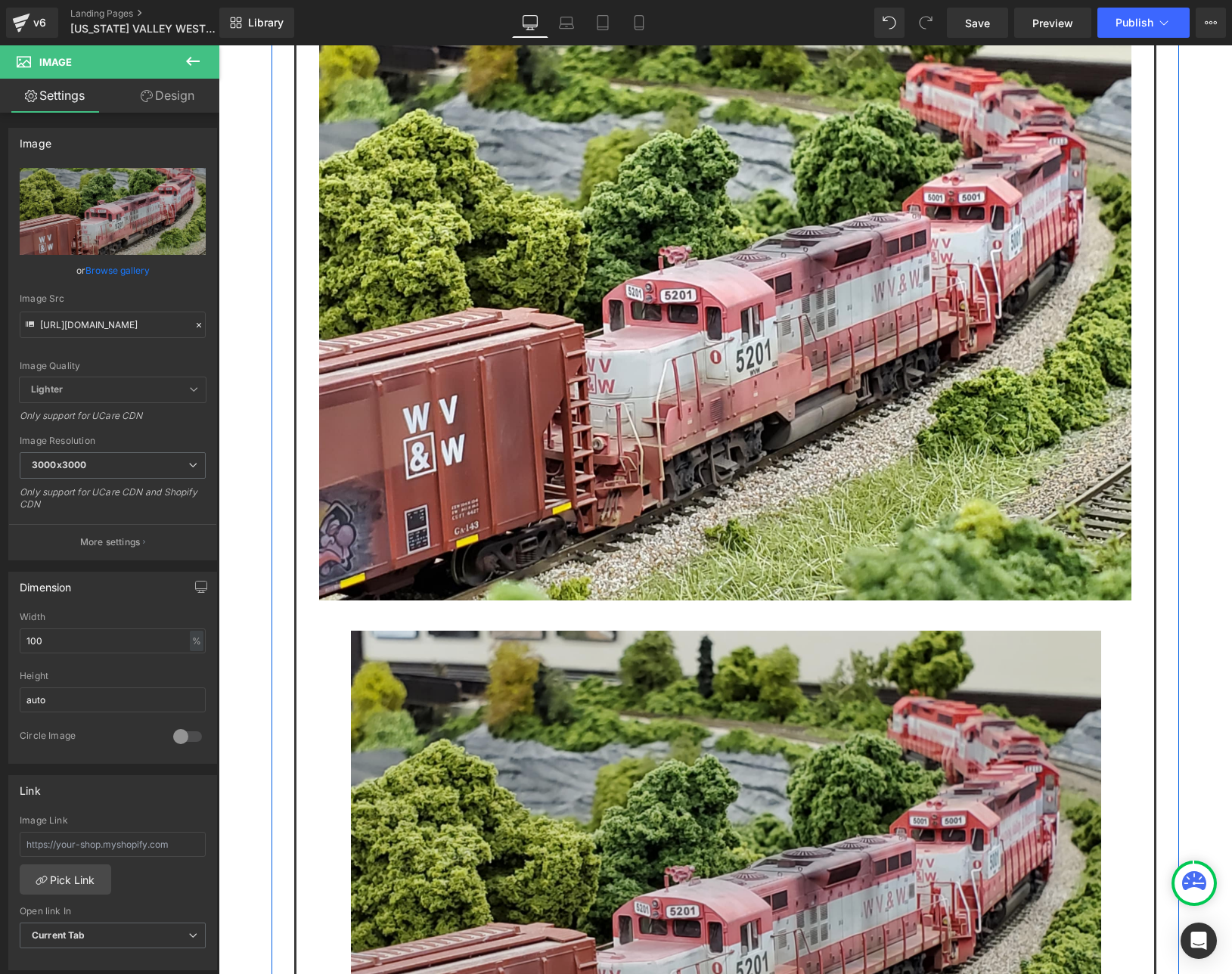
click at [582, 631] on img at bounding box center [724, 911] width 782 height 562
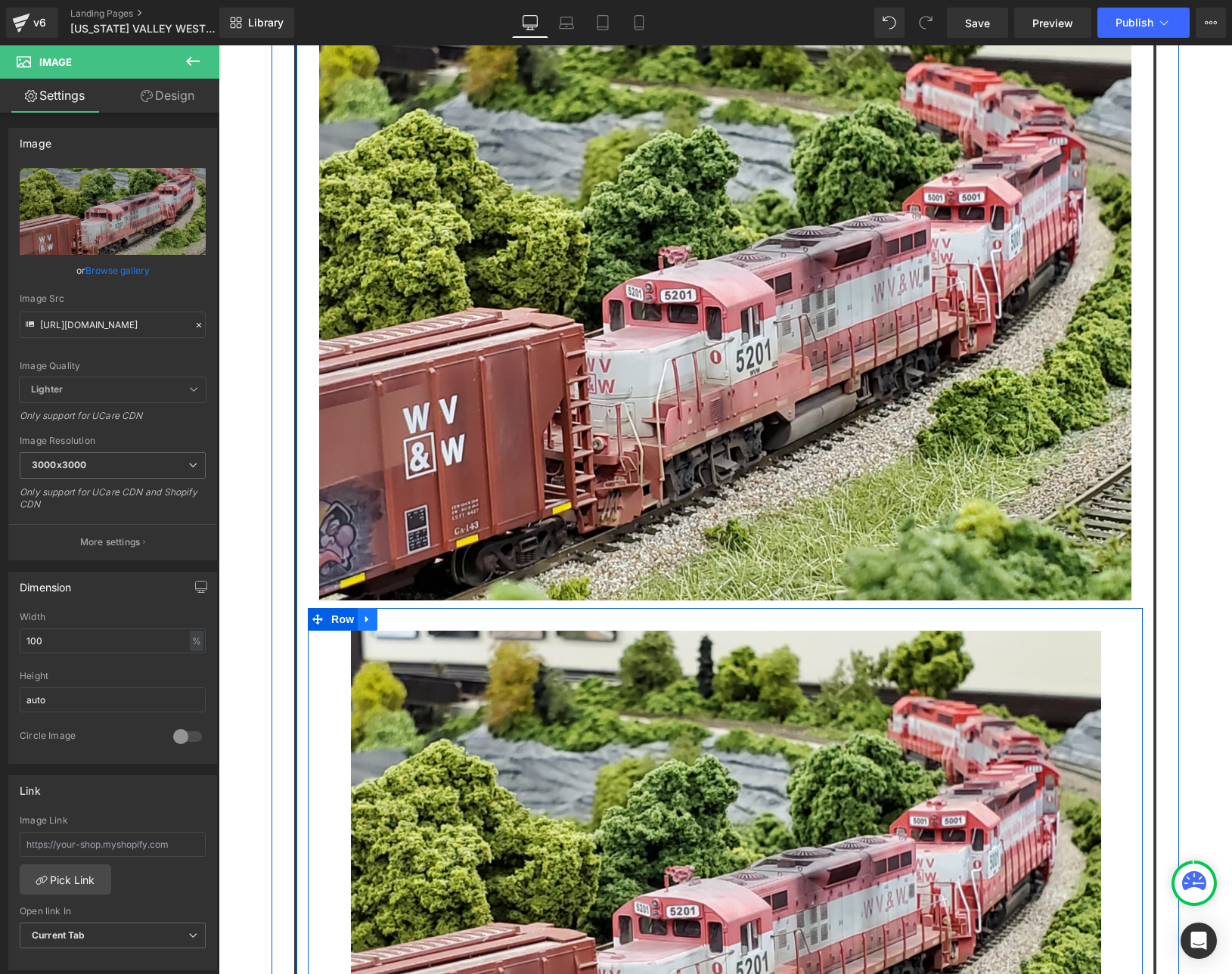
click at [364, 614] on icon at bounding box center [367, 619] width 10 height 11
click at [402, 614] on icon at bounding box center [406, 619] width 10 height 11
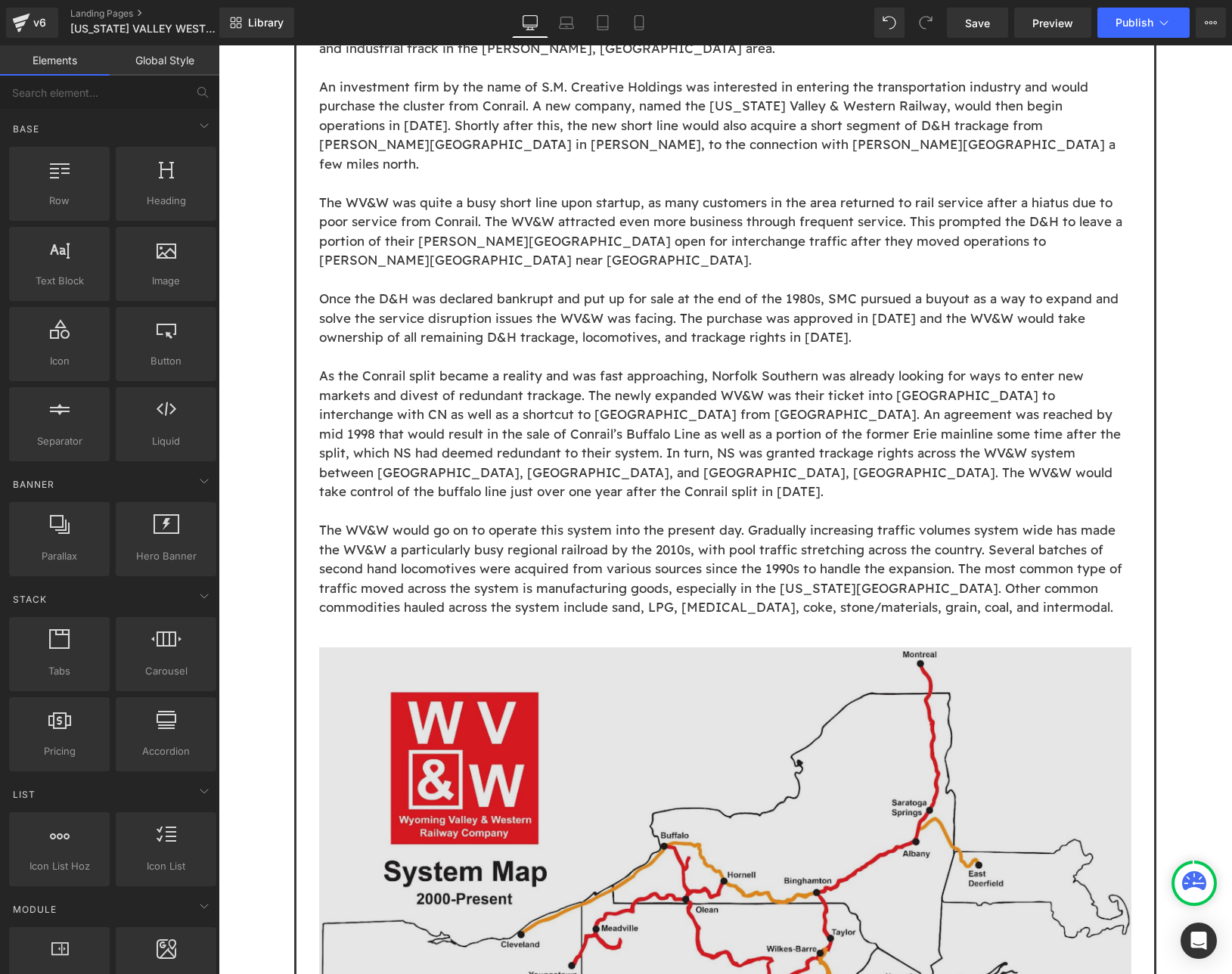
scroll to position [1521, 0]
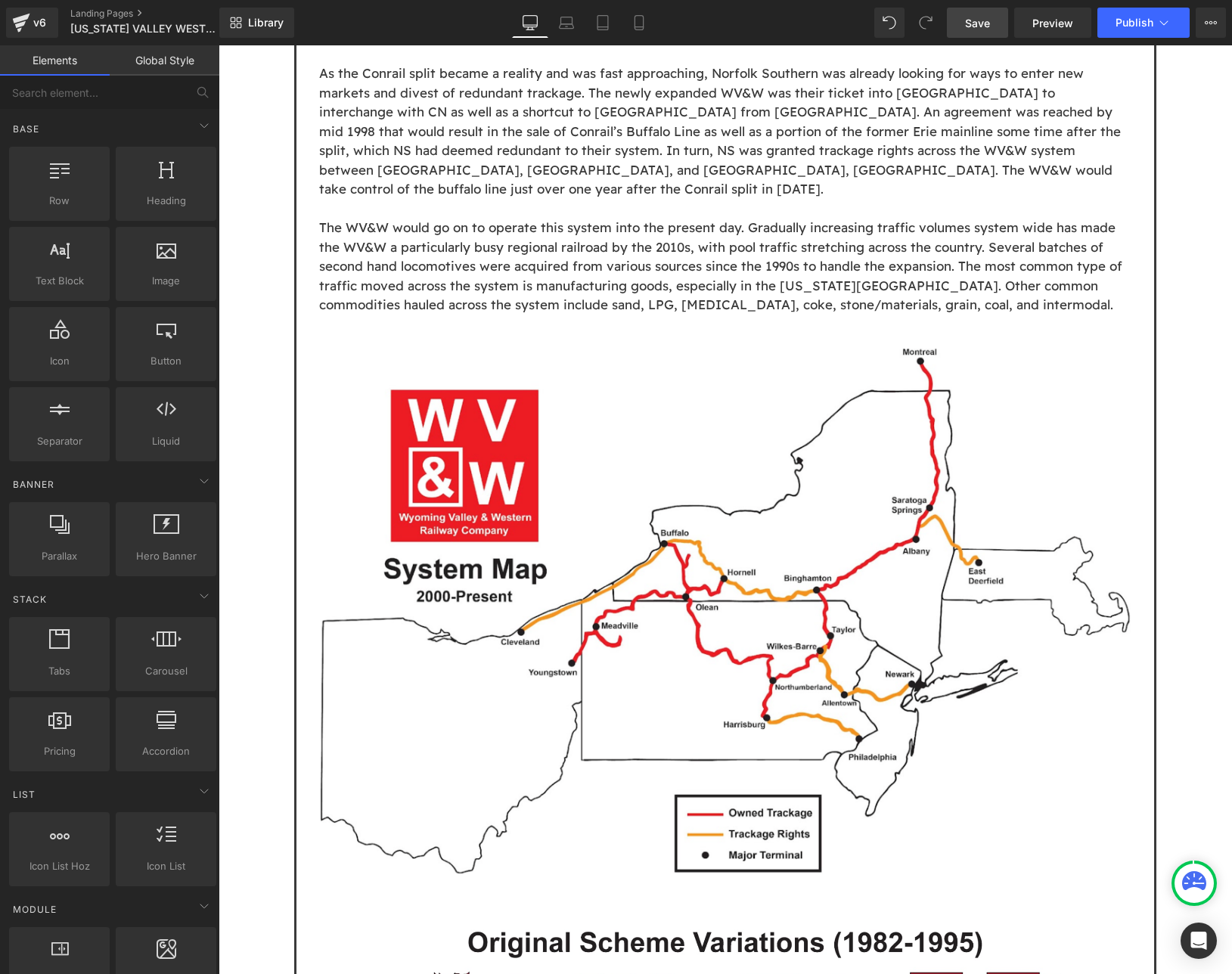
click at [989, 28] on span "Save" at bounding box center [977, 23] width 25 height 16
click at [1125, 27] on span "Publish" at bounding box center [1133, 23] width 38 height 12
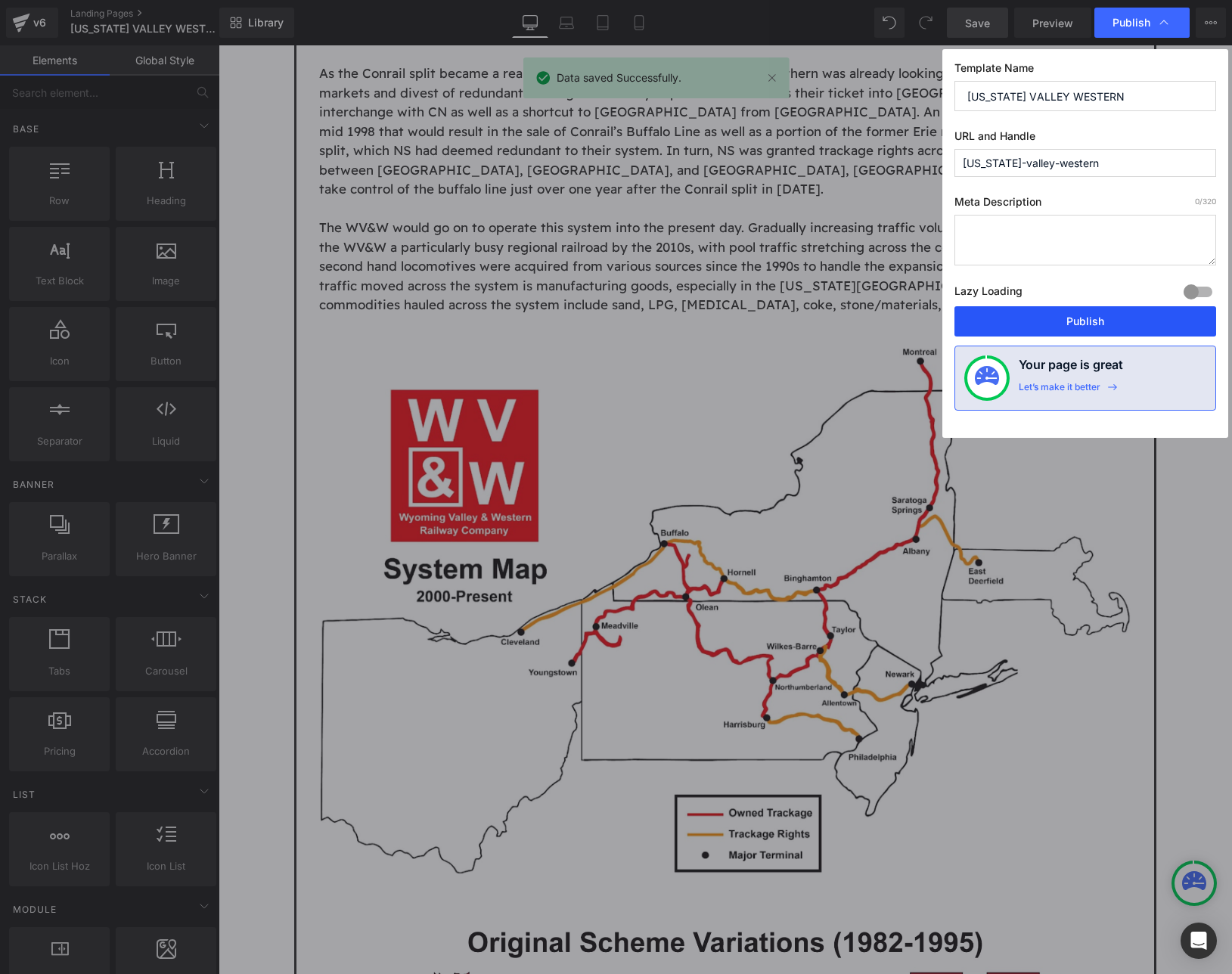
drag, startPoint x: 1092, startPoint y: 318, endPoint x: 885, endPoint y: 286, distance: 209.5
click at [1092, 318] on button "Publish" at bounding box center [1085, 321] width 262 height 30
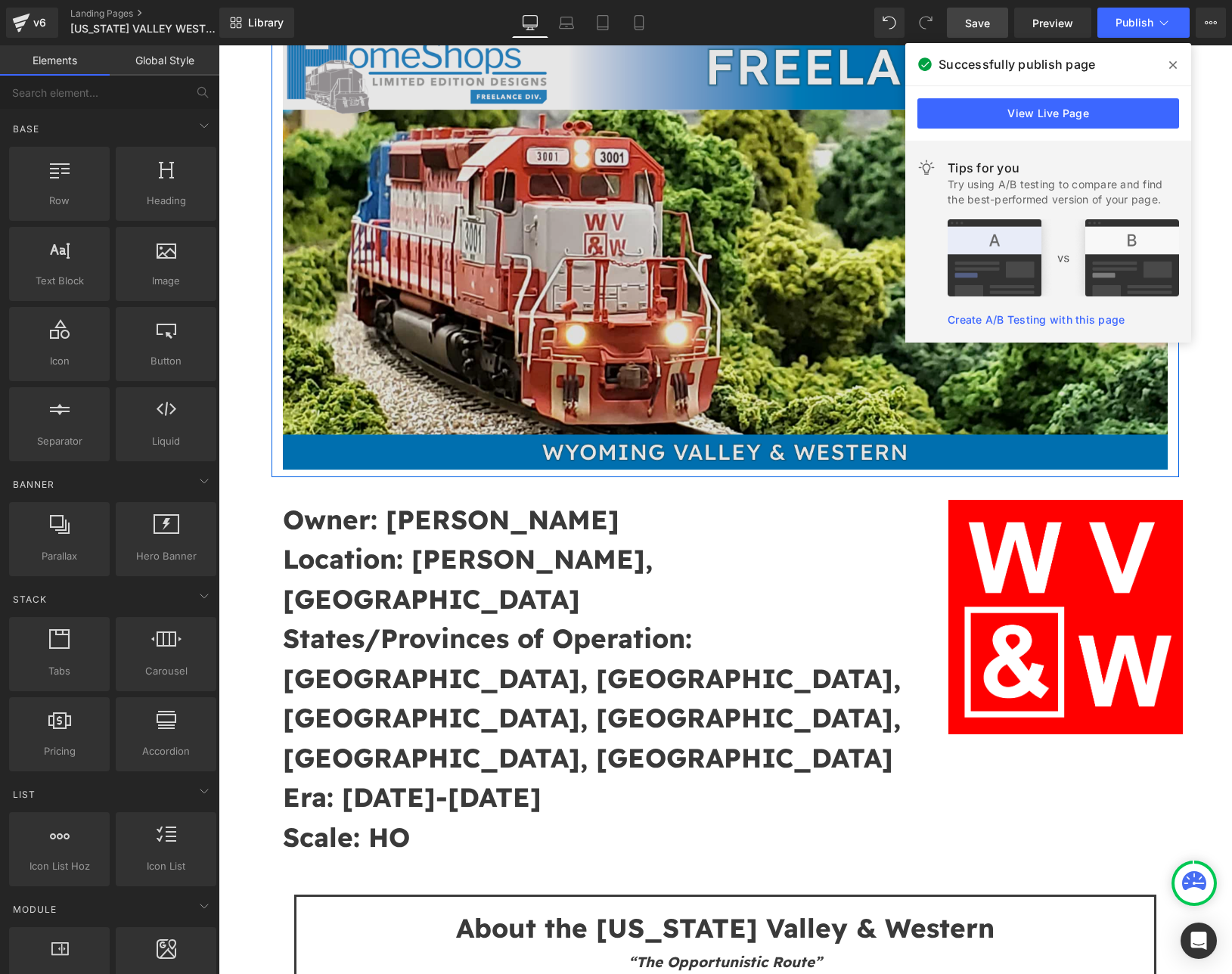
scroll to position [0, 0]
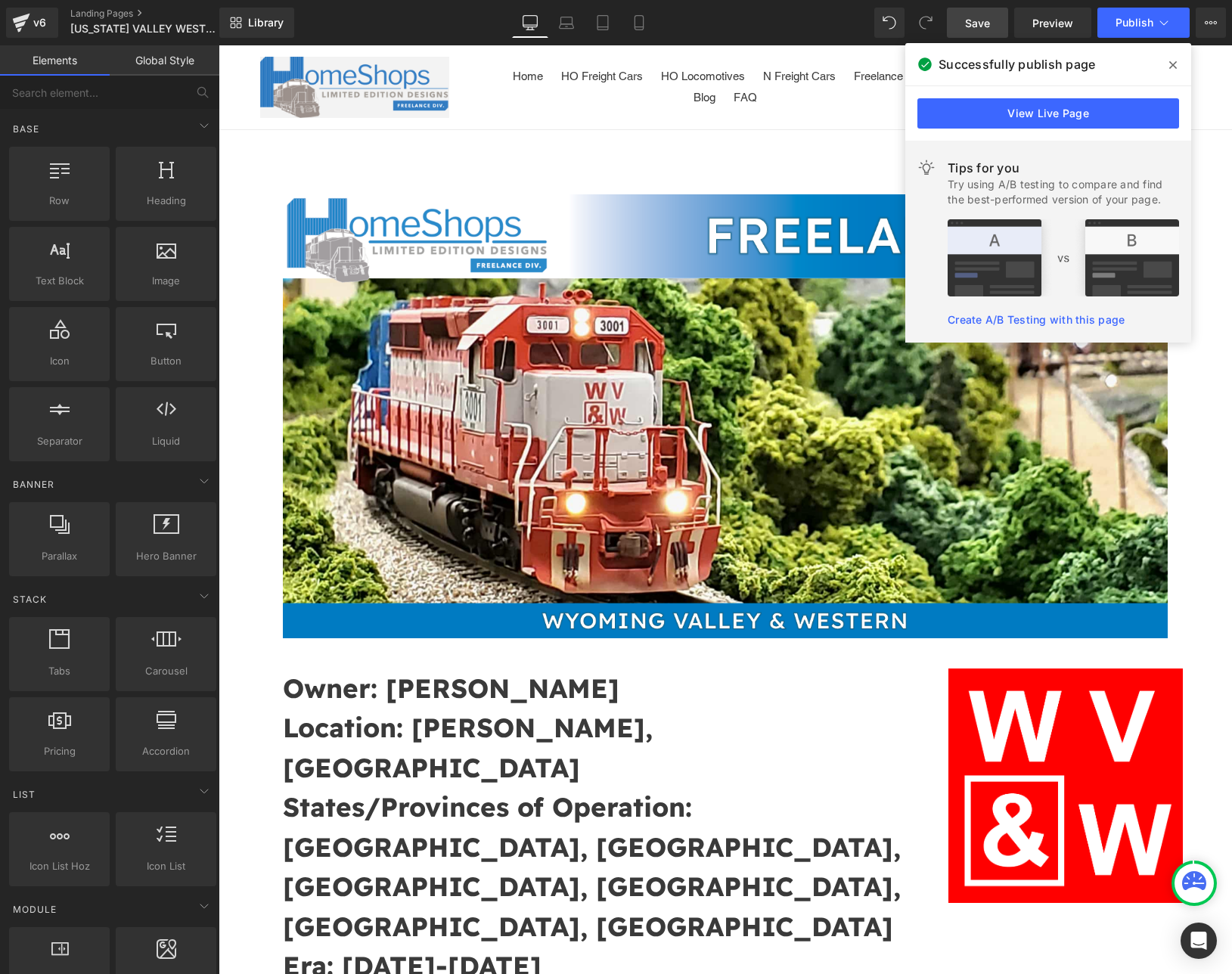
click at [1173, 68] on icon at bounding box center [1173, 65] width 8 height 12
